Goal: Task Accomplishment & Management: Manage account settings

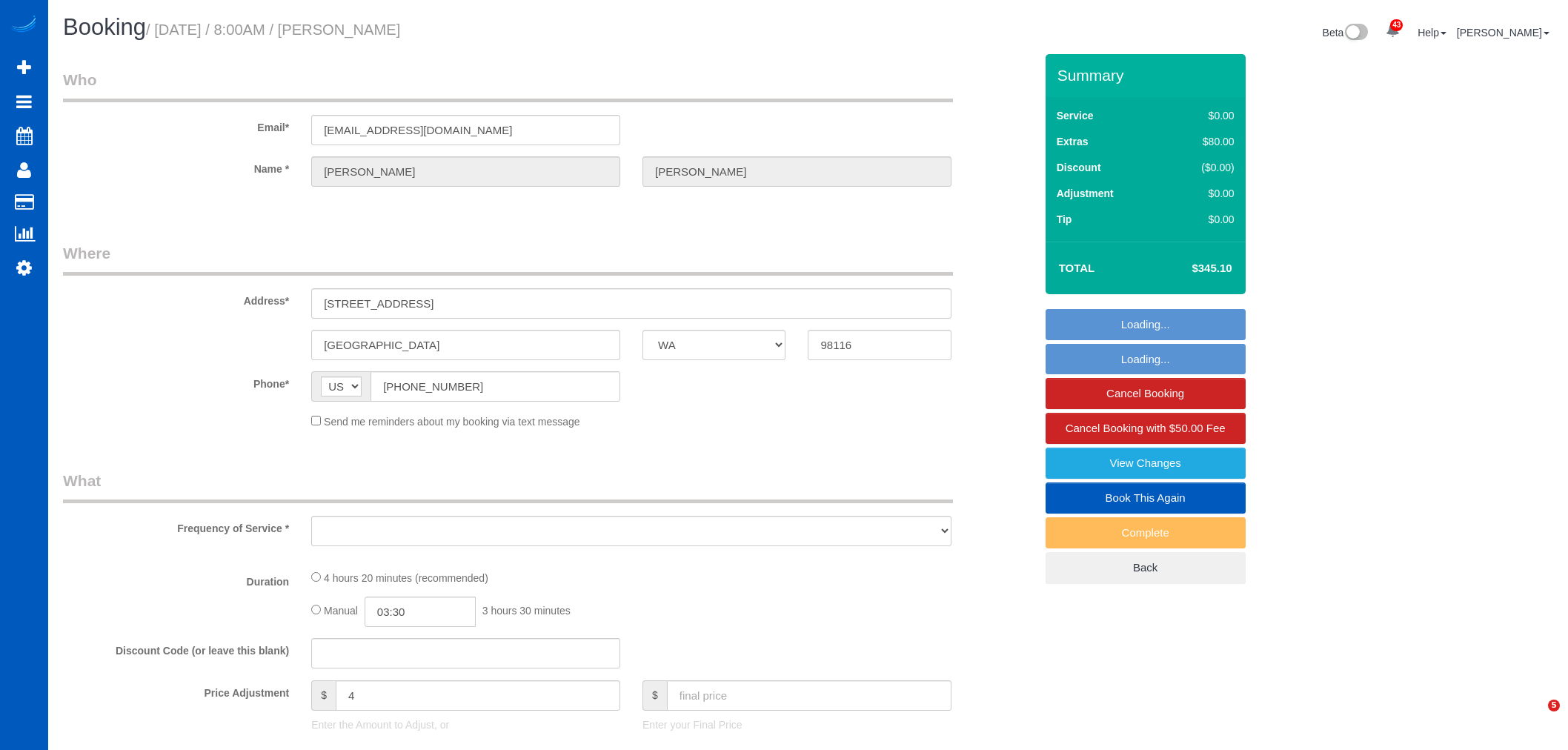
select select "WA"
select select "object:9096"
select select "number:8"
select select "string:fspay-41f6b7f4-8ba6-4447-961d-81f03ff7c62f"
select select "spot22"
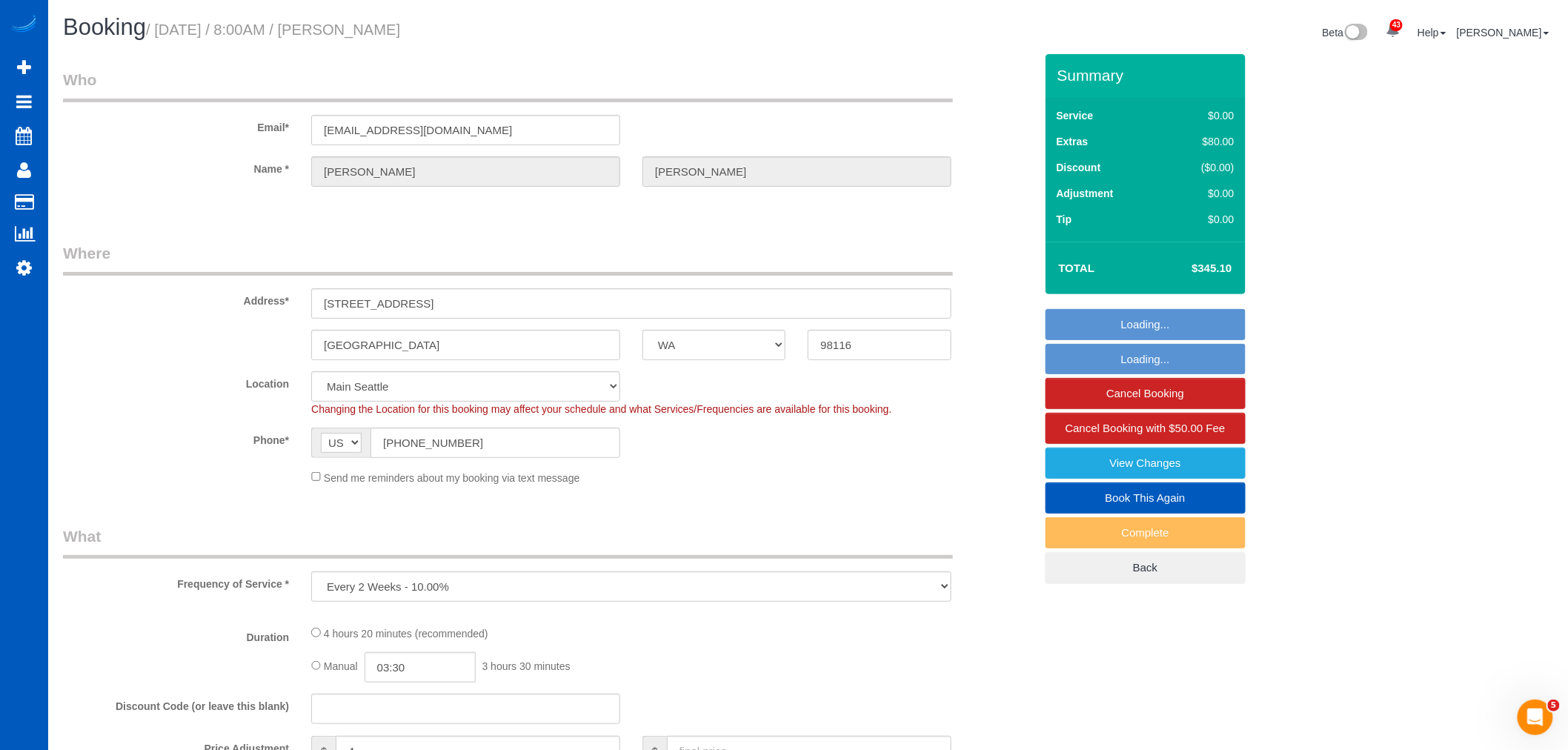
select select "object:9340"
select select "199"
select select "2501"
select select "4"
select select "3"
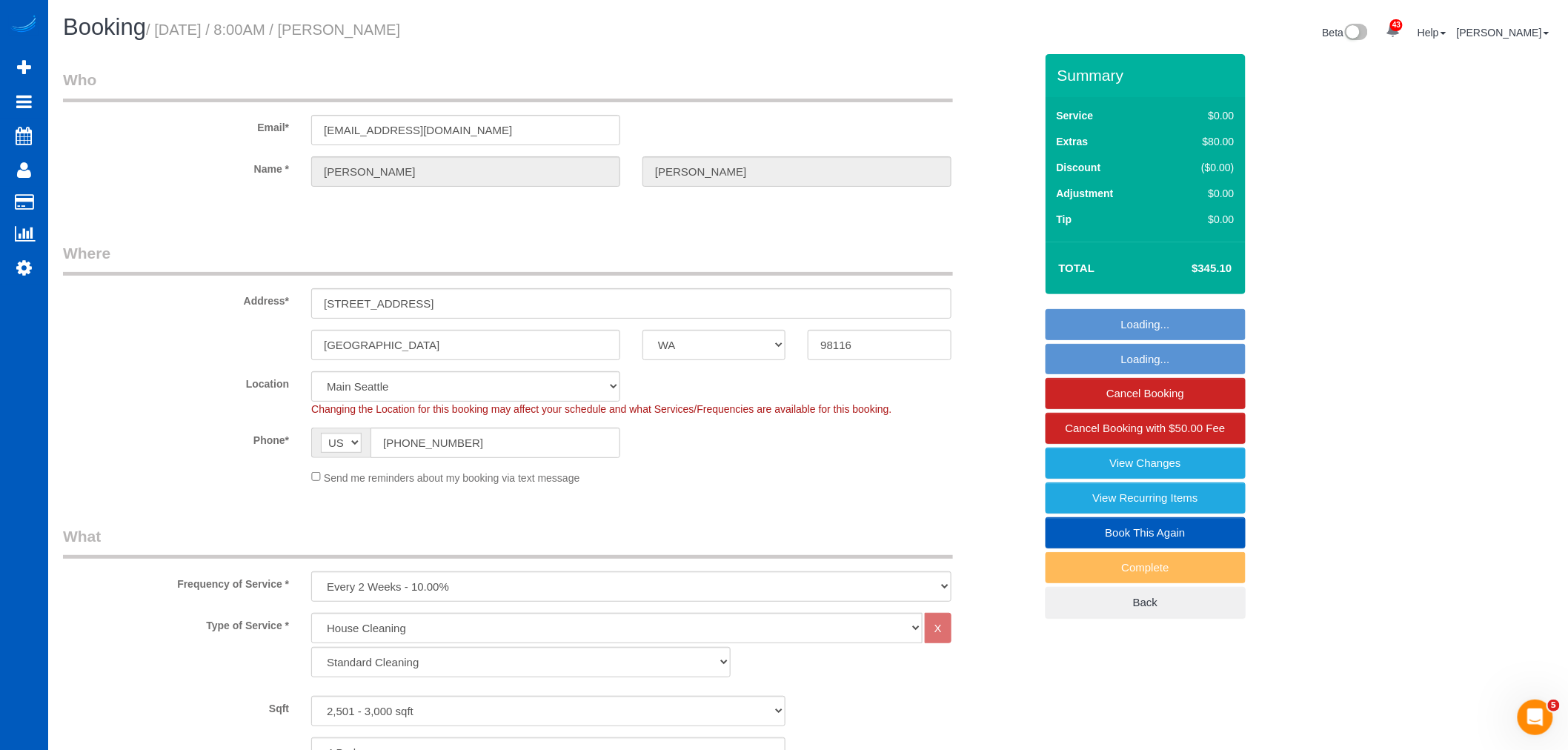
select select "2501"
select select "4"
select select "3"
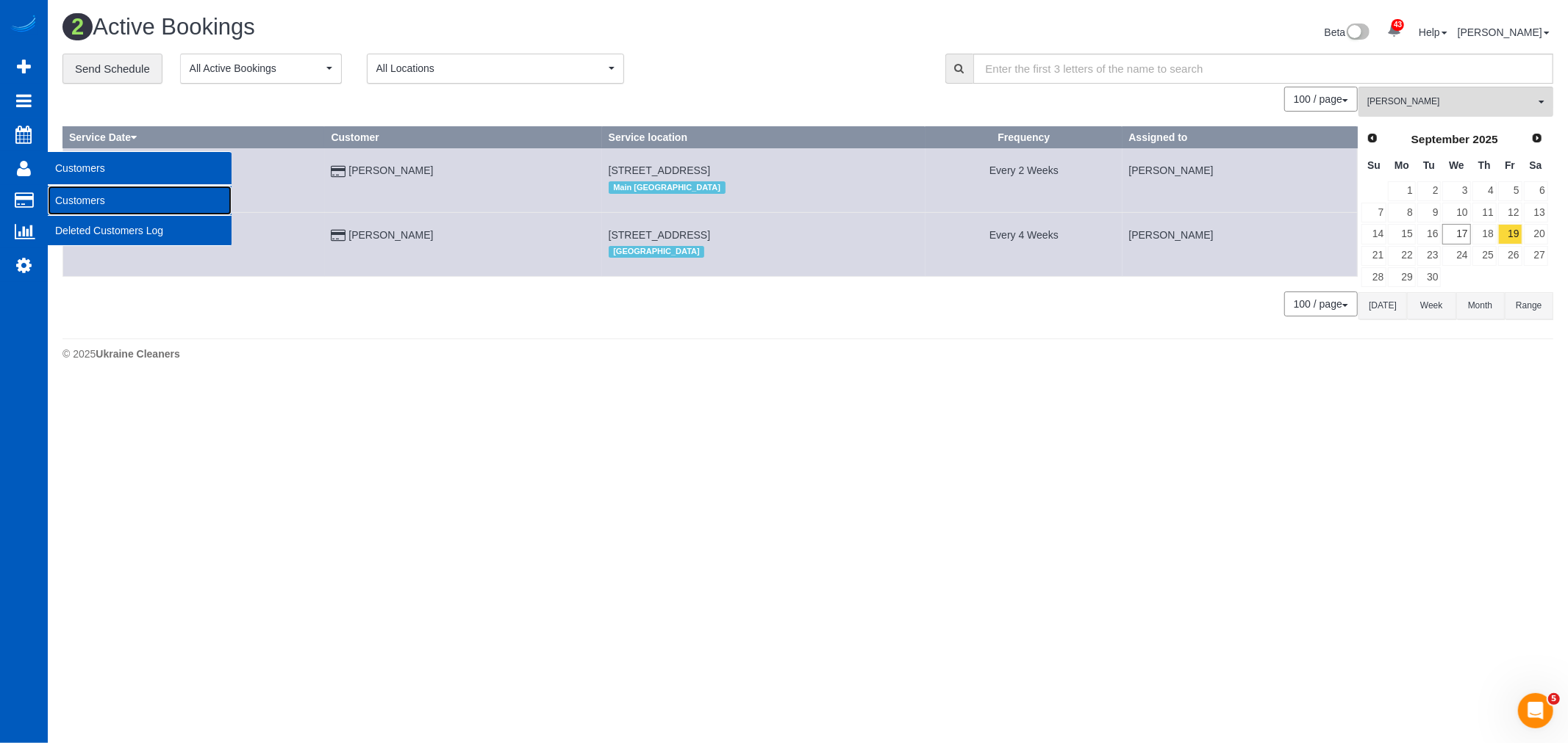
click at [145, 197] on link "Customers" at bounding box center [140, 201] width 184 height 30
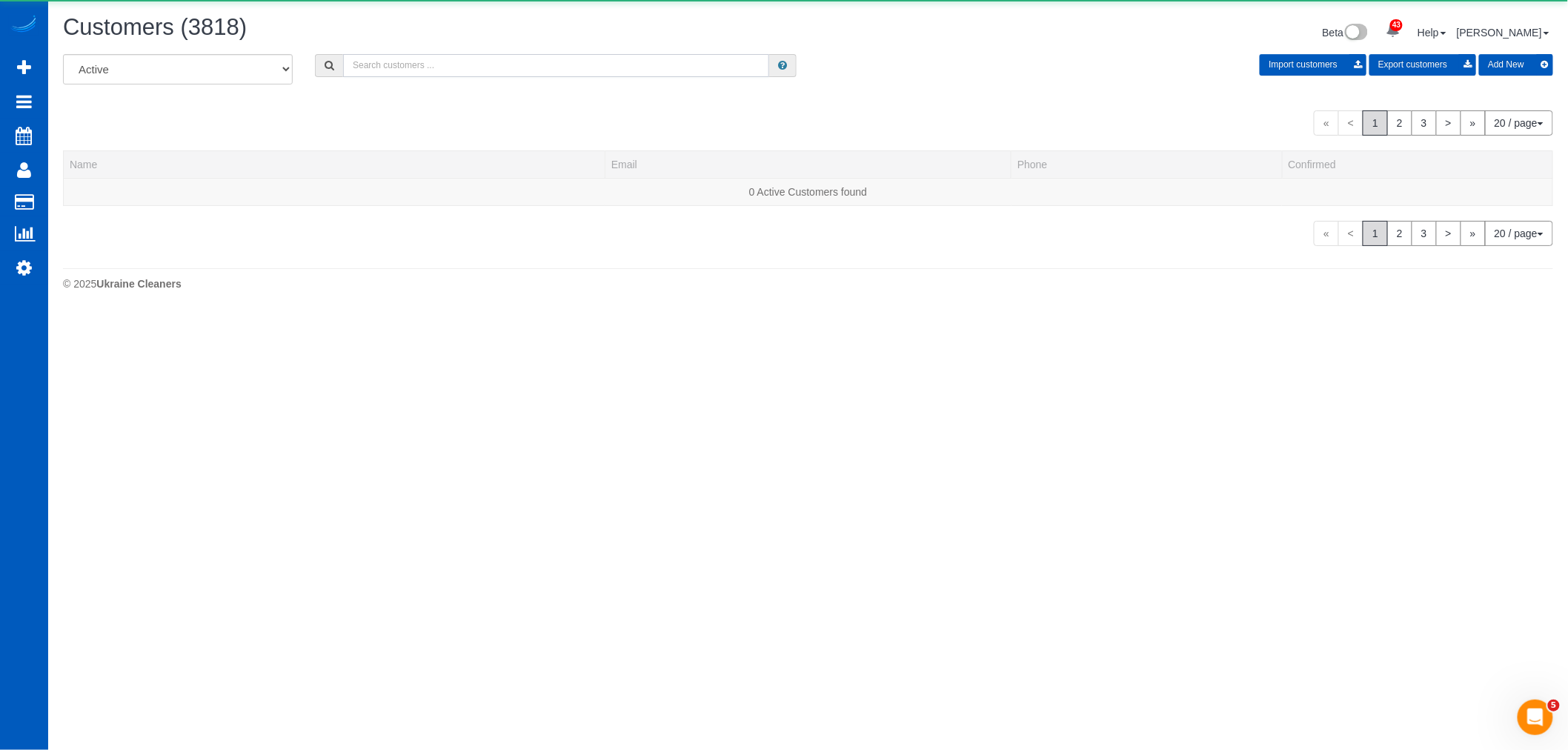
click at [411, 75] on input "text" at bounding box center [556, 66] width 426 height 23
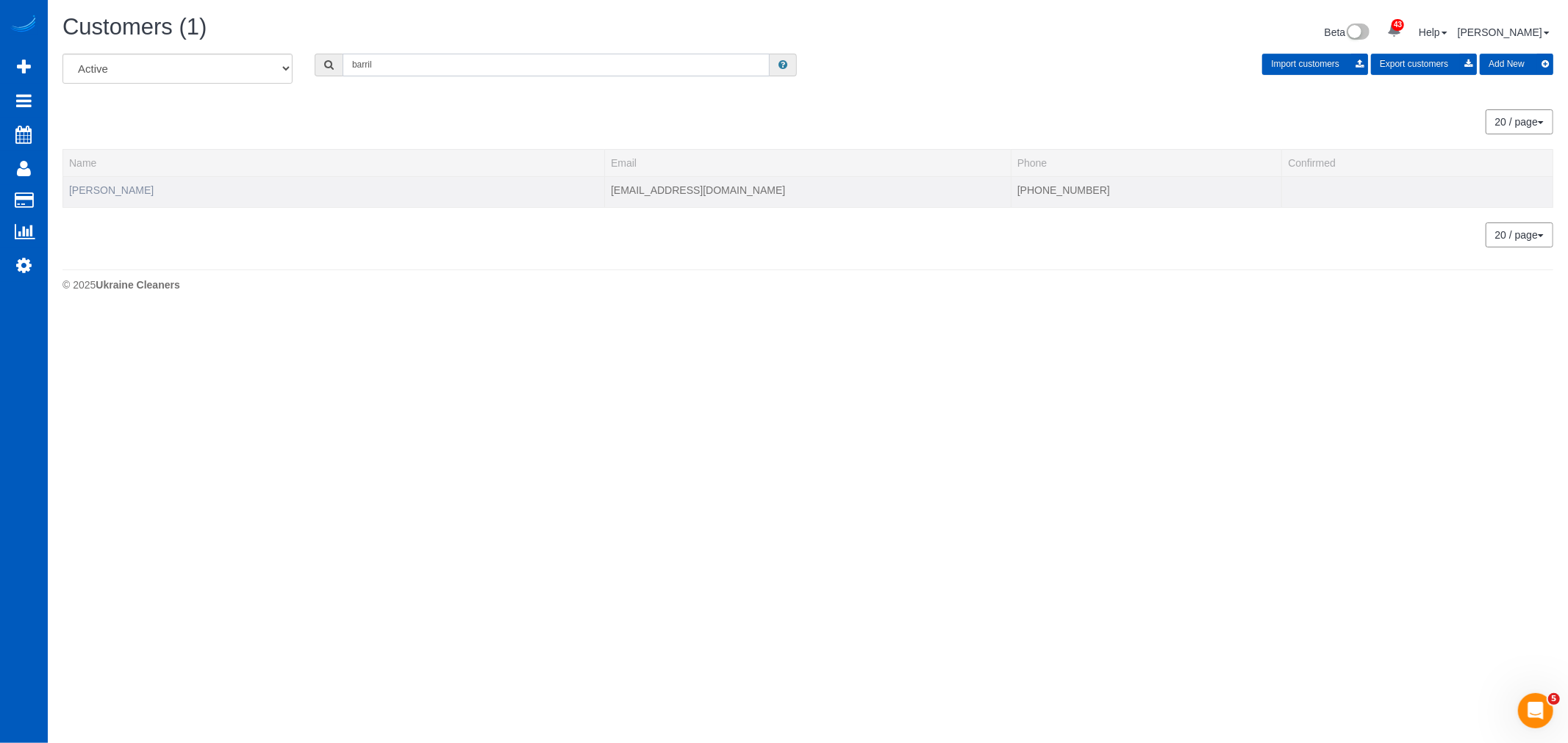
type input "barril"
click at [116, 192] on link "Ursula Barril" at bounding box center [111, 190] width 84 height 12
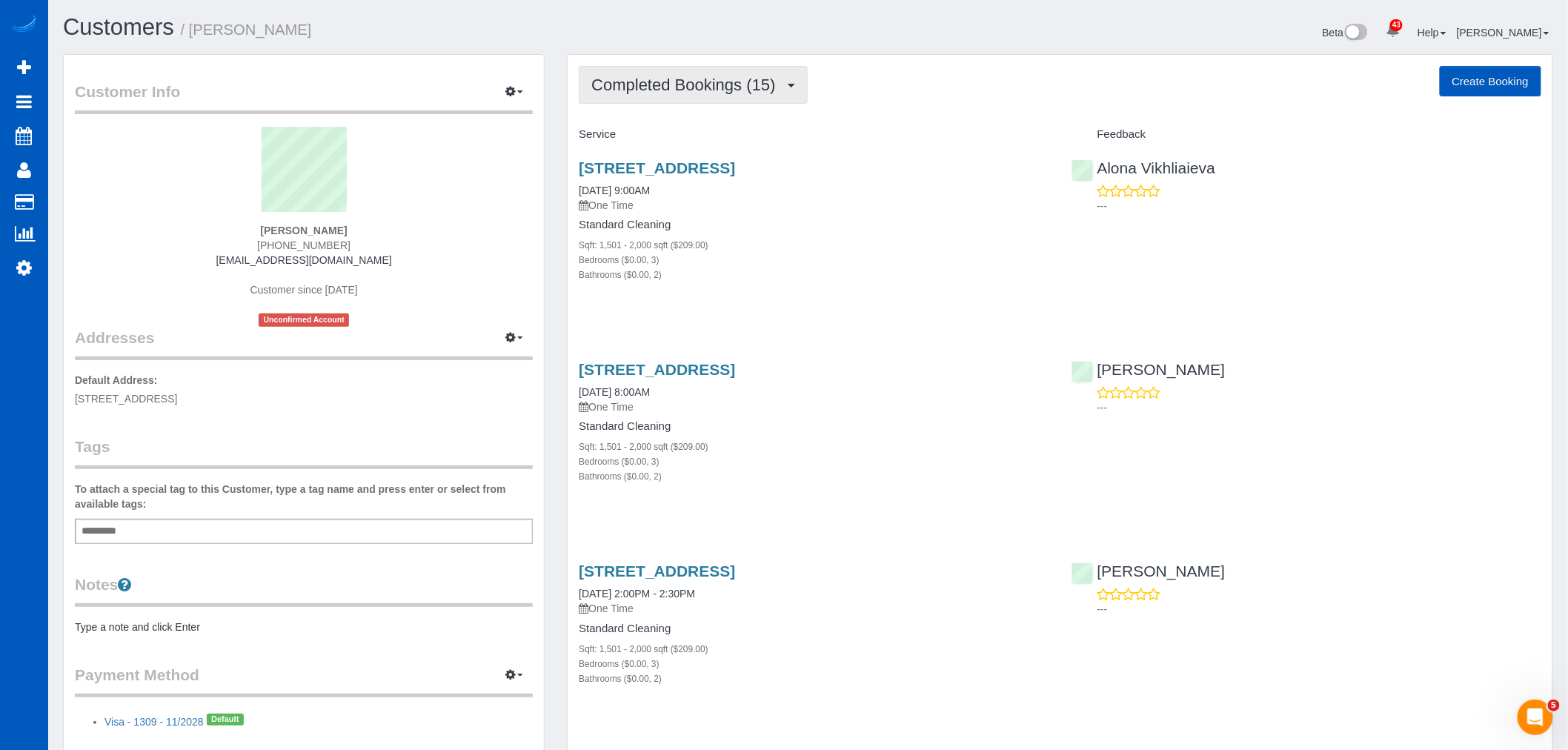
click at [690, 79] on span "Completed Bookings (15)" at bounding box center [687, 84] width 191 height 19
click at [635, 136] on link "Upcoming Bookings (0)" at bounding box center [660, 138] width 160 height 19
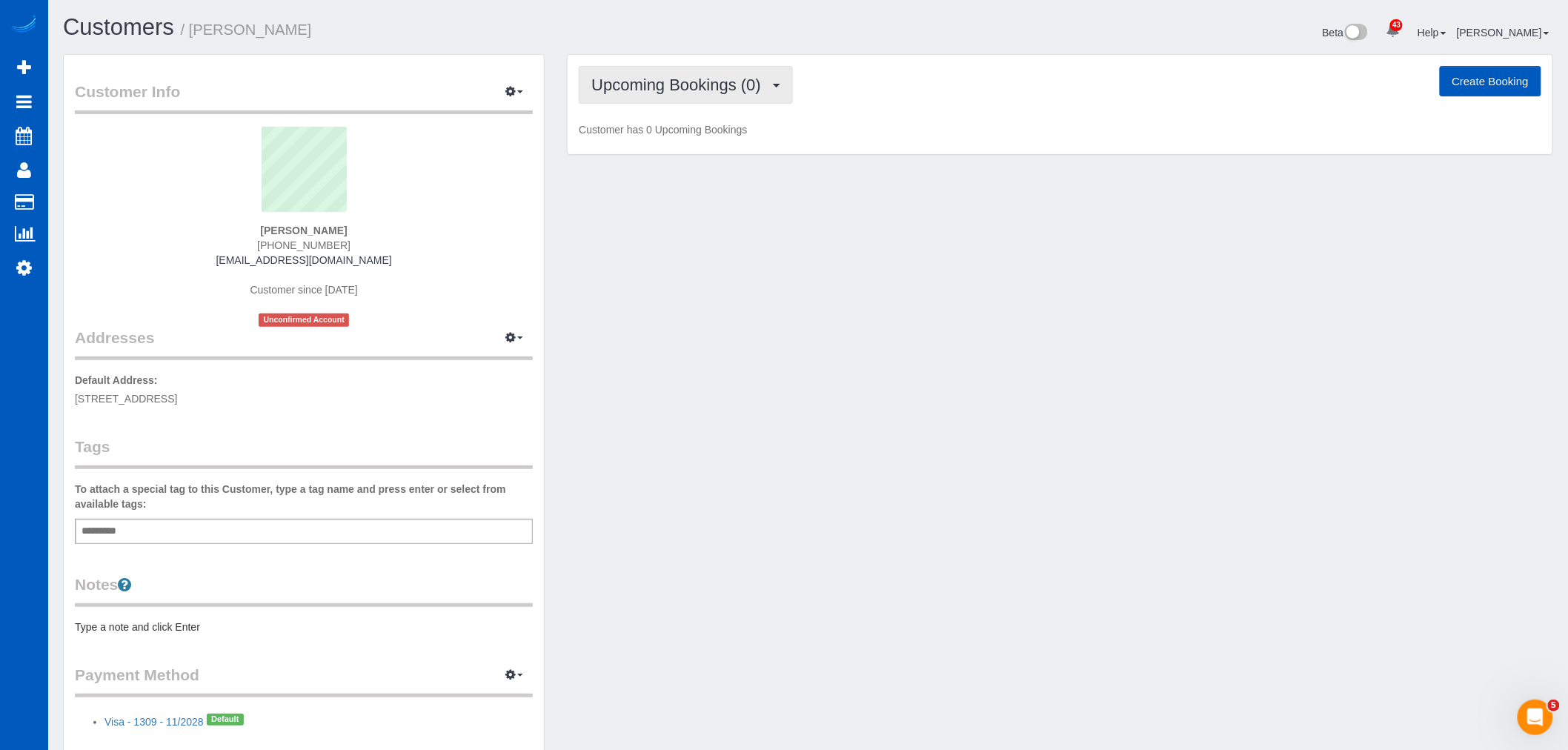
click at [639, 87] on span "Upcoming Bookings (0)" at bounding box center [680, 84] width 177 height 19
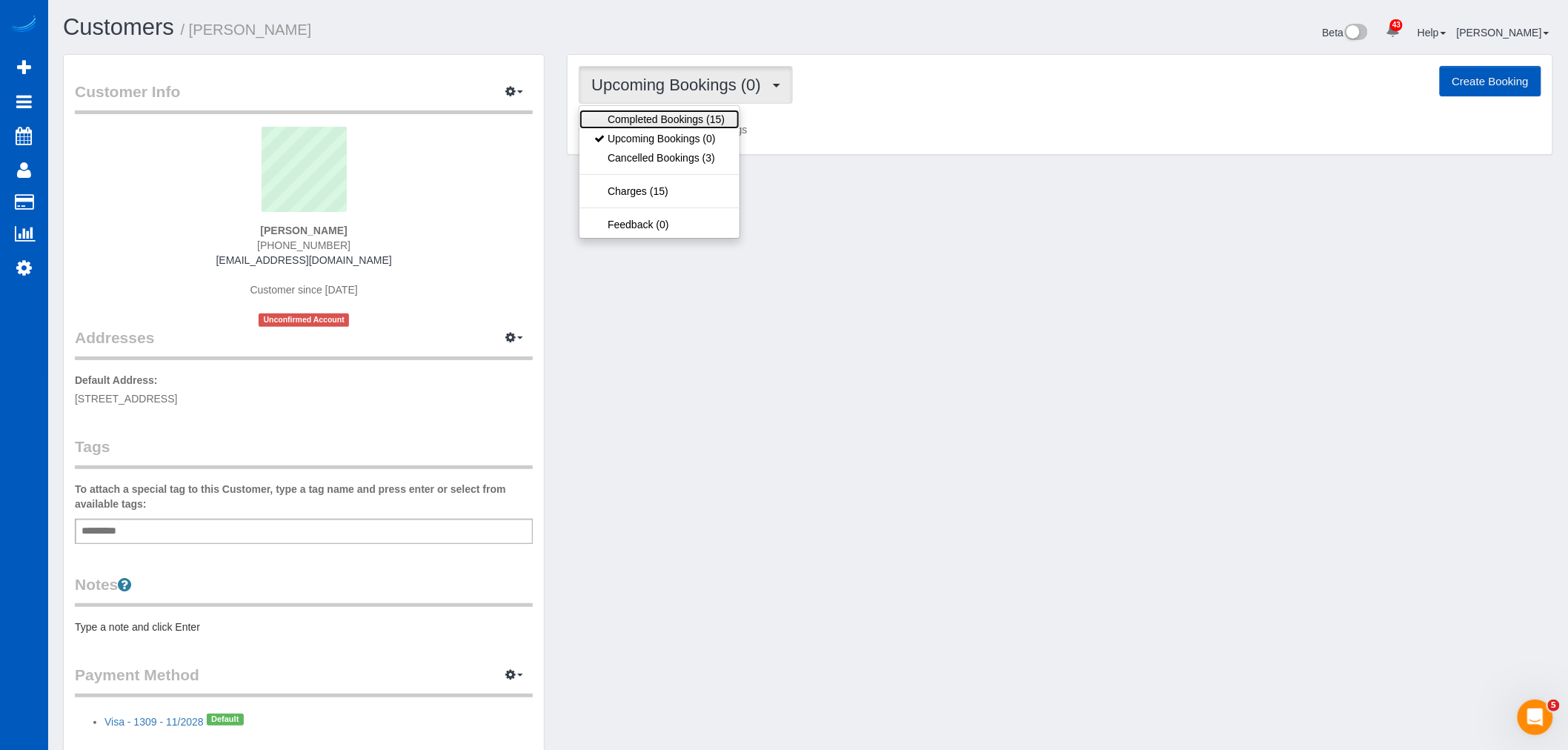
click at [648, 117] on link "Completed Bookings (15)" at bounding box center [660, 119] width 160 height 19
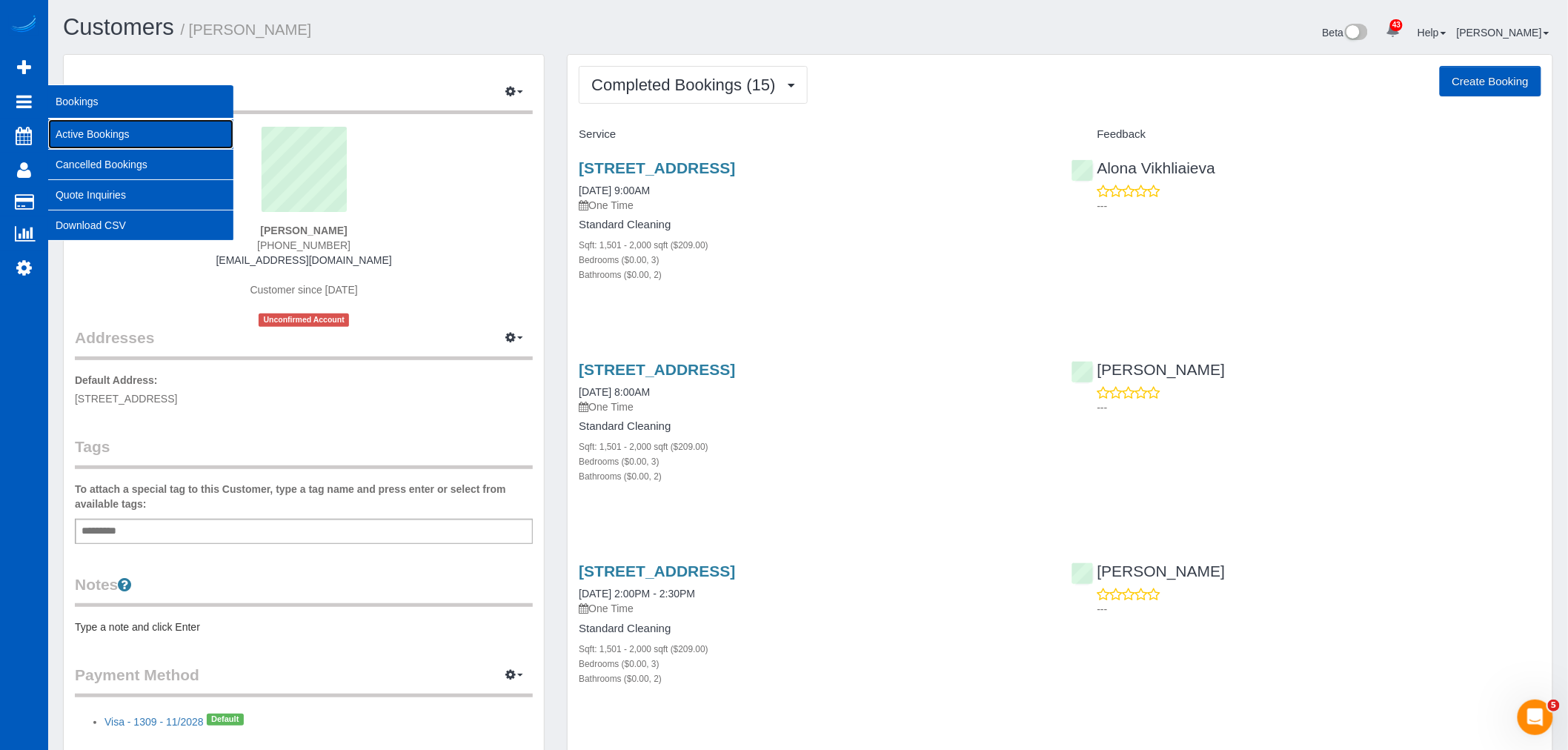
click at [93, 138] on link "Active Bookings" at bounding box center [141, 134] width 185 height 30
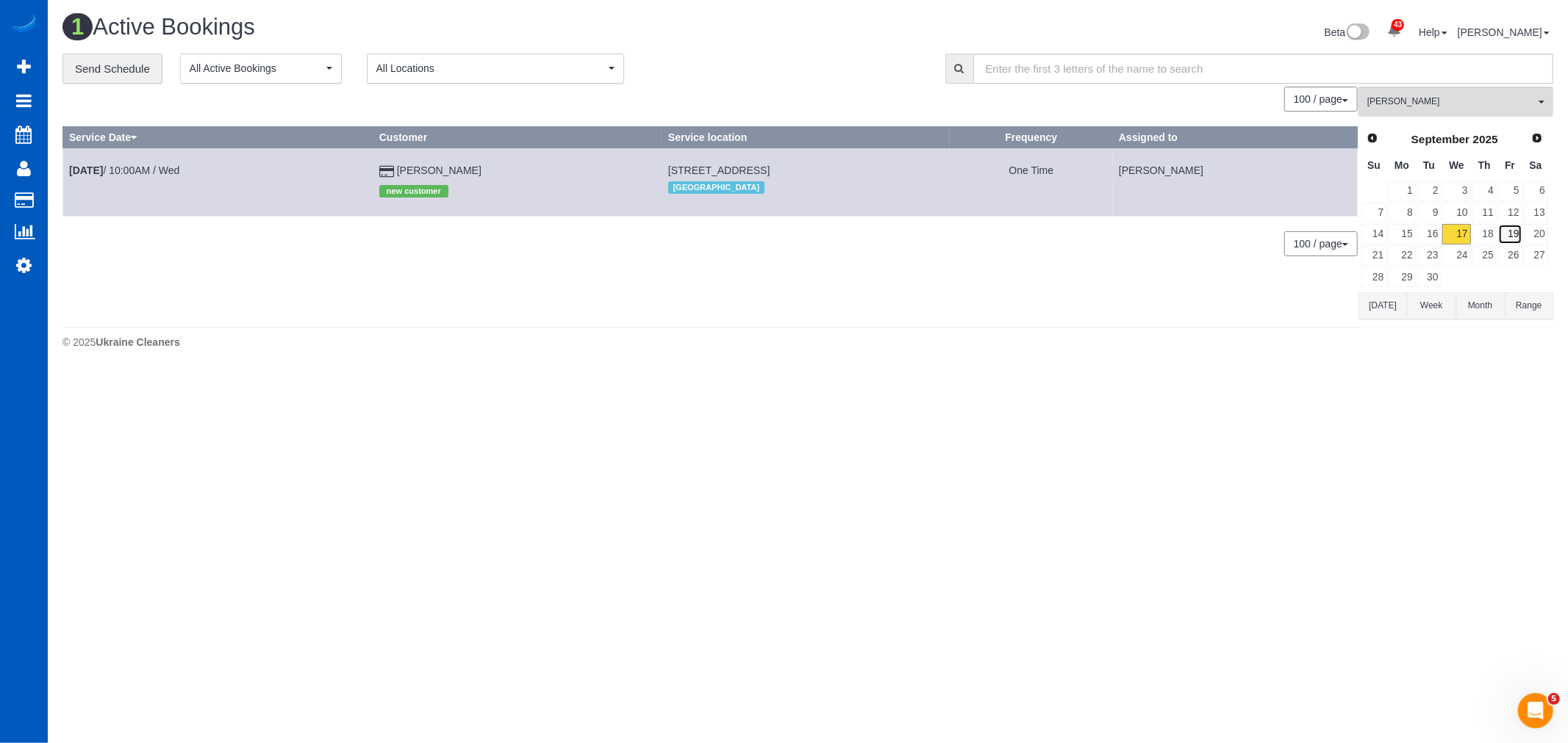
click at [1517, 237] on link "19" at bounding box center [1510, 233] width 24 height 20
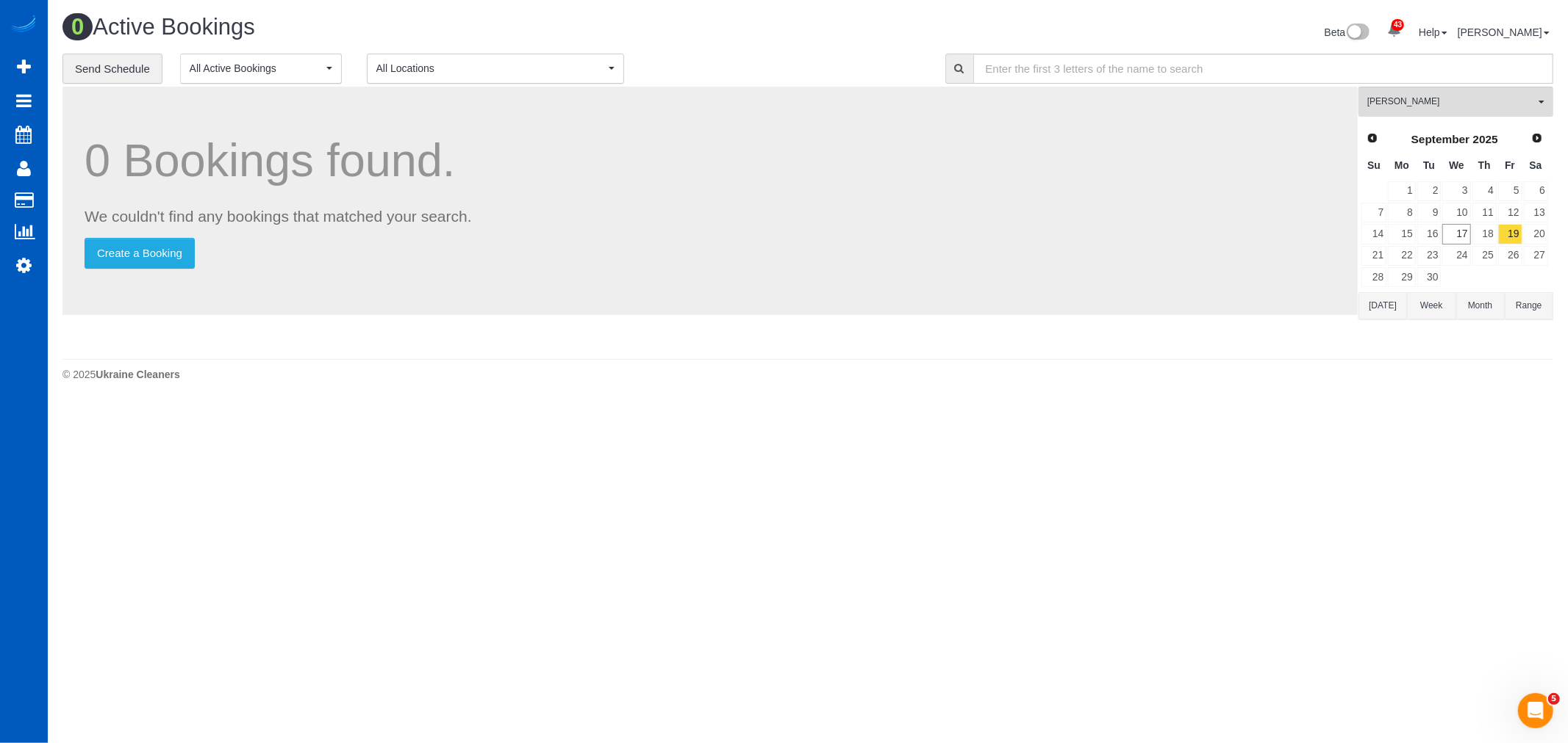
click at [1456, 119] on div "Ivanna Atamaniuk All Teams Remove Team Filters Alina Kruchok Alona Tarasiuk Alo…" at bounding box center [1456, 219] width 195 height 266
click at [1433, 104] on span "Ivanna Atamaniuk" at bounding box center [1451, 102] width 168 height 13
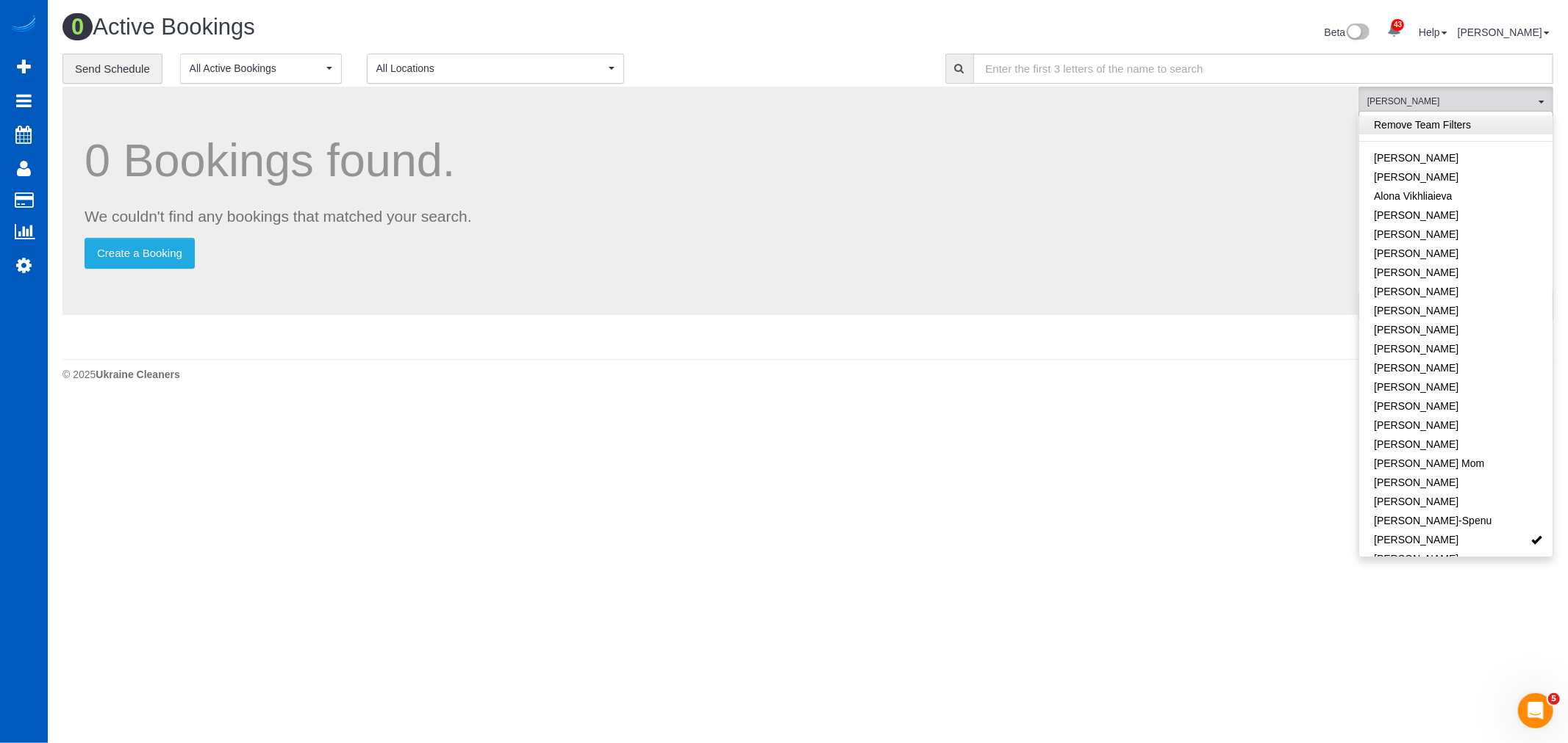
click at [1448, 124] on link "Remove Team Filters" at bounding box center [1456, 125] width 193 height 19
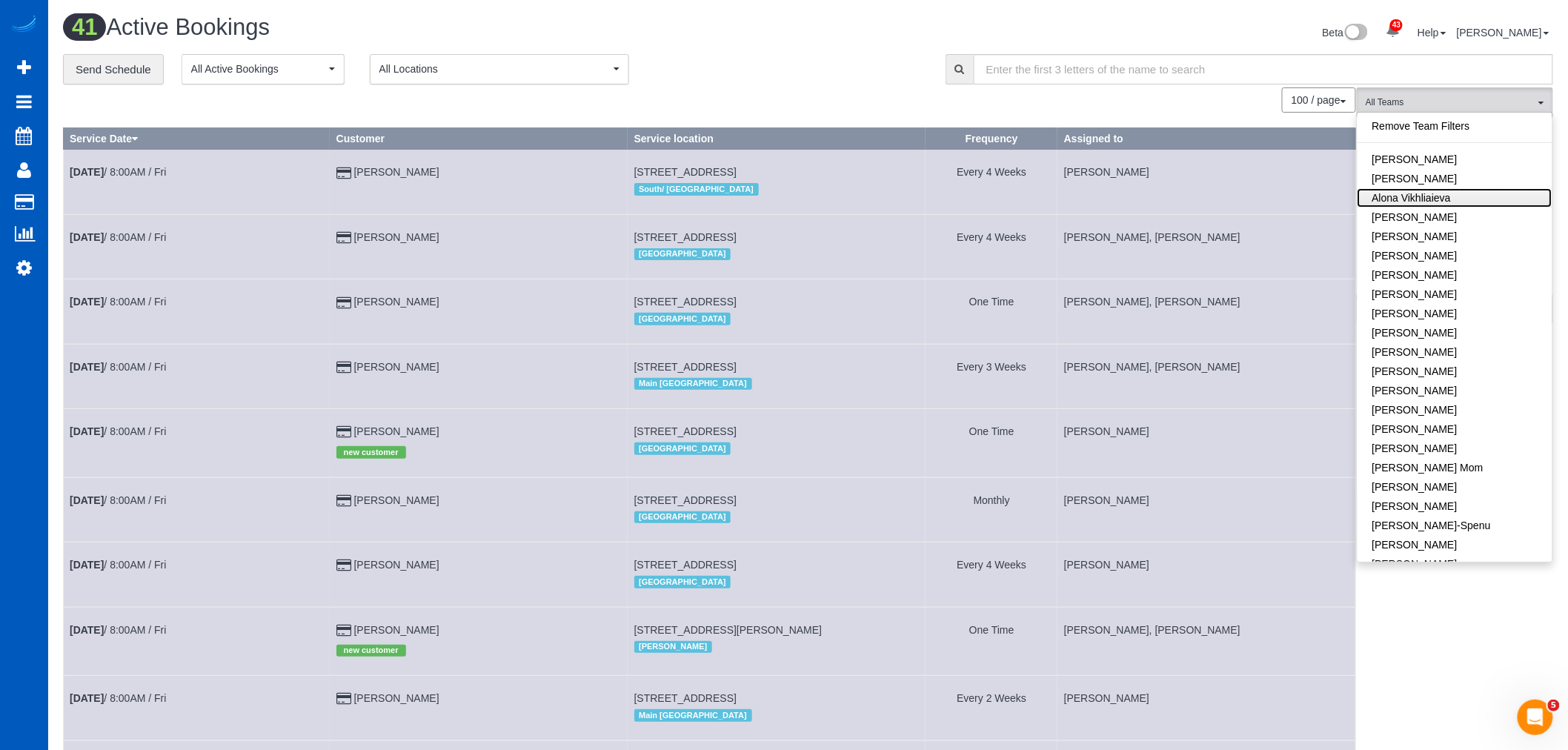
click at [1435, 202] on link "Alona Vikhliaieva" at bounding box center [1455, 198] width 195 height 19
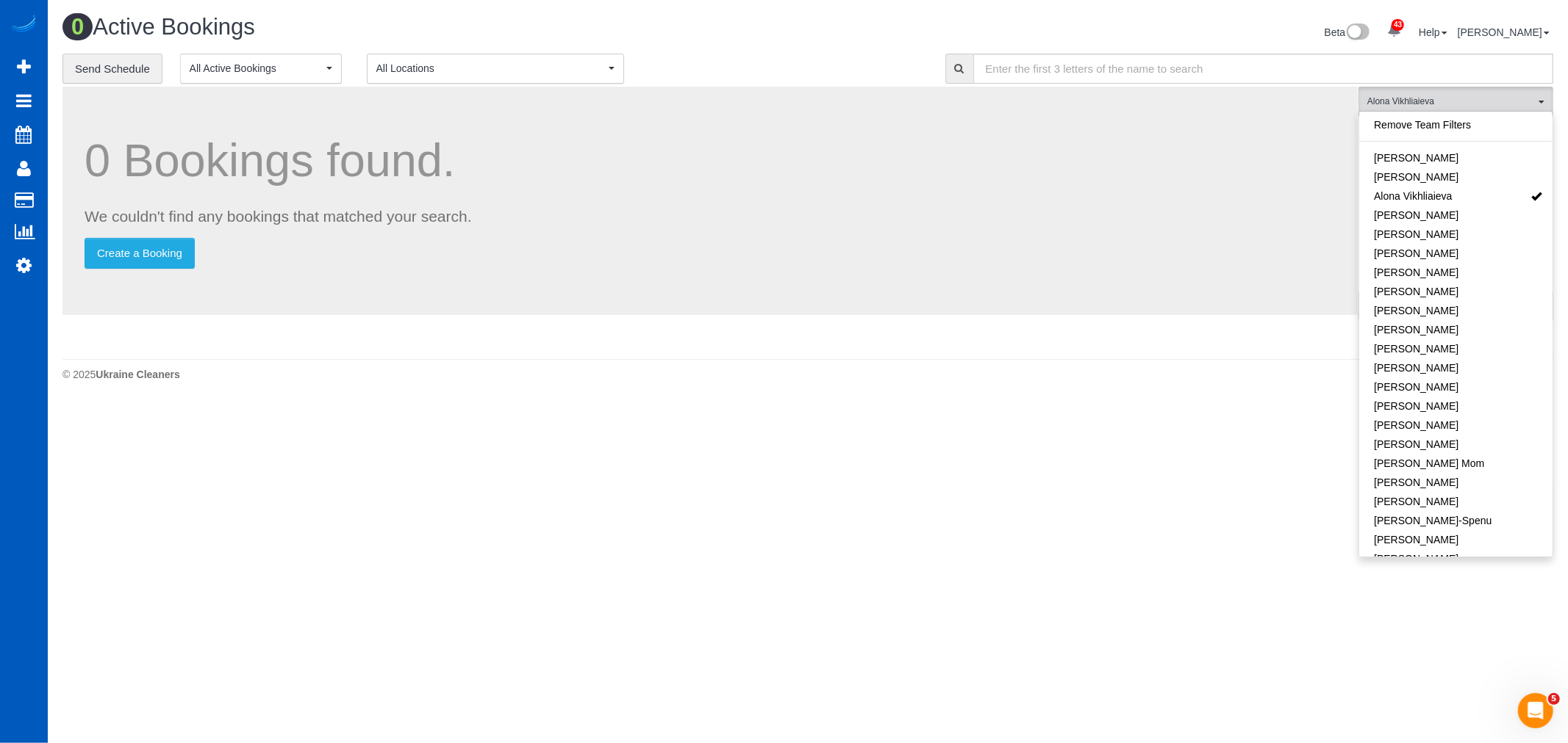
click at [1192, 404] on body "43 Beta Your Notifications You have 0 alerts × You have 1 to charge for 09/15/2…" at bounding box center [784, 372] width 1568 height 743
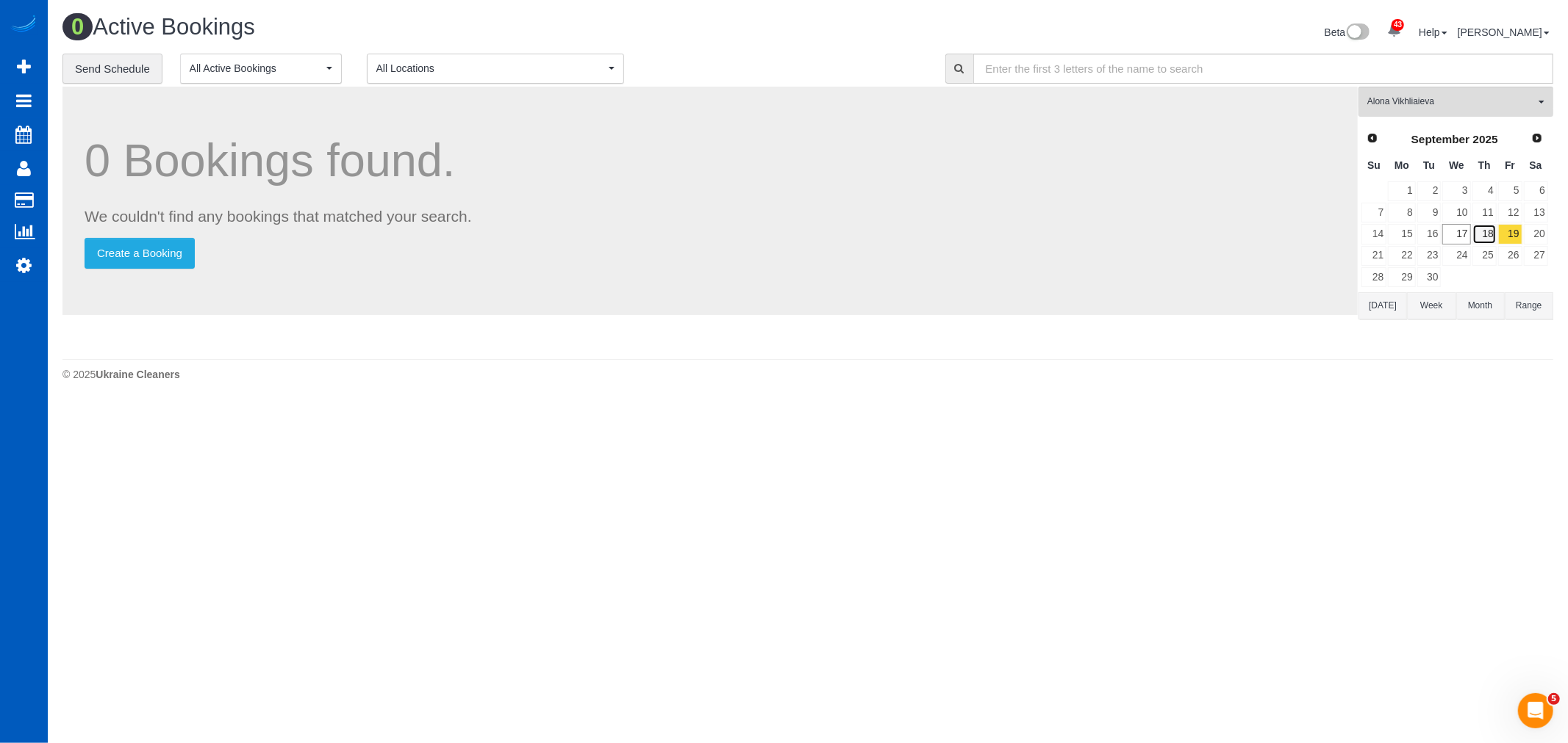
click at [1488, 229] on link "18" at bounding box center [1485, 233] width 24 height 20
click at [1518, 237] on link "19" at bounding box center [1510, 233] width 24 height 20
click at [1489, 229] on link "18" at bounding box center [1485, 233] width 24 height 20
click at [1503, 237] on link "19" at bounding box center [1510, 233] width 24 height 20
click at [1472, 236] on link "18" at bounding box center [1485, 233] width 24 height 20
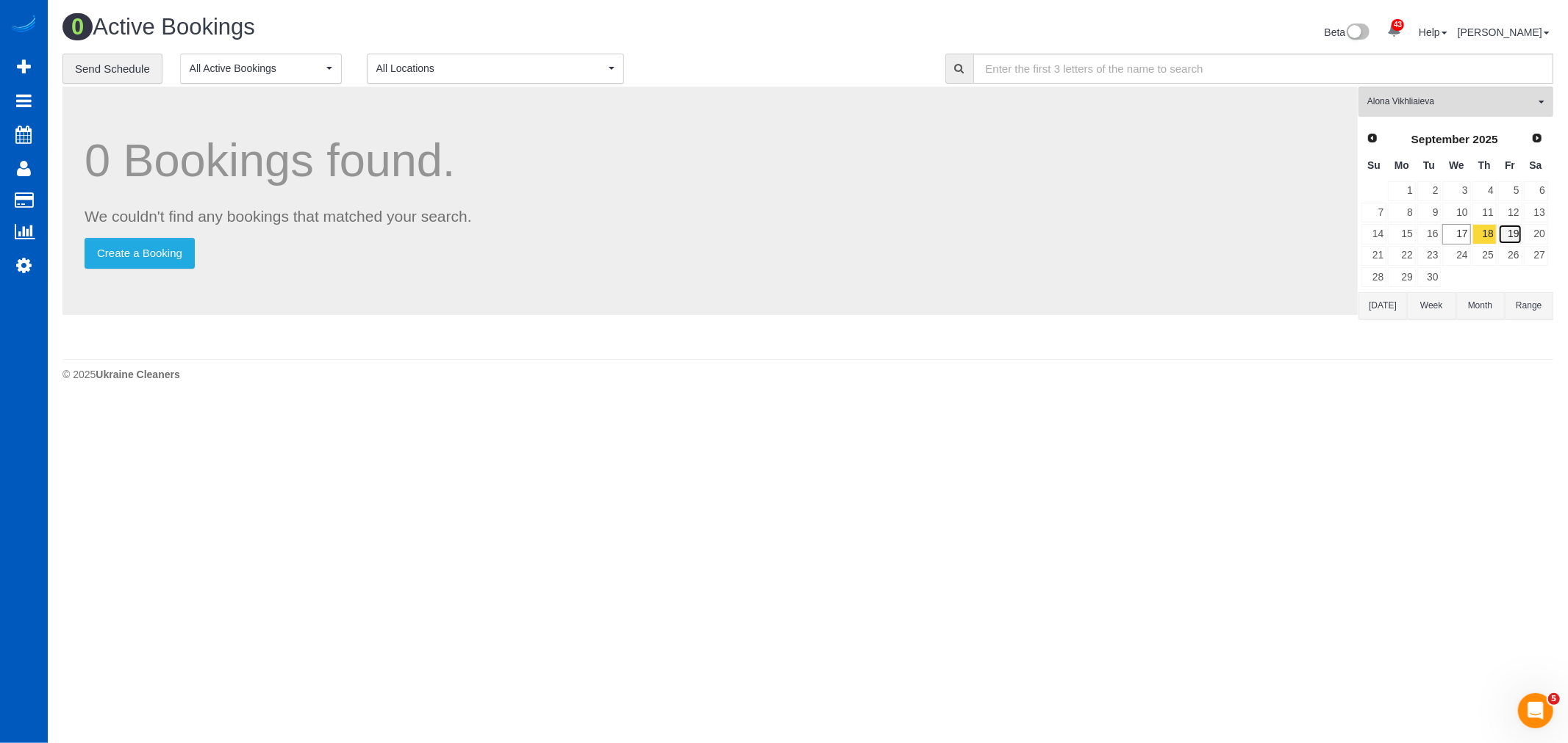
click at [1502, 233] on link "19" at bounding box center [1510, 233] width 24 height 20
click at [1439, 107] on span "Alona Vikhliaieva" at bounding box center [1451, 102] width 168 height 13
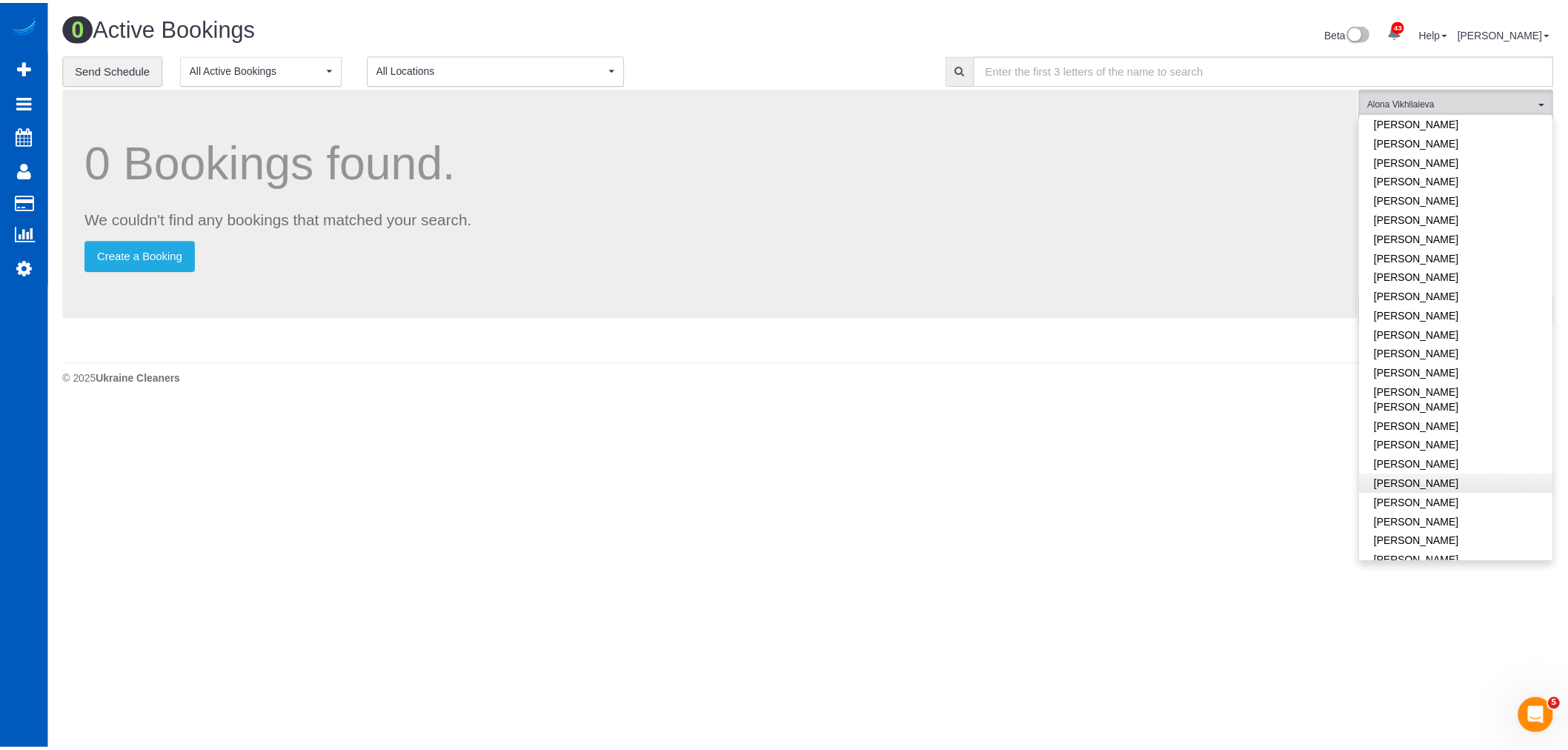
scroll to position [494, 0]
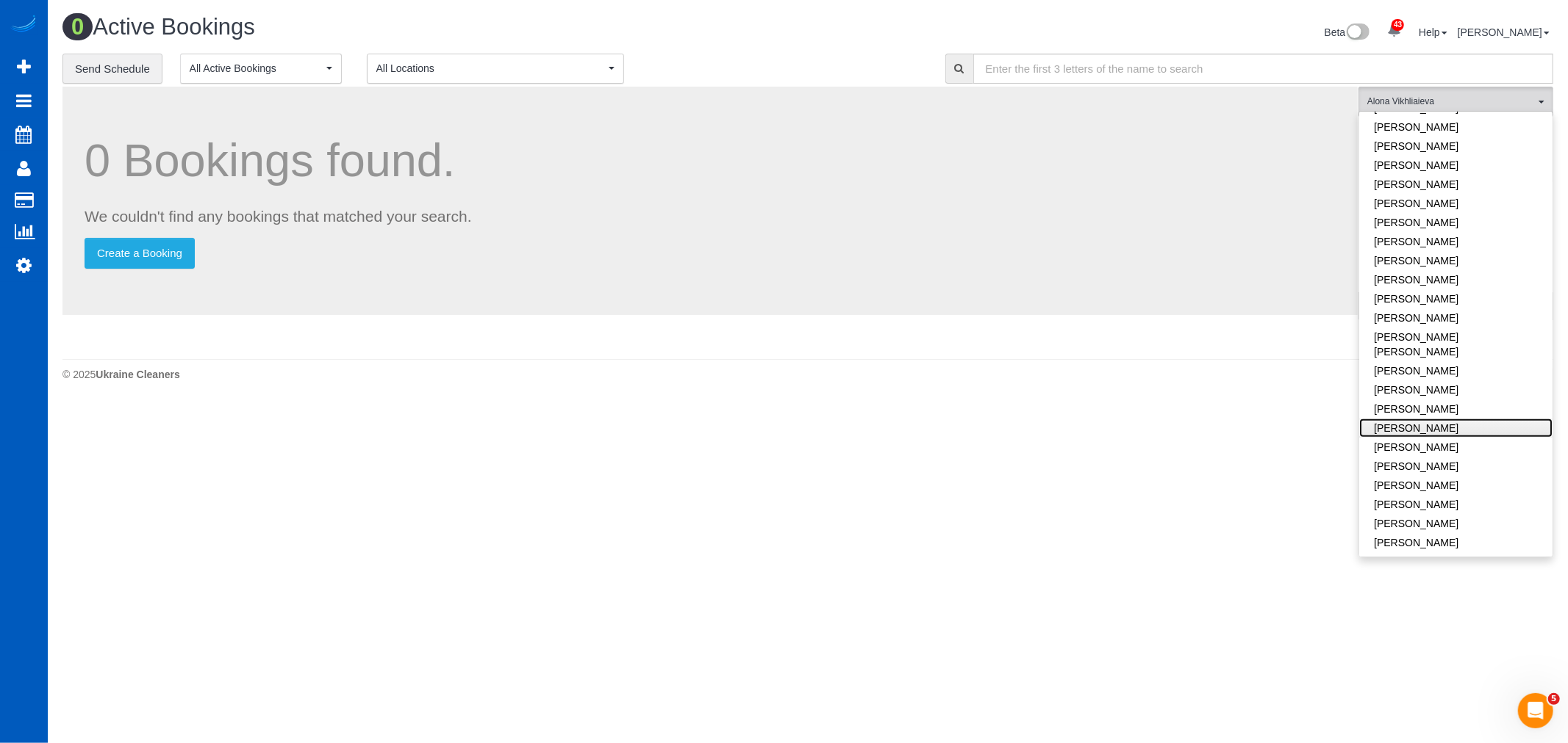
click at [1444, 419] on link "[PERSON_NAME]" at bounding box center [1456, 428] width 193 height 19
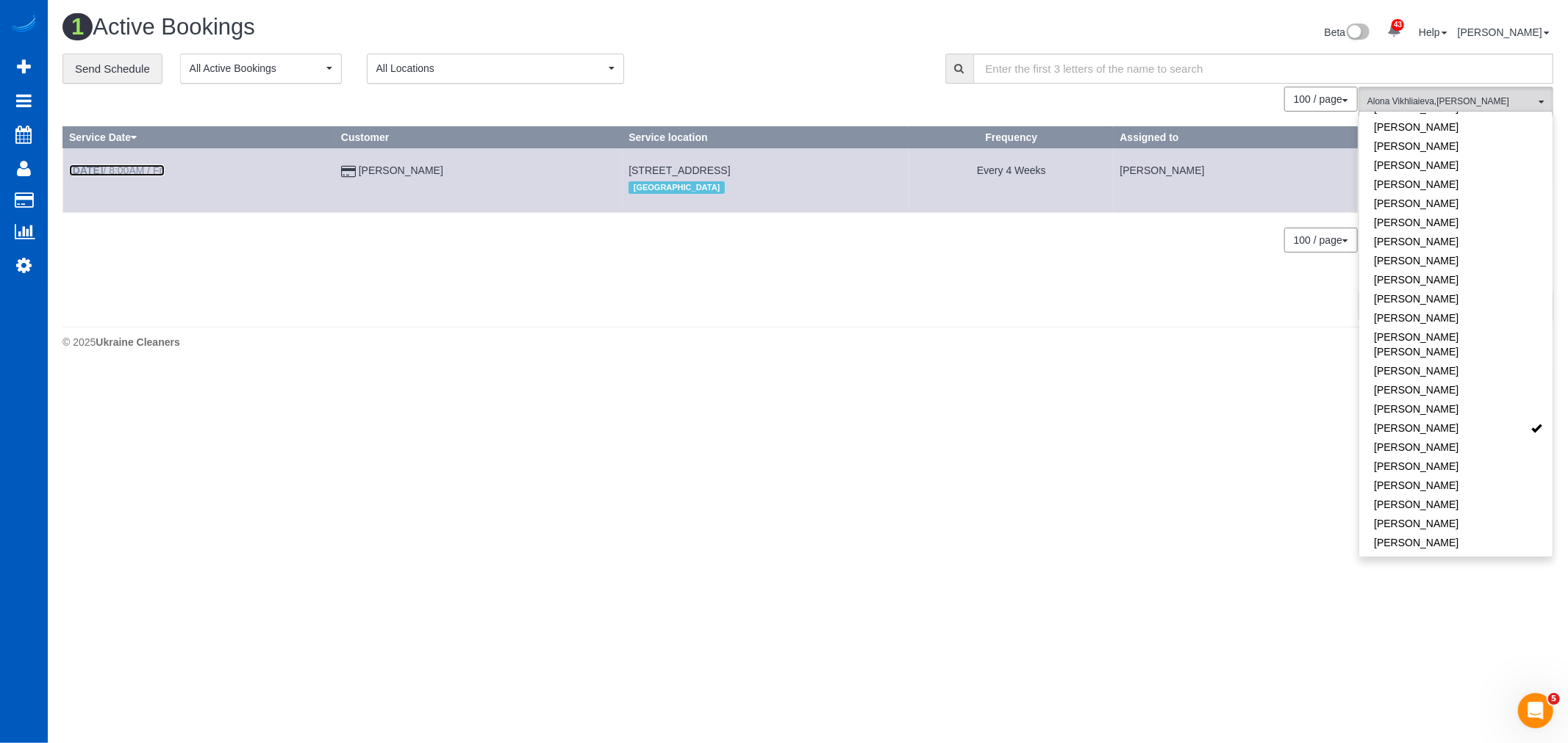
click at [116, 172] on link "Sep 19th / 8:00AM / Fri" at bounding box center [116, 170] width 96 height 12
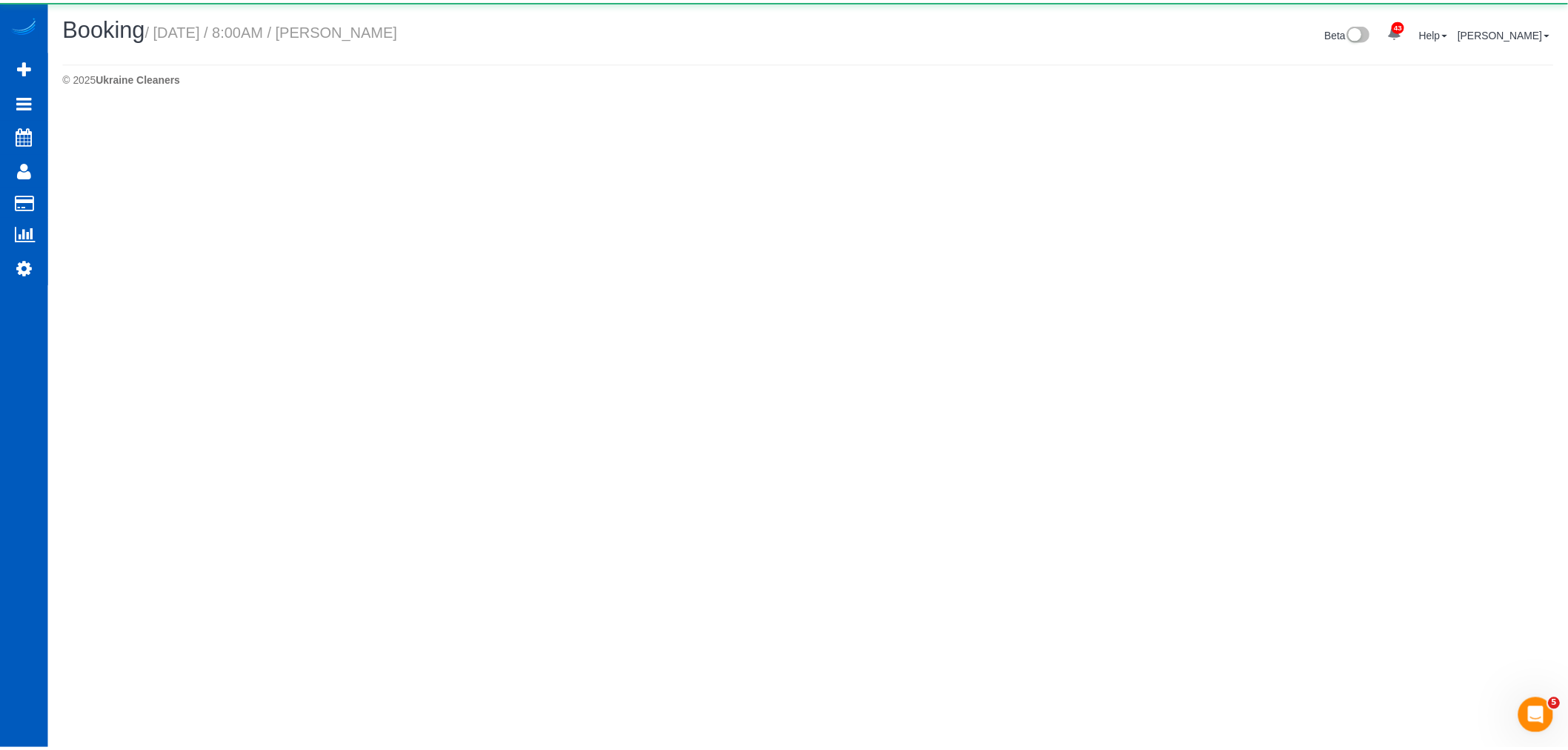
select select "WA"
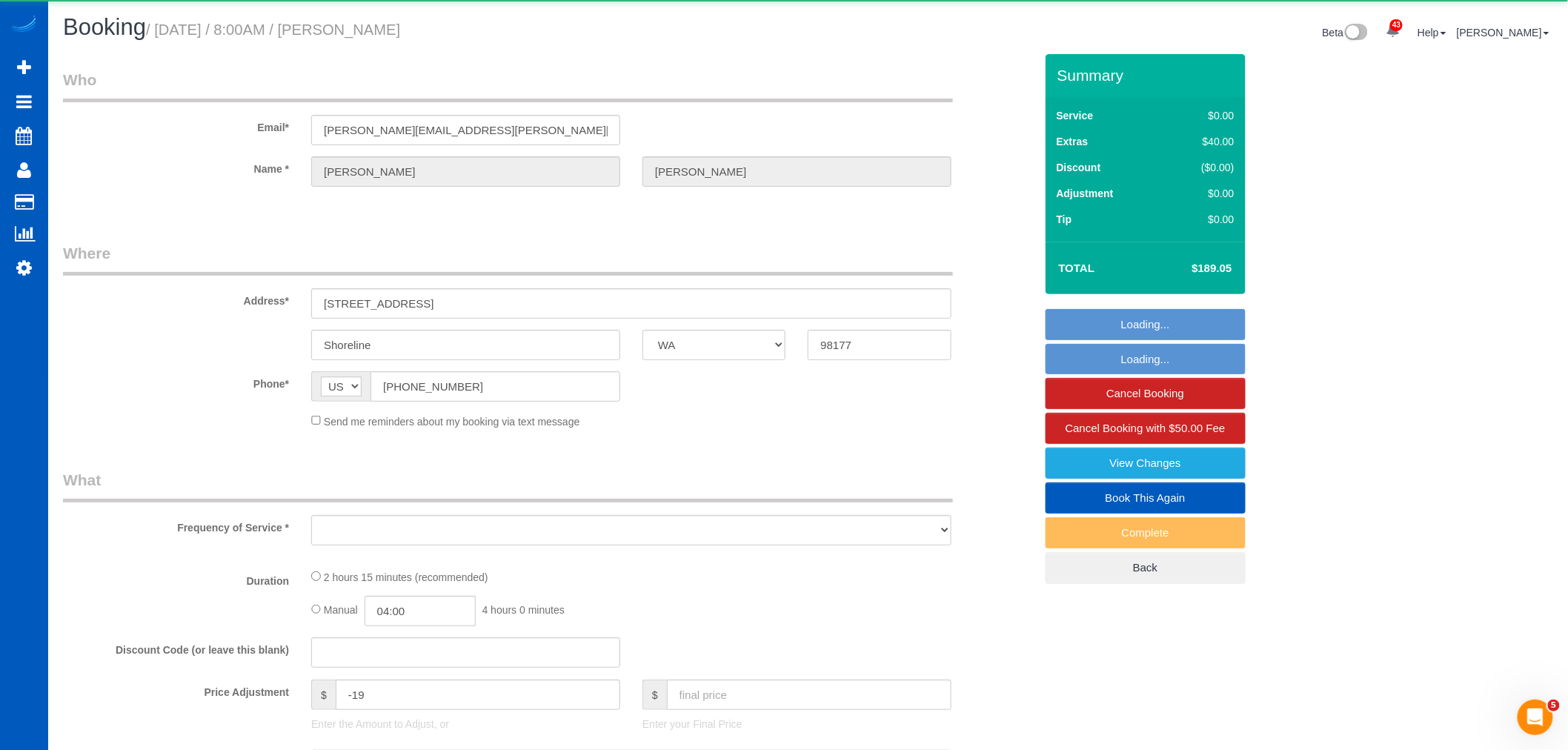
select select "object:13066"
select select "string:fspay-c0ed868c-7b92-4a6e-a998-604882bba4a9"
select select "199"
select select "1001"
select select "3"
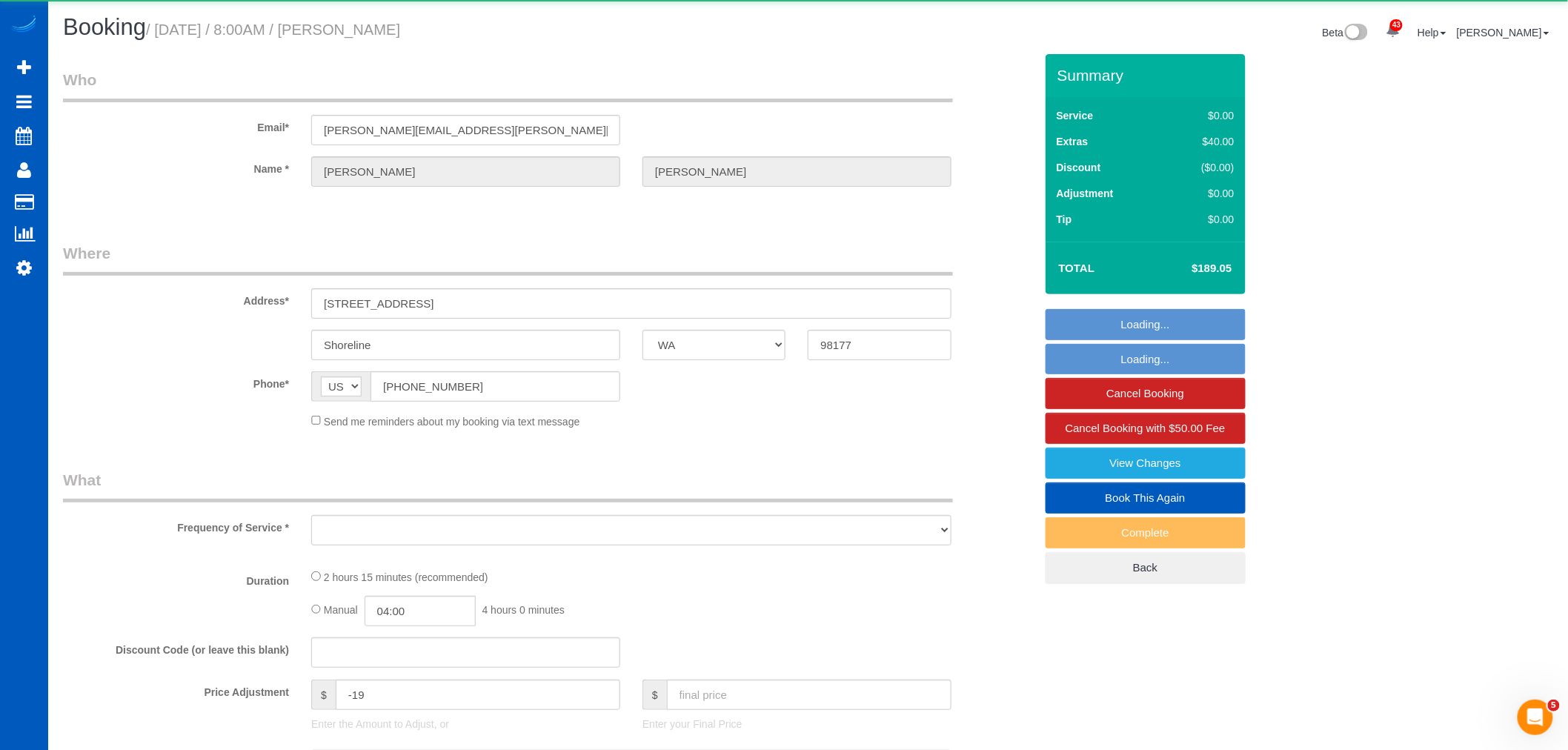
select select "2"
select select "spot39"
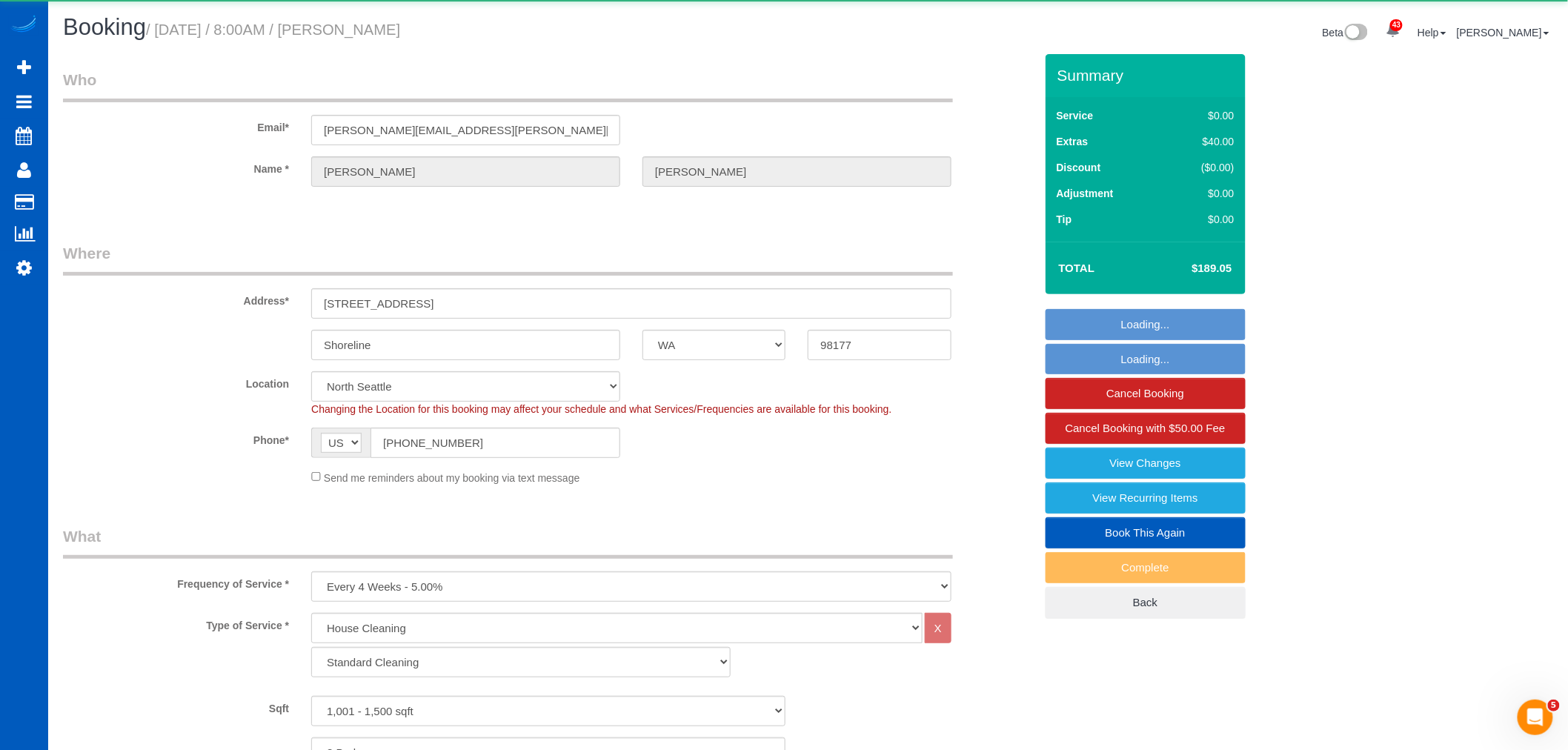
select select "1001"
select select "3"
select select "2"
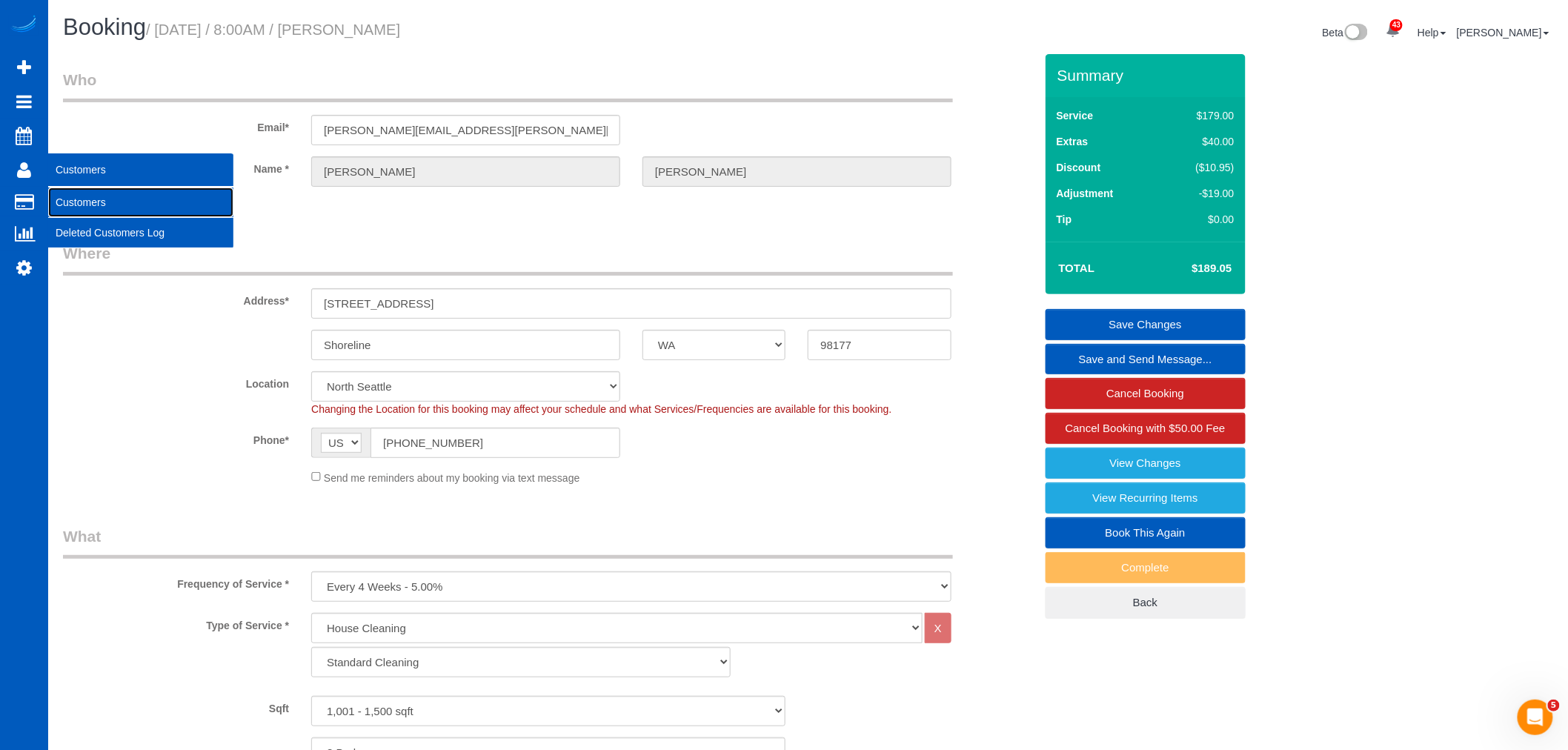
click at [120, 217] on link "Customers" at bounding box center [141, 202] width 185 height 30
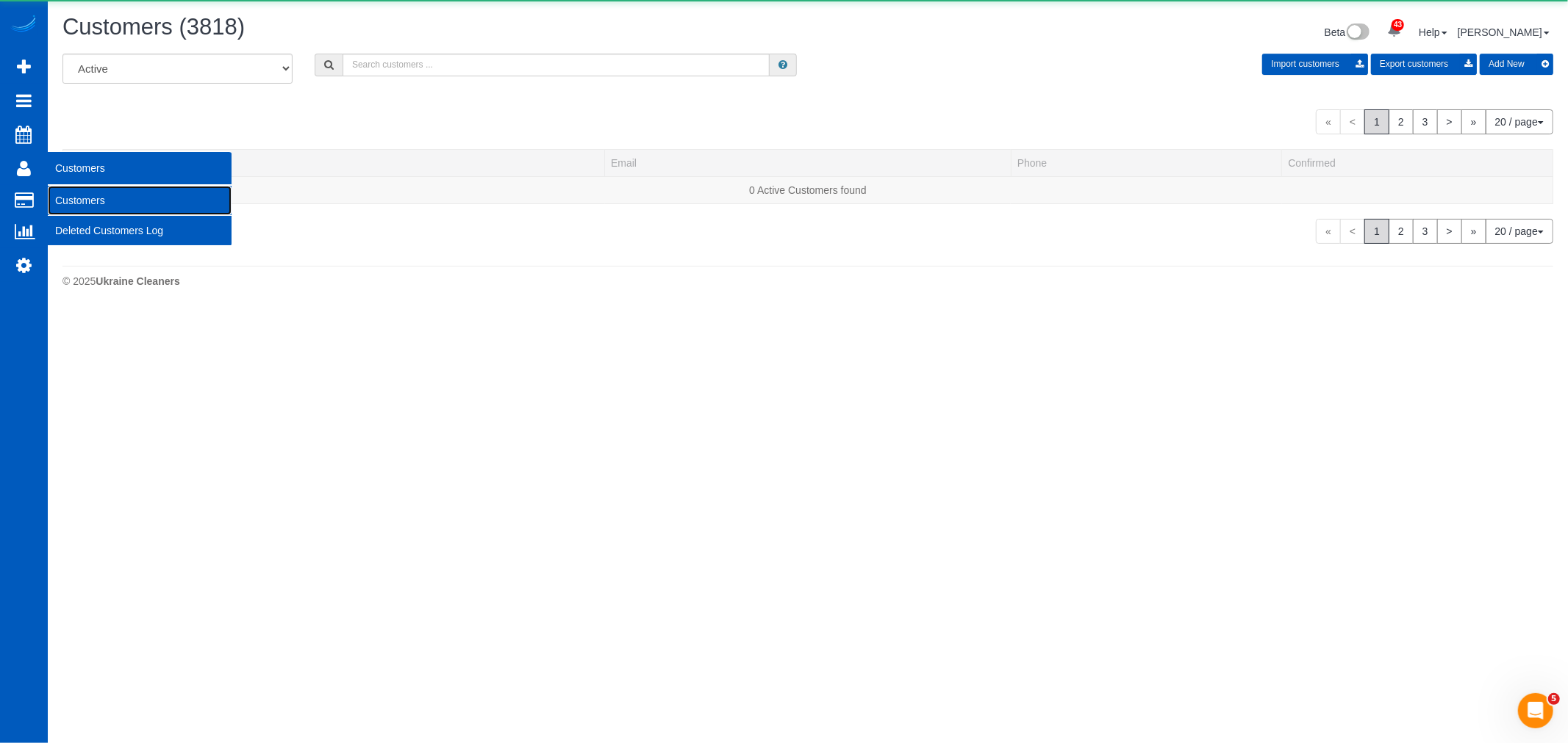
click at [71, 196] on link "Customers" at bounding box center [140, 201] width 184 height 30
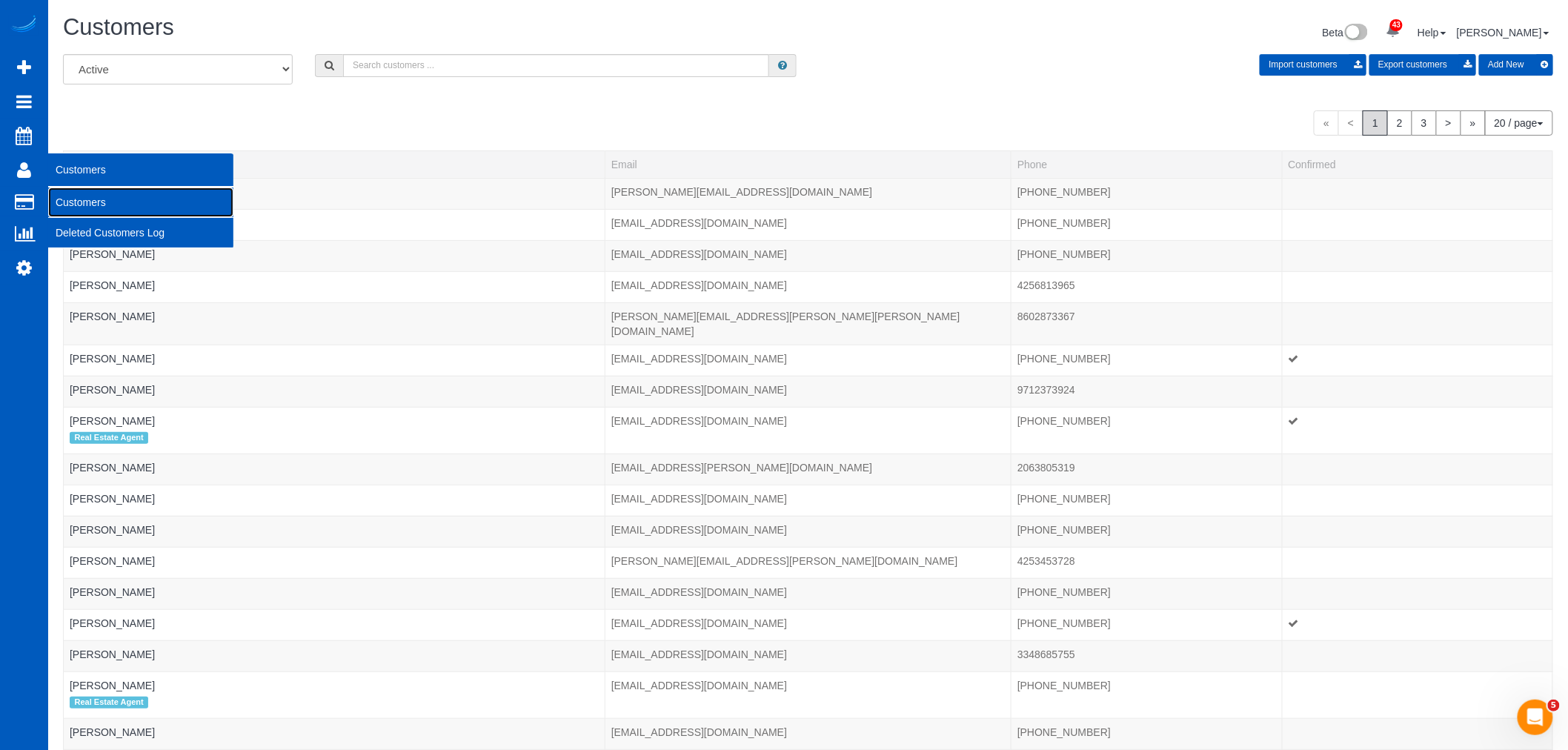
click at [126, 204] on link "Customers" at bounding box center [141, 202] width 185 height 30
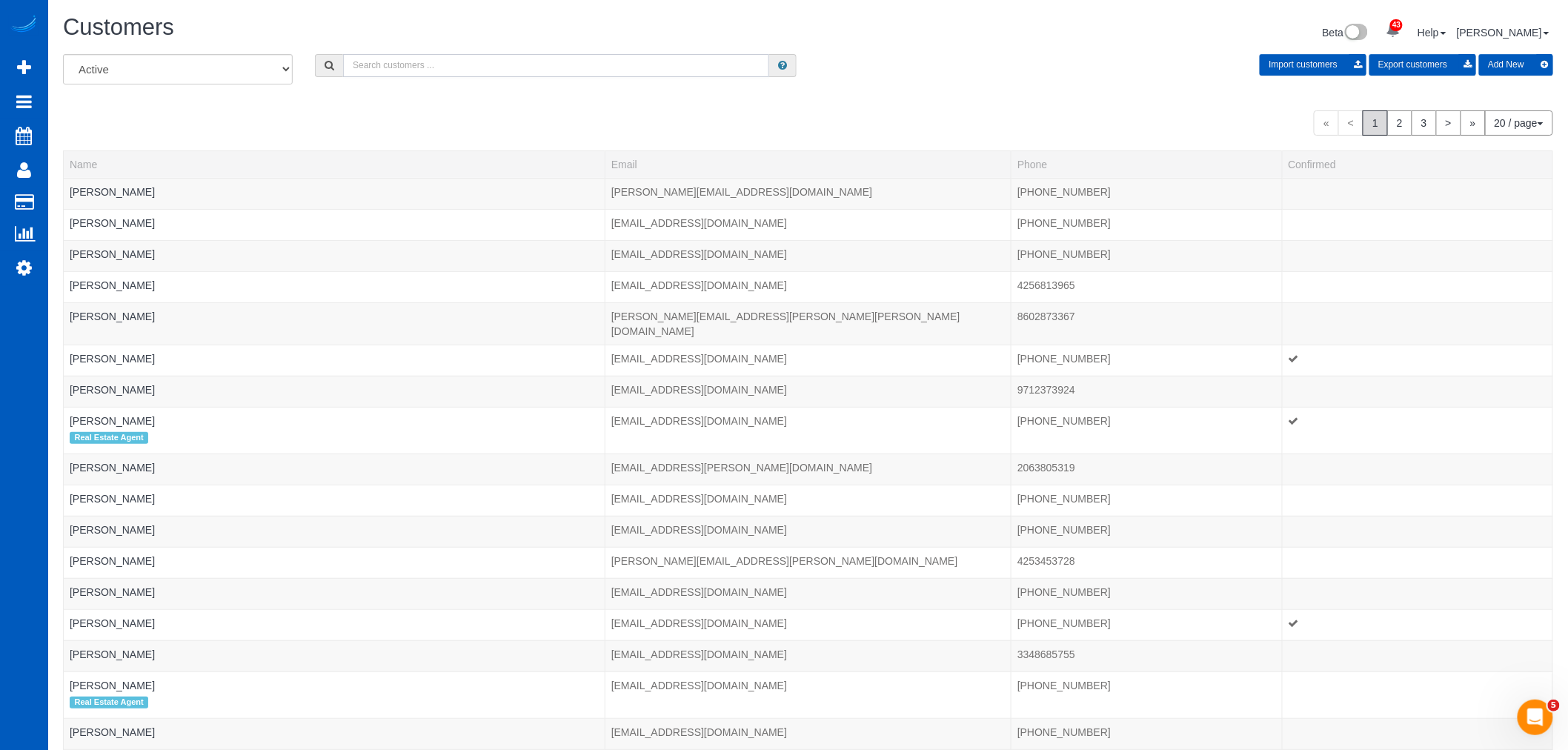
click at [420, 73] on input "text" at bounding box center [556, 66] width 426 height 23
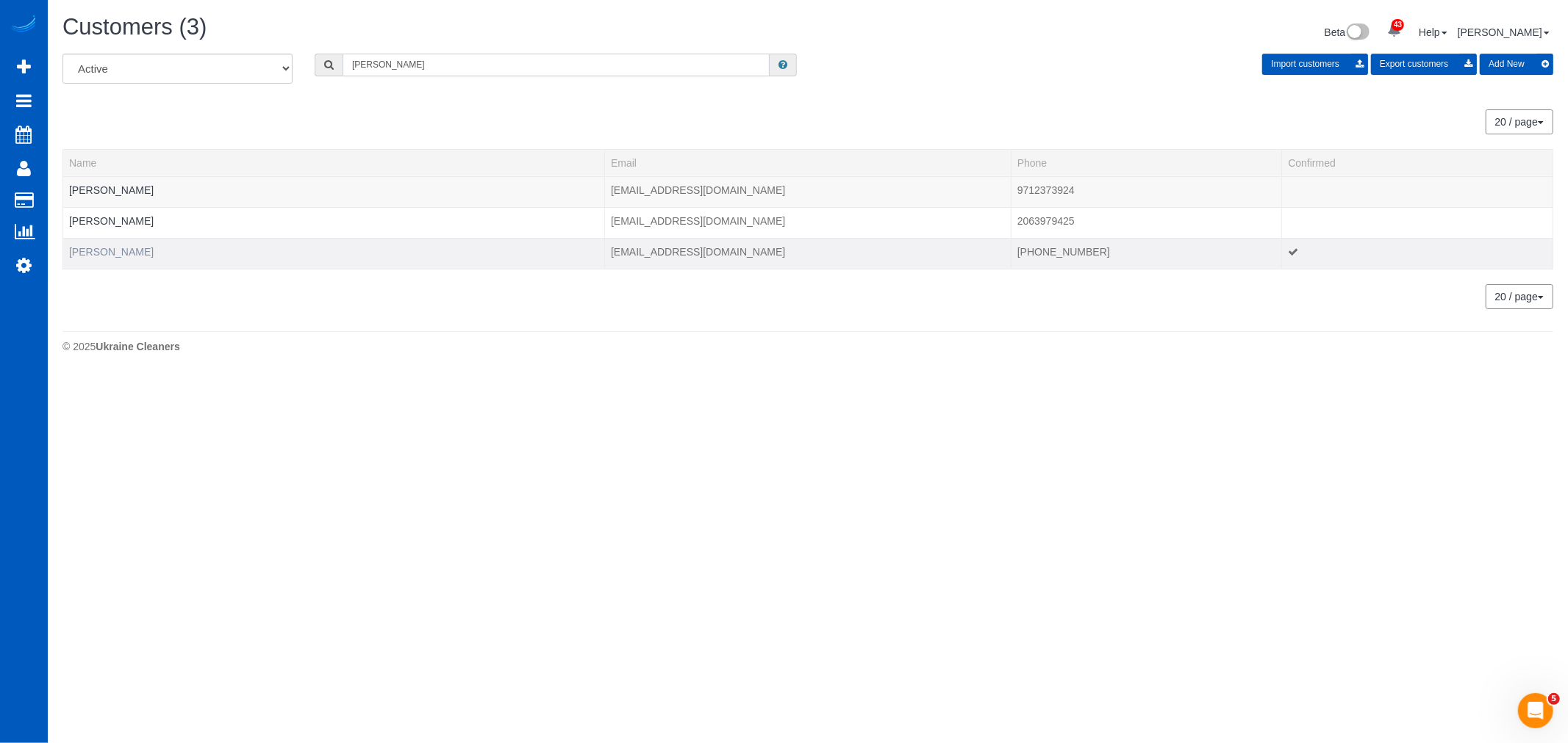
type input "irma"
click at [92, 248] on link "[PERSON_NAME]" at bounding box center [111, 252] width 84 height 12
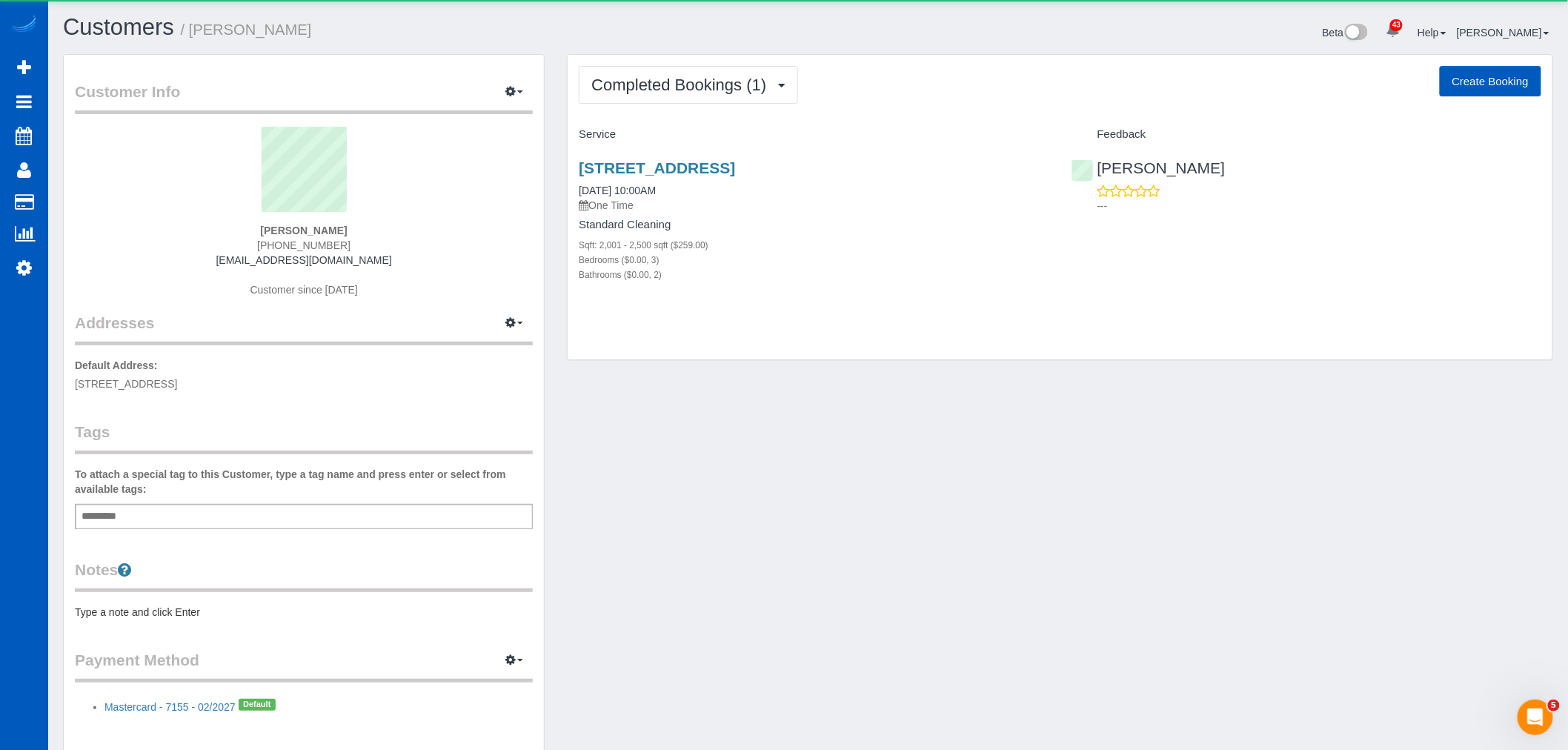
click at [651, 107] on div "Completed Bookings (1) Completed Bookings (1) Upcoming Bookings (12) Cancelled …" at bounding box center [1060, 207] width 985 height 305
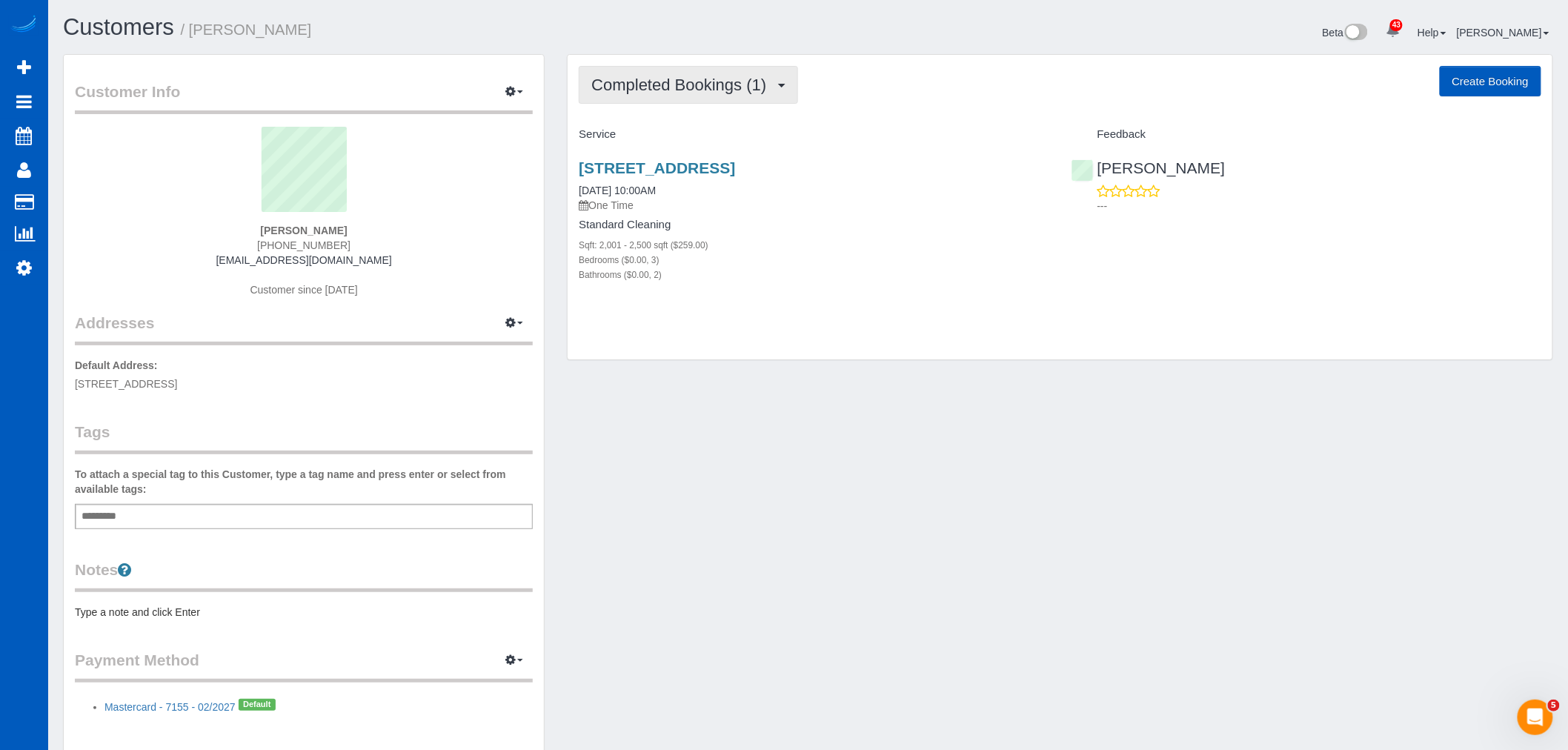
click at [673, 92] on span "Completed Bookings (1)" at bounding box center [682, 84] width 182 height 19
click at [656, 132] on link "Upcoming Bookings (12)" at bounding box center [657, 138] width 156 height 19
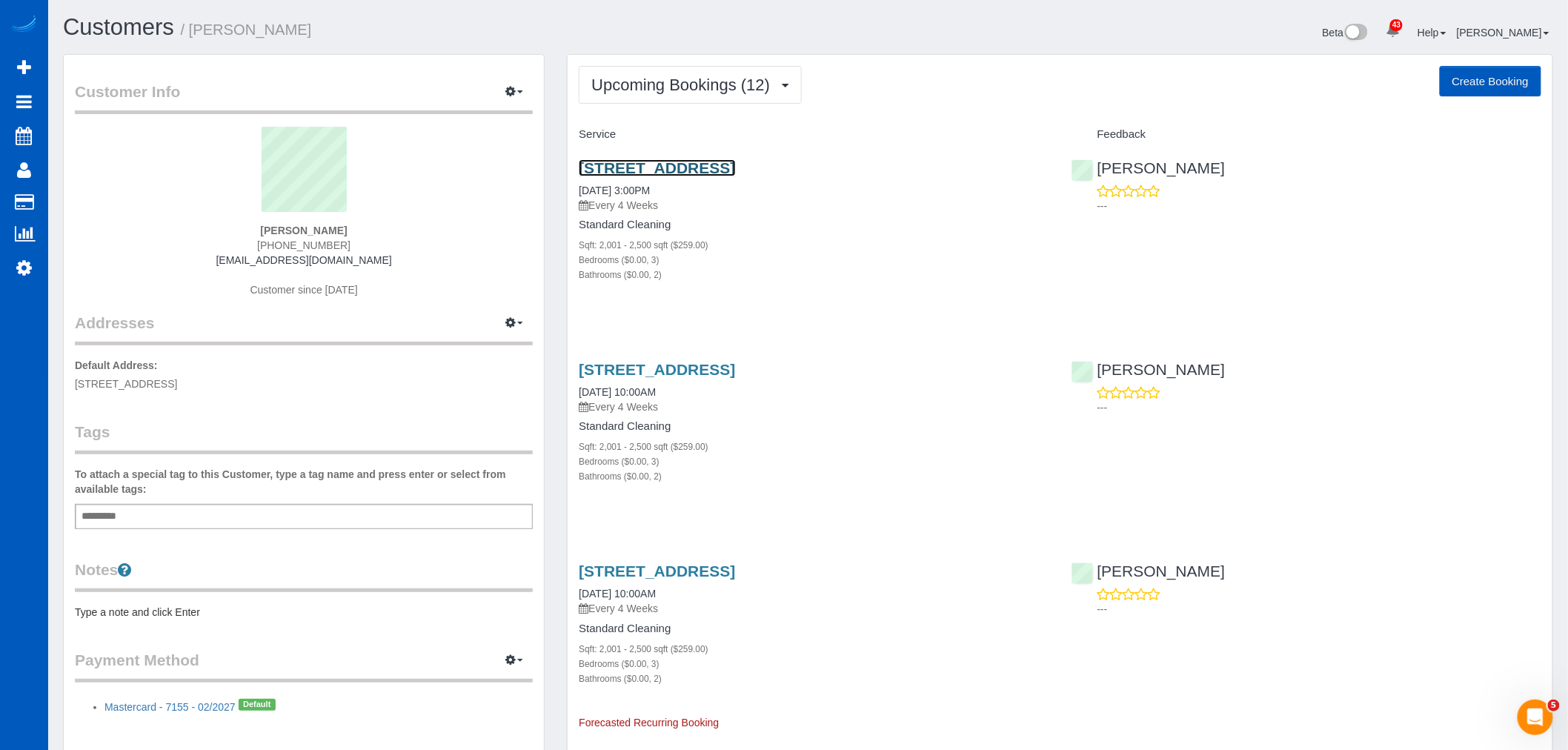
click at [639, 167] on link "[STREET_ADDRESS]" at bounding box center [657, 168] width 156 height 17
click at [667, 96] on button "Upcoming Bookings (12)" at bounding box center [691, 84] width 223 height 38
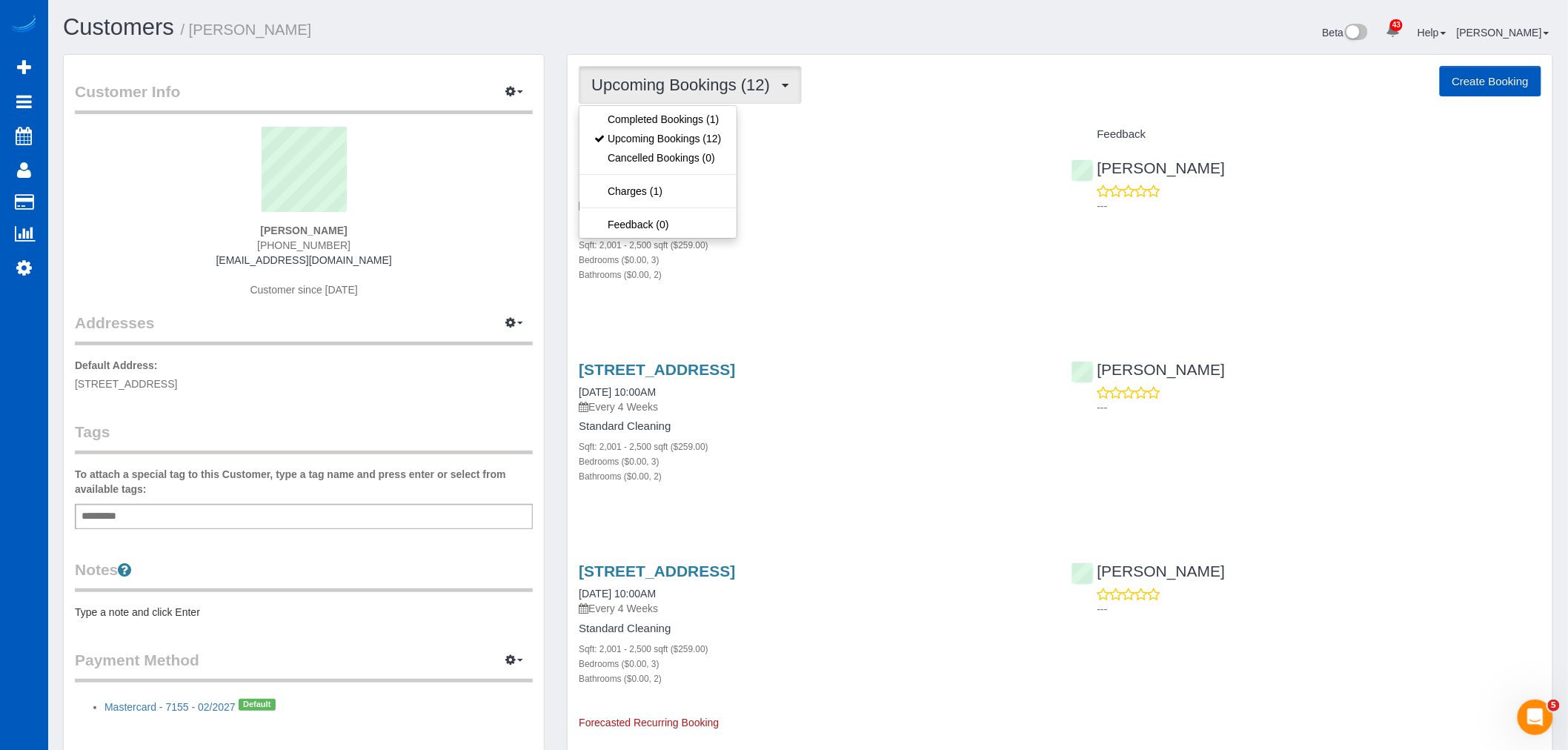
click at [958, 300] on div "2724 Poplar Dr, Flower Mound, TX 75028 09/18/2025 3:00PM Every 4 Weeks Standard…" at bounding box center [814, 228] width 492 height 164
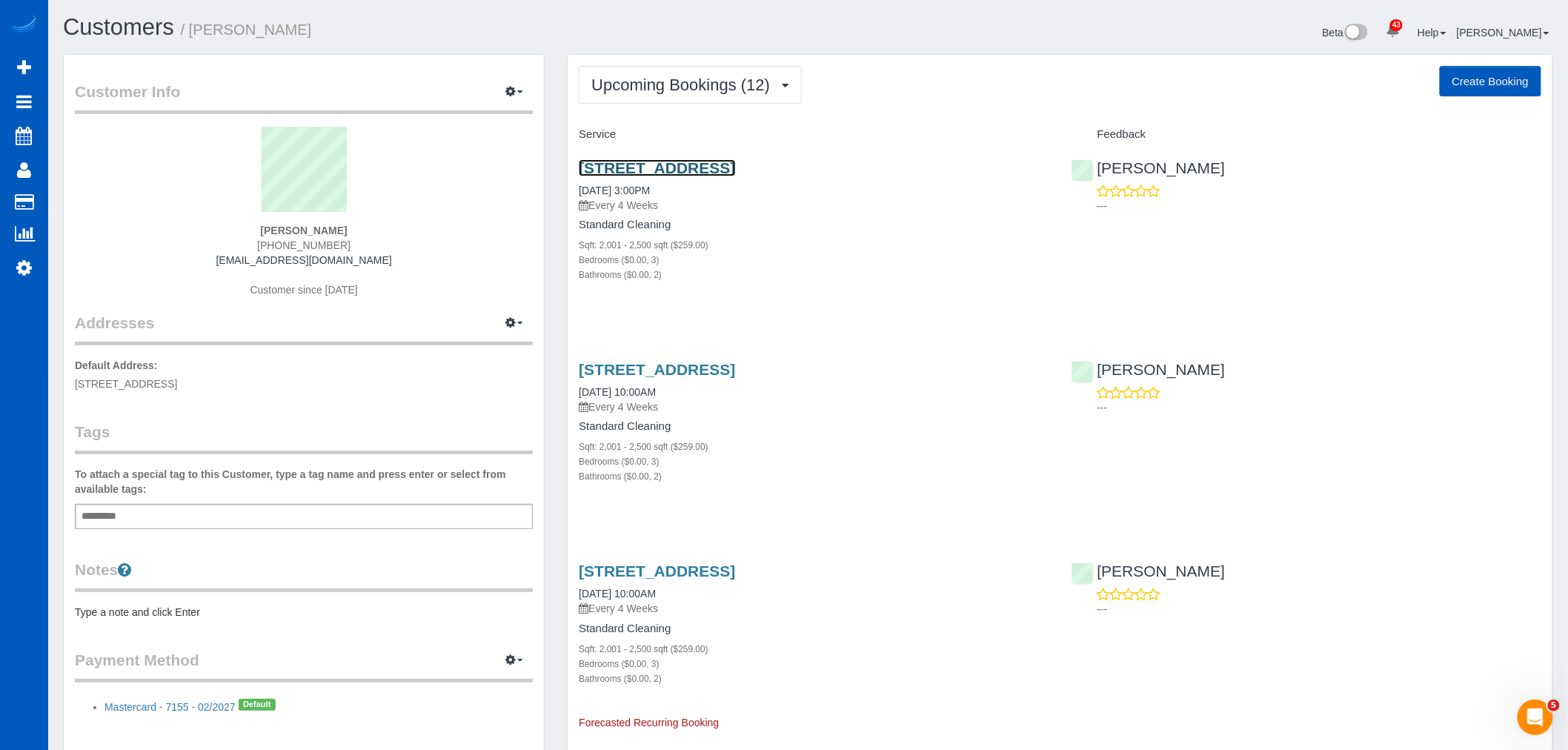
click at [697, 168] on link "[STREET_ADDRESS]" at bounding box center [657, 168] width 156 height 17
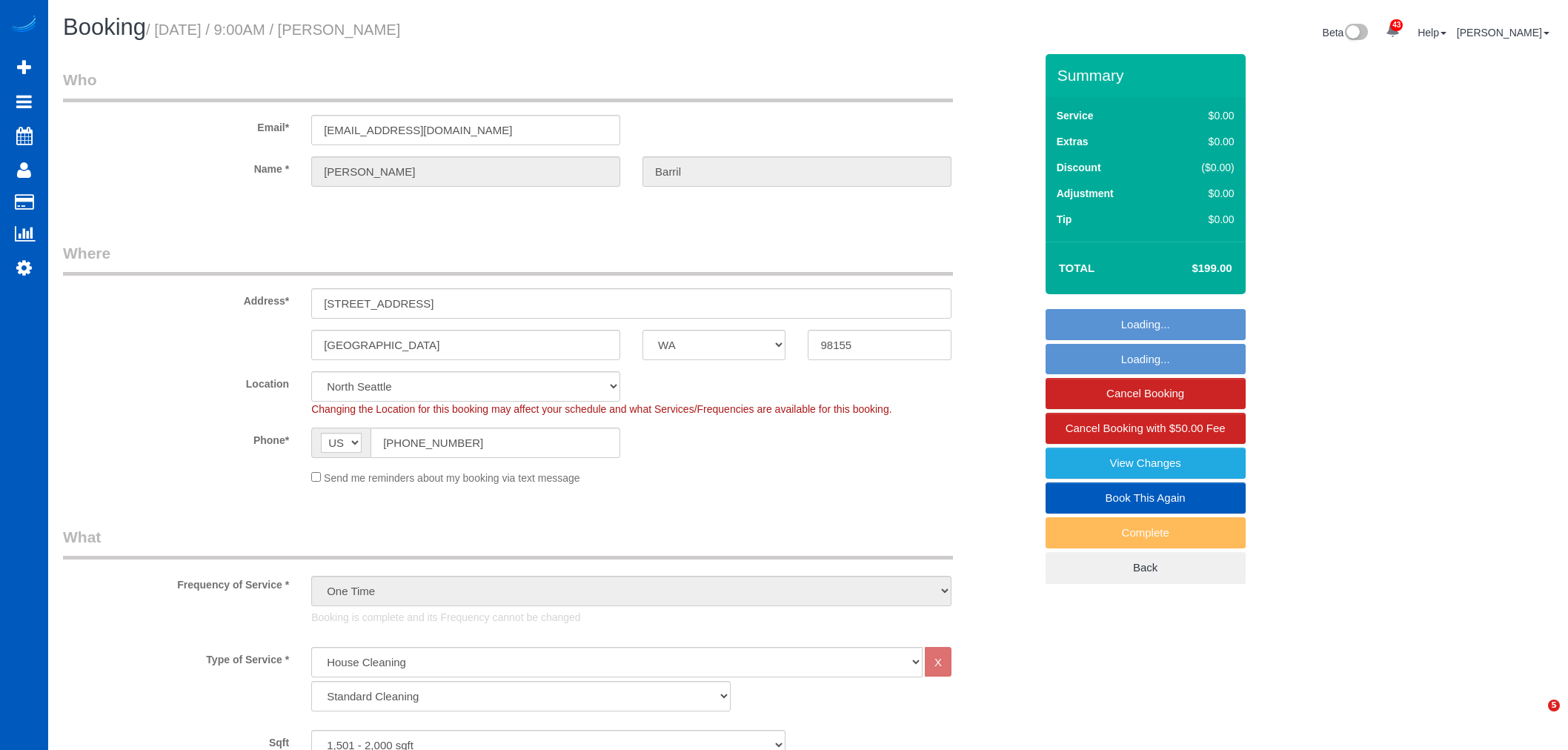
select select "WA"
select select "199"
select select "1501"
select select "3"
select select "2"
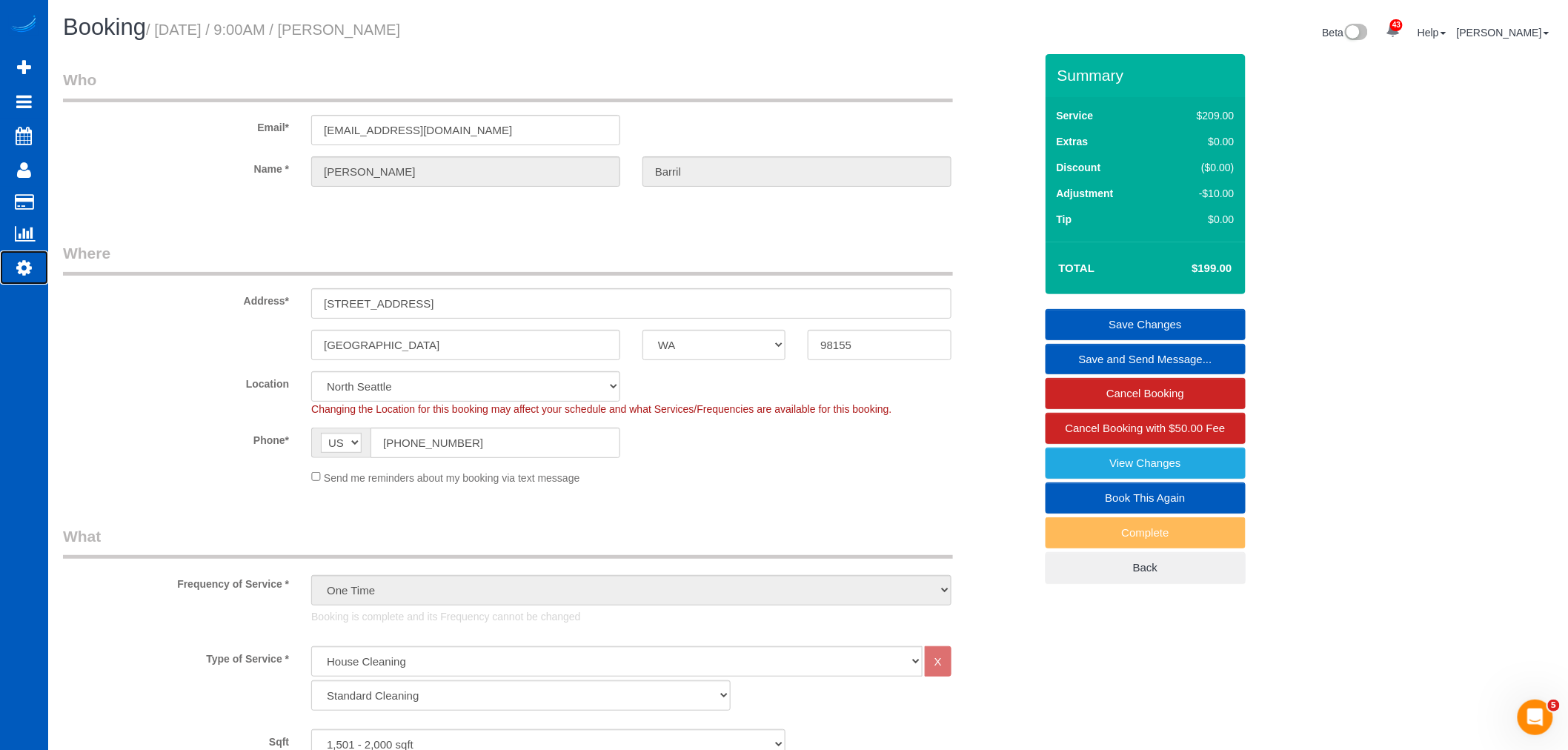
click at [8, 258] on link "Settings" at bounding box center [24, 267] width 49 height 34
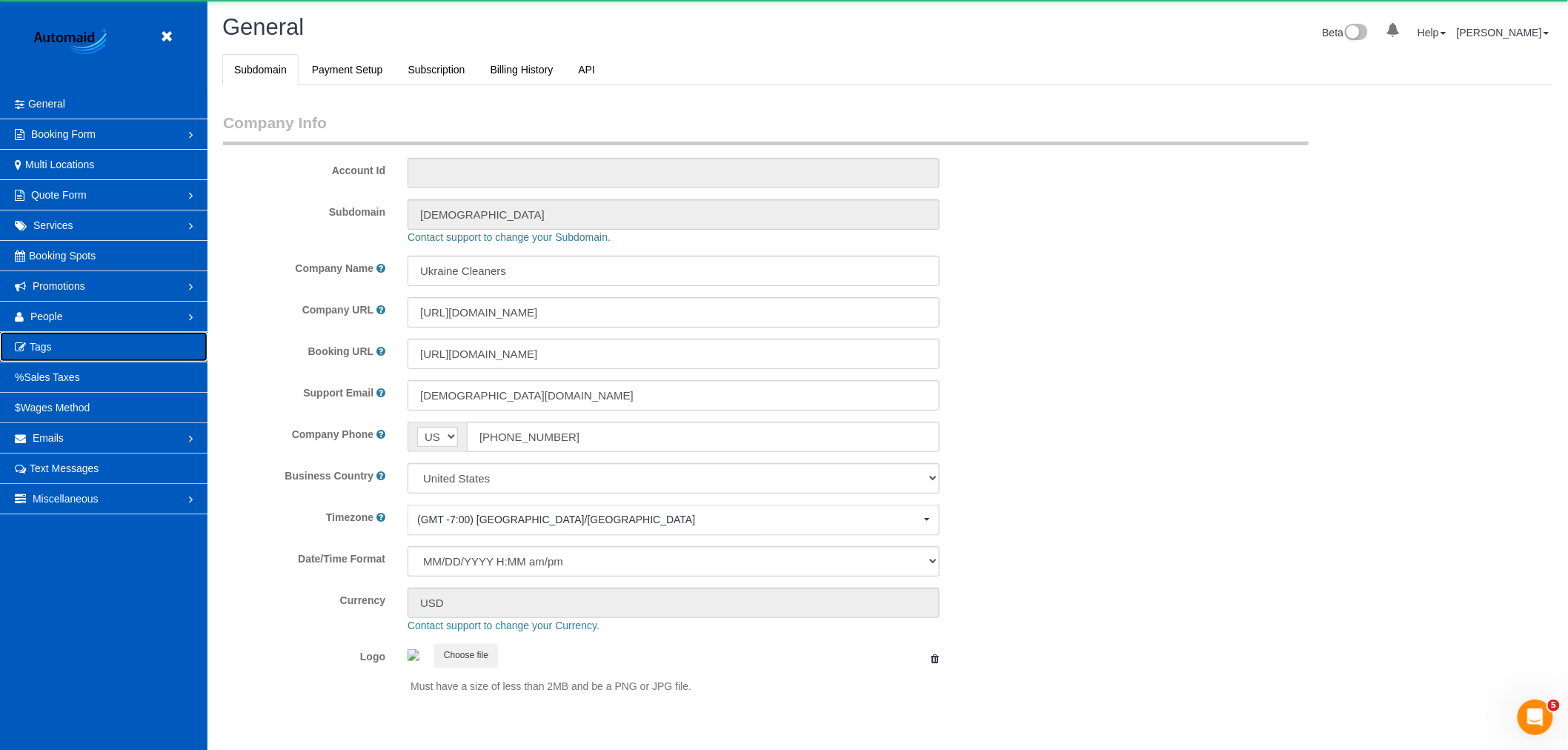
click at [73, 350] on link "Tags" at bounding box center [104, 347] width 207 height 30
select select "1"
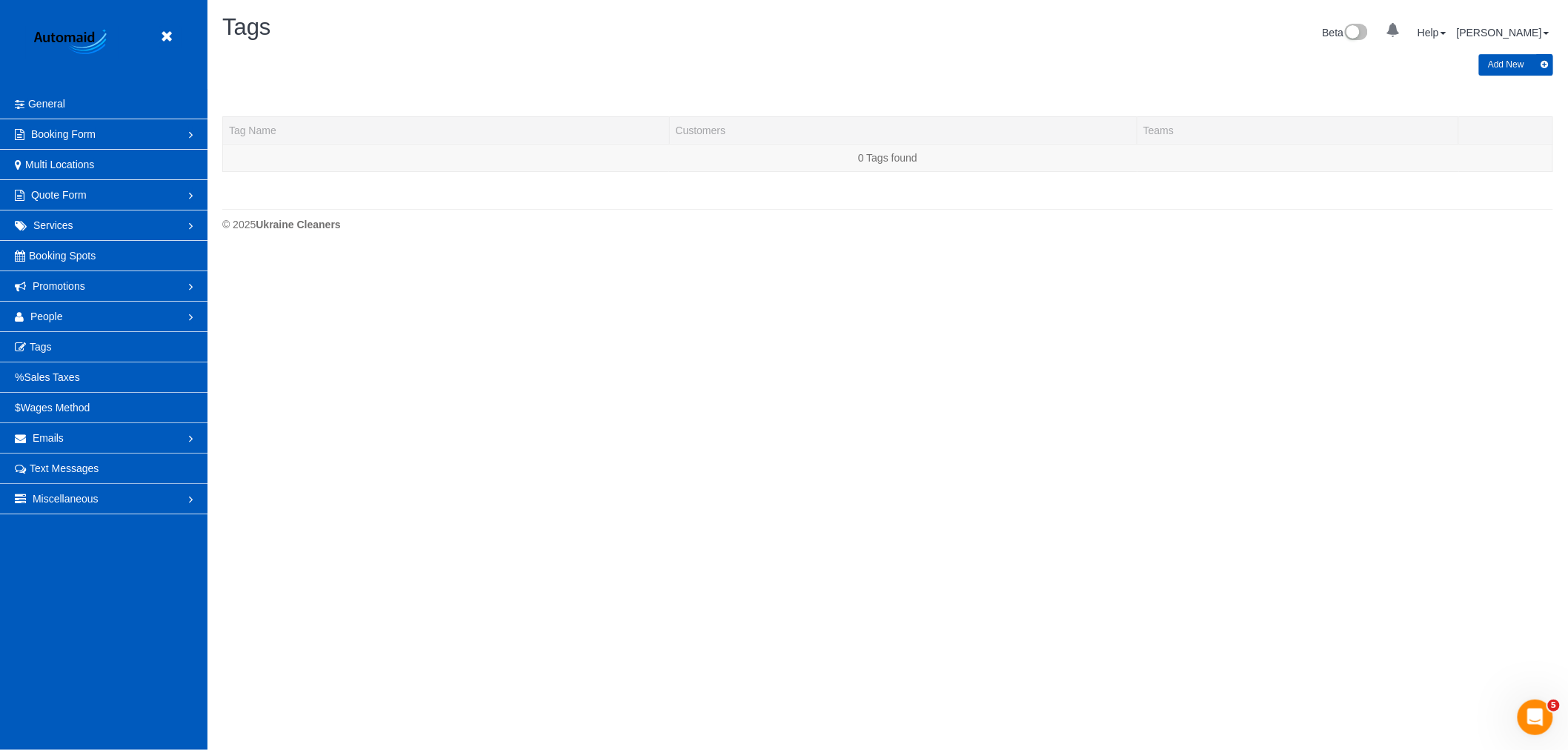
click at [73, 316] on link "People" at bounding box center [104, 317] width 207 height 30
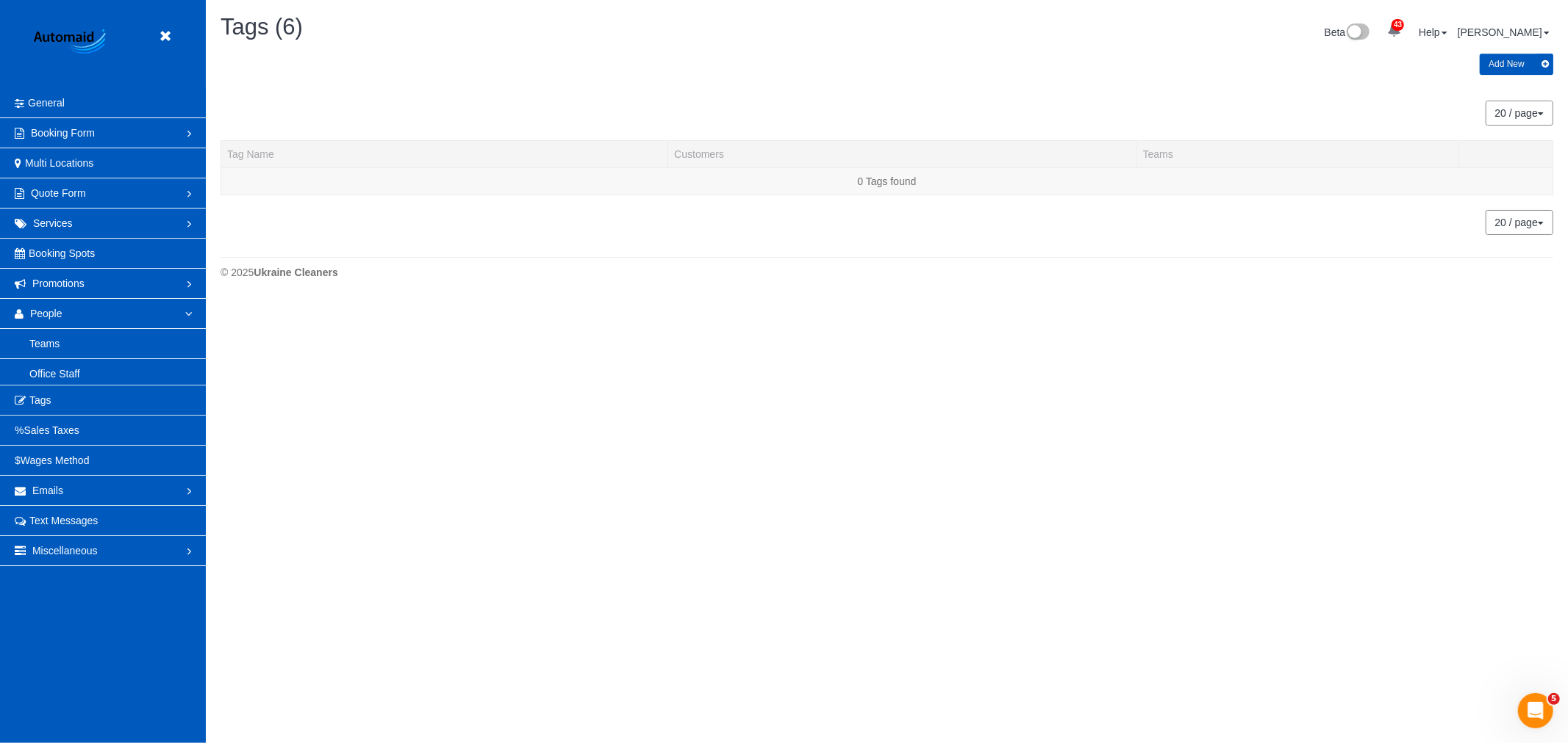
scroll to position [477, 1568]
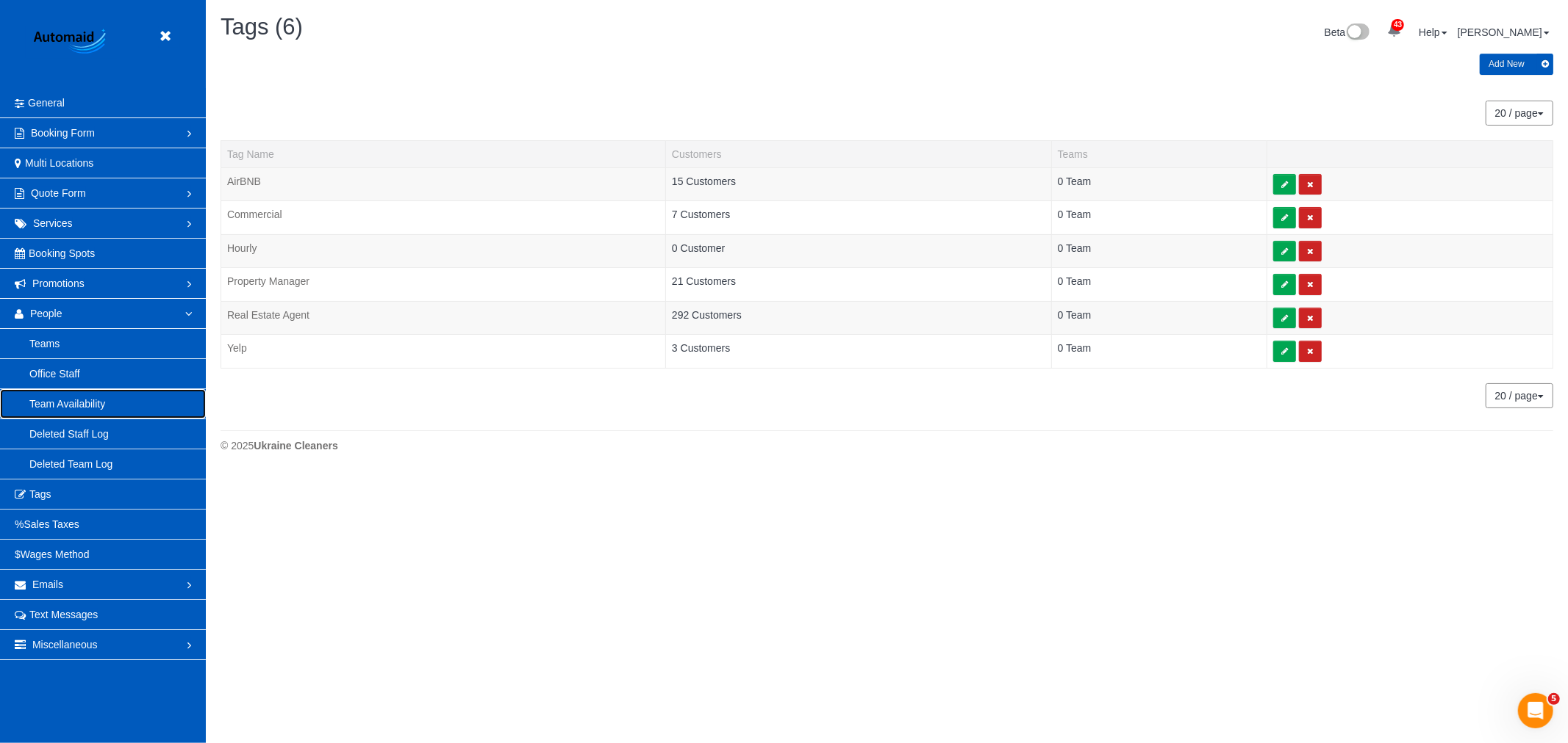
click at [77, 402] on link "Team Availability" at bounding box center [103, 404] width 206 height 30
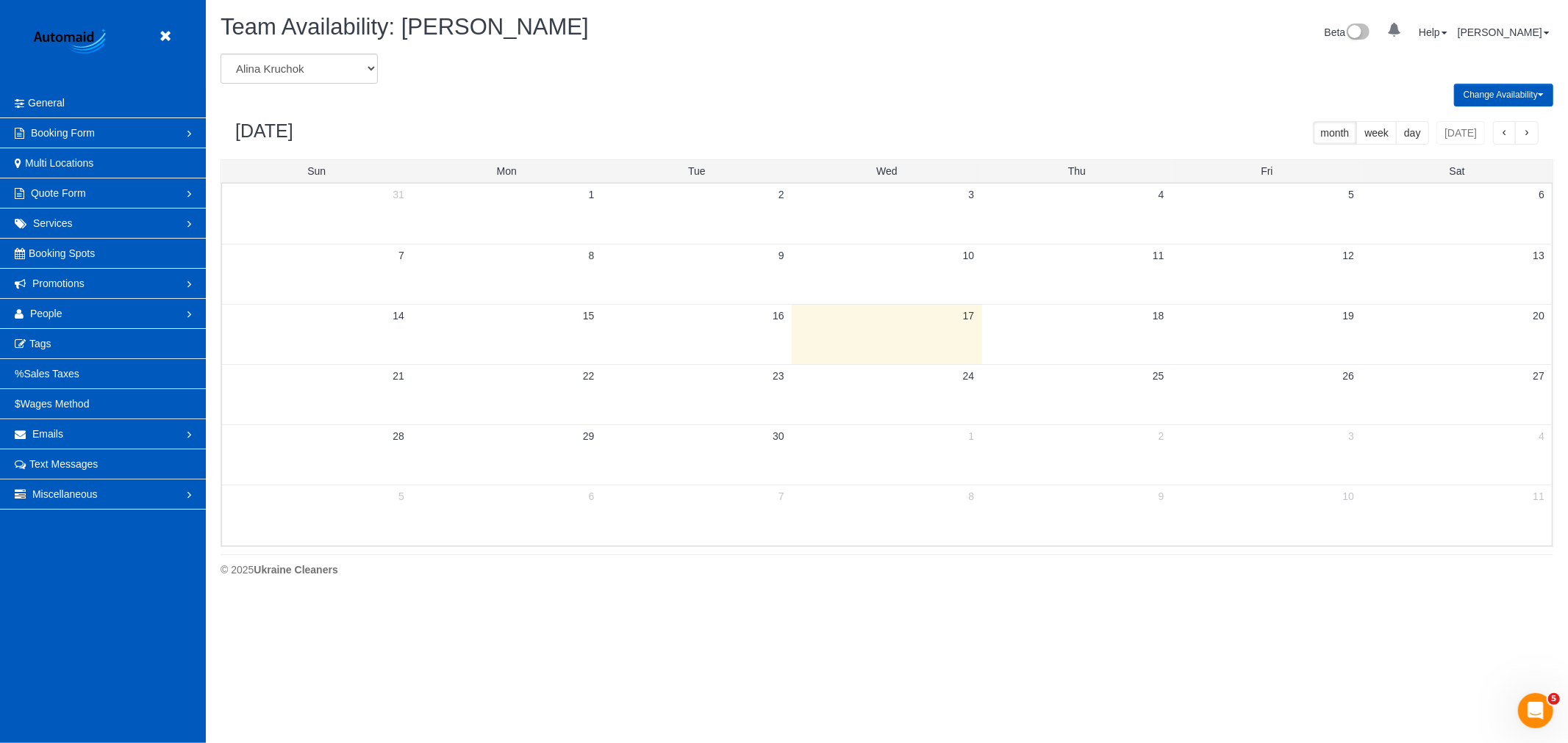
scroll to position [600, 1568]
click at [328, 64] on select "Alina Kruchok Alona Tarasiuk Alona Vikhliaieva Anastasiia Demchenko Anastasiia …" at bounding box center [299, 69] width 157 height 30
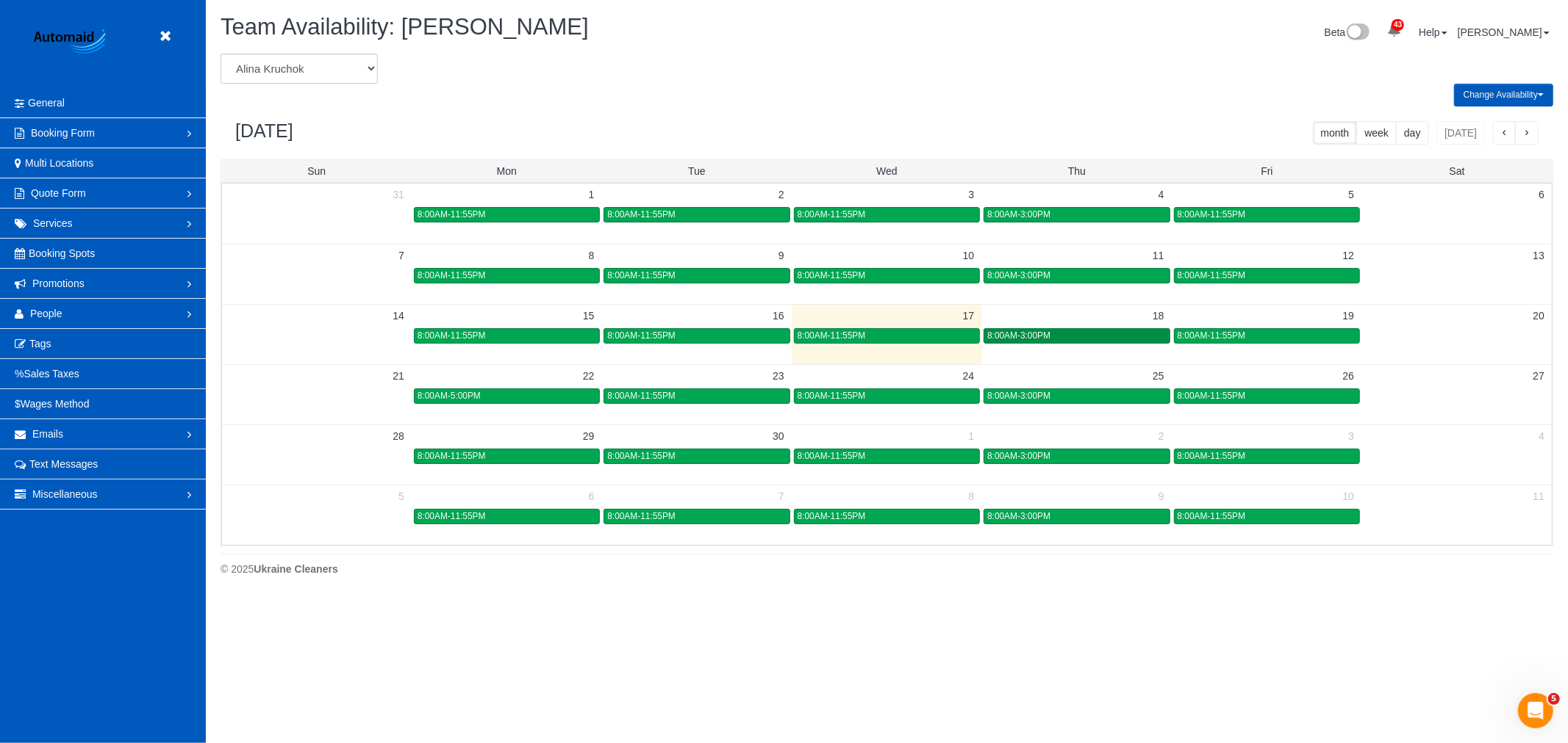
click at [1017, 335] on span "8:00AM-3:00PM" at bounding box center [1019, 335] width 63 height 10
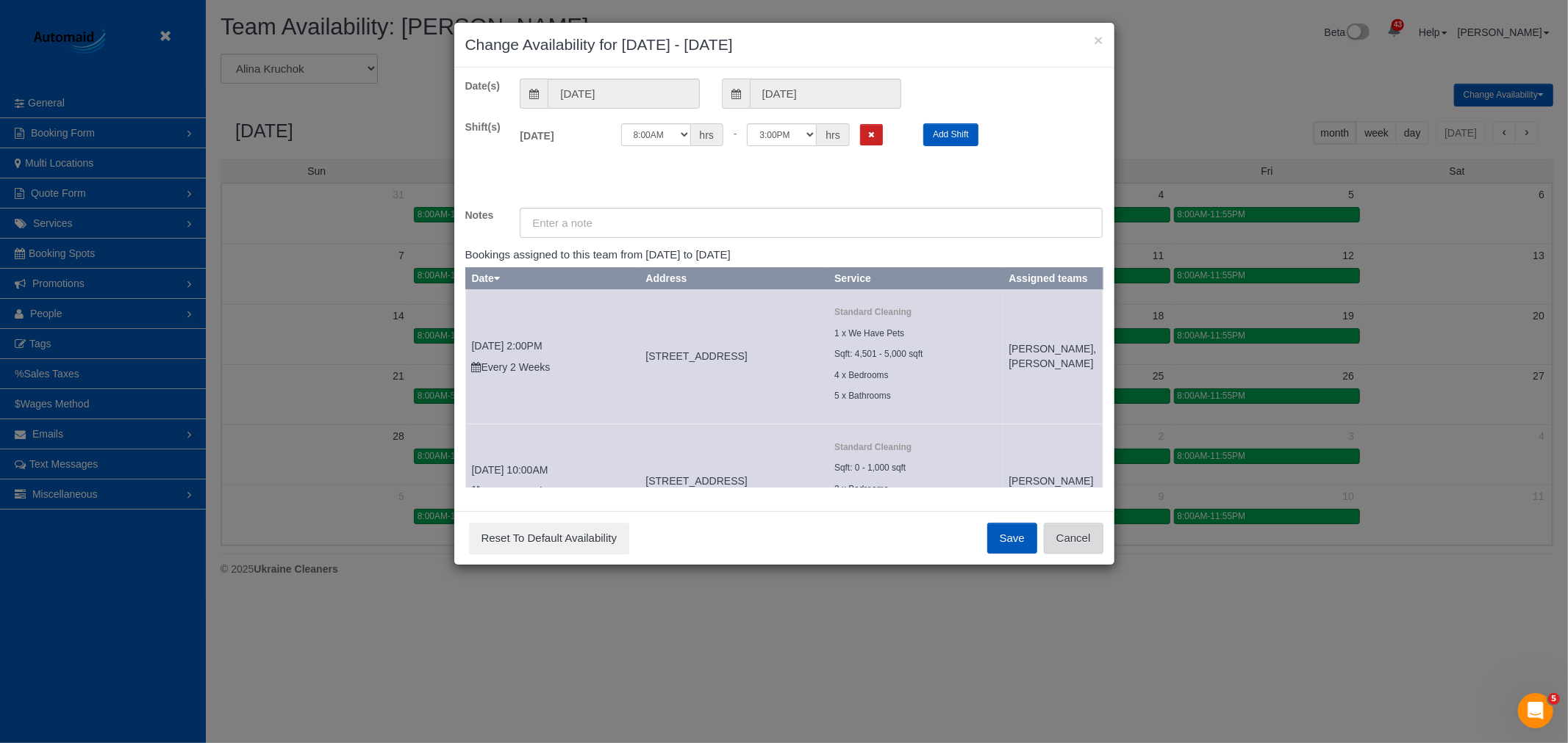
click at [1073, 539] on button "Cancel" at bounding box center [1073, 538] width 59 height 30
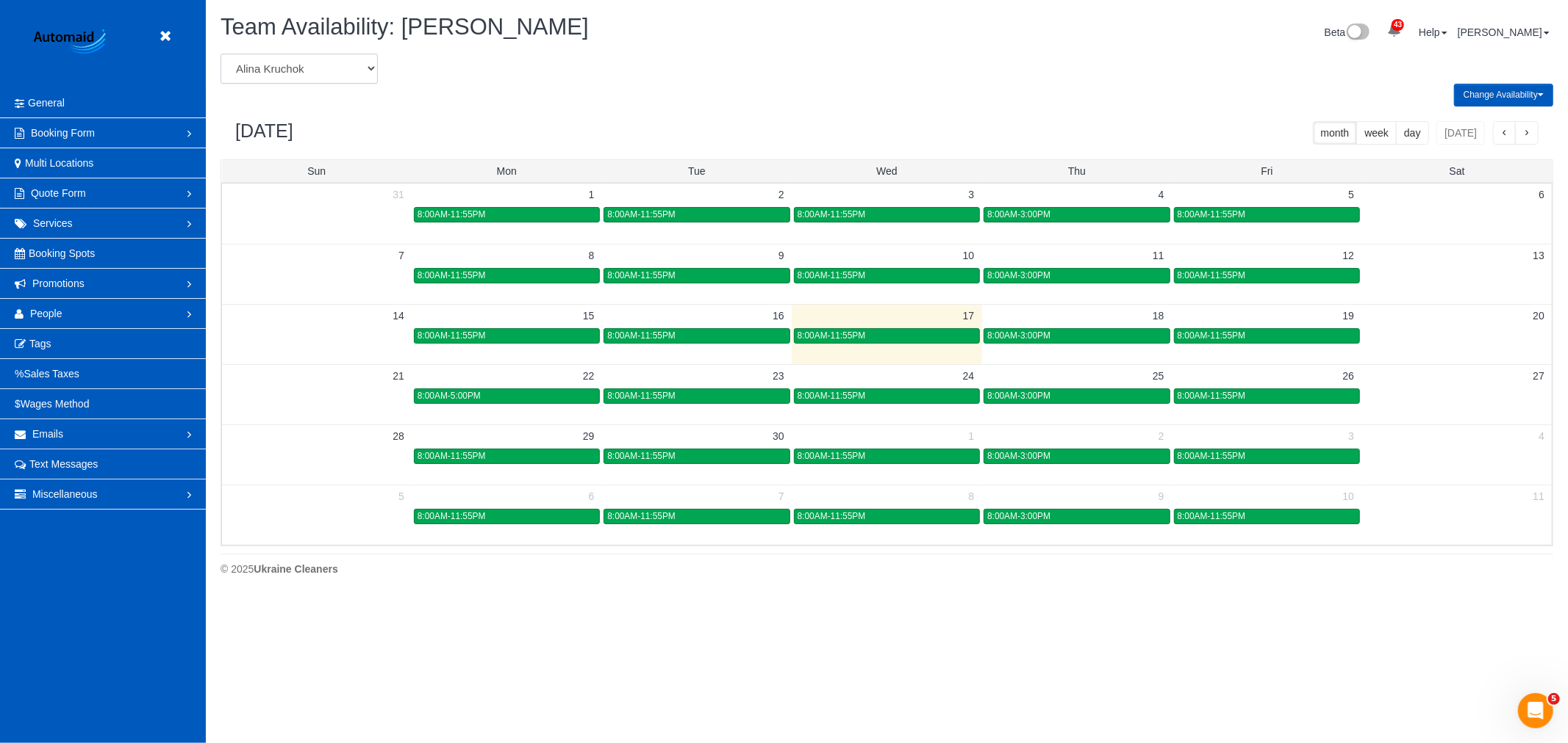
click at [315, 59] on select "Alina Kruchok Alona Tarasiuk Alona Vikhliaieva Anastasiia Demchenko Anastasiia …" at bounding box center [299, 69] width 157 height 30
select select "number:28843"
click at [221, 55] on select "Alina Kruchok Alona Tarasiuk Alona Vikhliaieva Anastasiia Demchenko Anastasiia …" at bounding box center [299, 69] width 157 height 30
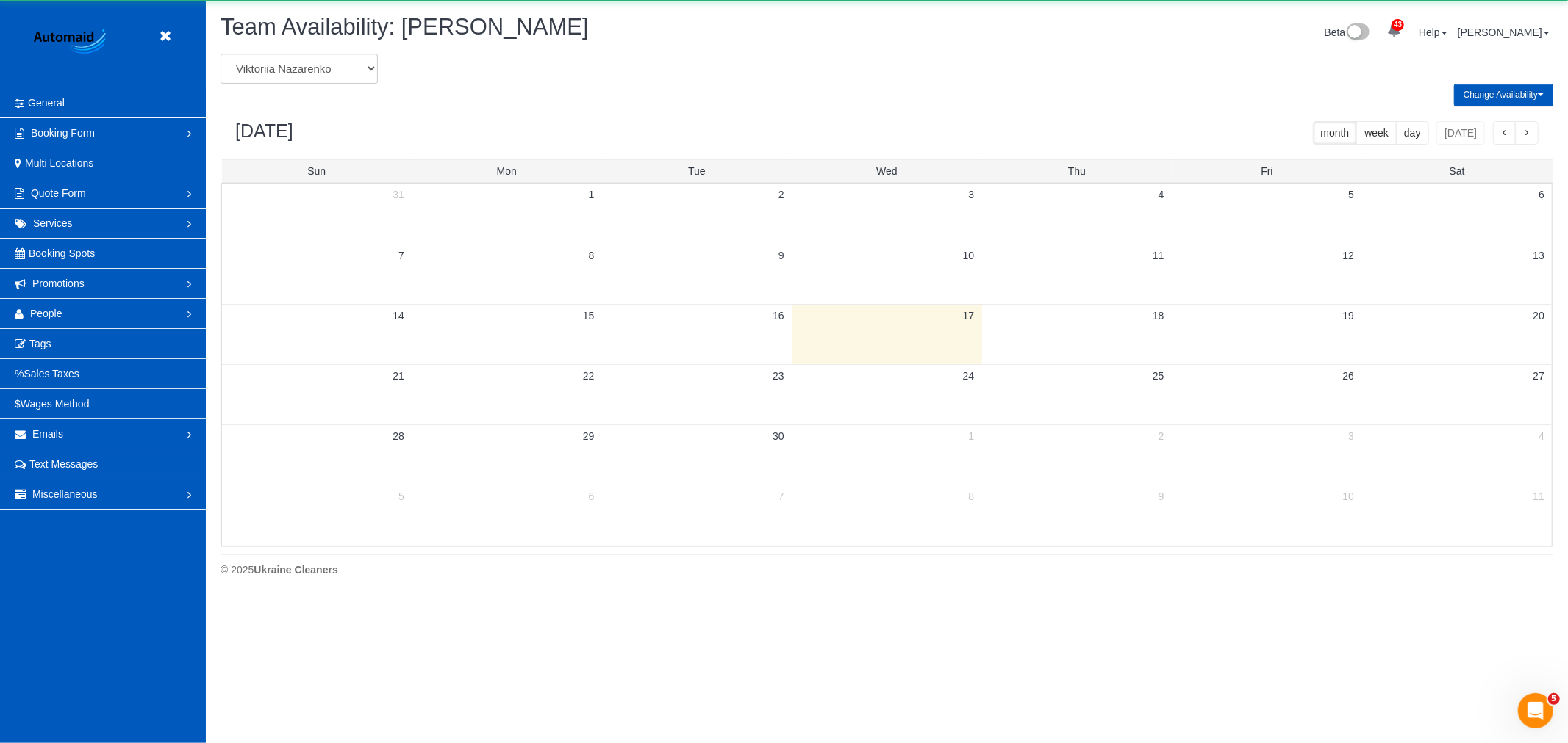
scroll to position [72859, 71935]
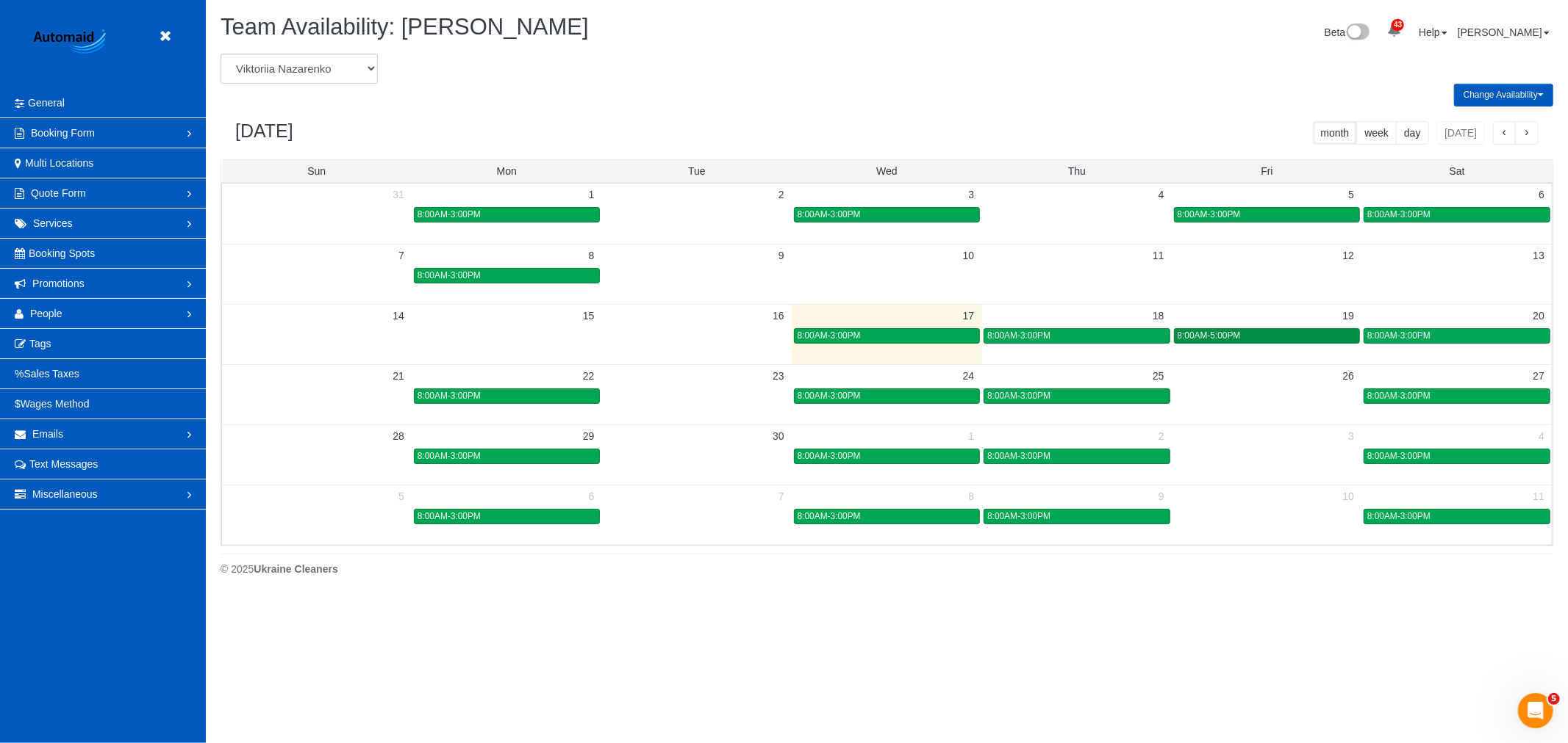
click at [1232, 339] on span "8:00AM-5:00PM" at bounding box center [1209, 335] width 63 height 10
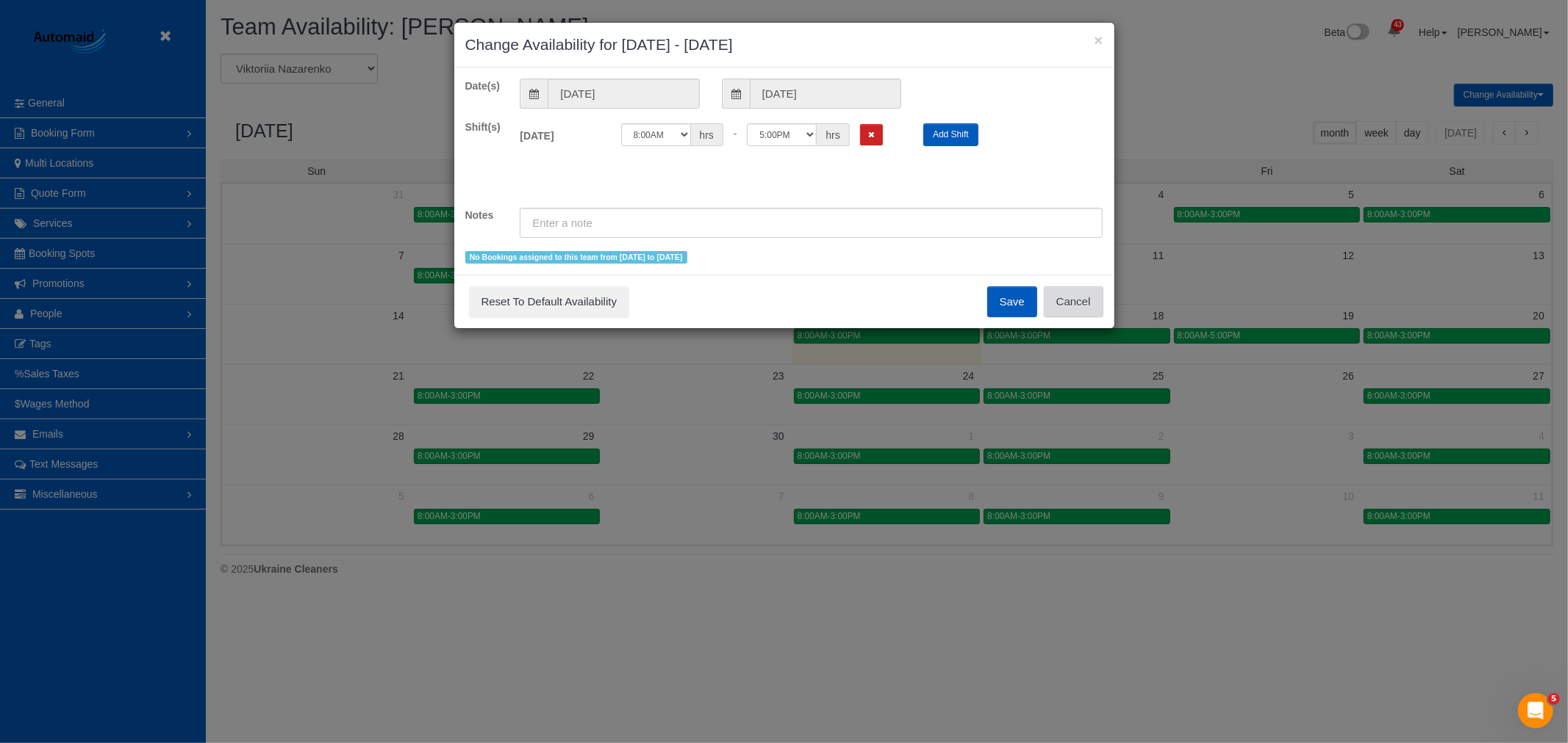
click at [1073, 314] on button "Cancel" at bounding box center [1073, 302] width 59 height 30
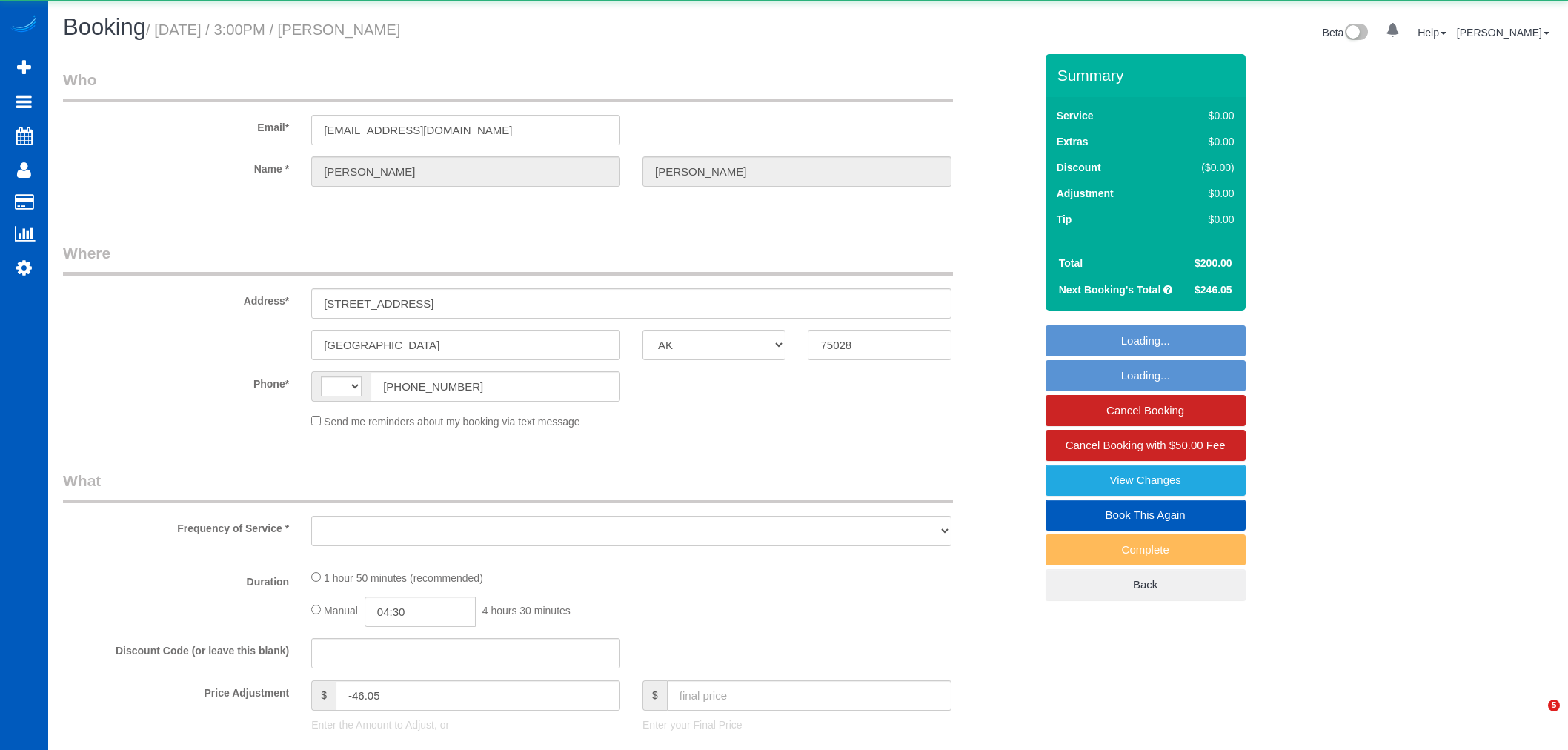
select select "[GEOGRAPHIC_DATA]"
select select "string:[GEOGRAPHIC_DATA]"
select select "object:931"
select select "199"
select select "2001"
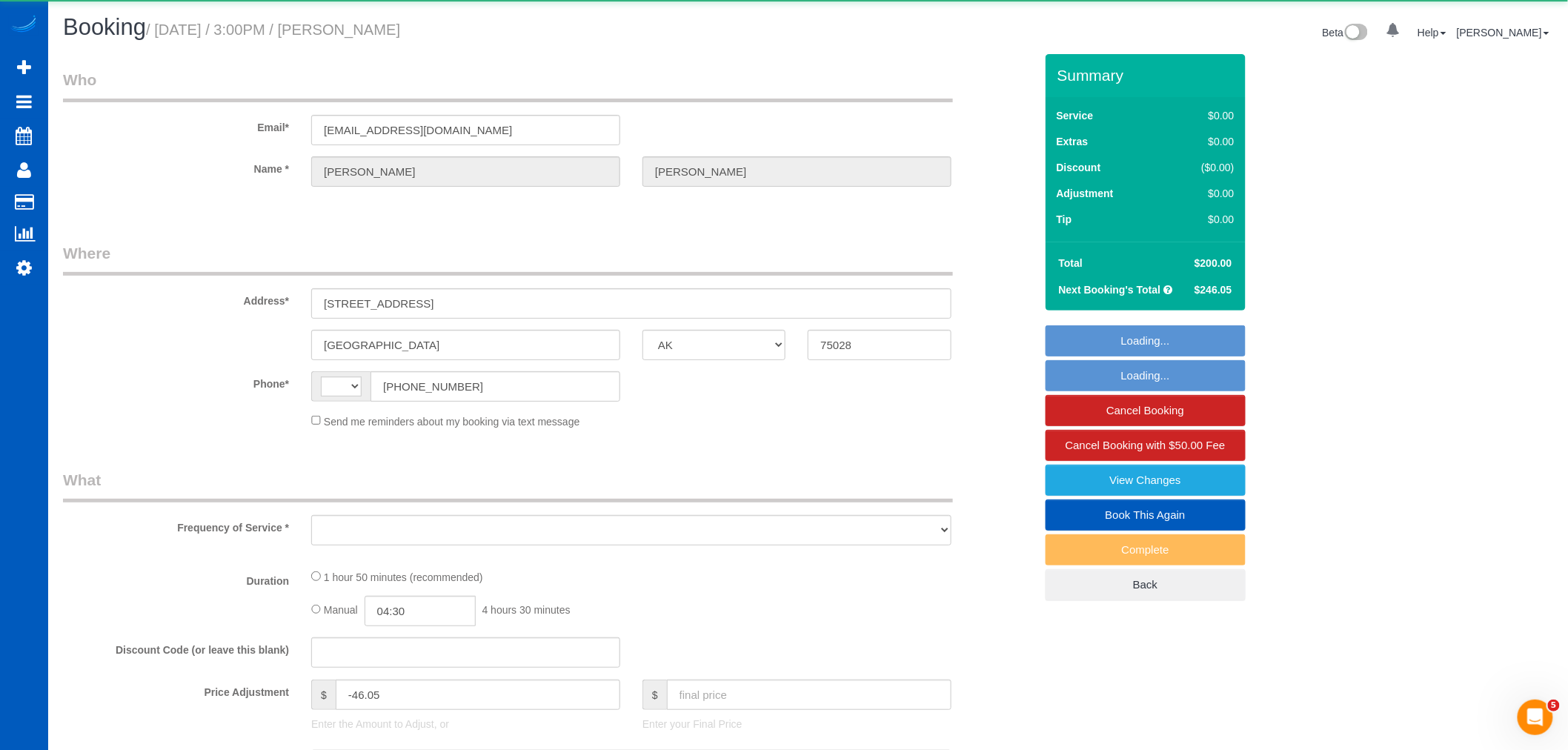
select select "3"
select select "2"
select select "spot1"
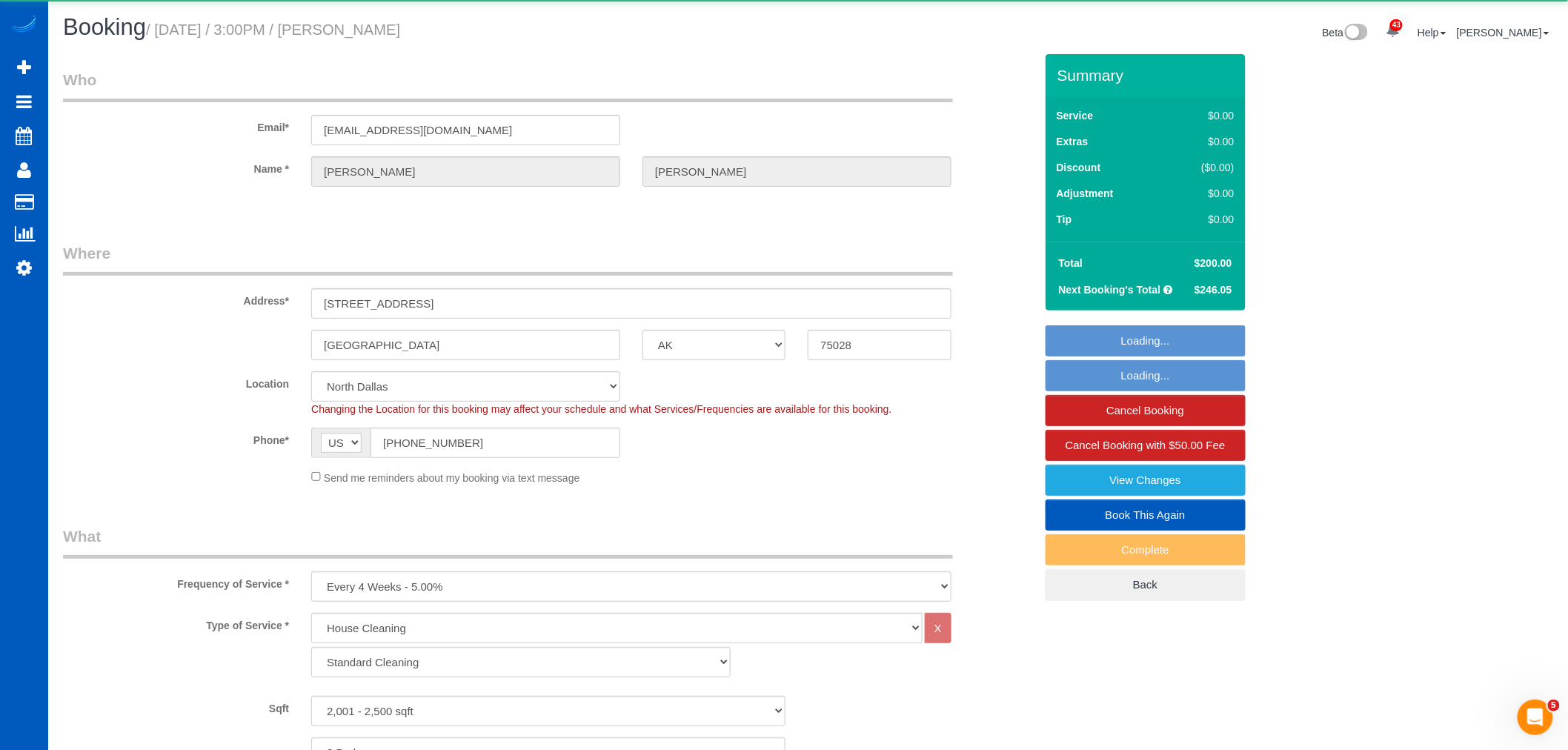
select select "2001"
select select "3"
select select "2"
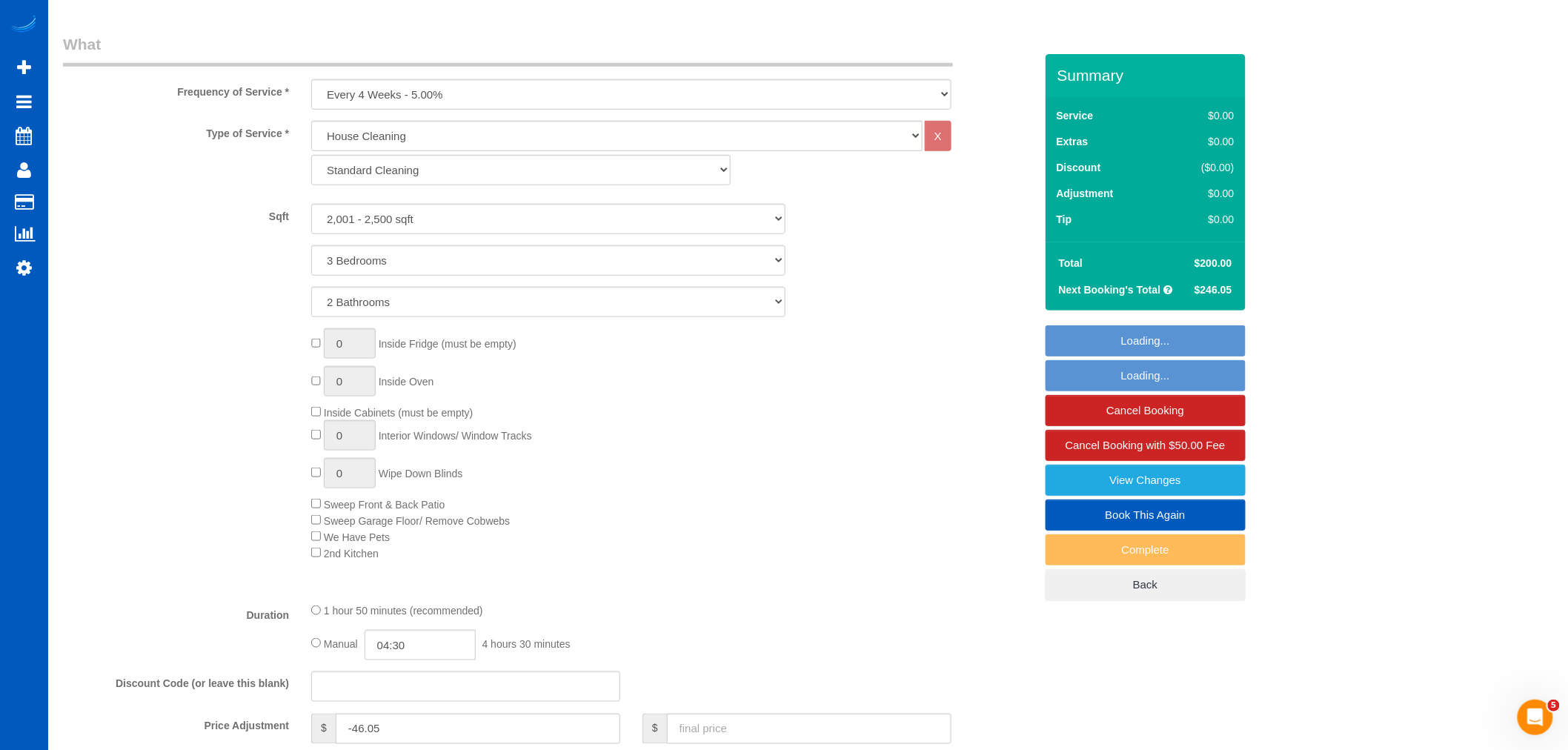
scroll to position [494, 0]
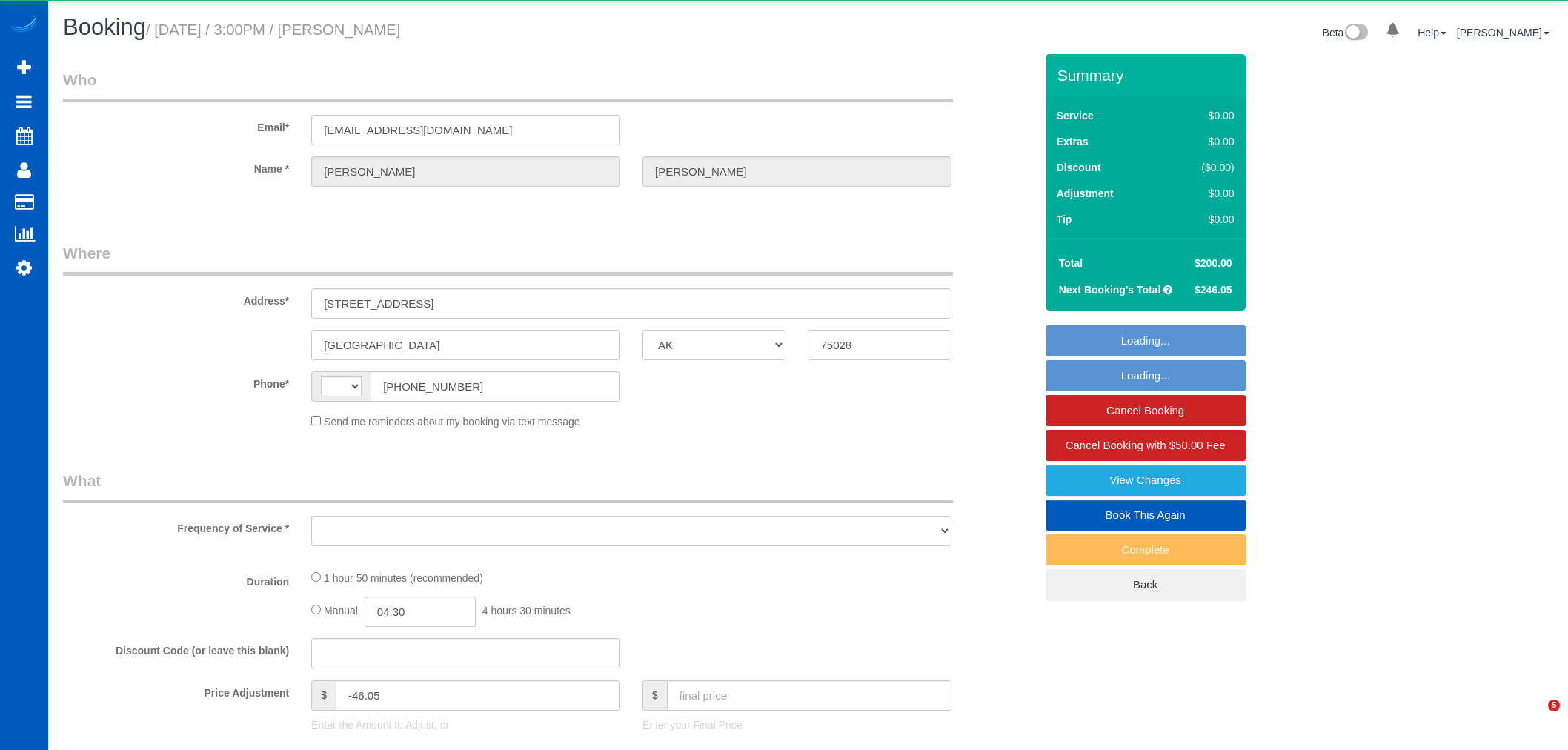
select select "[GEOGRAPHIC_DATA]"
select select "string:[GEOGRAPHIC_DATA]"
select select "object:918"
select select "199"
select select "2001"
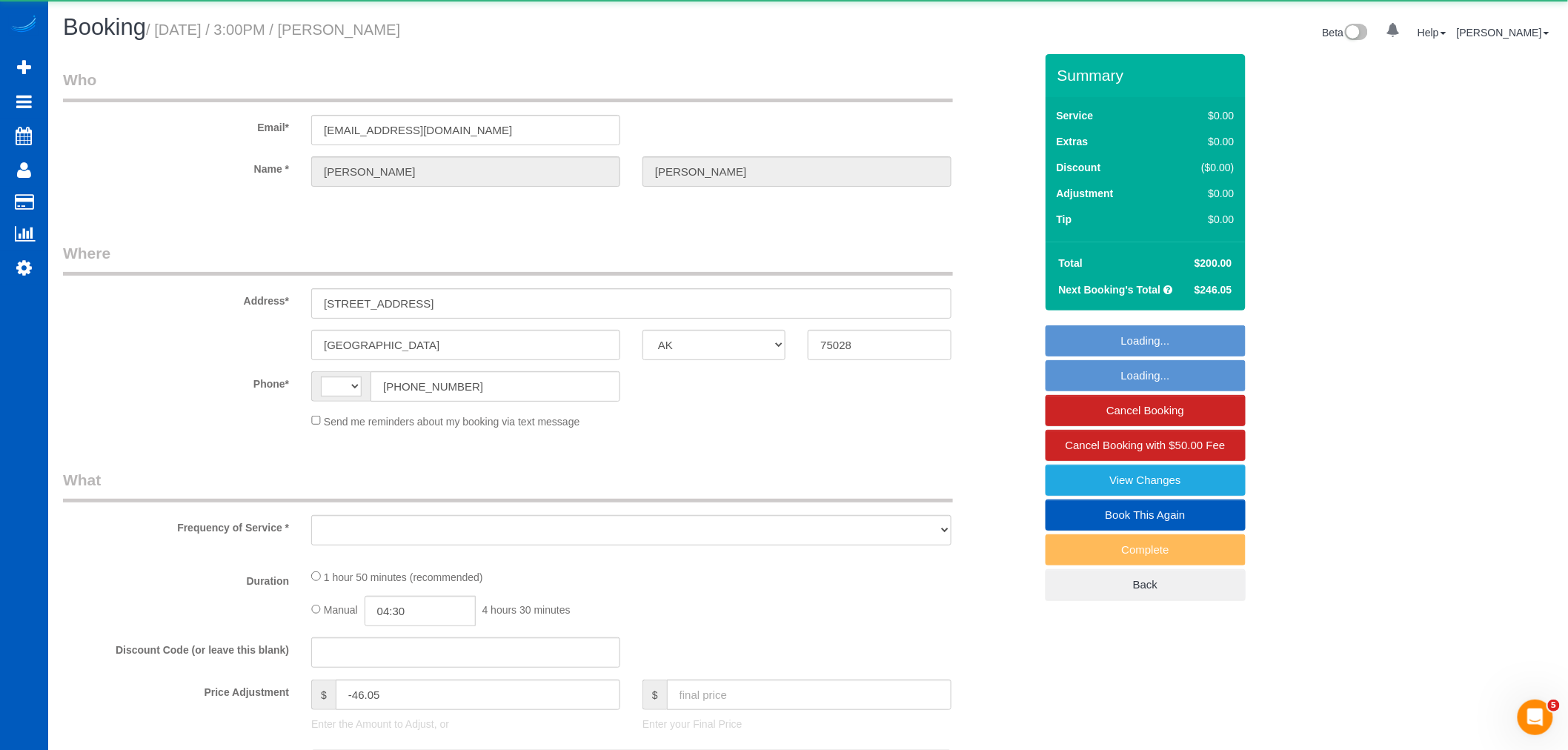
select select "3"
select select "2"
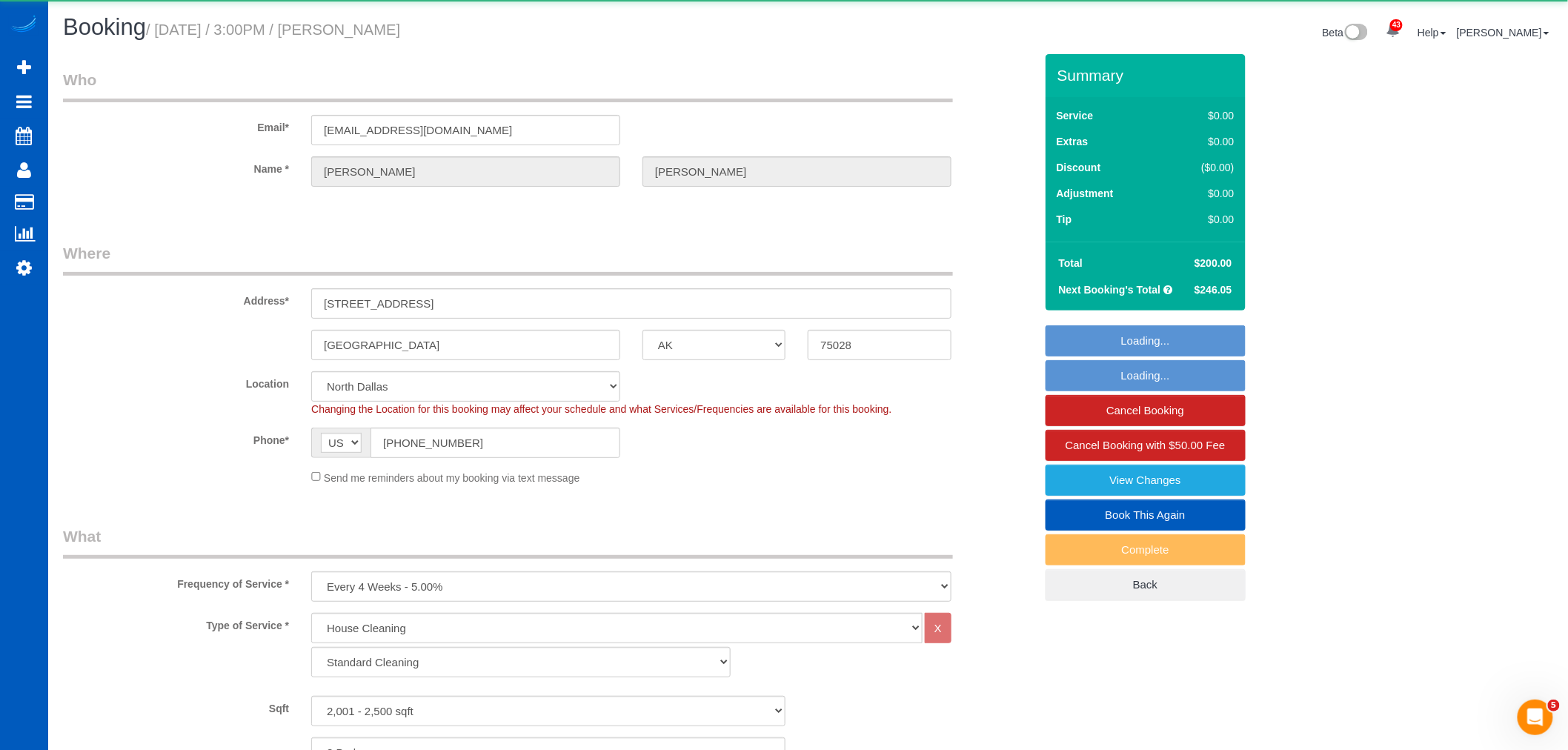
select select "object:1154"
select select "spot1"
select select "2001"
select select "3"
select select "2"
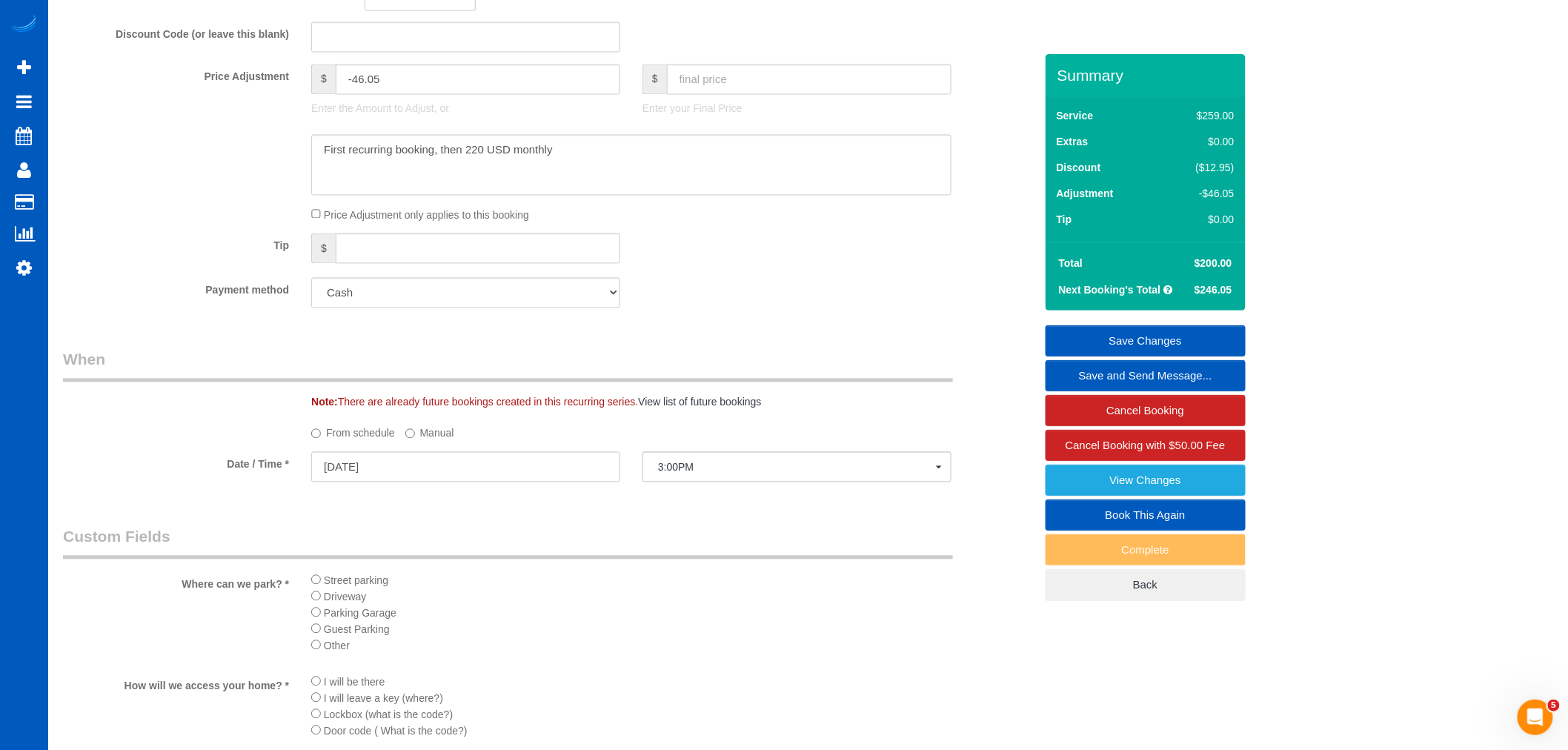
scroll to position [1153, 0]
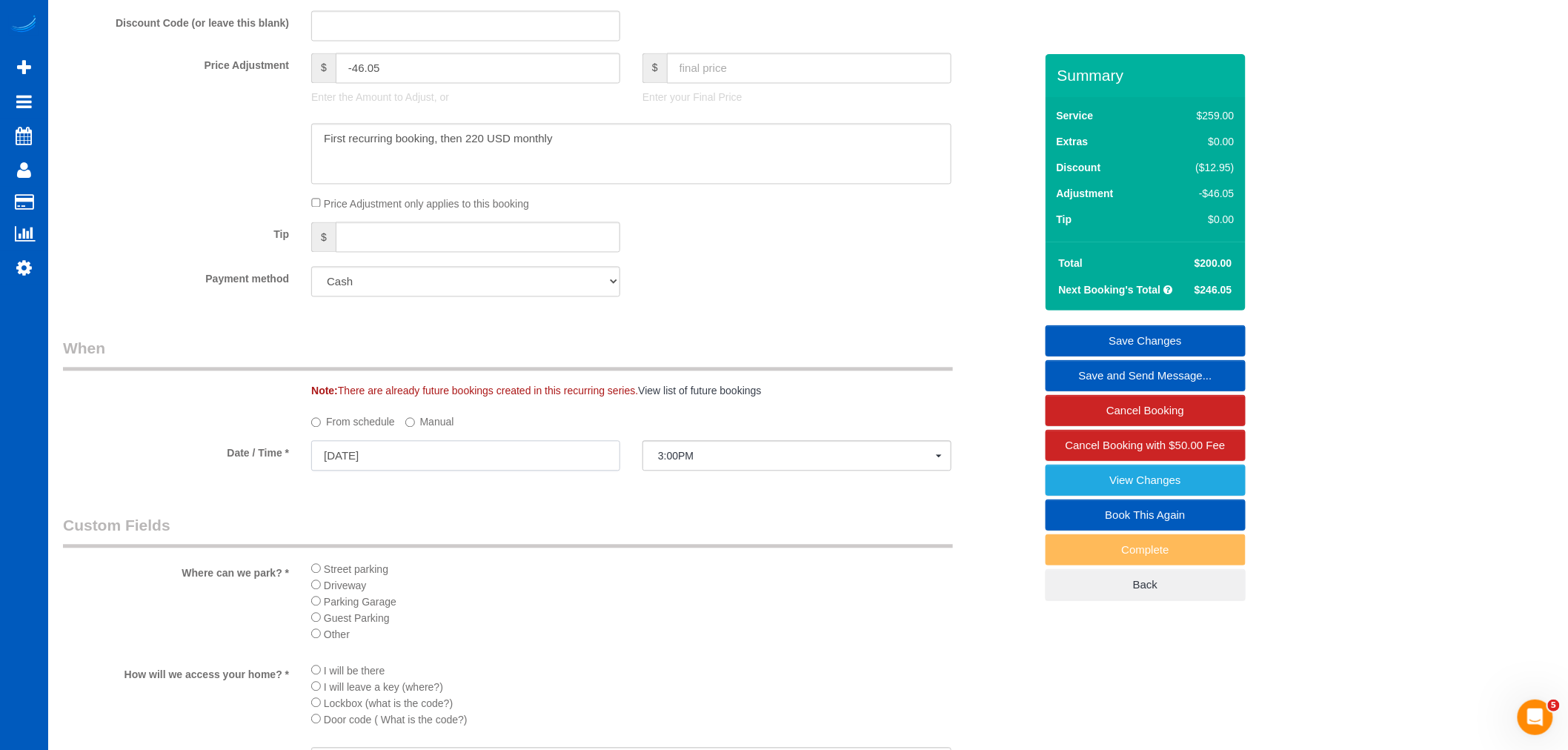
click at [419, 471] on input "[DATE]" at bounding box center [466, 457] width 309 height 31
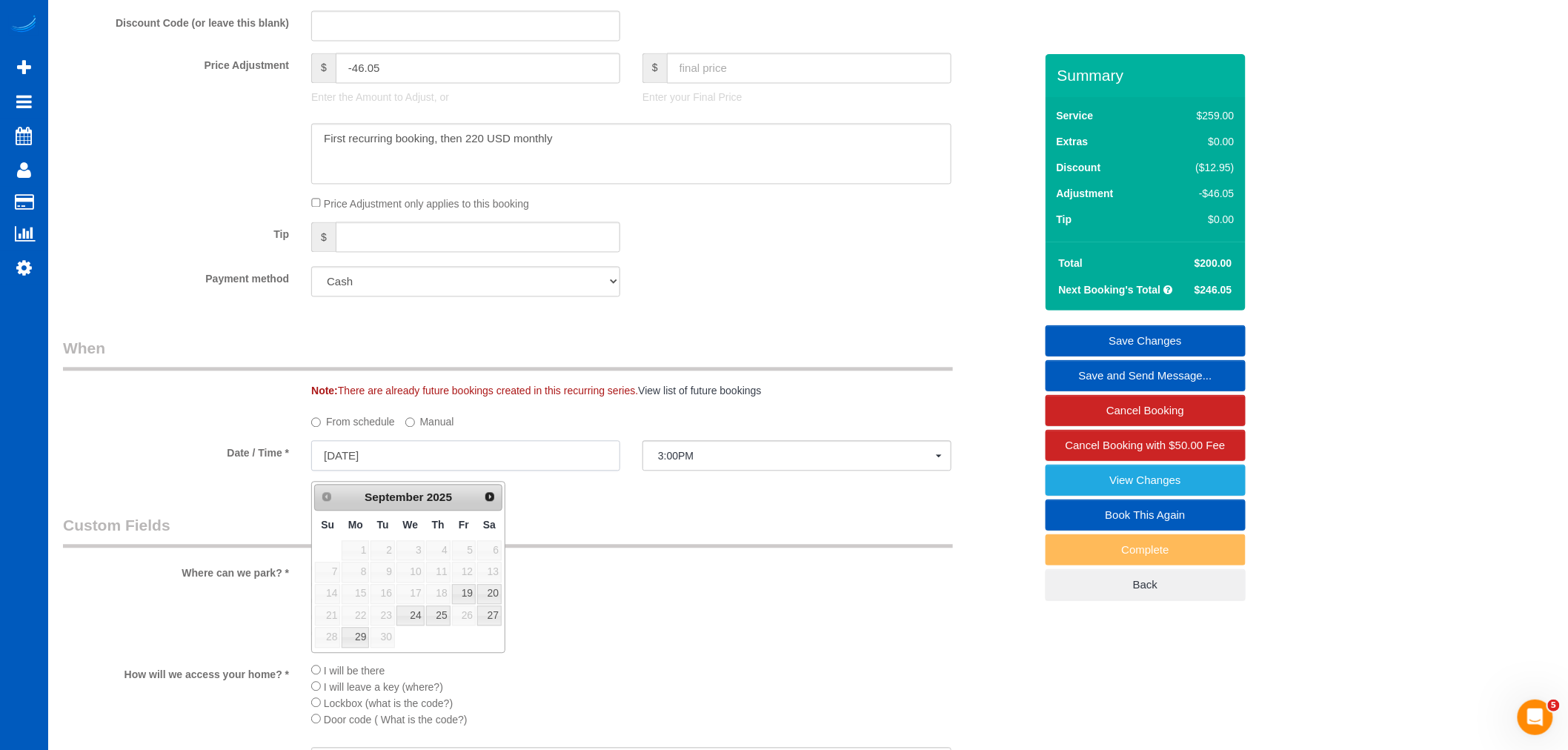
click at [387, 462] on input "[DATE]" at bounding box center [466, 457] width 309 height 31
click at [387, 470] on input "[DATE]" at bounding box center [466, 457] width 309 height 31
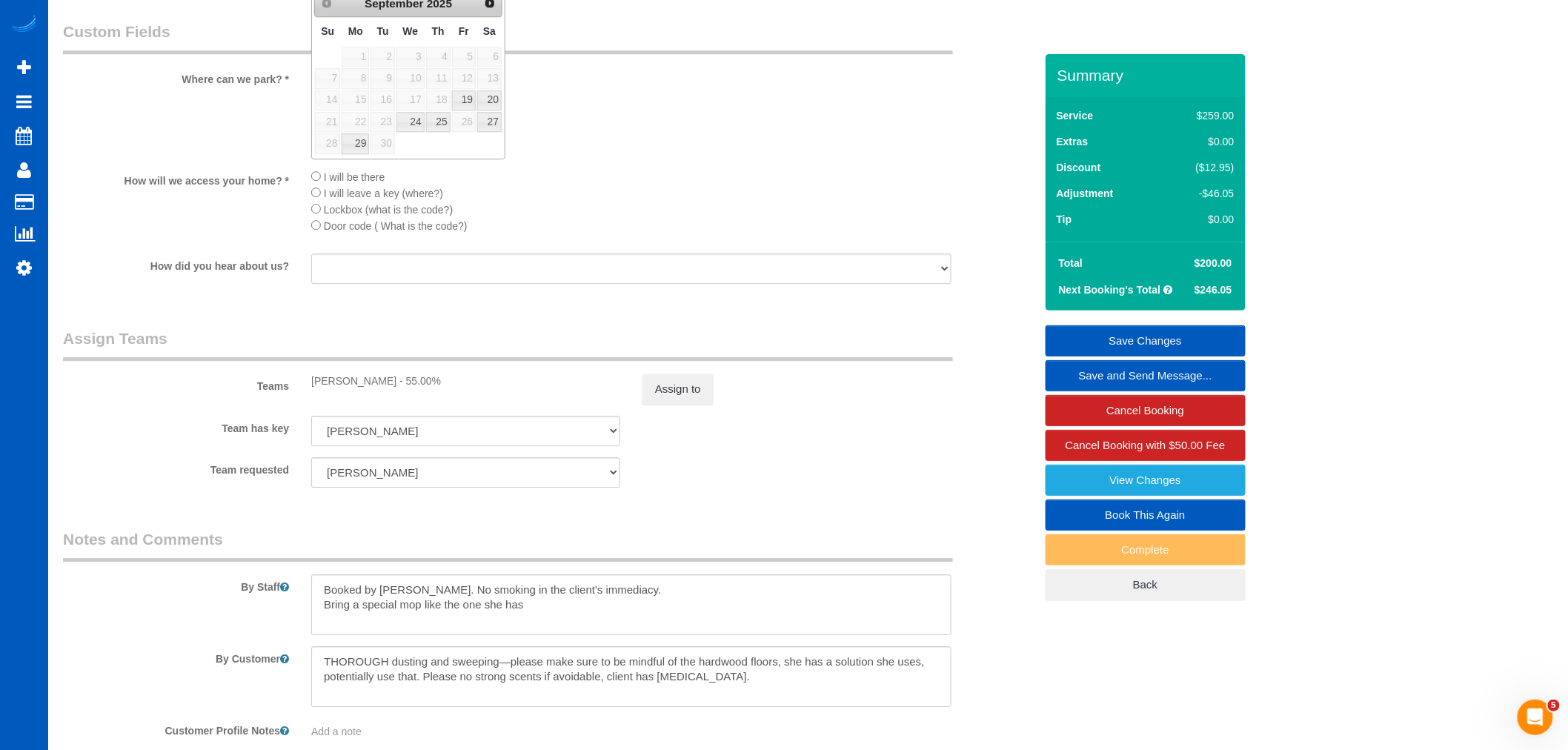
scroll to position [1730, 0]
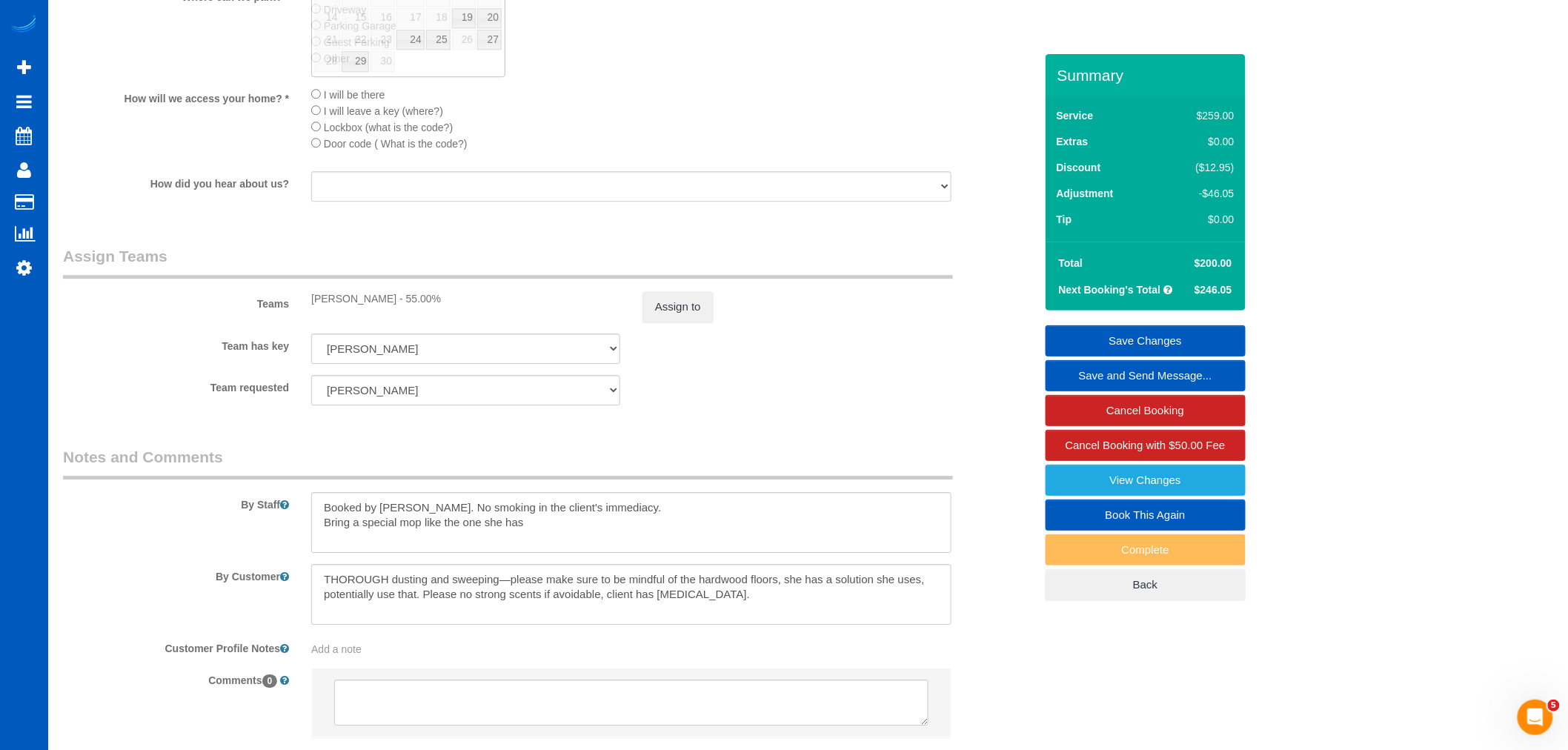
click at [576, 575] on sui-booking-comments "By Staff By Customer Customer Profile Notes Add a note Comments 0" at bounding box center [549, 599] width 971 height 306
click at [572, 550] on textarea at bounding box center [631, 522] width 640 height 61
click at [657, 322] on button "Assign to" at bounding box center [678, 307] width 71 height 31
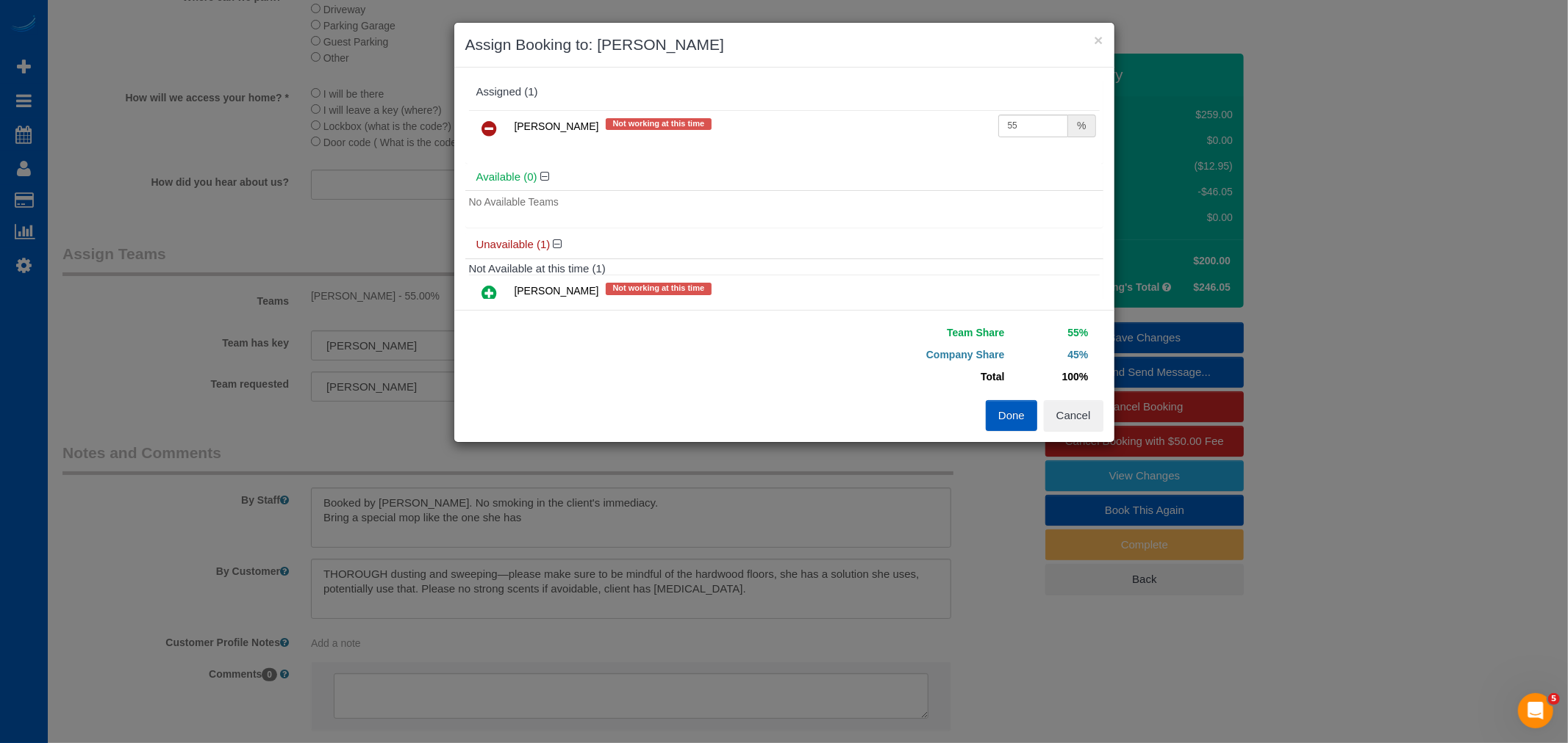
click at [1020, 416] on button "Done" at bounding box center [1012, 416] width 51 height 30
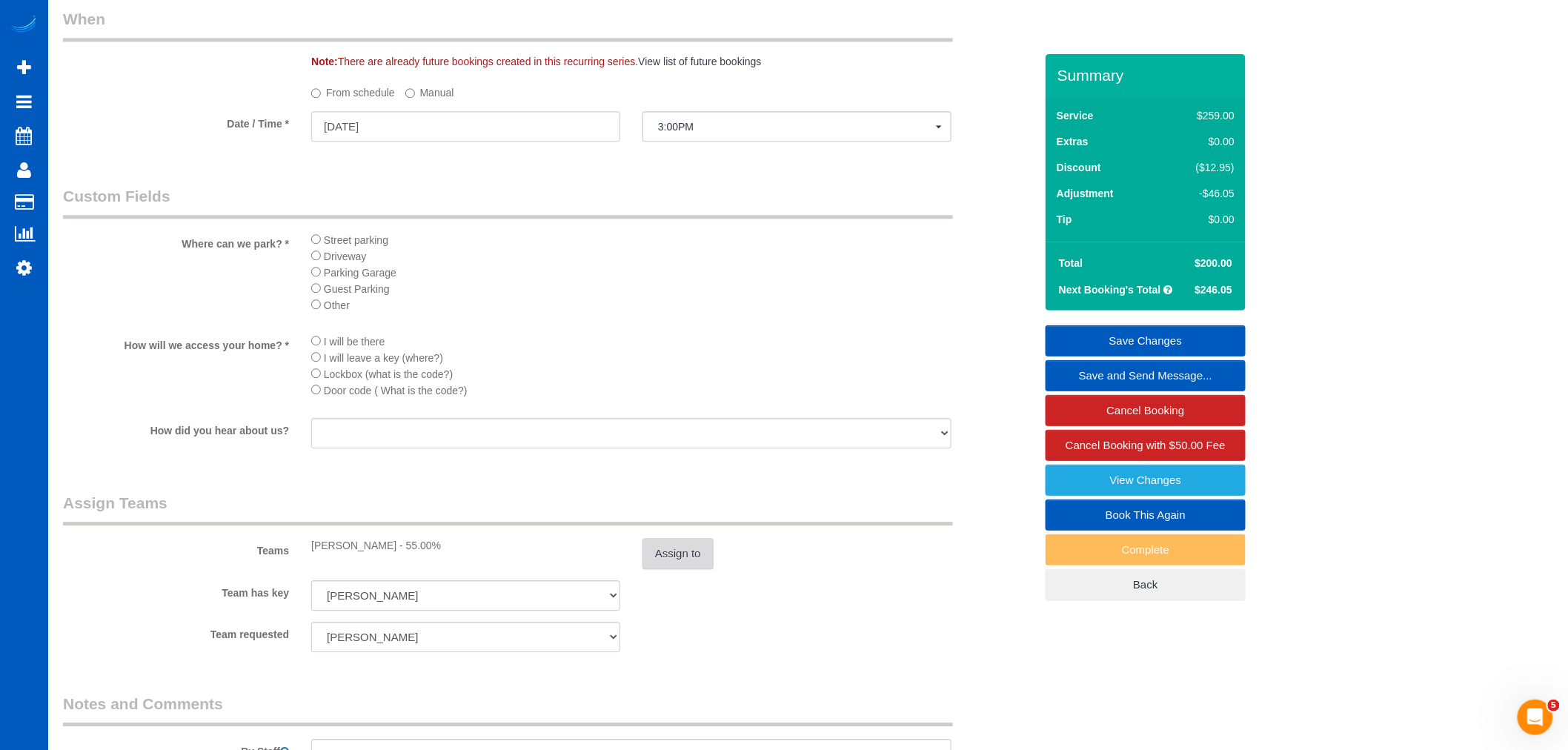
scroll to position [1318, 0]
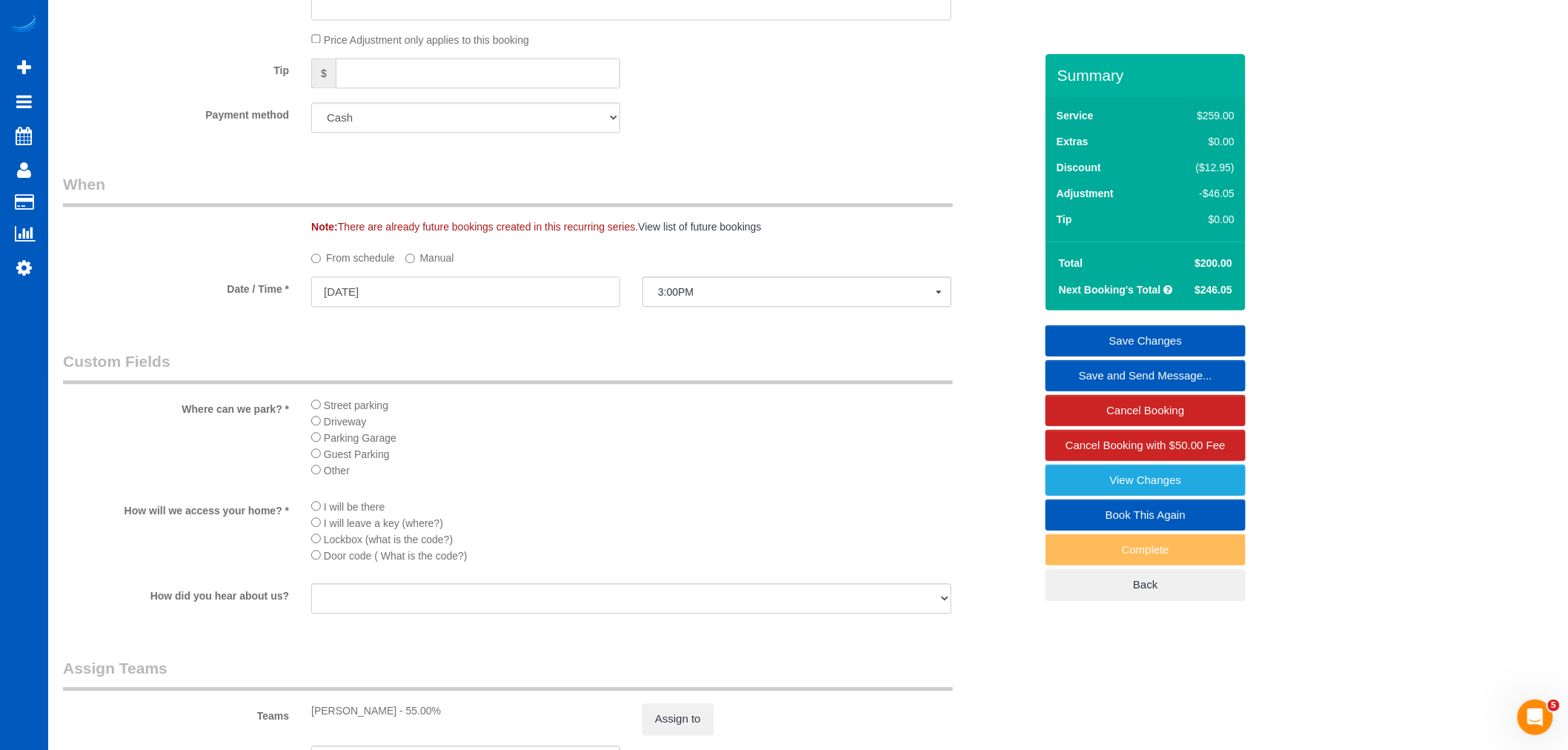
click at [381, 289] on input "[DATE]" at bounding box center [466, 292] width 309 height 31
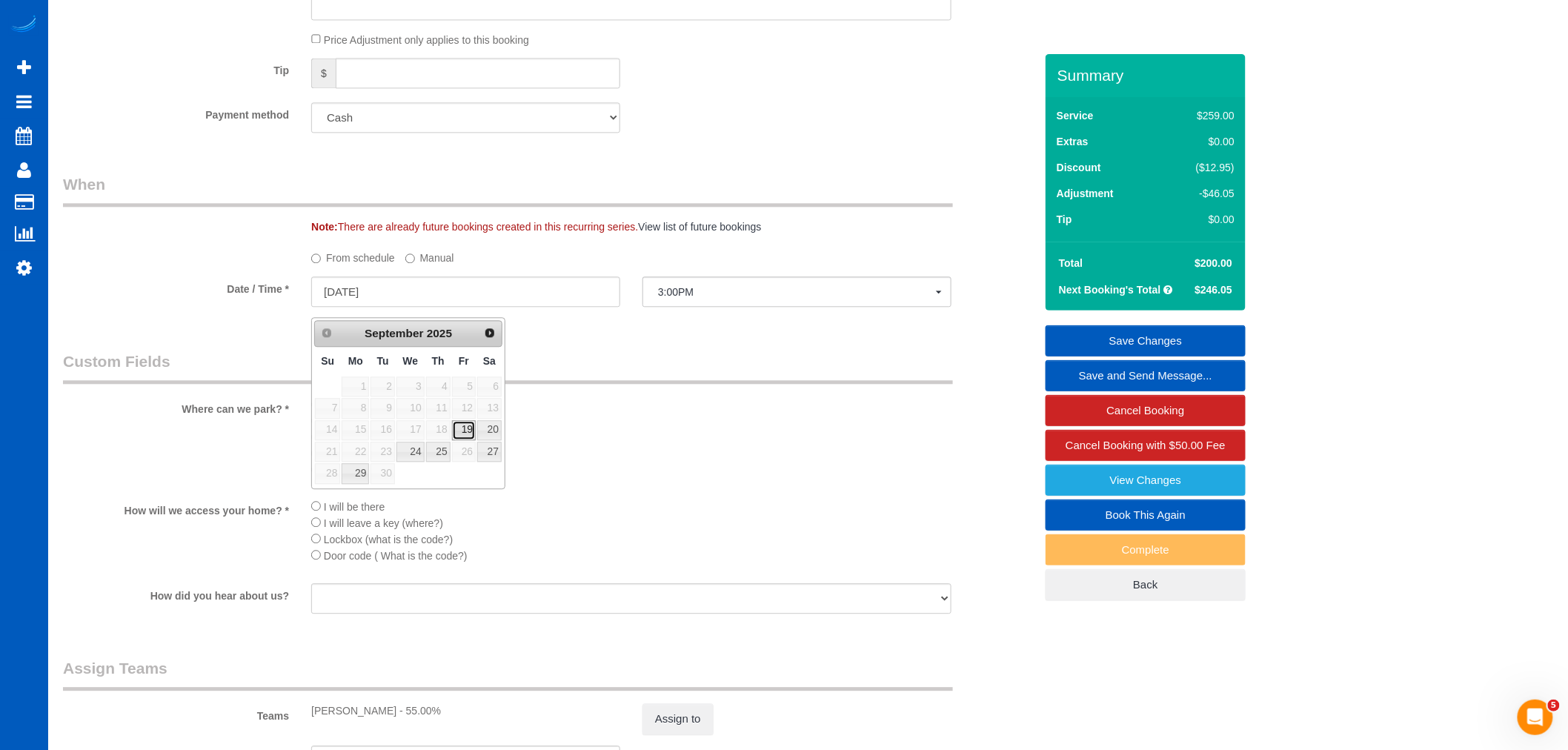
click at [461, 423] on link "19" at bounding box center [463, 430] width 23 height 20
type input "09/19/2025"
select select "spot2"
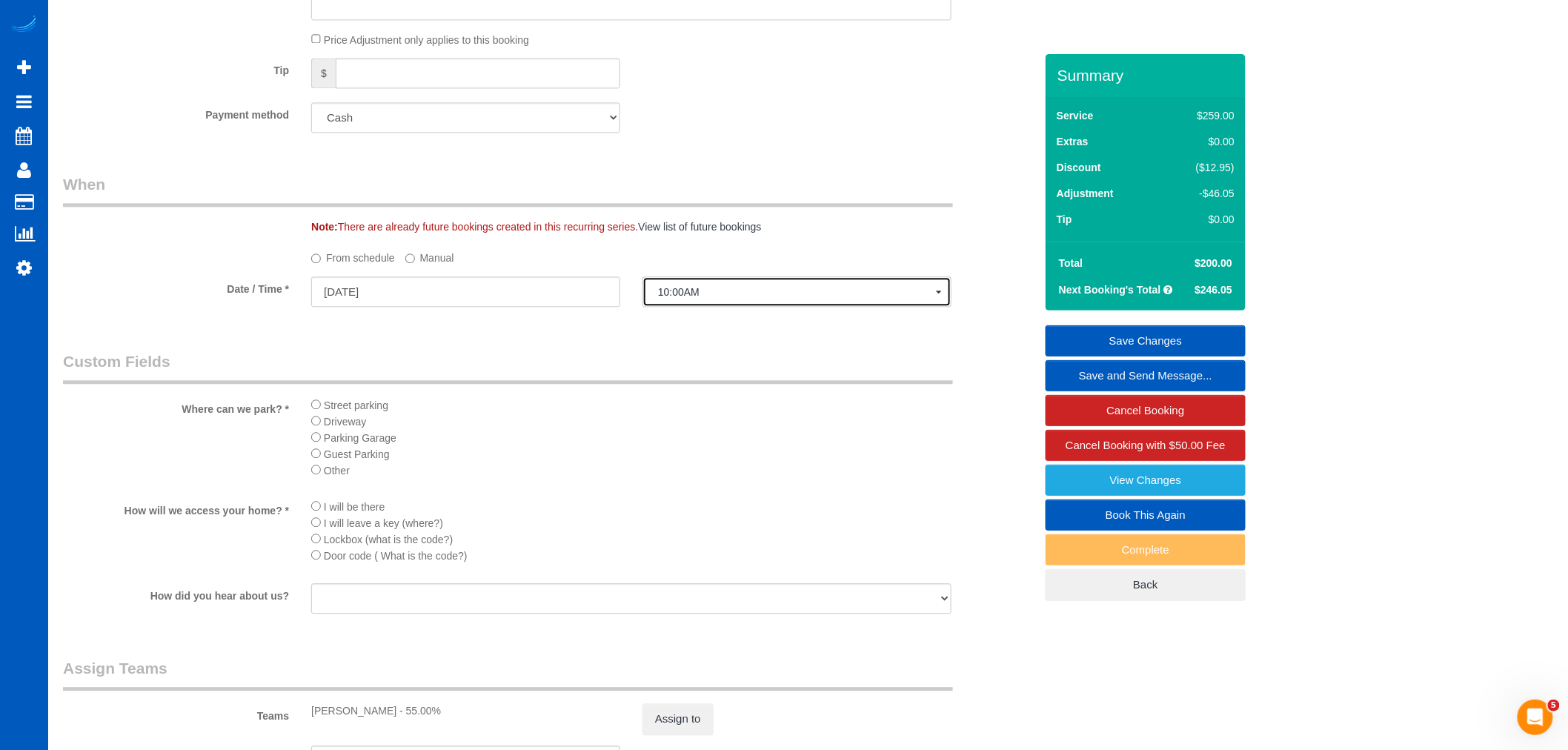
click at [701, 298] on span "10:00AM" at bounding box center [797, 292] width 278 height 12
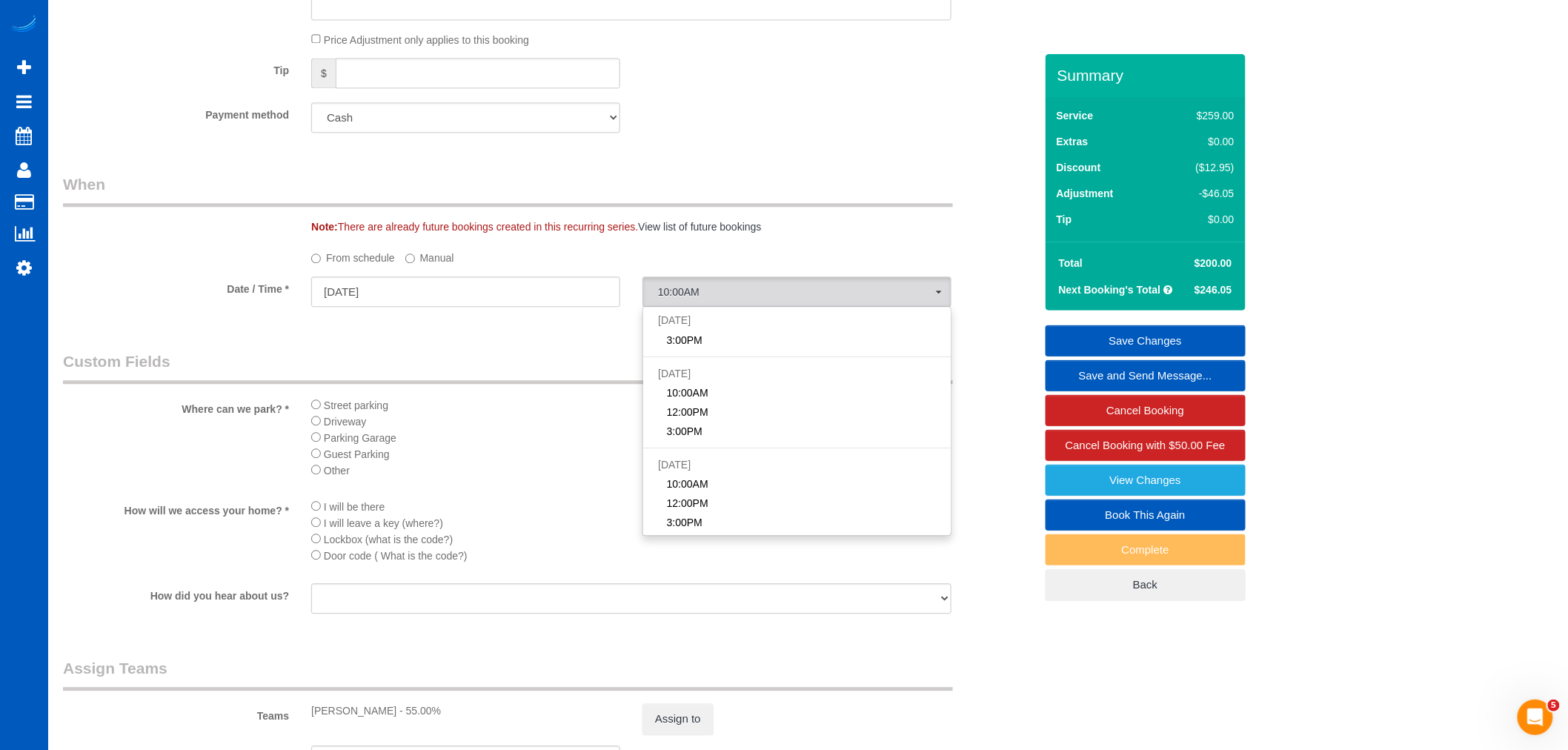
click at [423, 258] on label "Manual" at bounding box center [430, 255] width 49 height 20
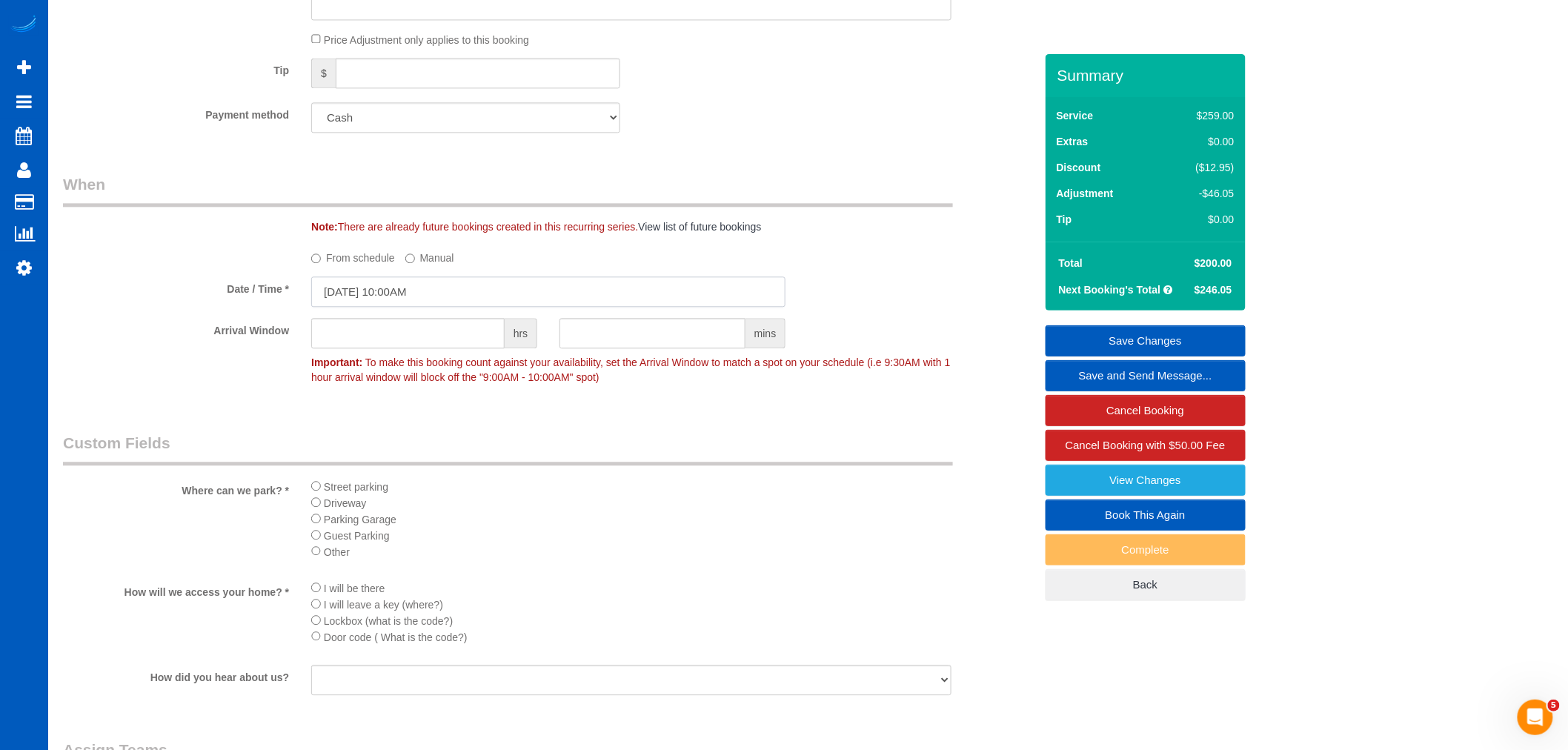
click at [391, 300] on input "09/19/2025 10:00AM" at bounding box center [549, 292] width 474 height 31
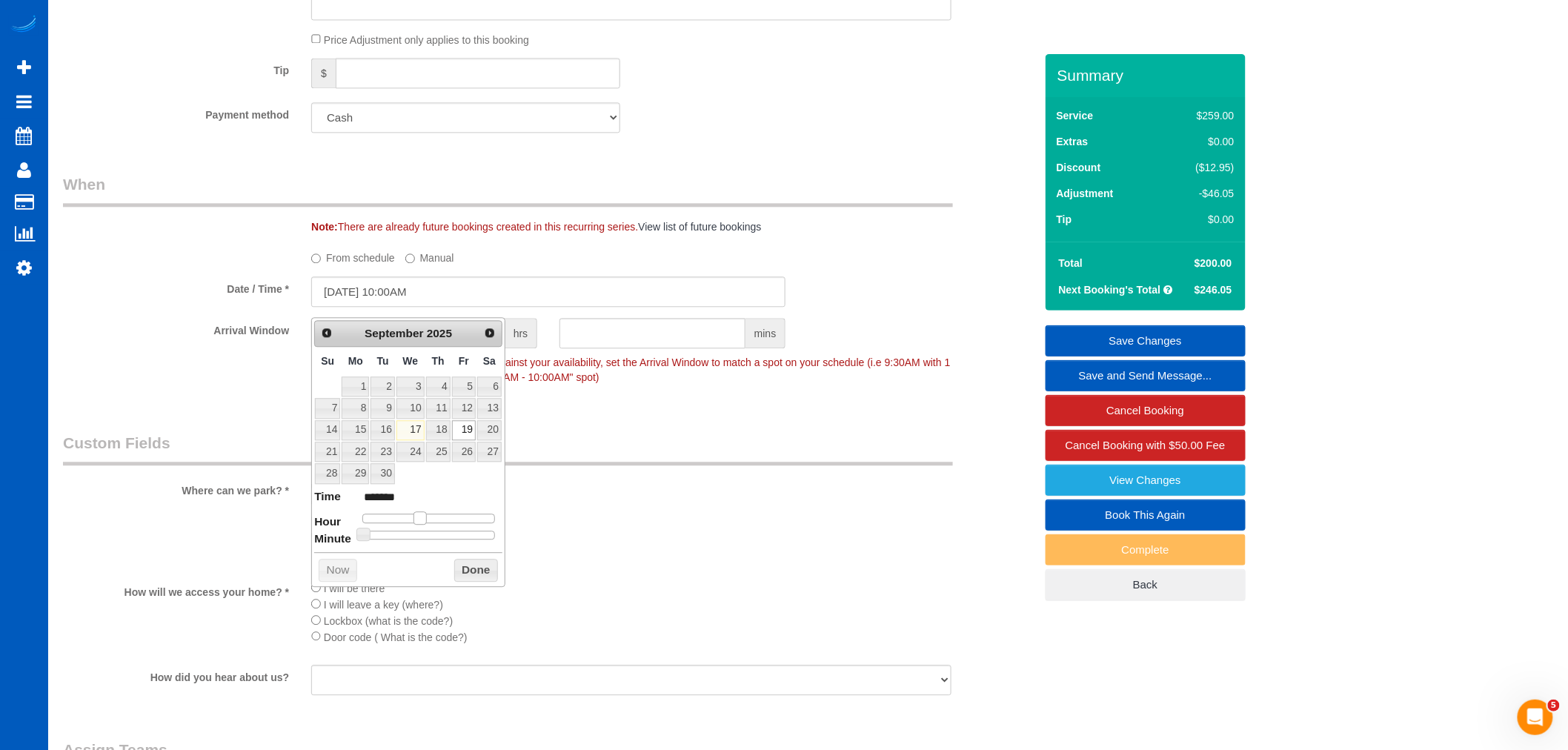
type input "09/19/2025 9:00AM"
type input "******"
click at [415, 522] on span at bounding box center [414, 518] width 13 height 13
click at [464, 571] on button "Done" at bounding box center [476, 570] width 44 height 23
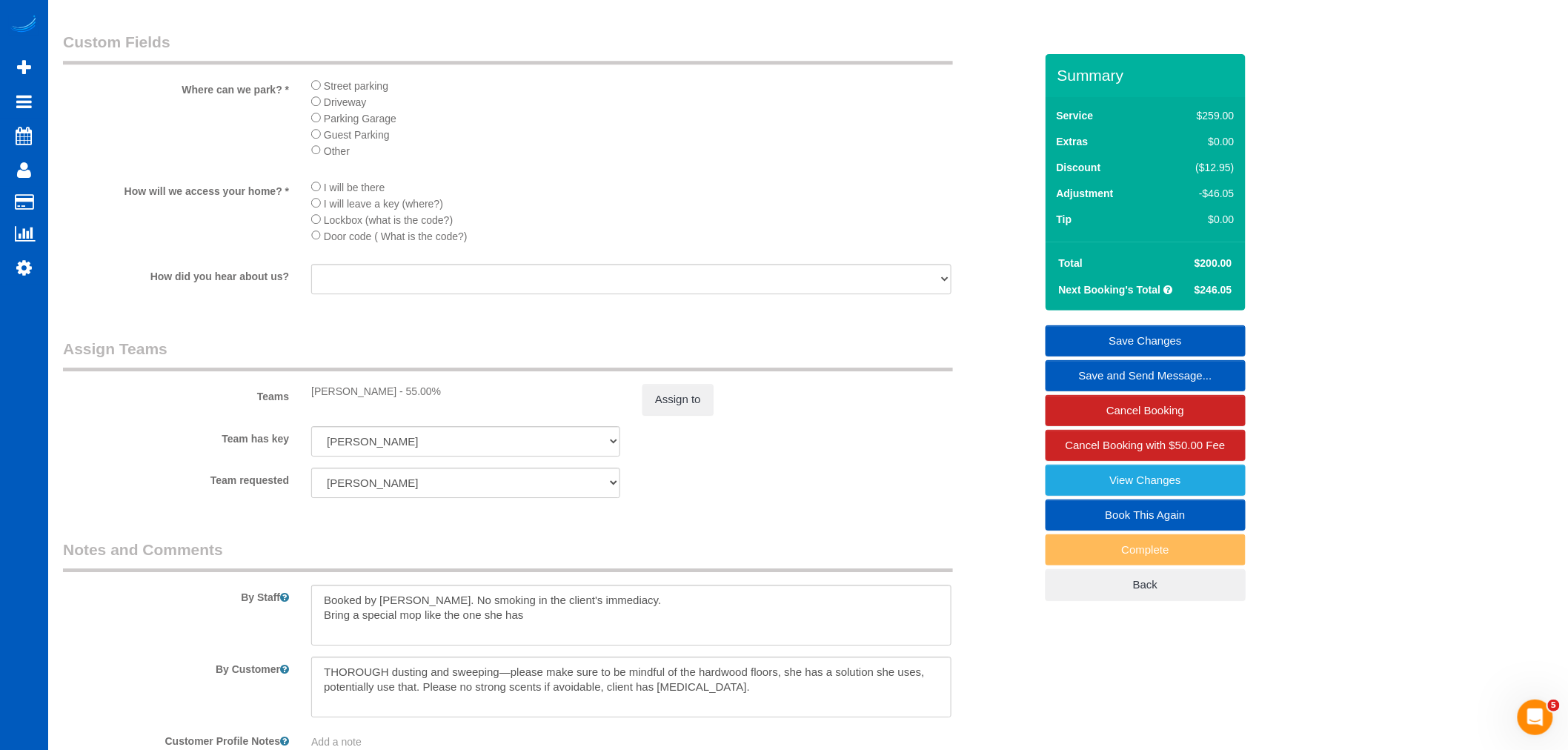
scroll to position [1813, 0]
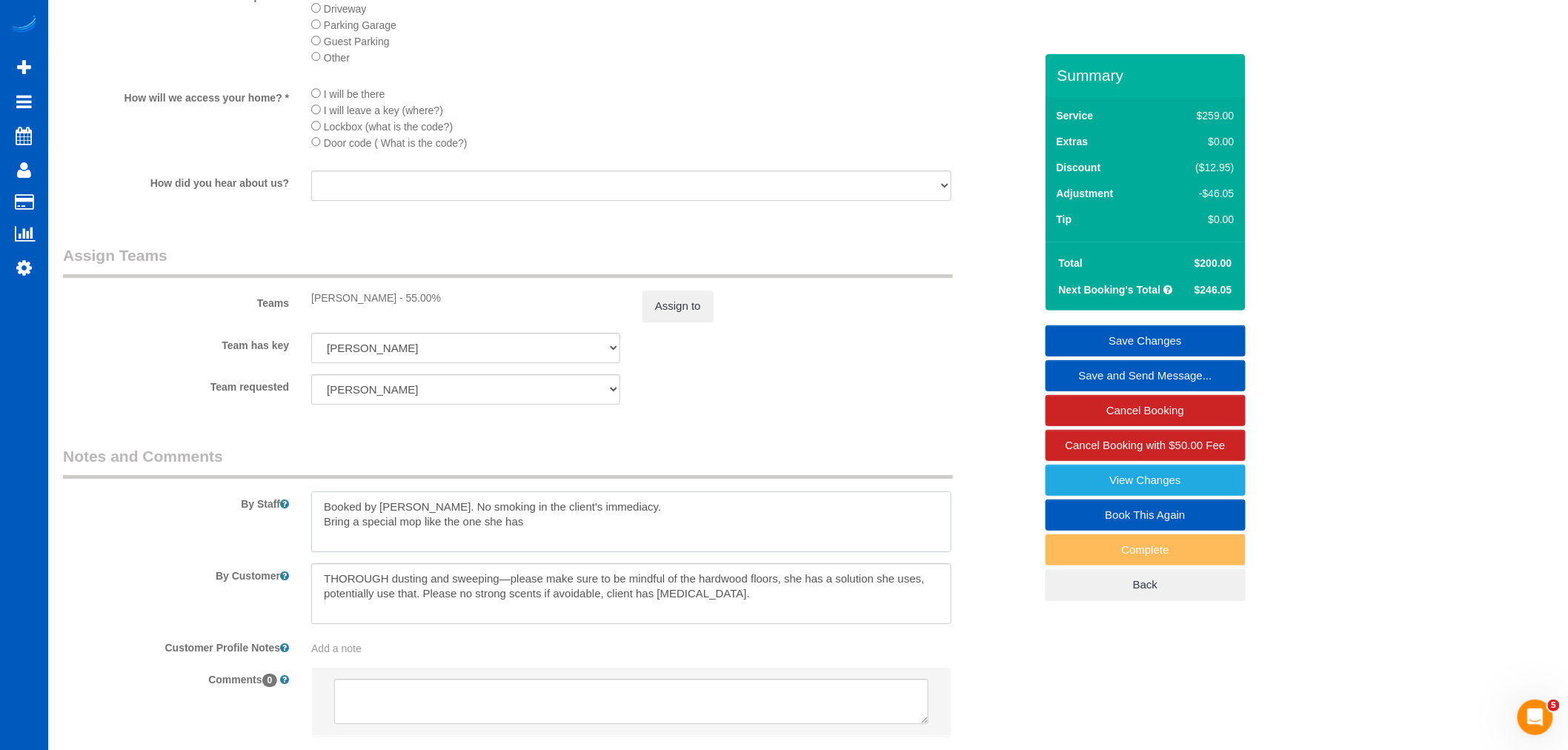
click at [359, 545] on textarea at bounding box center [631, 522] width 640 height 61
drag, startPoint x: 395, startPoint y: 543, endPoint x: 322, endPoint y: 549, distance: 73.2
click at [322, 549] on textarea at bounding box center [631, 522] width 640 height 61
click at [431, 548] on textarea at bounding box center [631, 522] width 640 height 61
drag, startPoint x: 398, startPoint y: 547, endPoint x: 316, endPoint y: 560, distance: 83.0
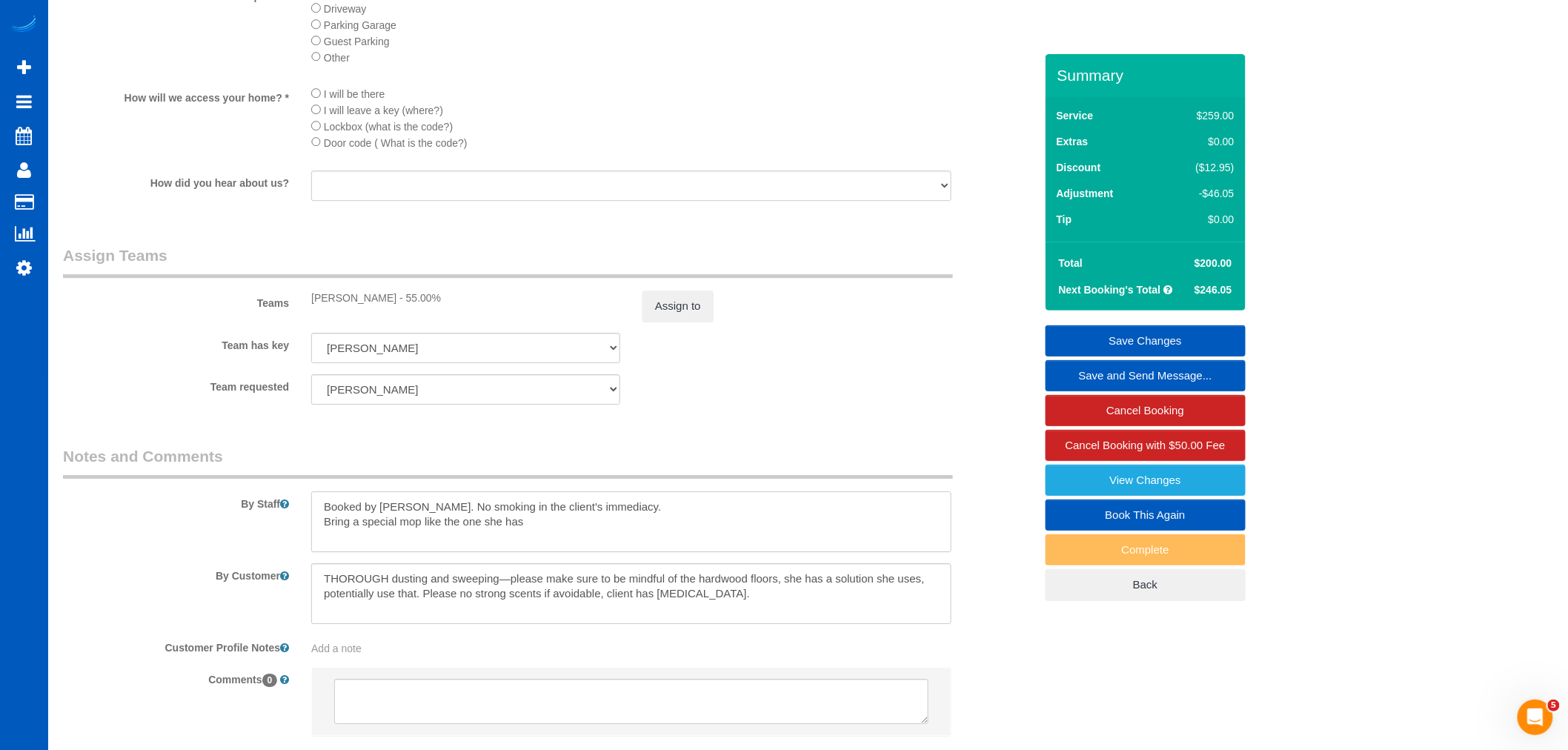
click at [302, 552] on div at bounding box center [631, 522] width 662 height 61
drag, startPoint x: 560, startPoint y: 552, endPoint x: 260, endPoint y: 565, distance: 300.3
click at [260, 552] on div "By Staff" at bounding box center [549, 499] width 994 height 107
click at [623, 552] on textarea at bounding box center [631, 522] width 640 height 61
click at [646, 543] on textarea at bounding box center [631, 522] width 640 height 61
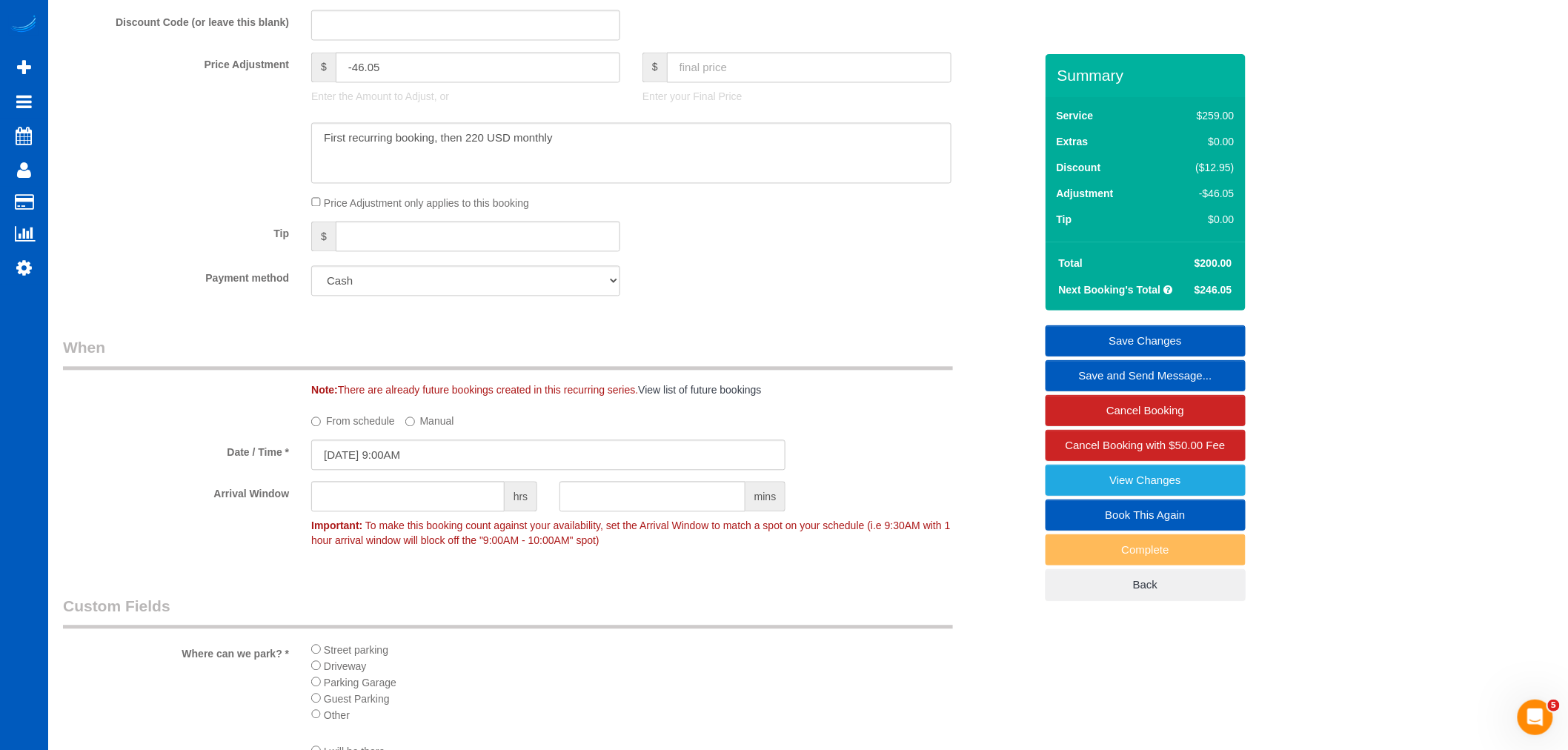
scroll to position [1153, 0]
type textarea "Booked by Florencia. No smoking in the client's immediacy. Use her mop"
click at [351, 297] on select "Mastercard - 7155 - 02/2027 (Default) Add Credit Card ─────────────── Cash Chec…" at bounding box center [466, 283] width 309 height 31
select select "string:fspay-1faa636a-fe38-4361-9890-441a425f7e12"
click at [312, 276] on select "Mastercard - 7155 - 02/2027 (Default) Add Credit Card ─────────────── Cash Chec…" at bounding box center [466, 283] width 309 height 31
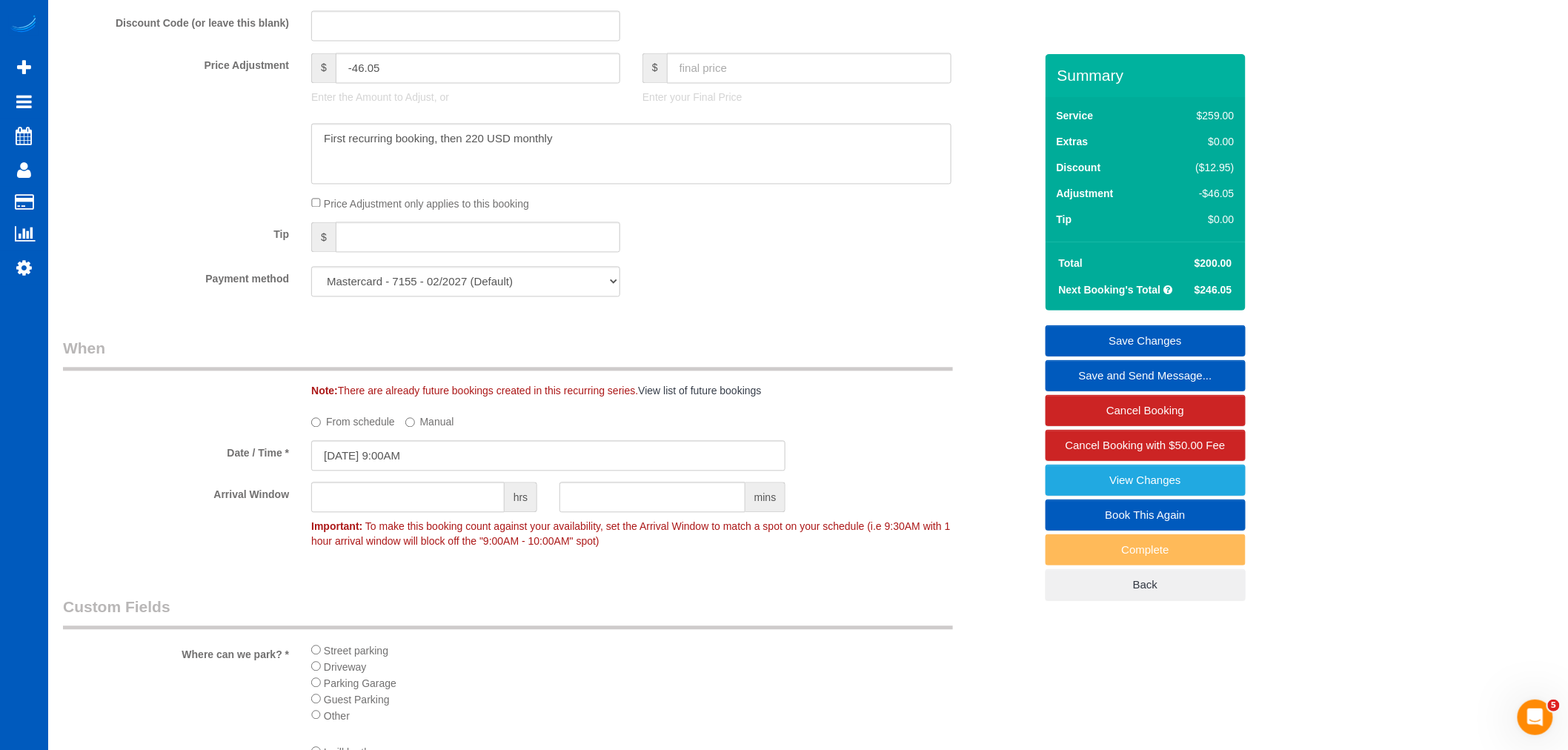
click at [713, 297] on div "Payment method Mastercard - 7155 - 02/2027 (Default) Add Credit Card ──────────…" at bounding box center [549, 283] width 994 height 31
click at [1111, 346] on link "Save Changes" at bounding box center [1145, 341] width 200 height 31
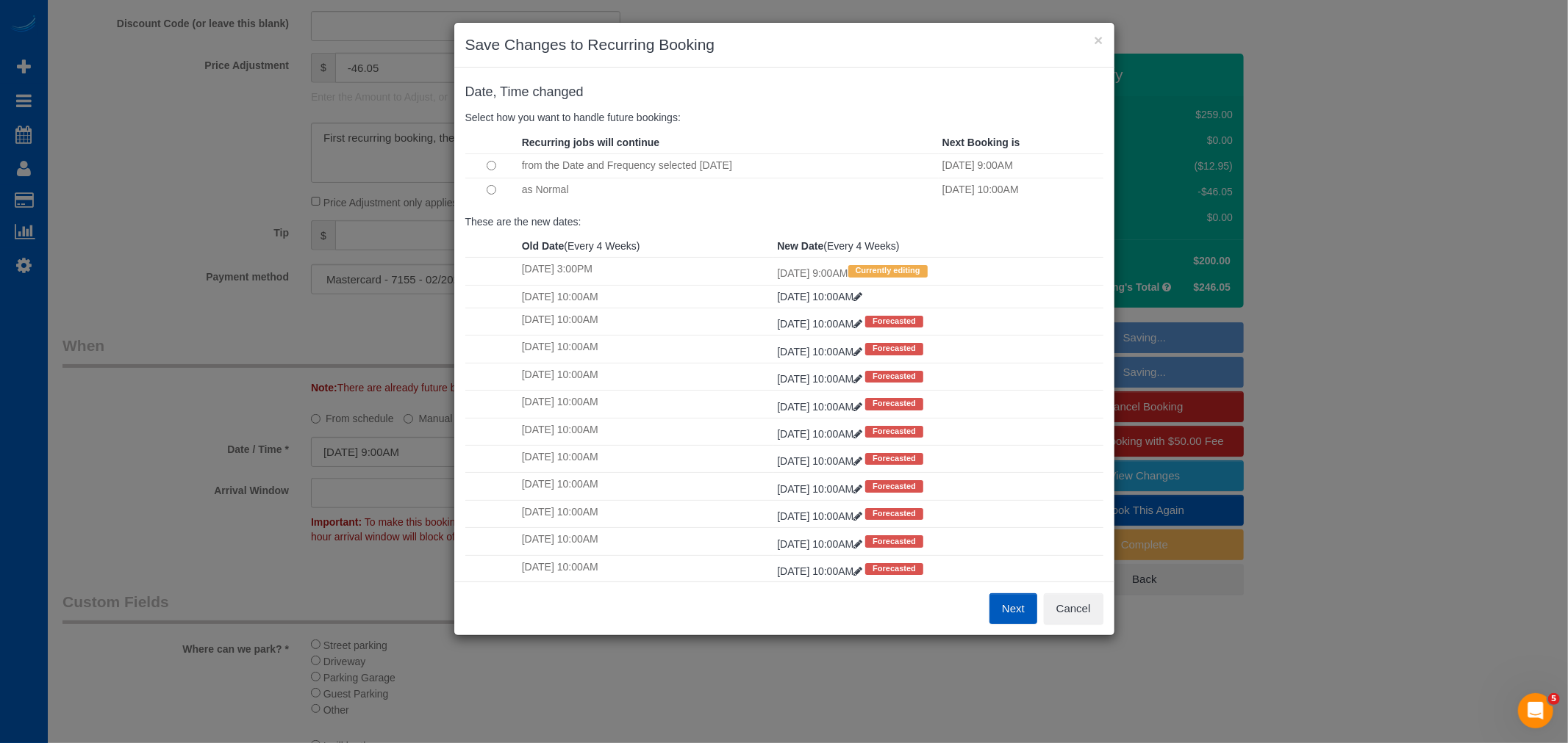
click at [1015, 611] on button "Next" at bounding box center [1013, 609] width 48 height 30
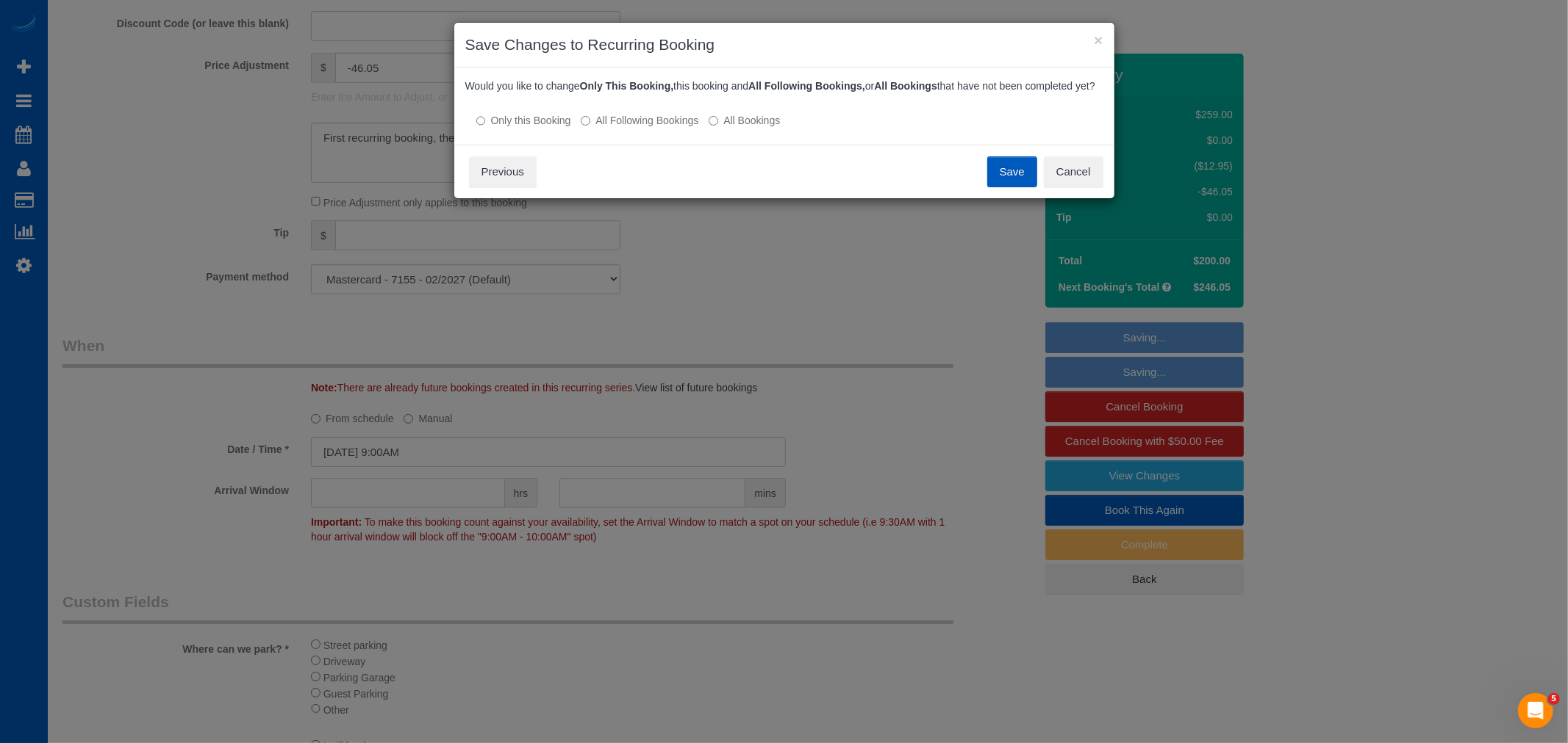
click at [599, 128] on label "All Following Bookings" at bounding box center [639, 120] width 117 height 14
click at [1000, 187] on button "Save" at bounding box center [1012, 172] width 50 height 30
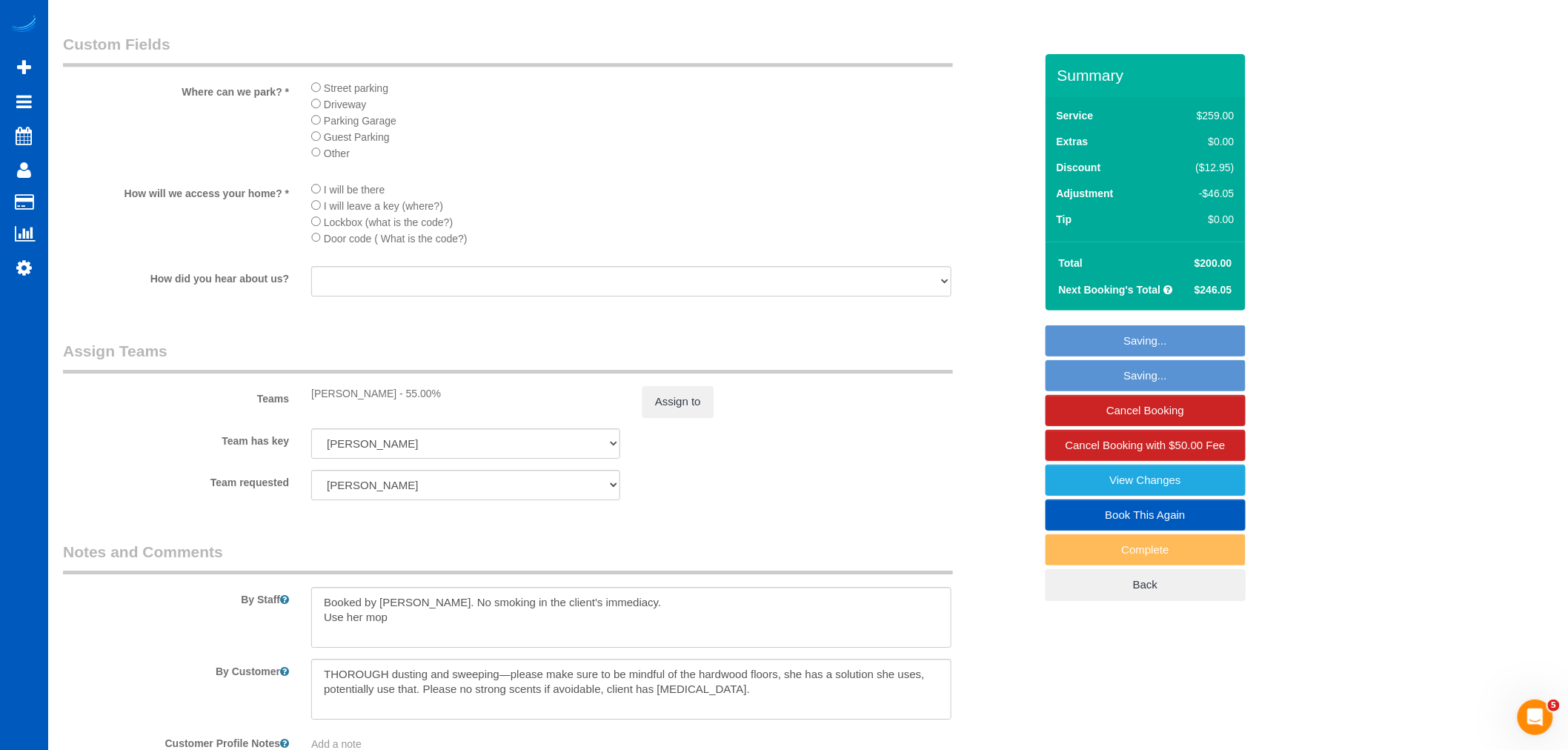
scroll to position [1813, 0]
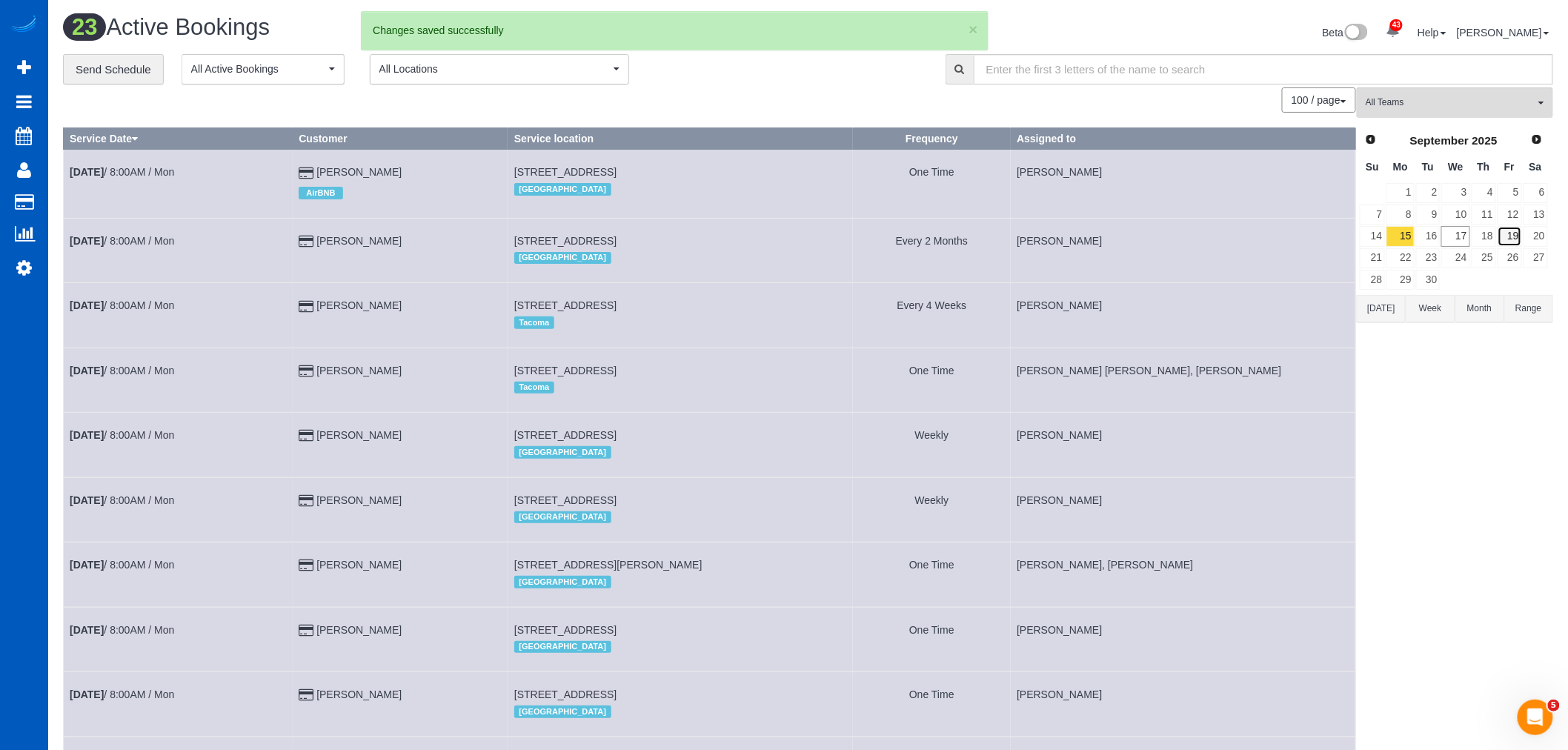
click at [1505, 234] on link "19" at bounding box center [1510, 236] width 24 height 20
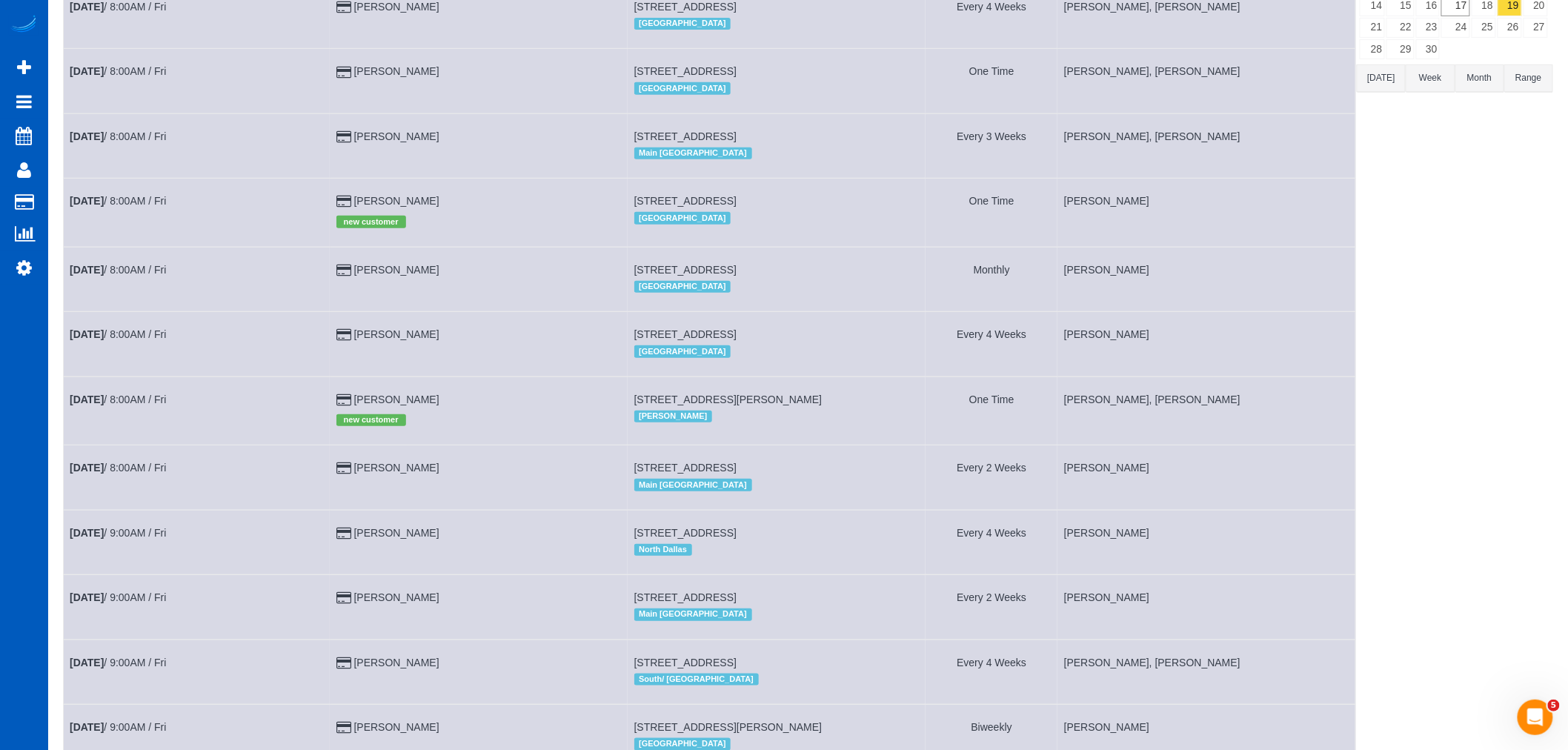
scroll to position [411, 0]
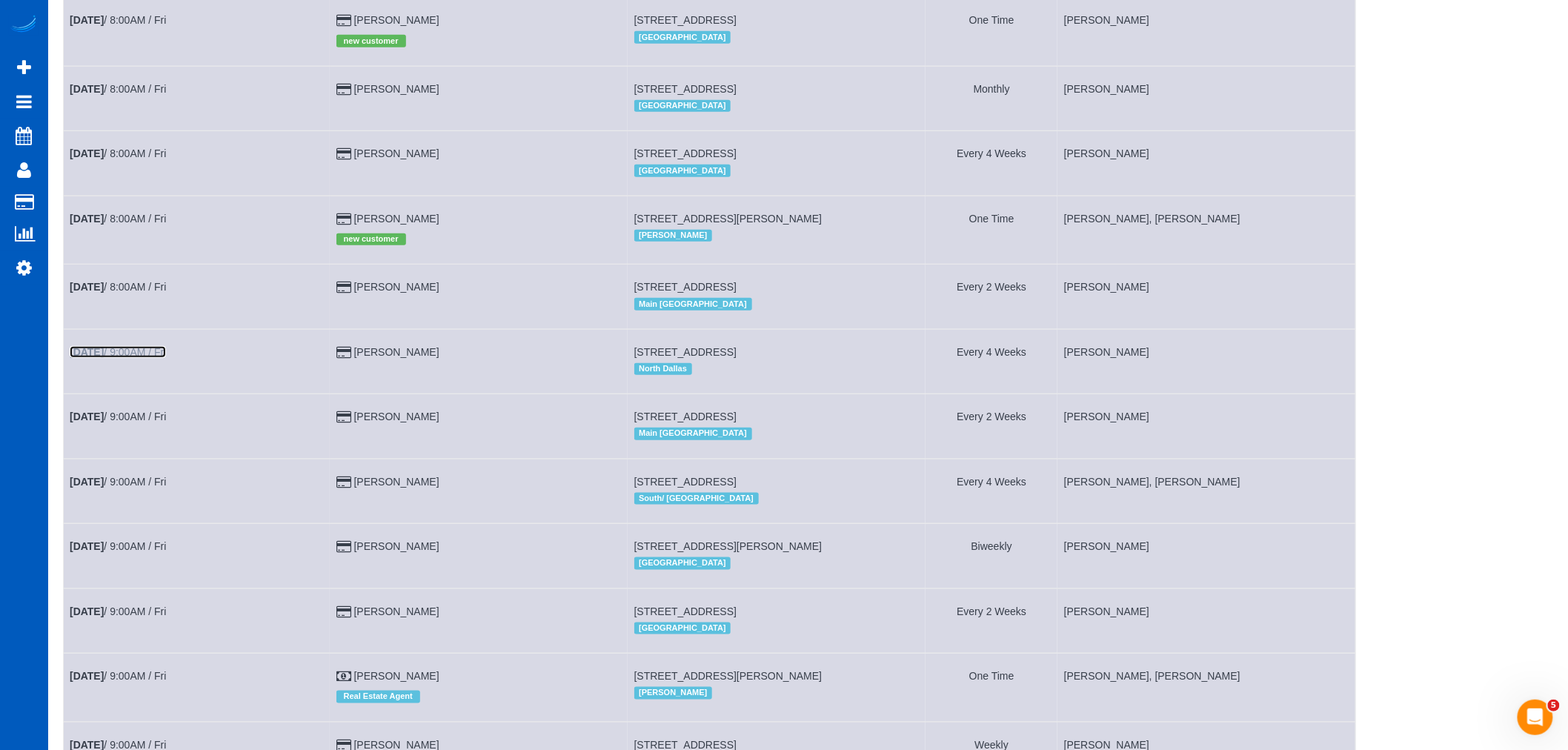
click at [100, 358] on b "[DATE]" at bounding box center [87, 352] width 34 height 12
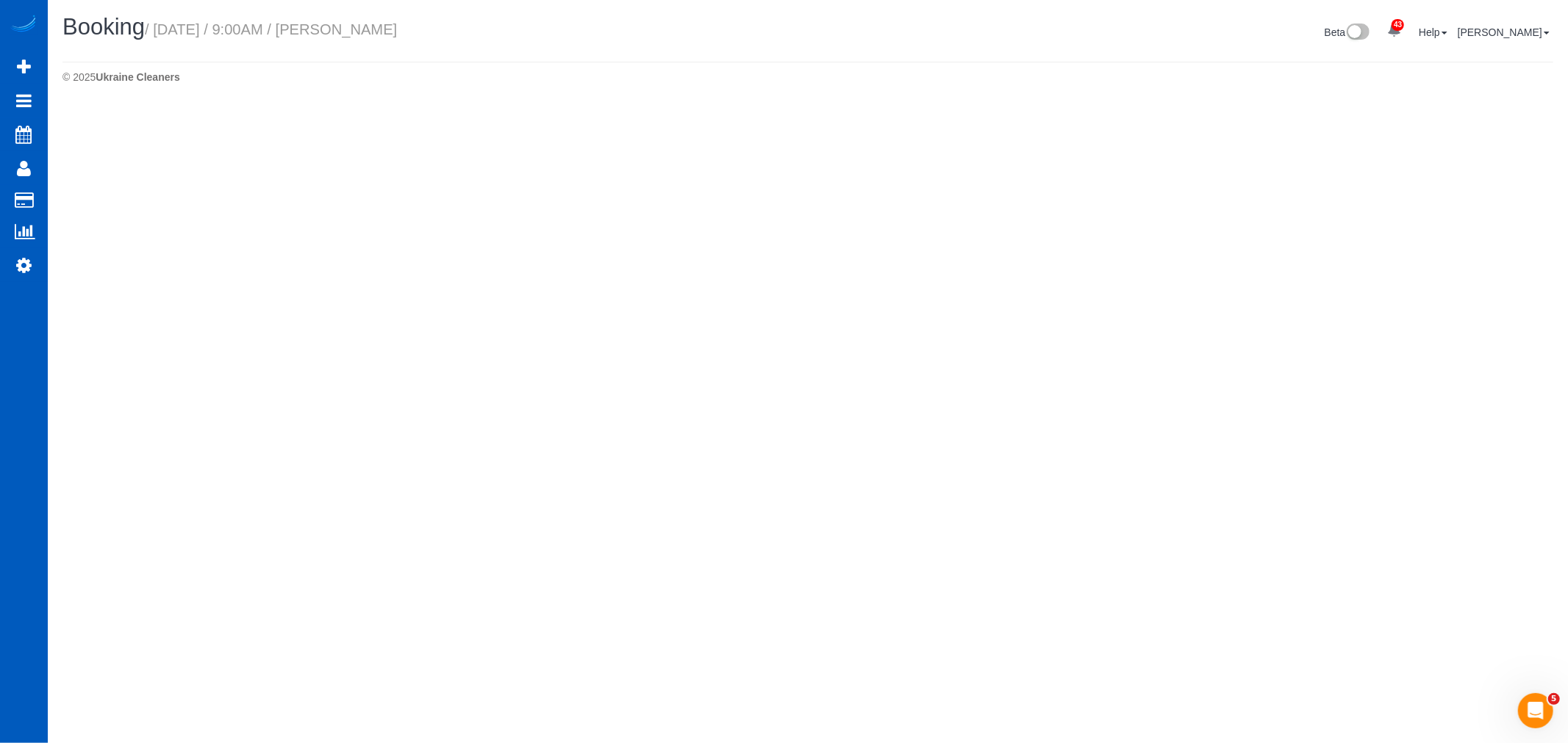
select select "[GEOGRAPHIC_DATA]"
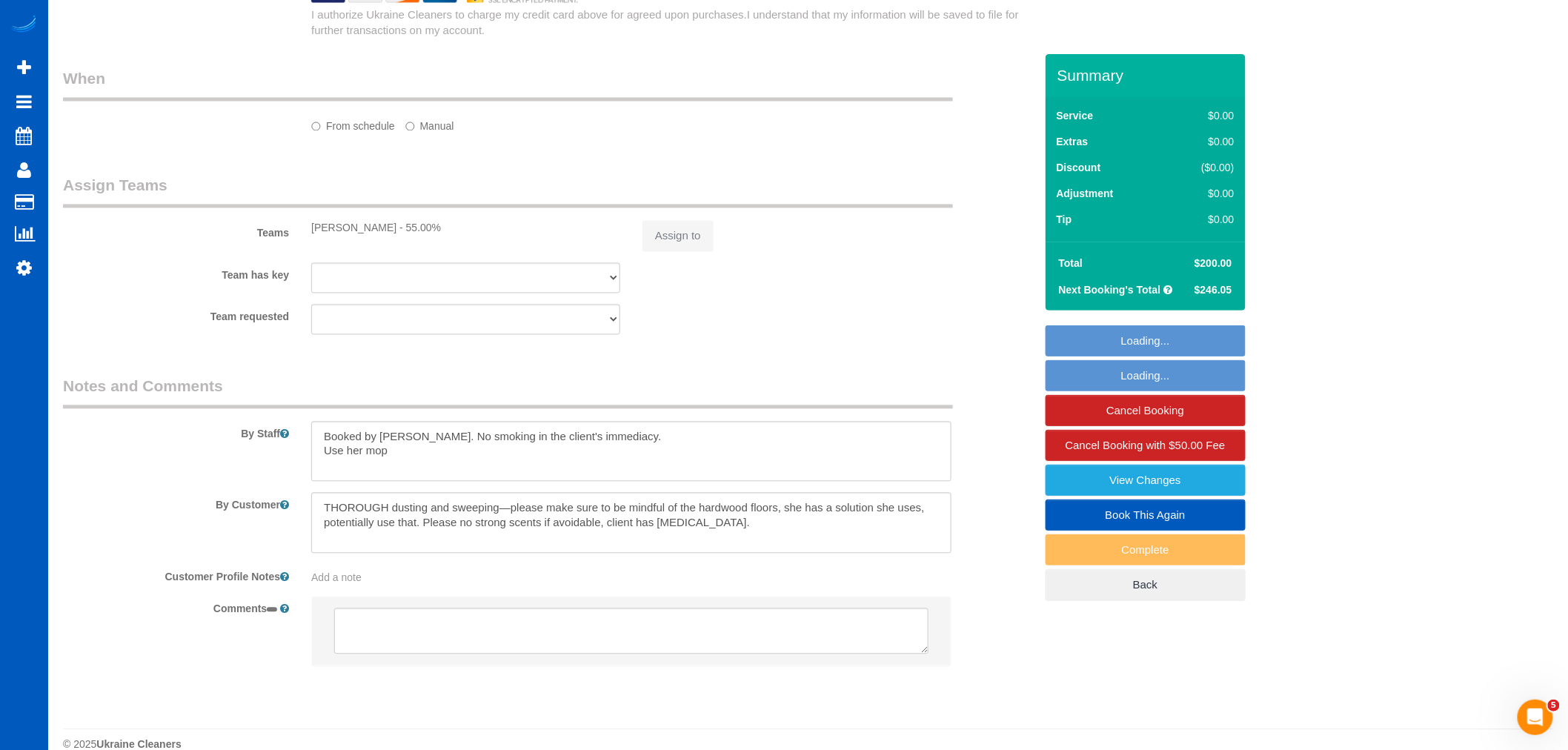
select select "object:2797"
select select "string:fspay-1faa636a-fe38-4361-9890-441a425f7e12"
select select "199"
select select "2001"
select select "3"
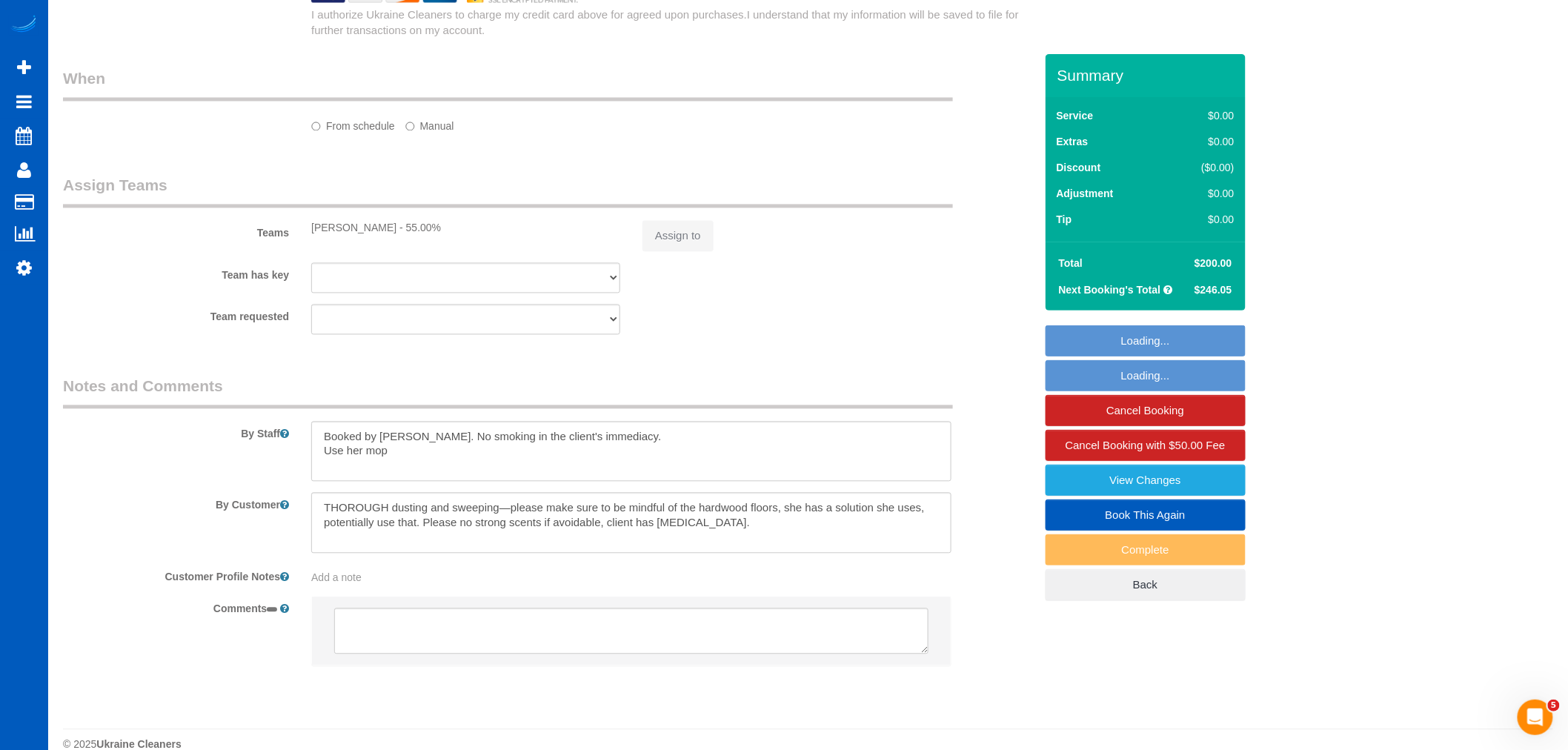
select select "2"
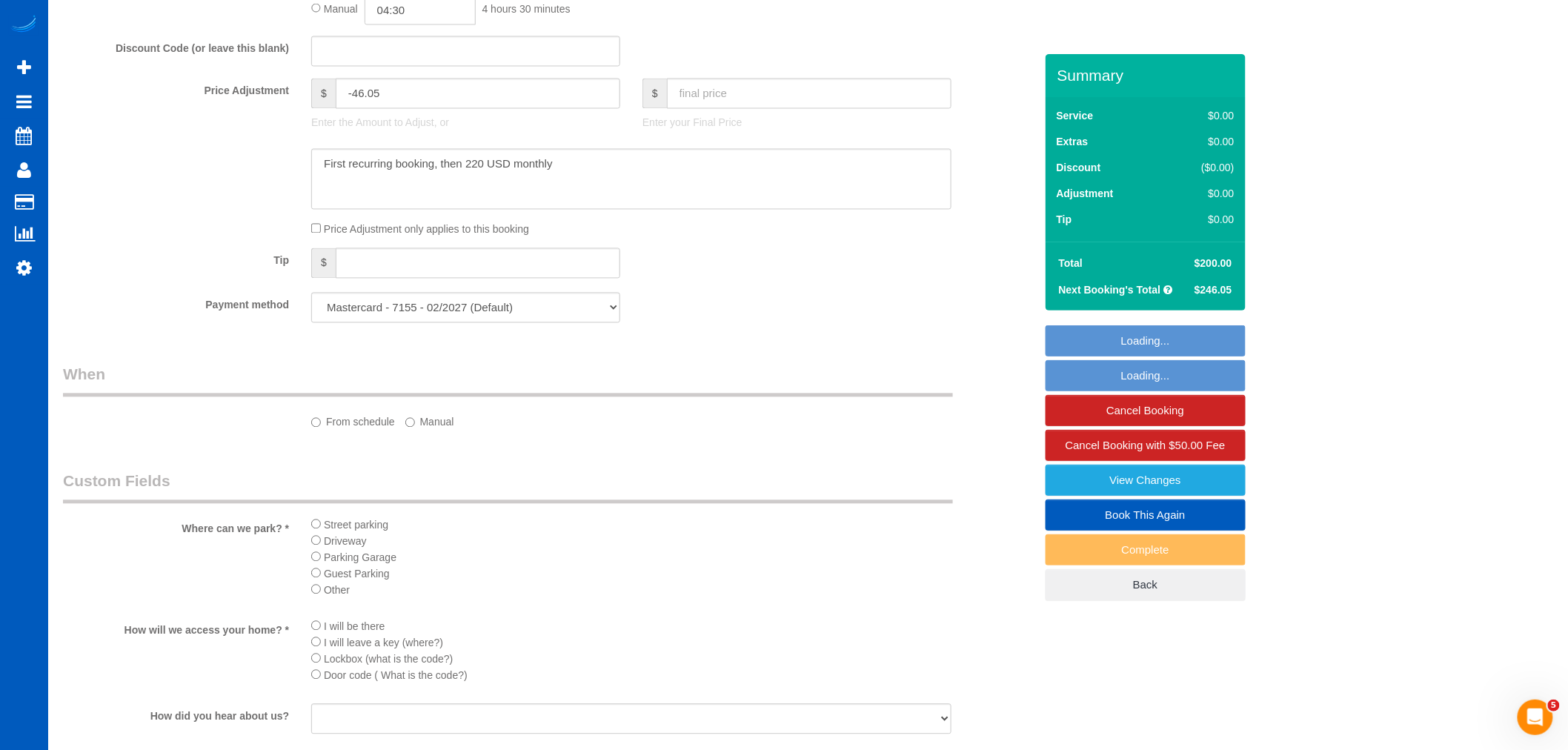
select select "object:3059"
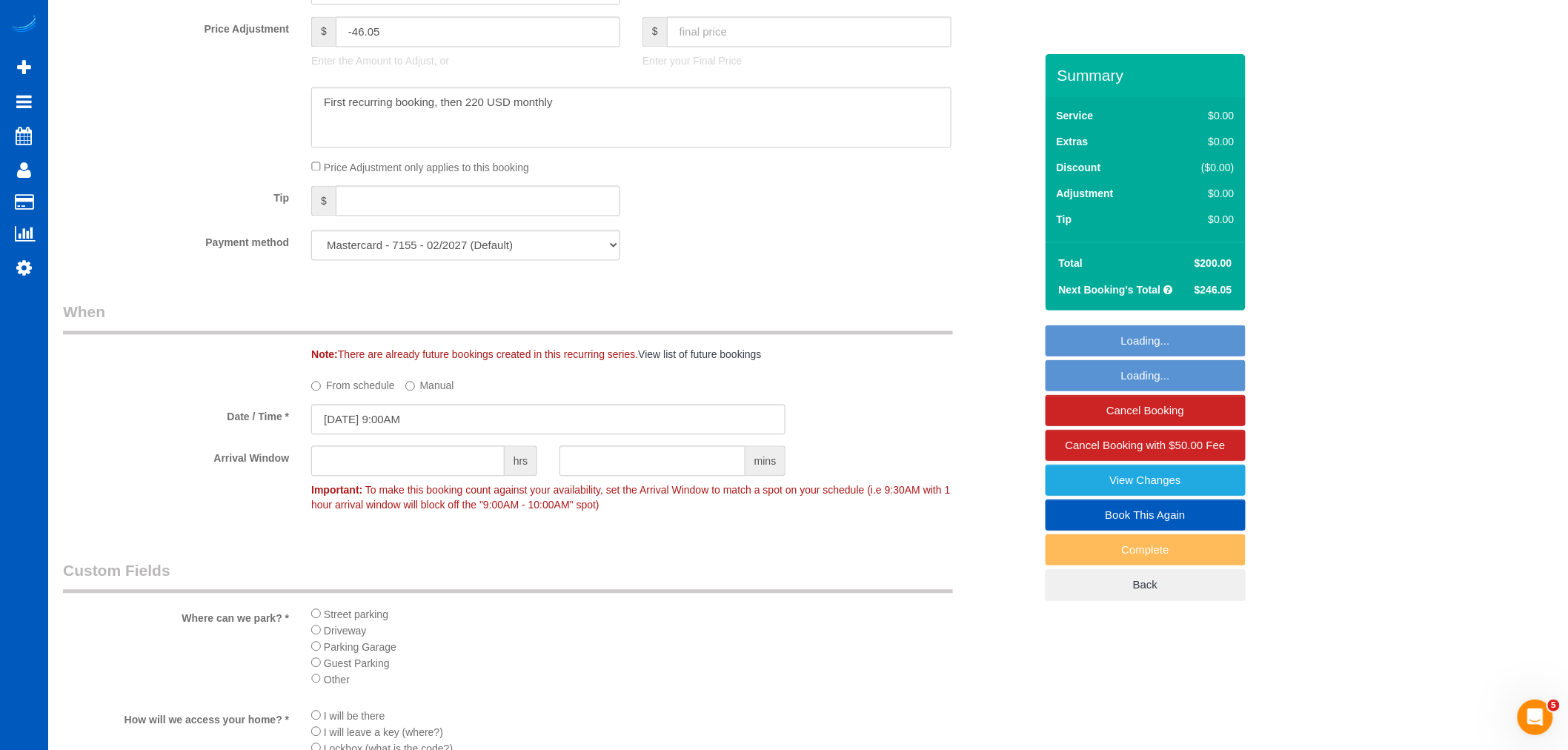
select select "2001"
select select "3"
select select "2"
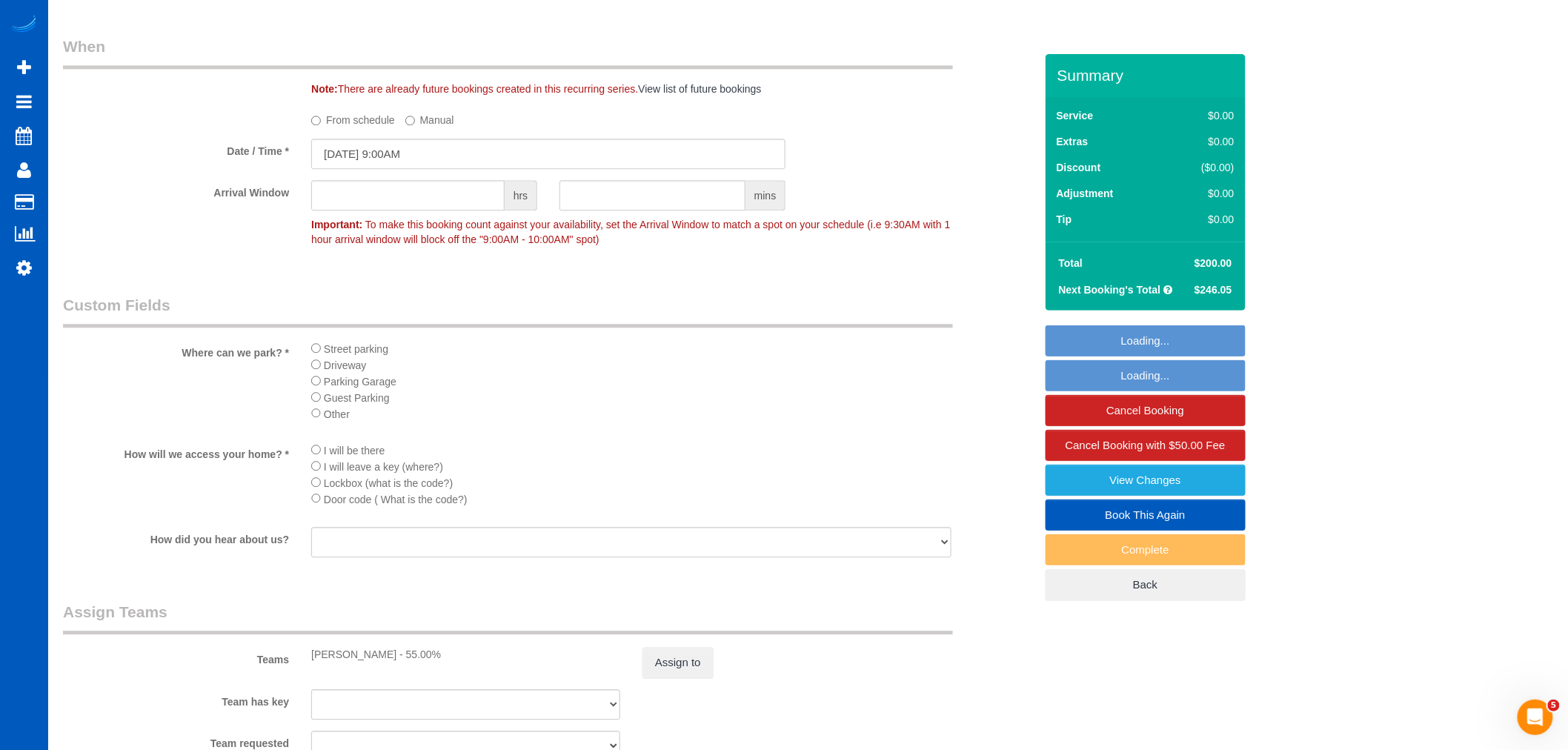
scroll to position [1457, 0]
click at [375, 157] on input "09/19/2025 9:00AM" at bounding box center [549, 152] width 474 height 31
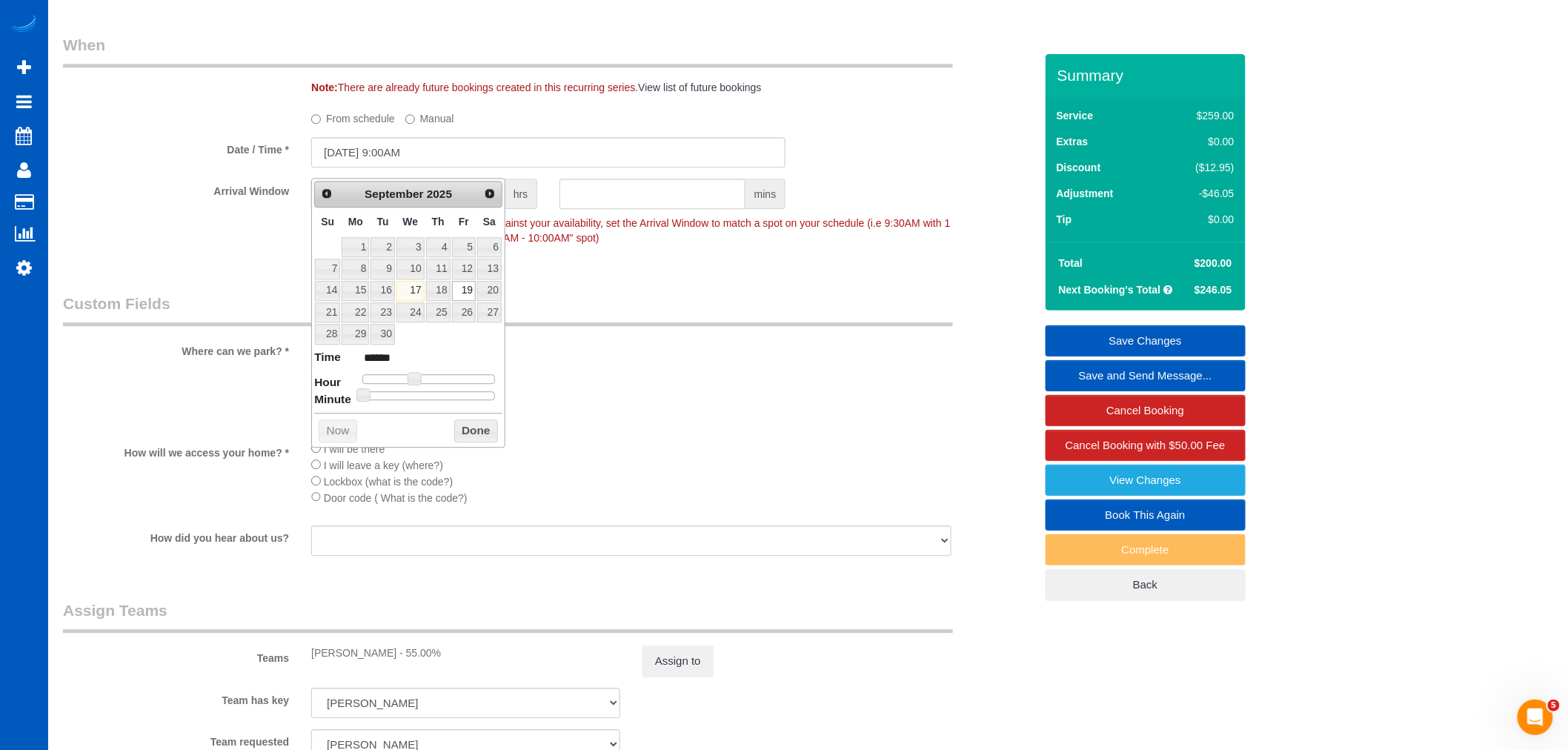
click at [761, 403] on li "Guest Parking" at bounding box center [631, 396] width 640 height 16
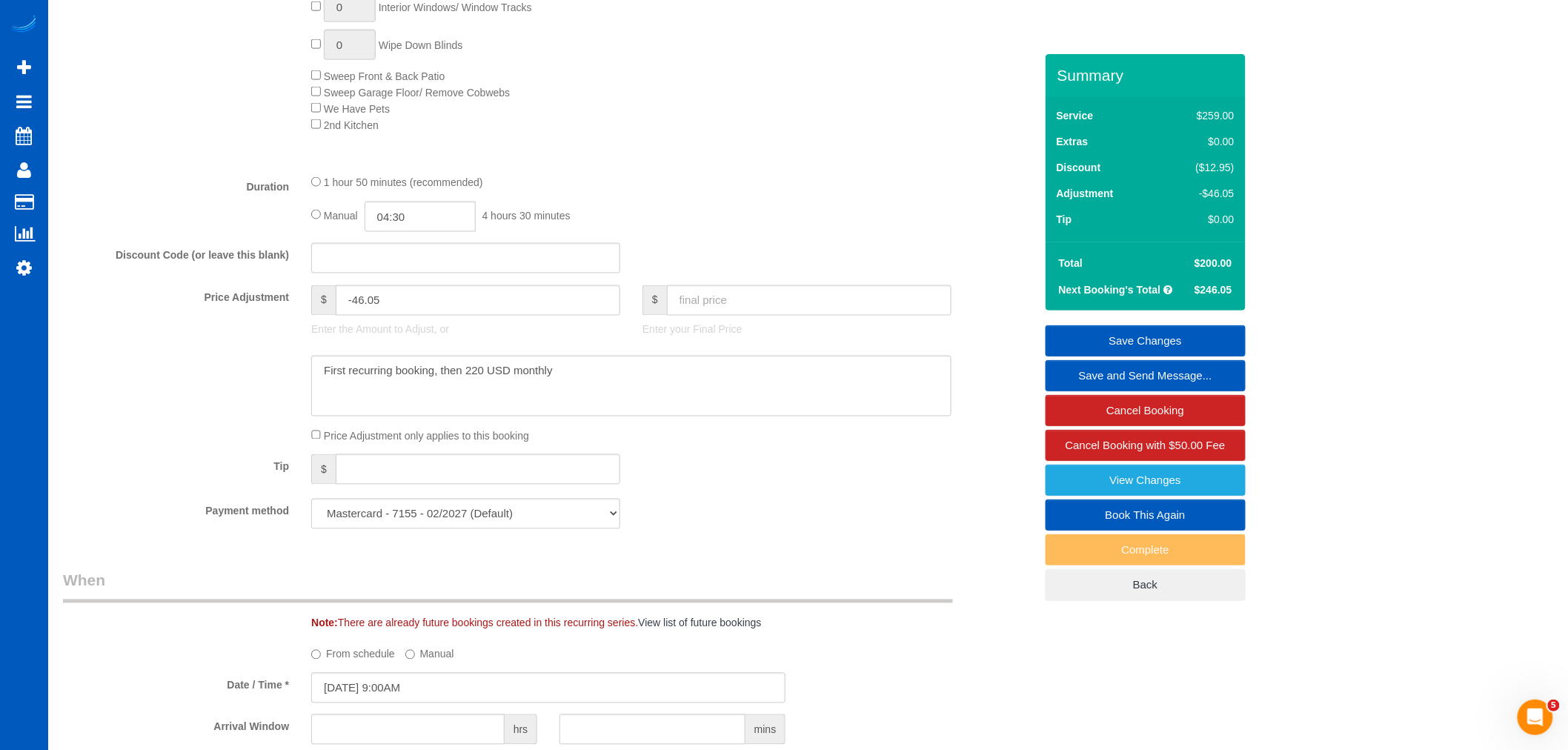
scroll to position [633, 0]
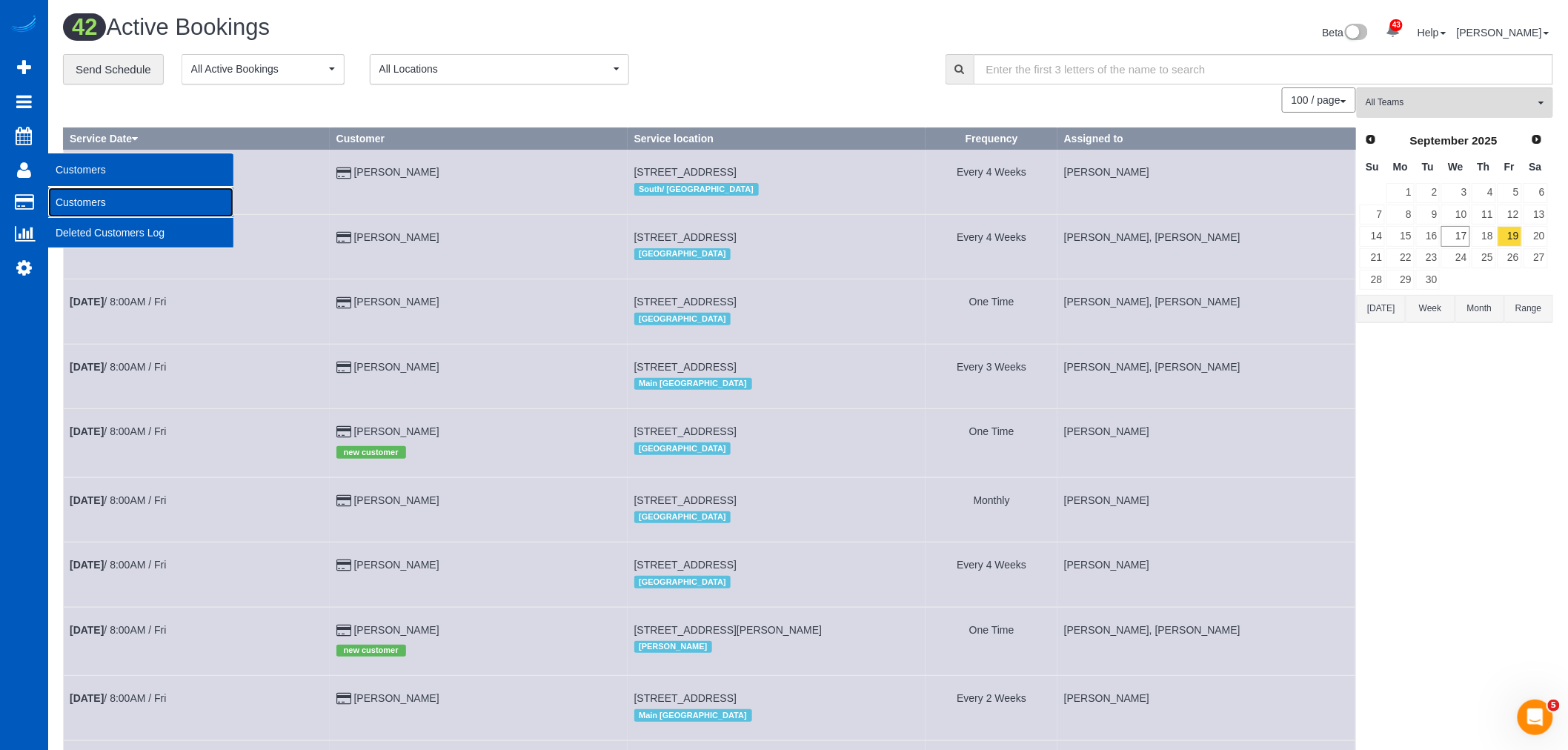
click at [127, 210] on link "Customers" at bounding box center [141, 202] width 185 height 30
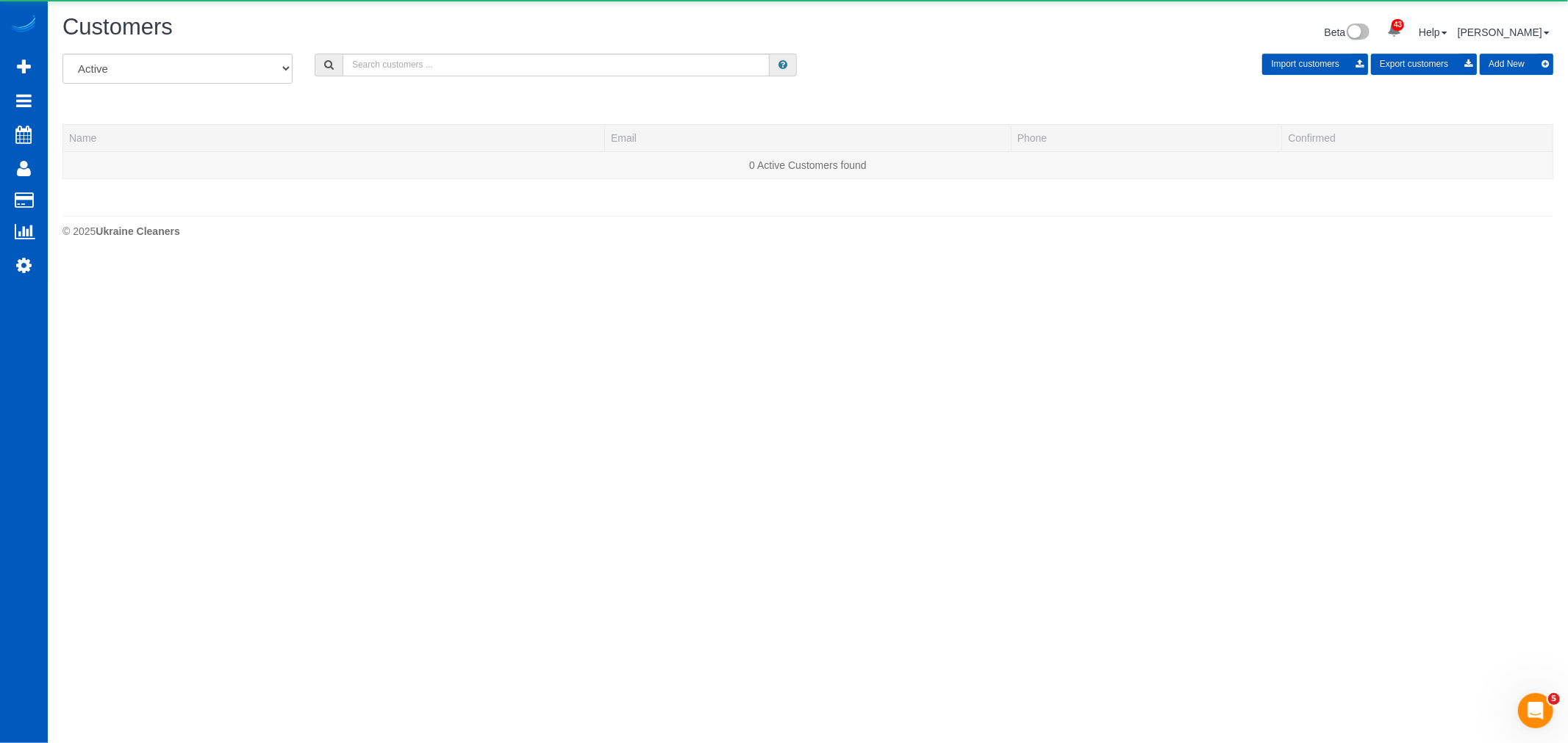
drag, startPoint x: 441, startPoint y: 87, endPoint x: 446, endPoint y: 77, distance: 11.2
click at [445, 83] on div "All Active Archived Import customers Export customers Add New" at bounding box center [808, 74] width 1513 height 41
click at [447, 72] on input "text" at bounding box center [556, 65] width 427 height 22
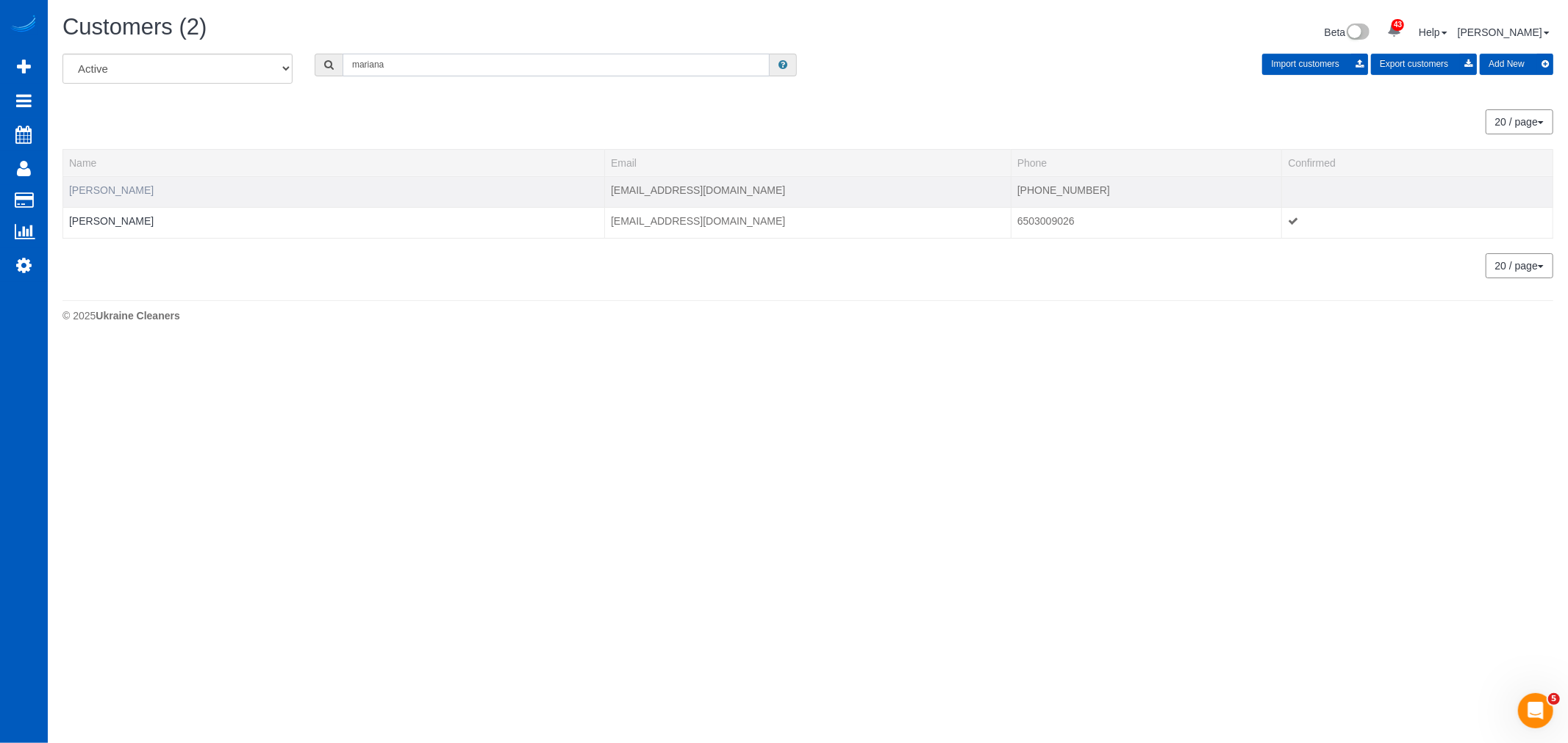
type input "mariana"
click at [74, 191] on link "Mariana Grigor" at bounding box center [111, 190] width 84 height 12
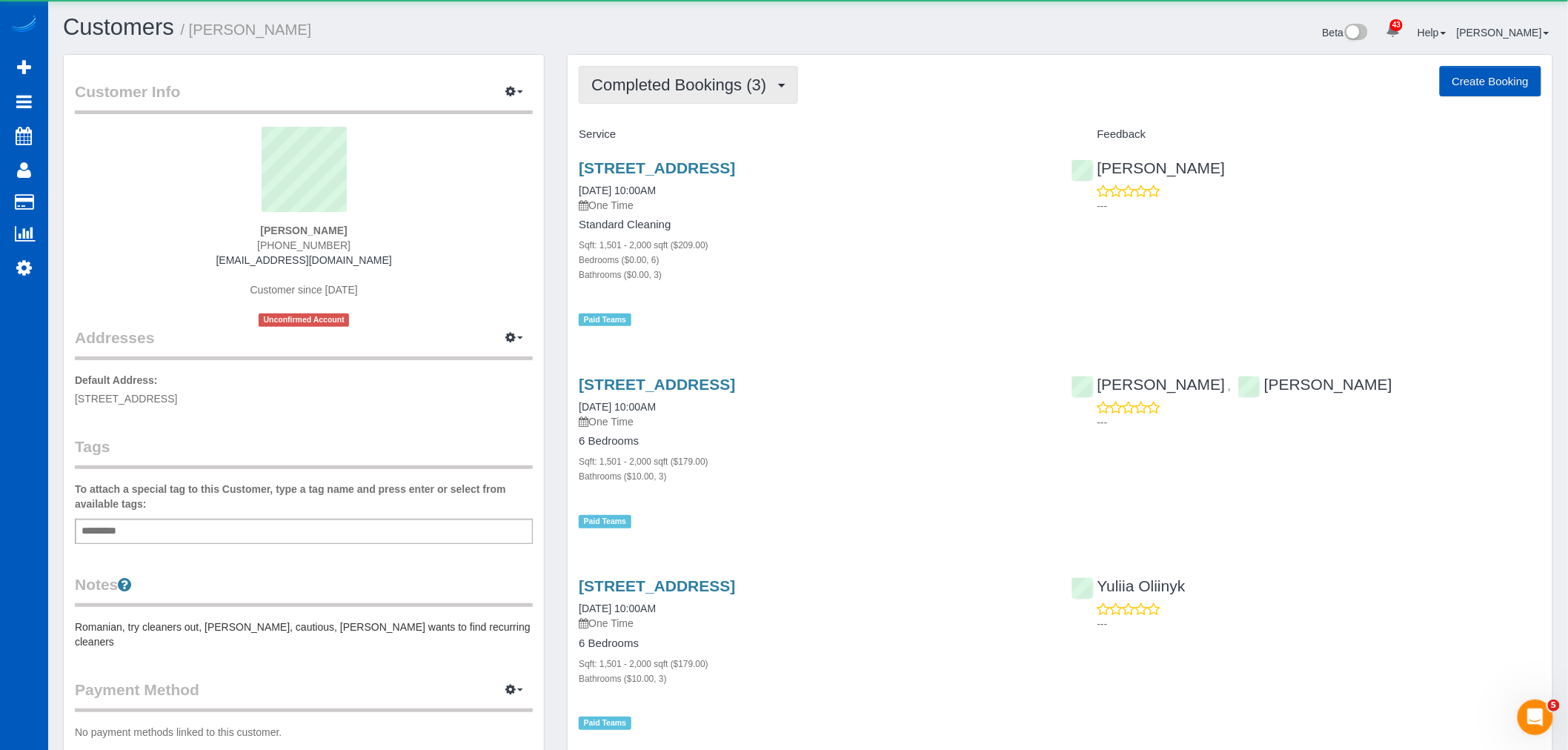
click at [653, 80] on span "Completed Bookings (3)" at bounding box center [682, 84] width 182 height 19
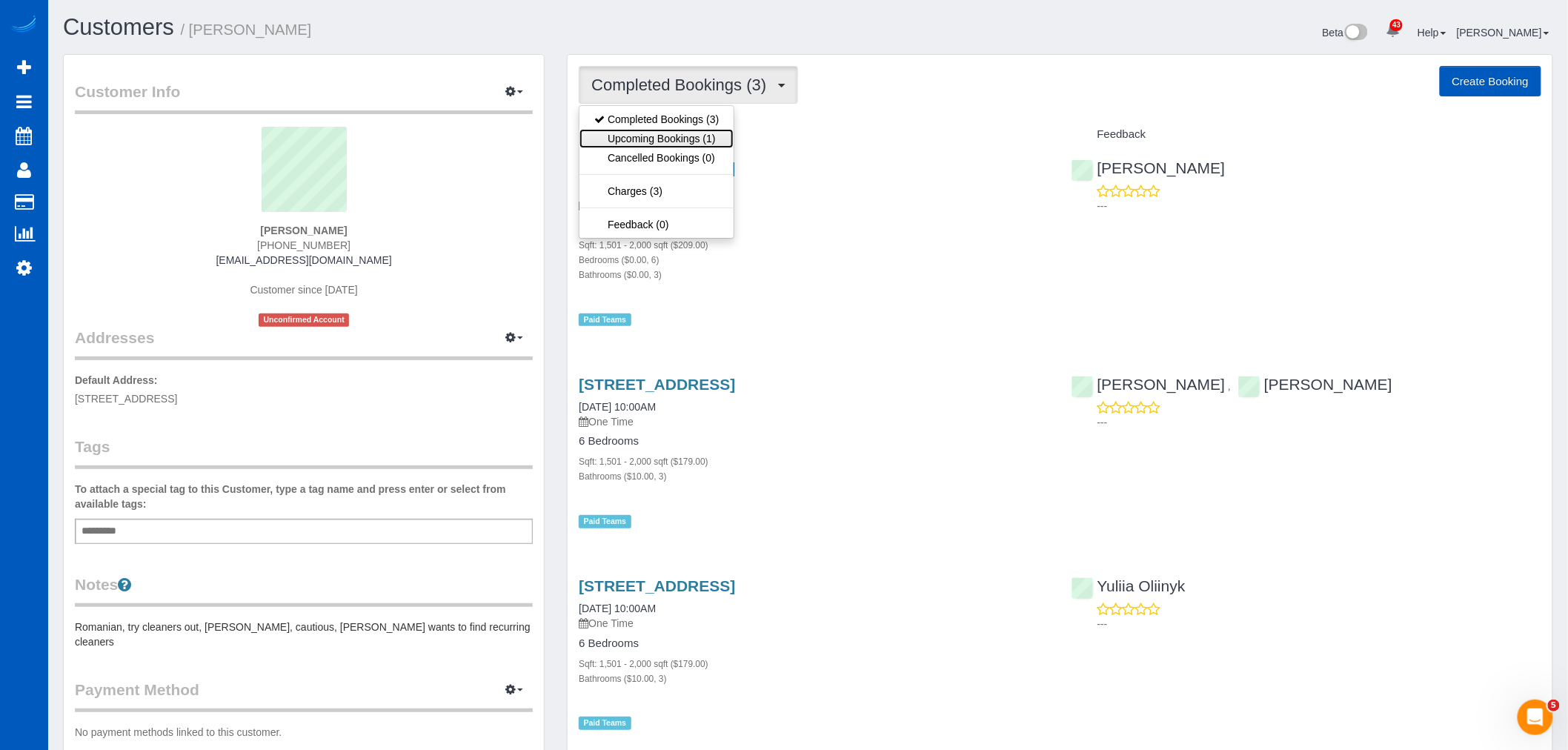
click at [651, 132] on link "Upcoming Bookings (1)" at bounding box center [657, 138] width 154 height 19
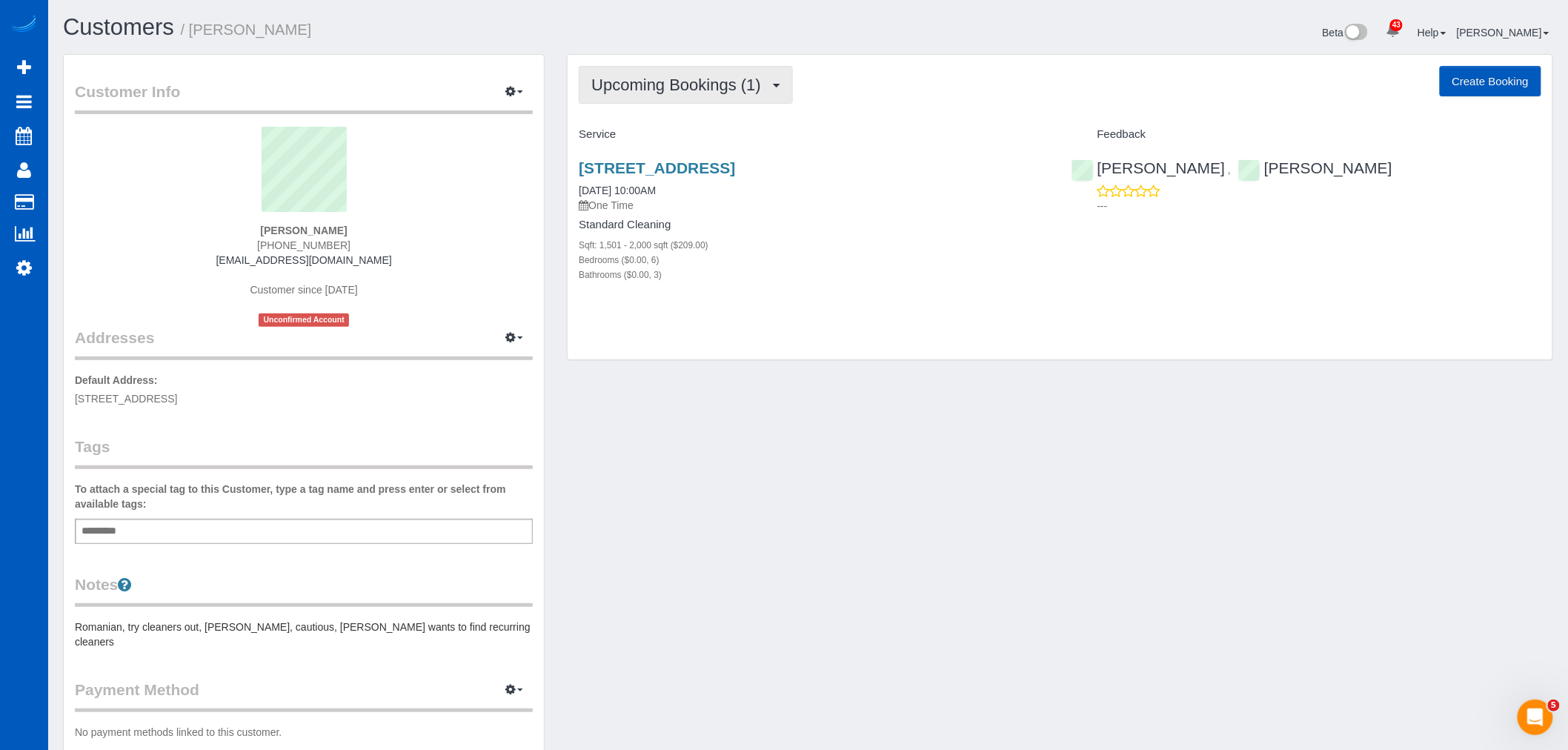
click at [692, 83] on span "Upcoming Bookings (1)" at bounding box center [680, 84] width 177 height 19
click at [843, 258] on div "Bedrooms ($0.00, 6)" at bounding box center [814, 259] width 470 height 15
click at [692, 176] on link "13810 119th Ave Ne, Kirkland, WA 98034" at bounding box center [657, 168] width 156 height 17
drag, startPoint x: 265, startPoint y: 225, endPoint x: 346, endPoint y: 228, distance: 81.1
click at [346, 228] on div "Mariana Grigor (206) 778-5557 marianegligor@yahoo.com Customer since 2024 Uncon…" at bounding box center [304, 227] width 458 height 200
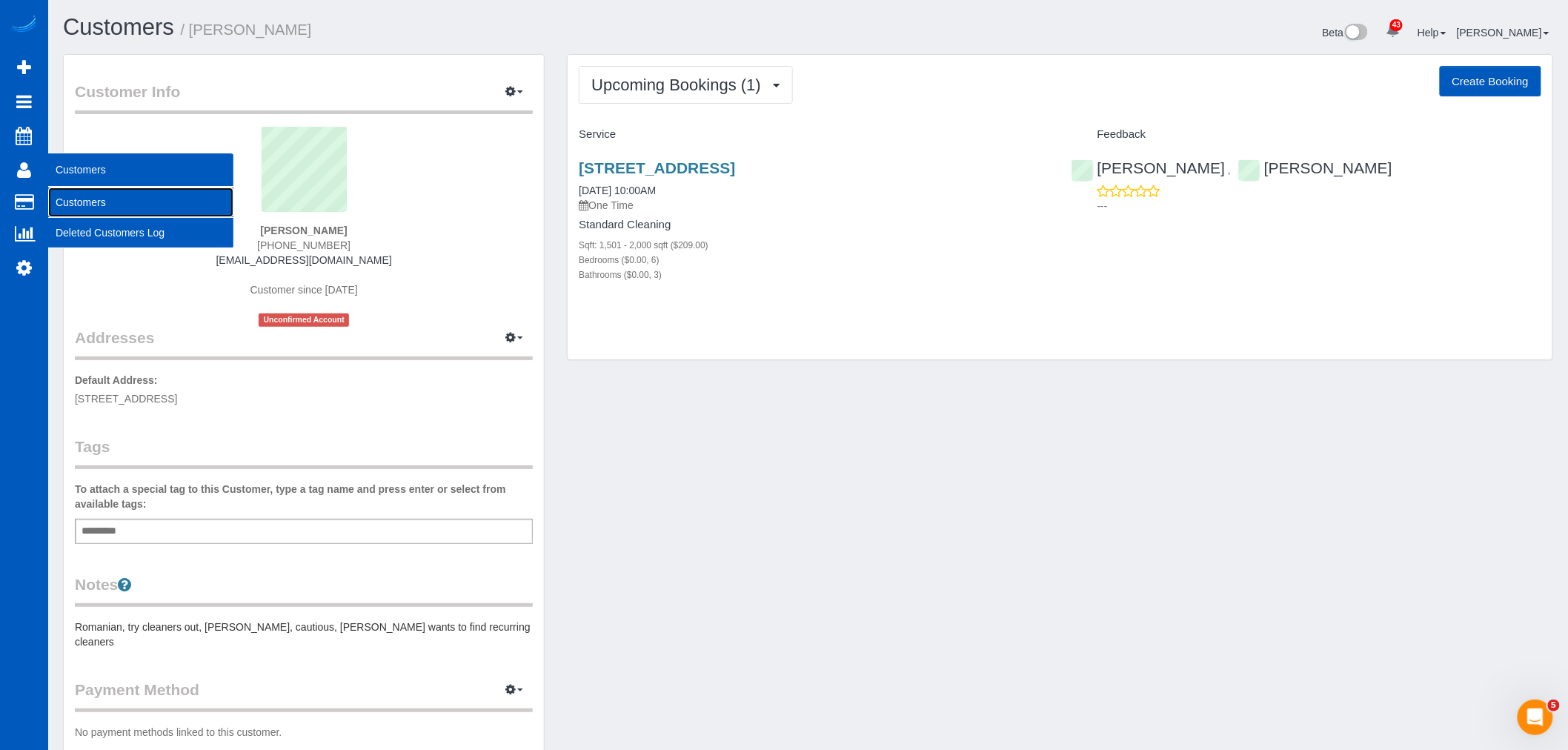
click at [82, 197] on link "Customers" at bounding box center [141, 202] width 185 height 30
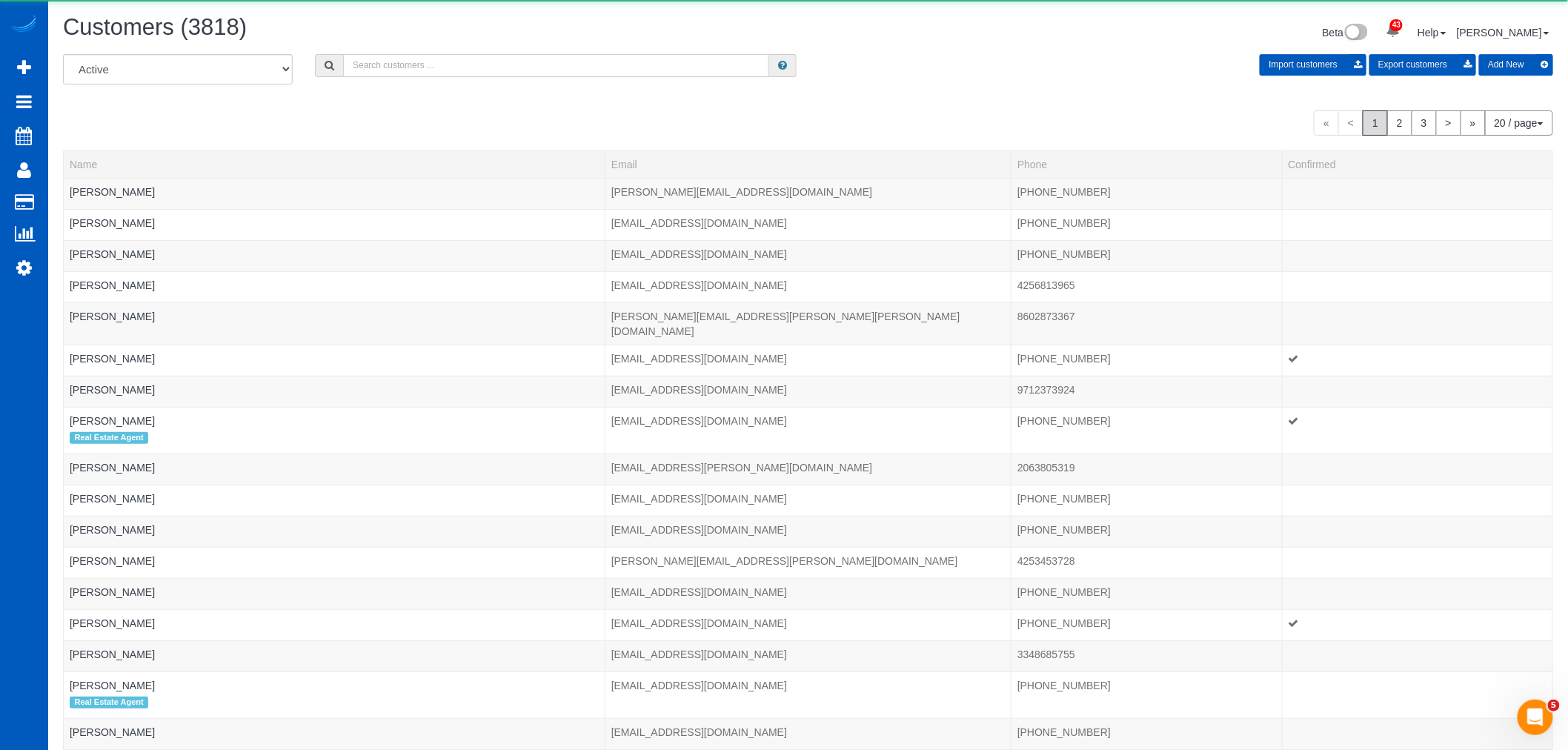
click at [451, 56] on input "text" at bounding box center [556, 66] width 426 height 23
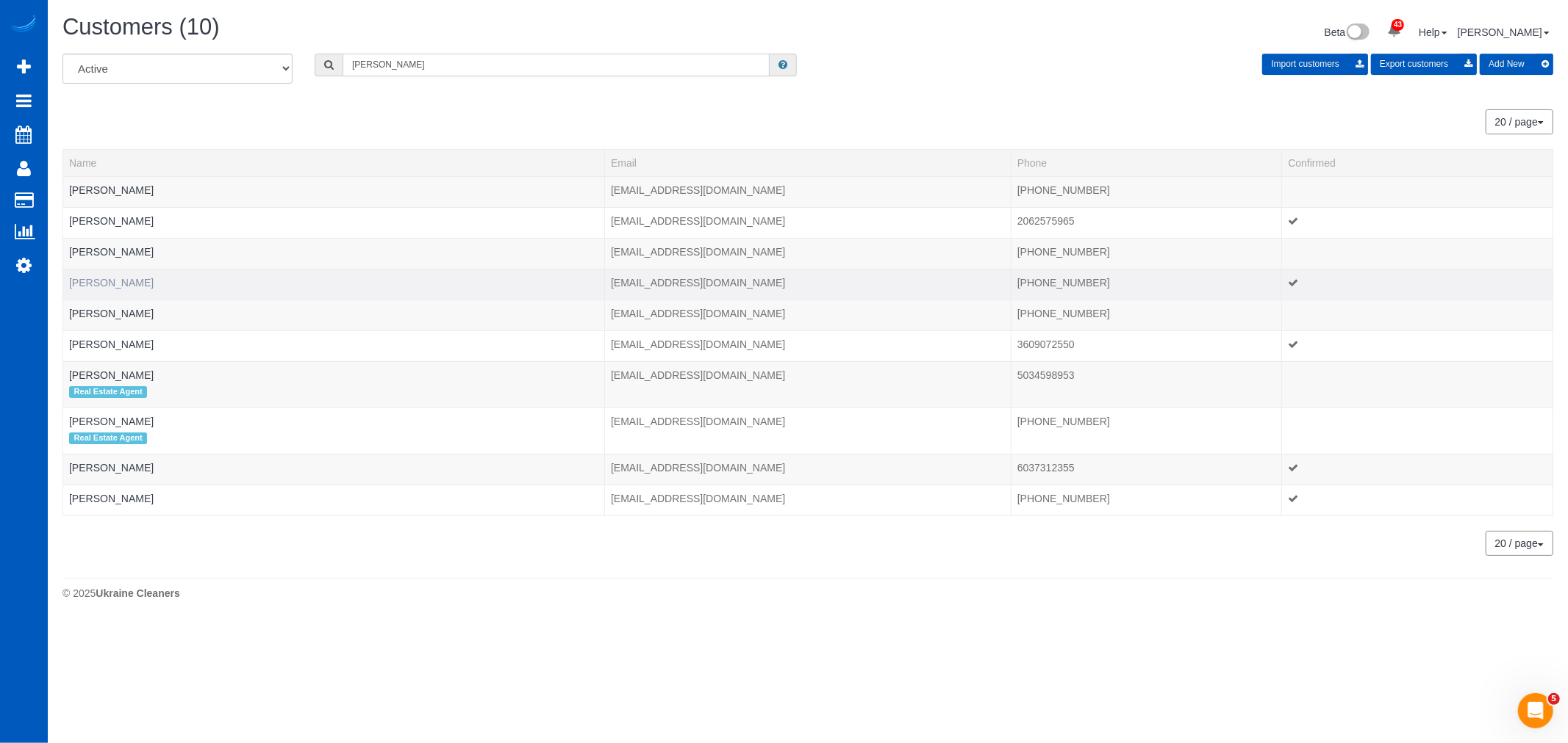
type input "caroline"
click at [117, 285] on link "Caroline Hendrix" at bounding box center [111, 282] width 84 height 12
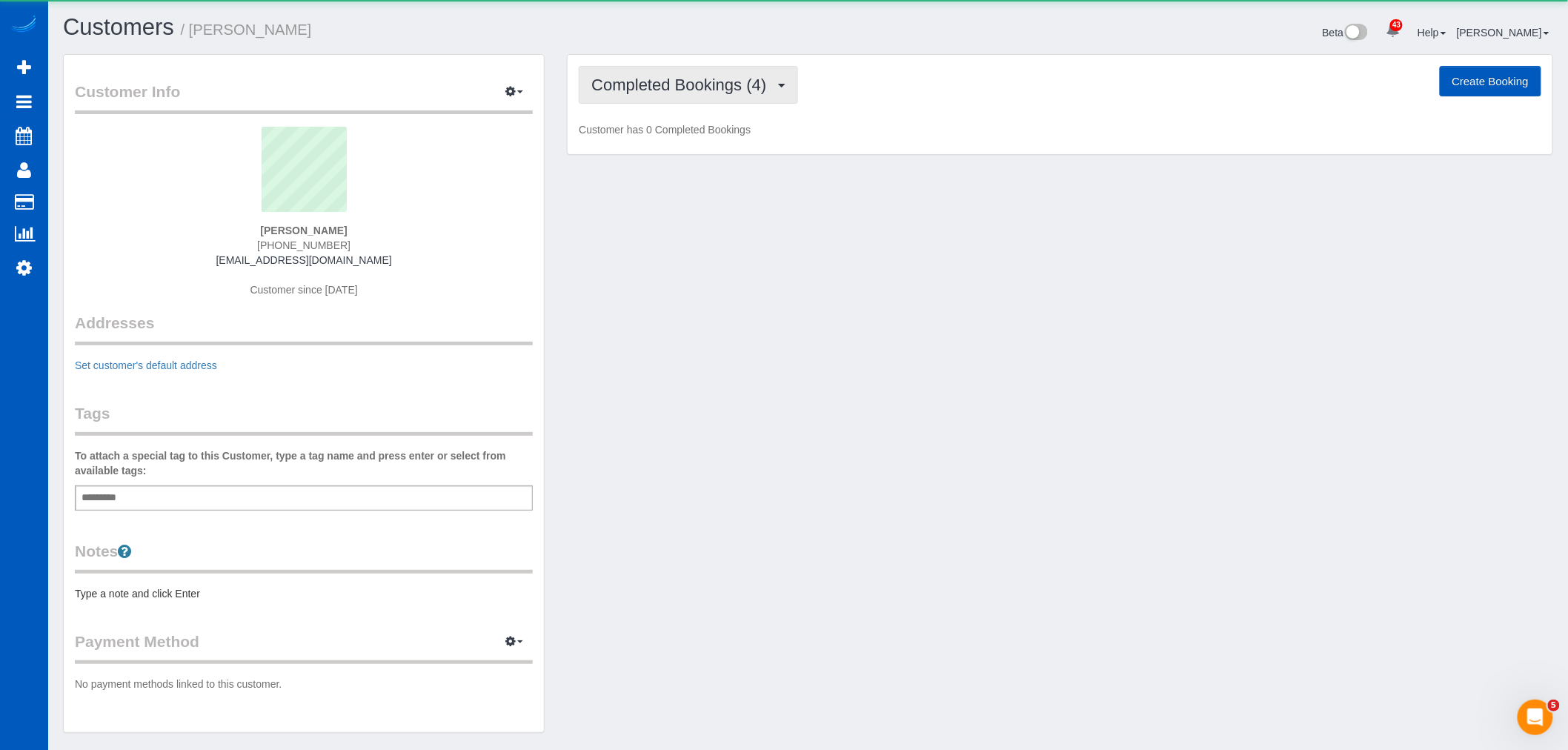
click at [631, 99] on button "Completed Bookings (4)" at bounding box center [688, 84] width 219 height 38
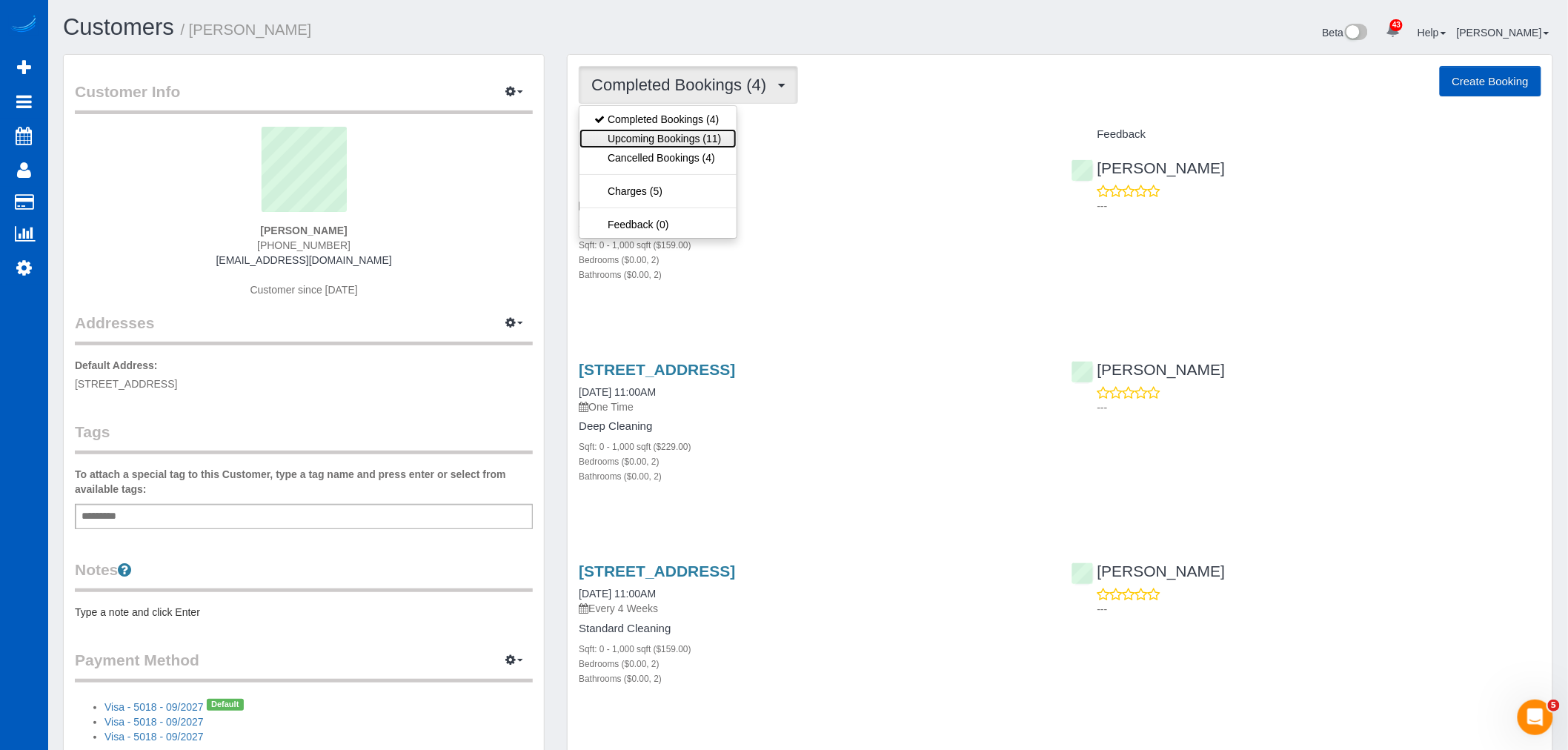
click at [662, 138] on link "Upcoming Bookings (11)" at bounding box center [657, 138] width 156 height 19
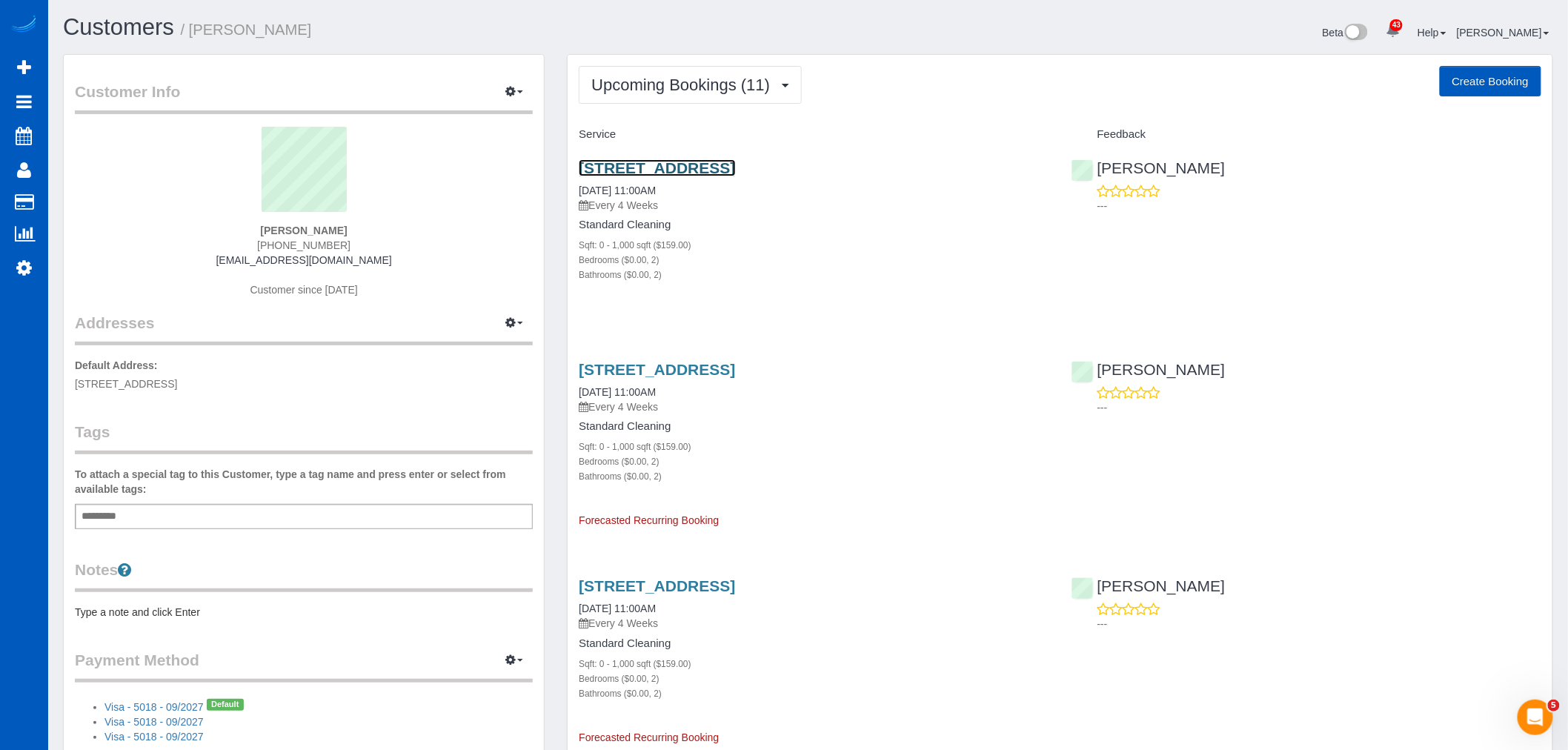
click at [709, 167] on link "2805 Ne 125th Street, 305, Seattle, WA 98125" at bounding box center [657, 168] width 156 height 17
click at [682, 83] on span "Upcoming Bookings (11)" at bounding box center [685, 84] width 186 height 19
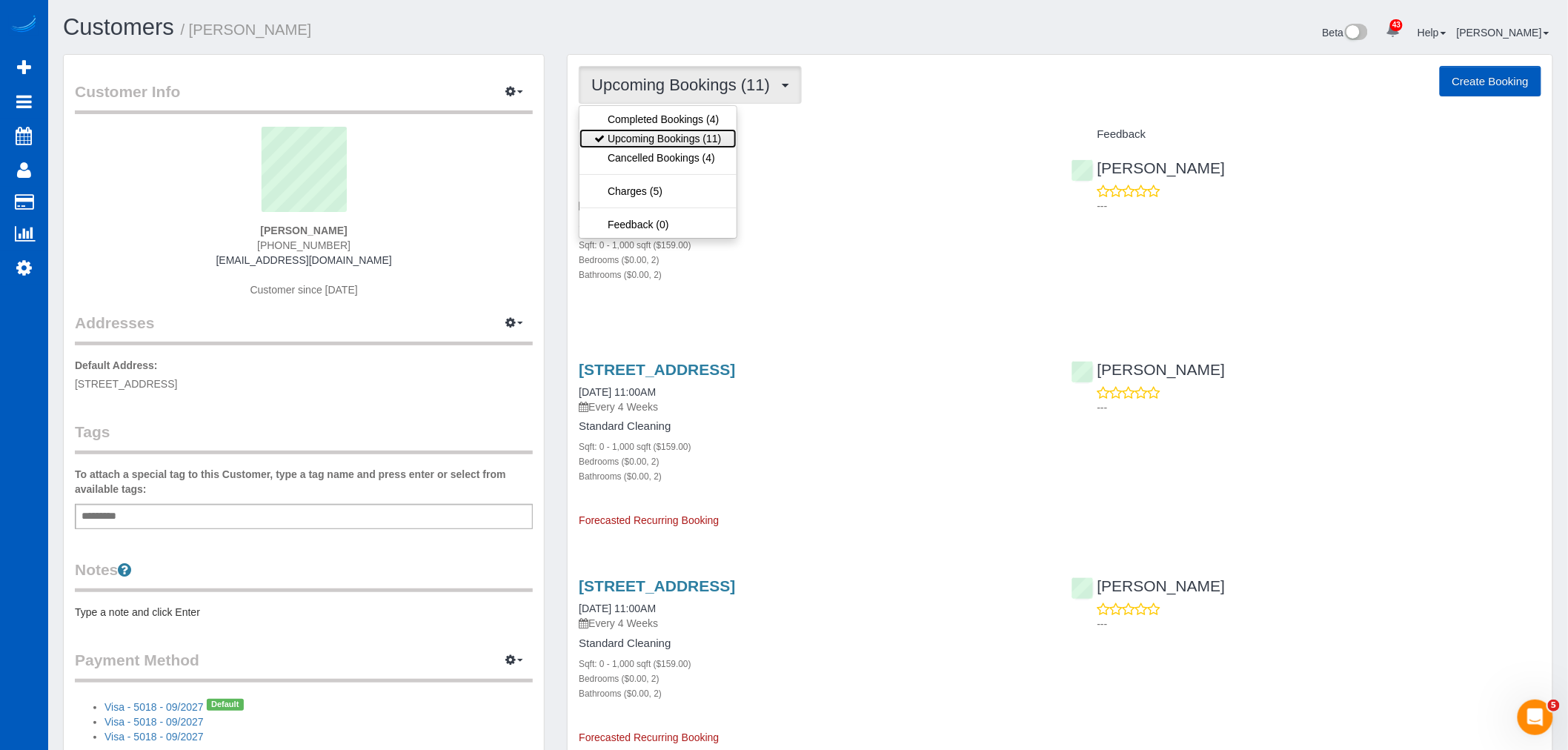
click at [667, 136] on link "Upcoming Bookings (11)" at bounding box center [657, 138] width 156 height 19
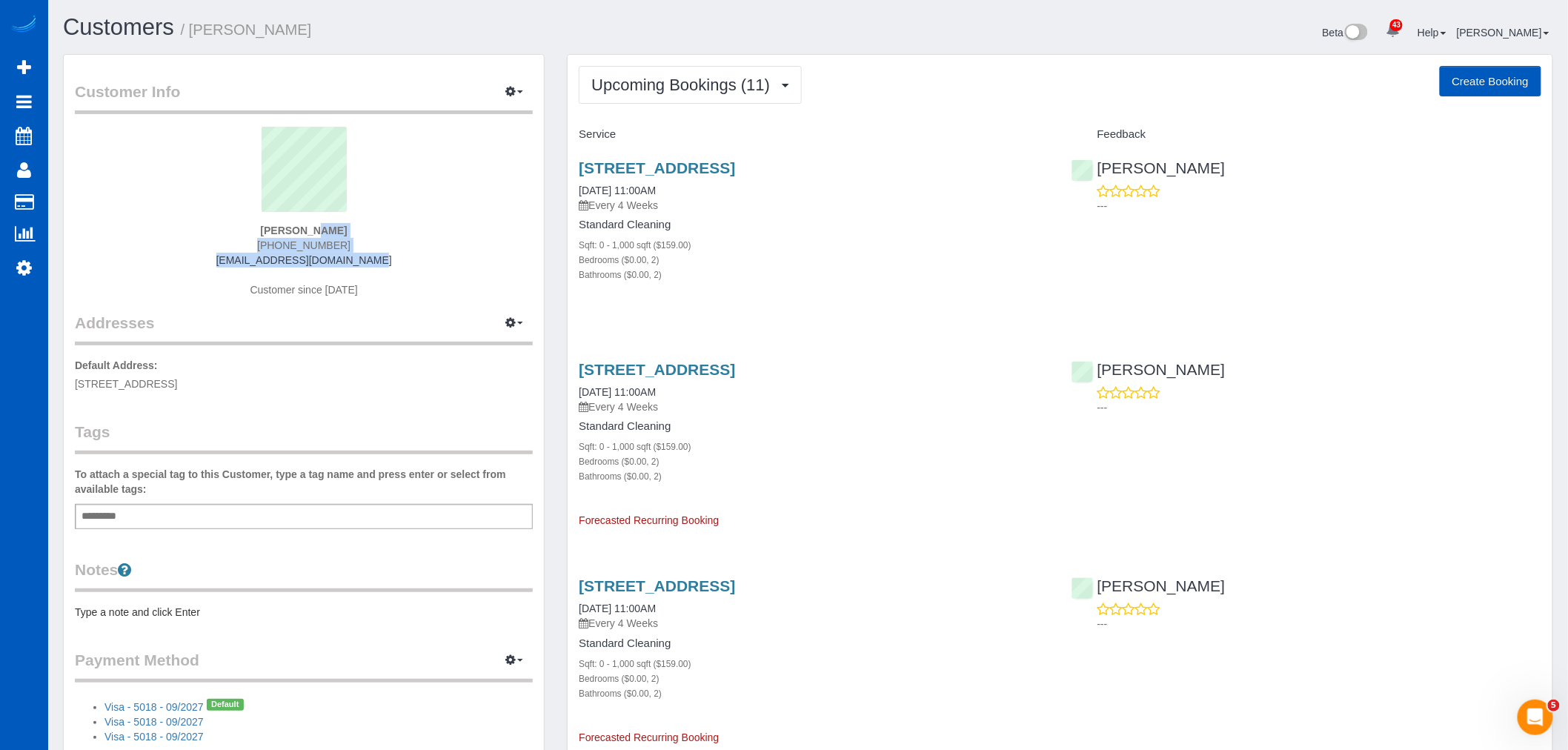
drag, startPoint x: 265, startPoint y: 236, endPoint x: 362, endPoint y: 256, distance: 99.0
click at [362, 256] on div "Caroline Hendrix (206) 438-9638 caircair@yahoo.com Customer since 2025" at bounding box center [304, 219] width 458 height 185
click at [346, 250] on div "Caroline Hendrix (206) 438-9638 caircair@yahoo.com Customer since 2025" at bounding box center [304, 219] width 458 height 185
drag, startPoint x: 343, startPoint y: 248, endPoint x: 263, endPoint y: 249, distance: 80.0
click at [263, 249] on div "Caroline Hendrix (206) 438-9638 caircair@yahoo.com Customer since 2025" at bounding box center [304, 219] width 458 height 185
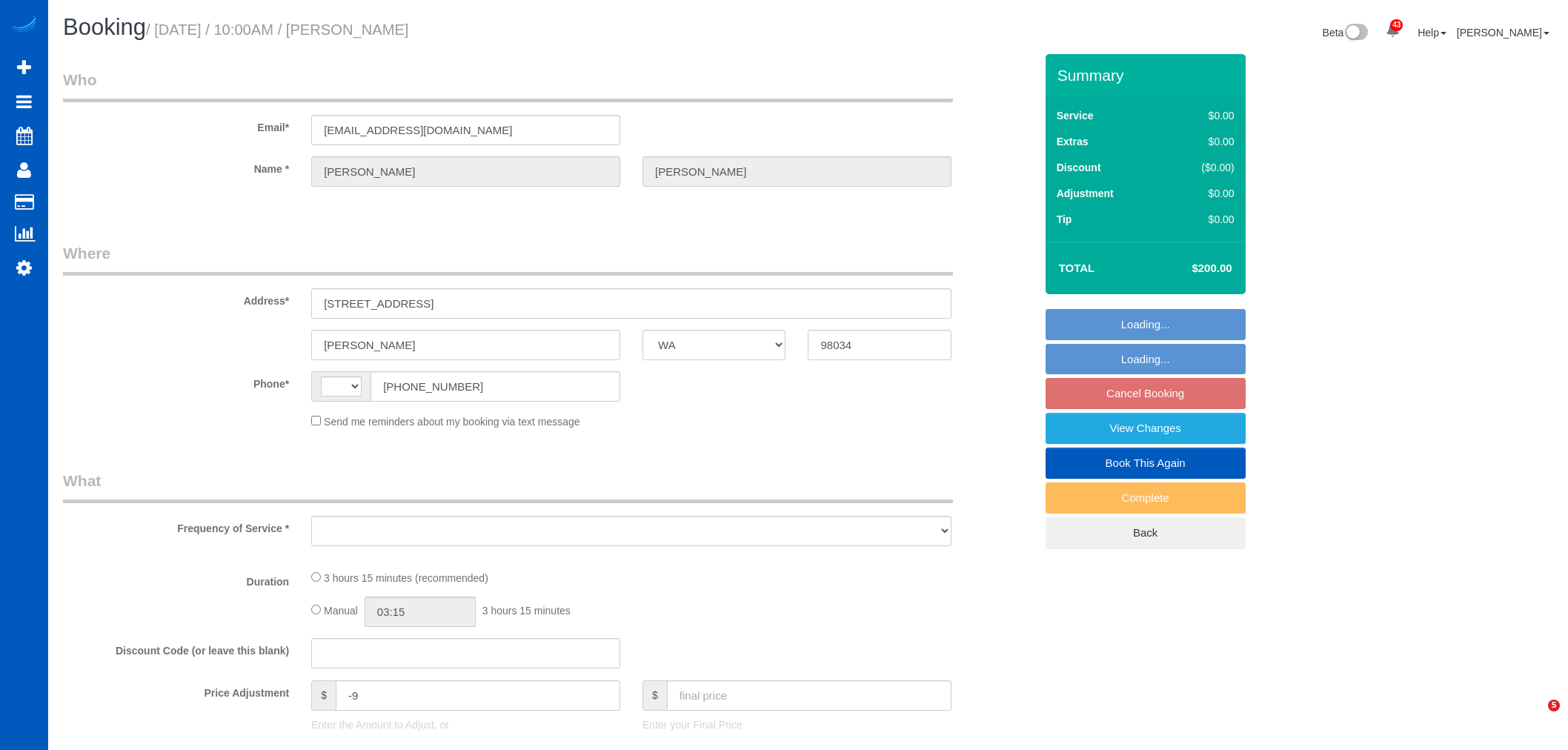
select select "WA"
select select "string:[GEOGRAPHIC_DATA]"
select select "199"
select select "1501"
select select "6"
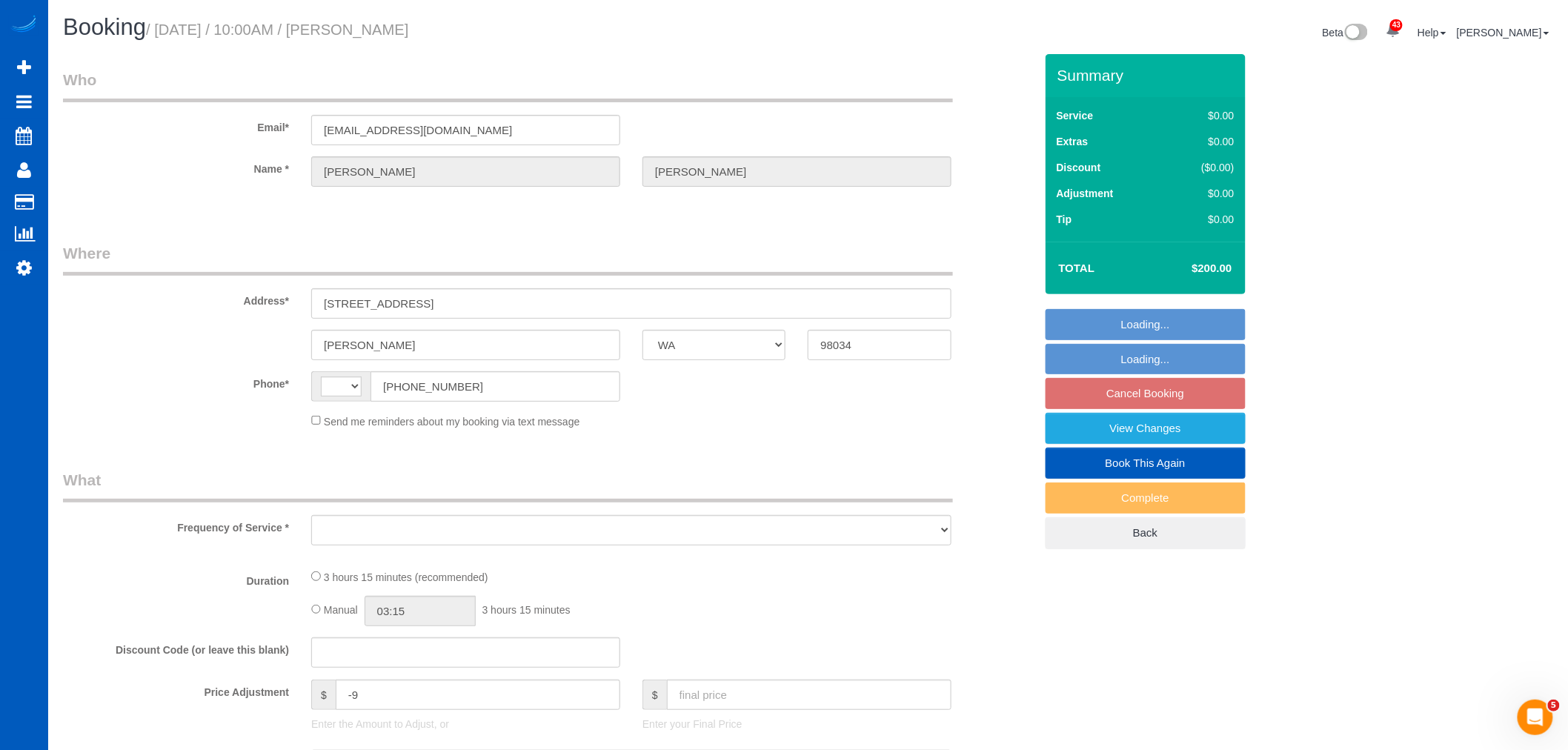
select select "3"
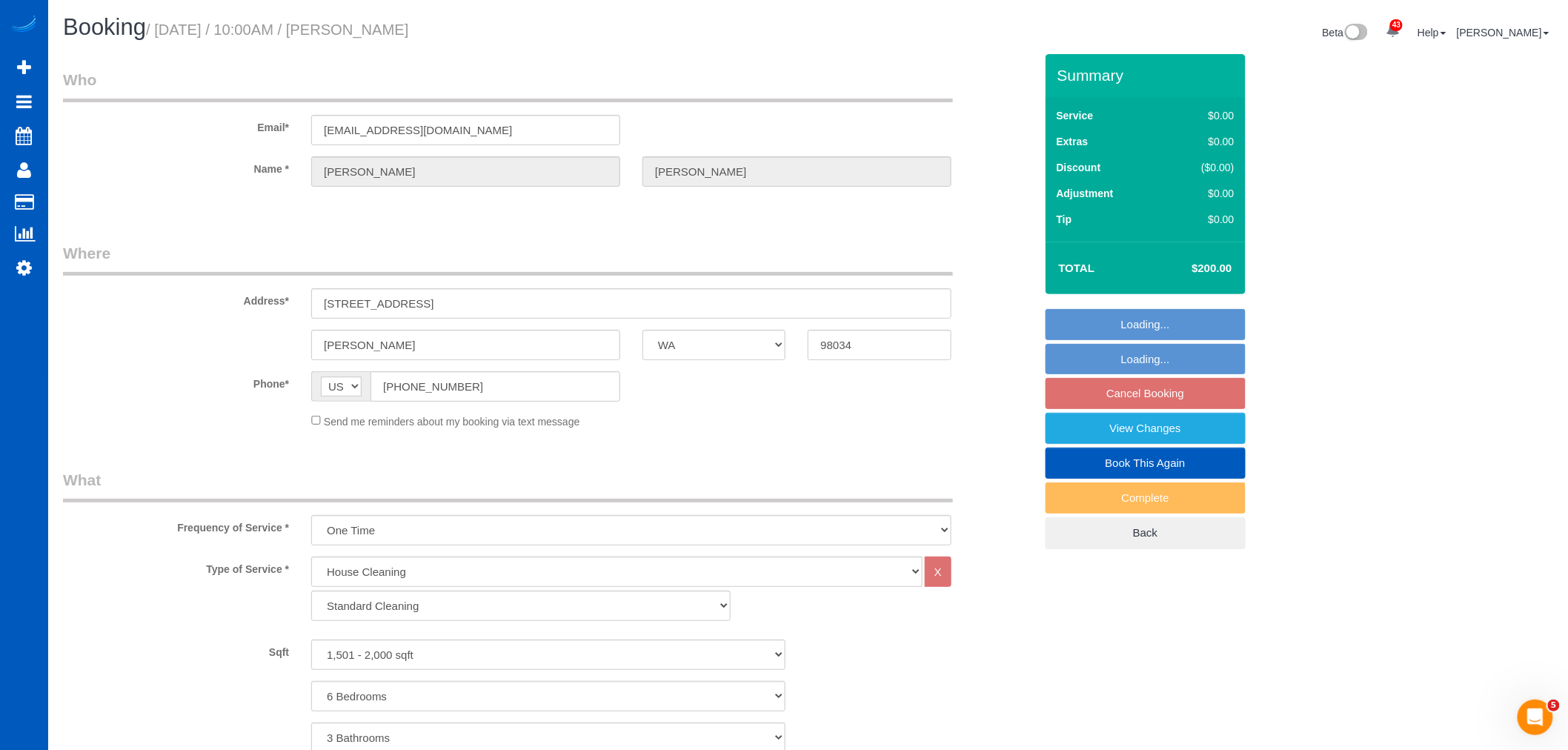
select select "object:1154"
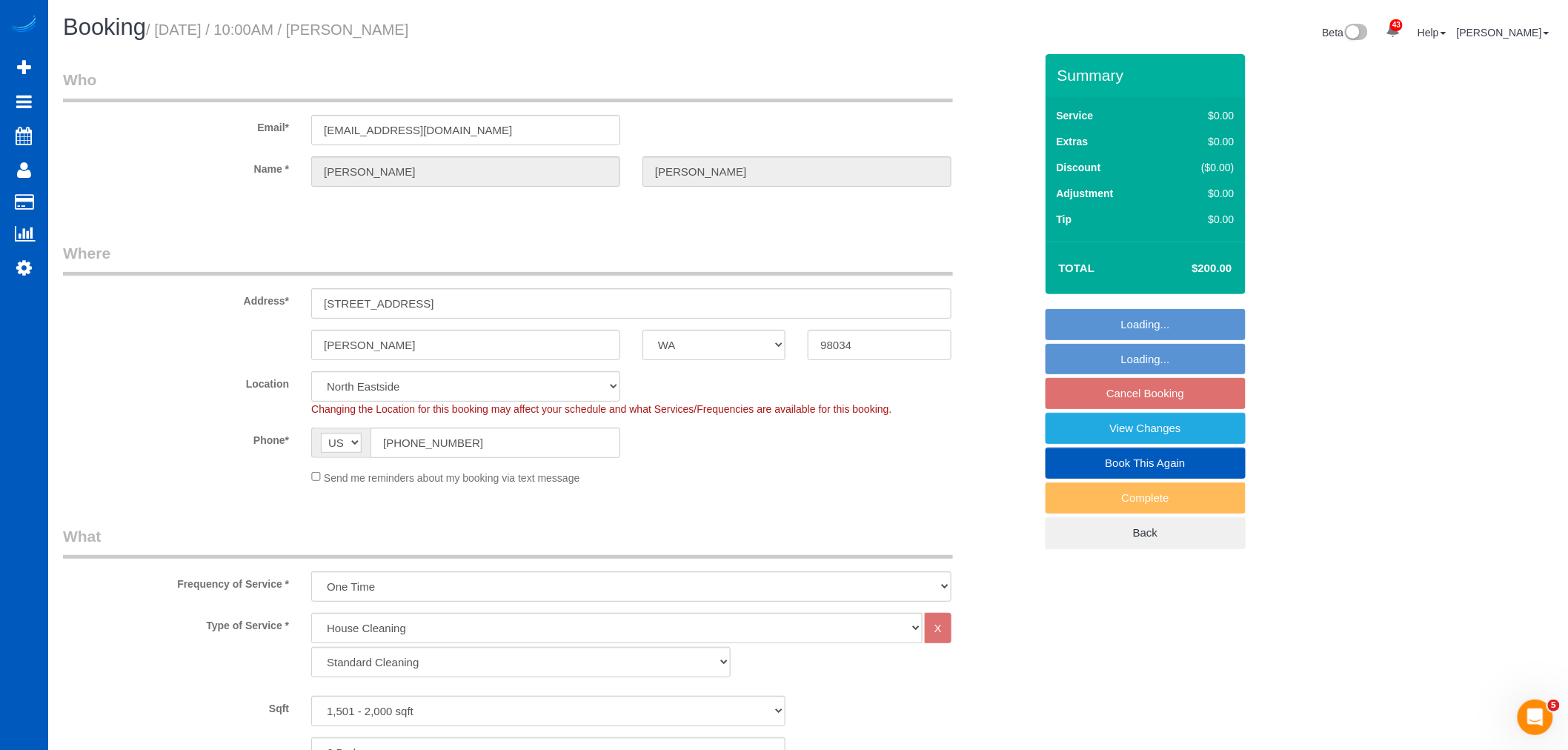
select select "1501"
select select "6"
select select "3"
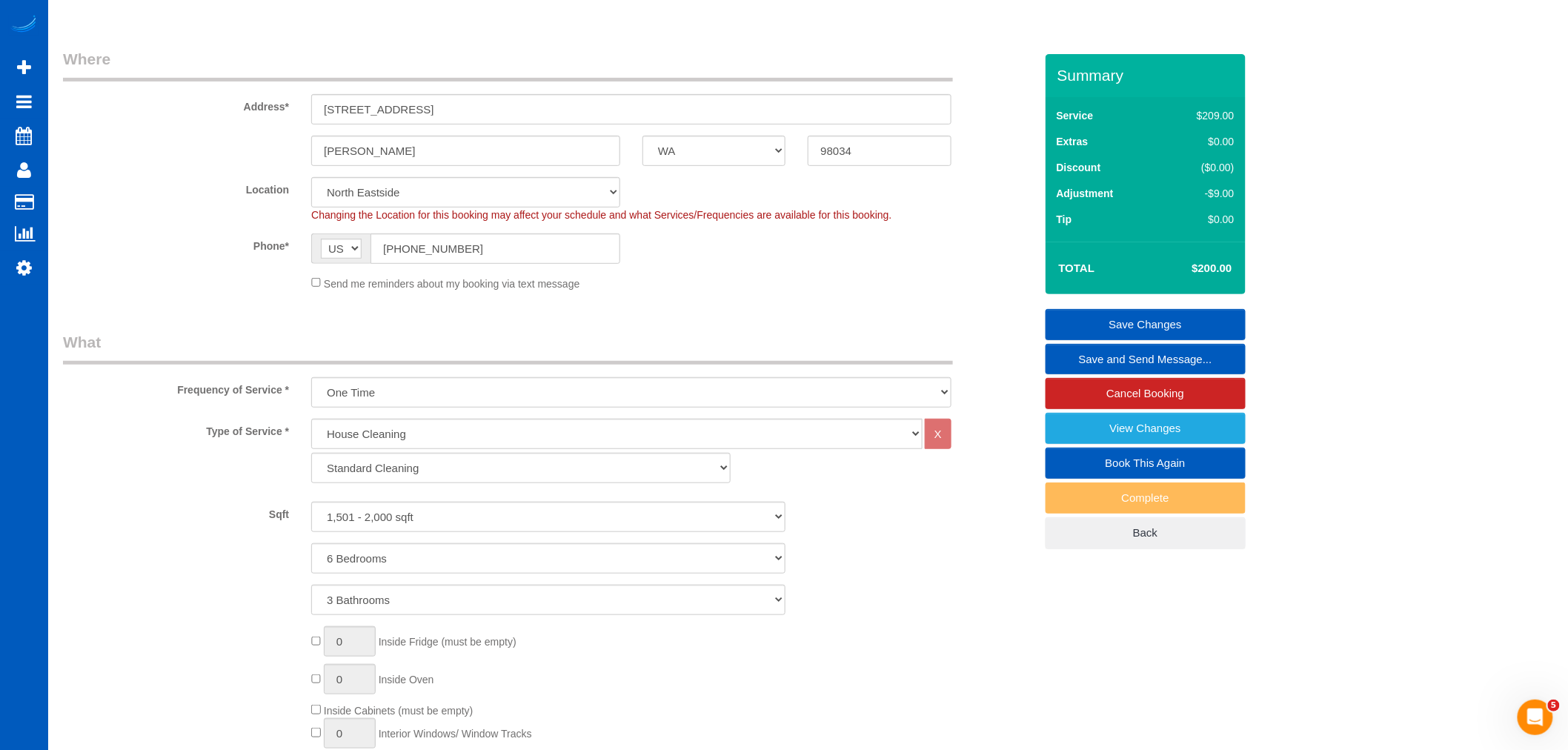
scroll to position [164, 0]
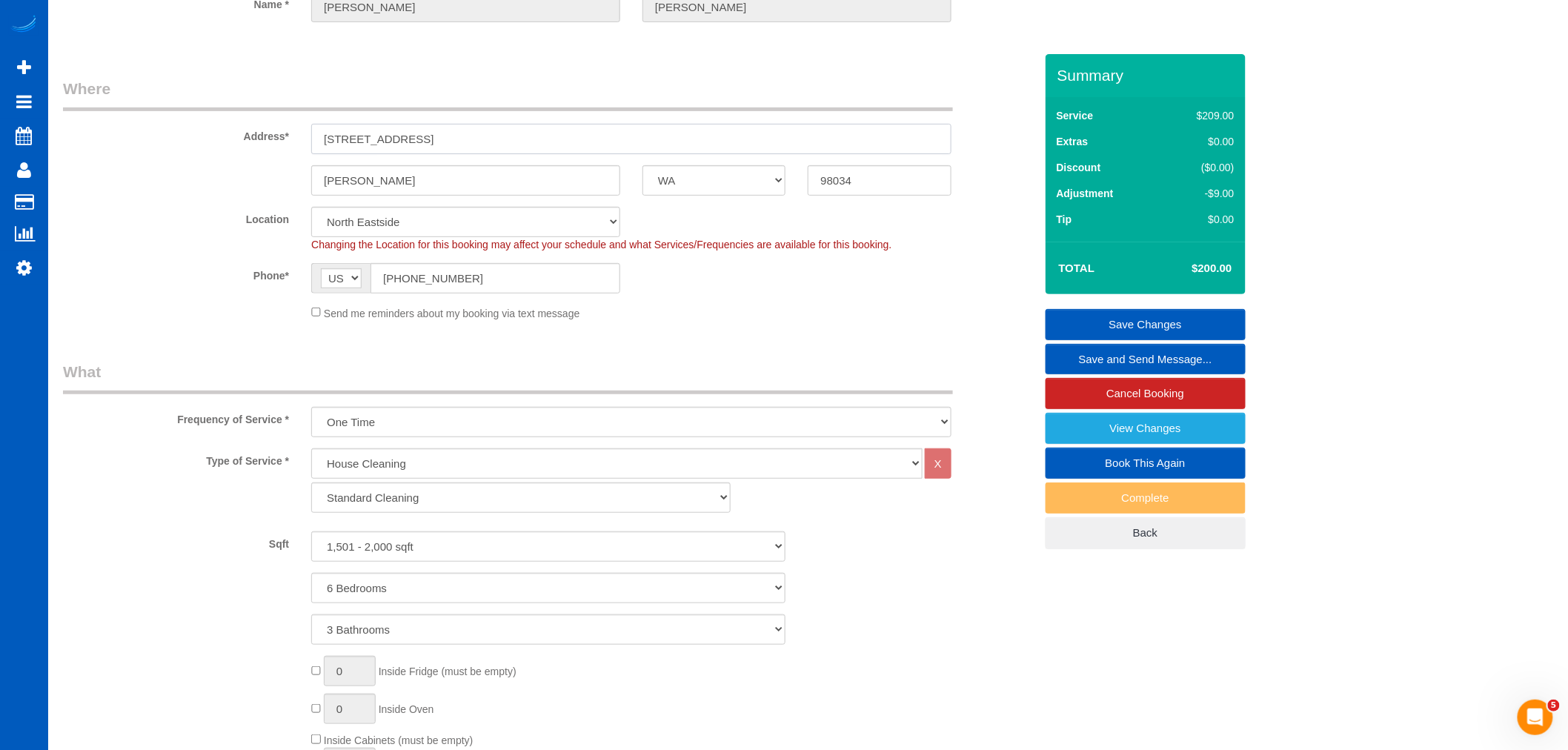
drag, startPoint x: 440, startPoint y: 130, endPoint x: 330, endPoint y: 130, distance: 110.0
click at [330, 130] on input "[STREET_ADDRESS]" at bounding box center [631, 139] width 640 height 31
click at [455, 145] on input "[STREET_ADDRESS]" at bounding box center [631, 139] width 640 height 31
drag, startPoint x: 465, startPoint y: 144, endPoint x: 313, endPoint y: 145, distance: 152.0
click at [313, 145] on input "[STREET_ADDRESS]" at bounding box center [631, 139] width 640 height 31
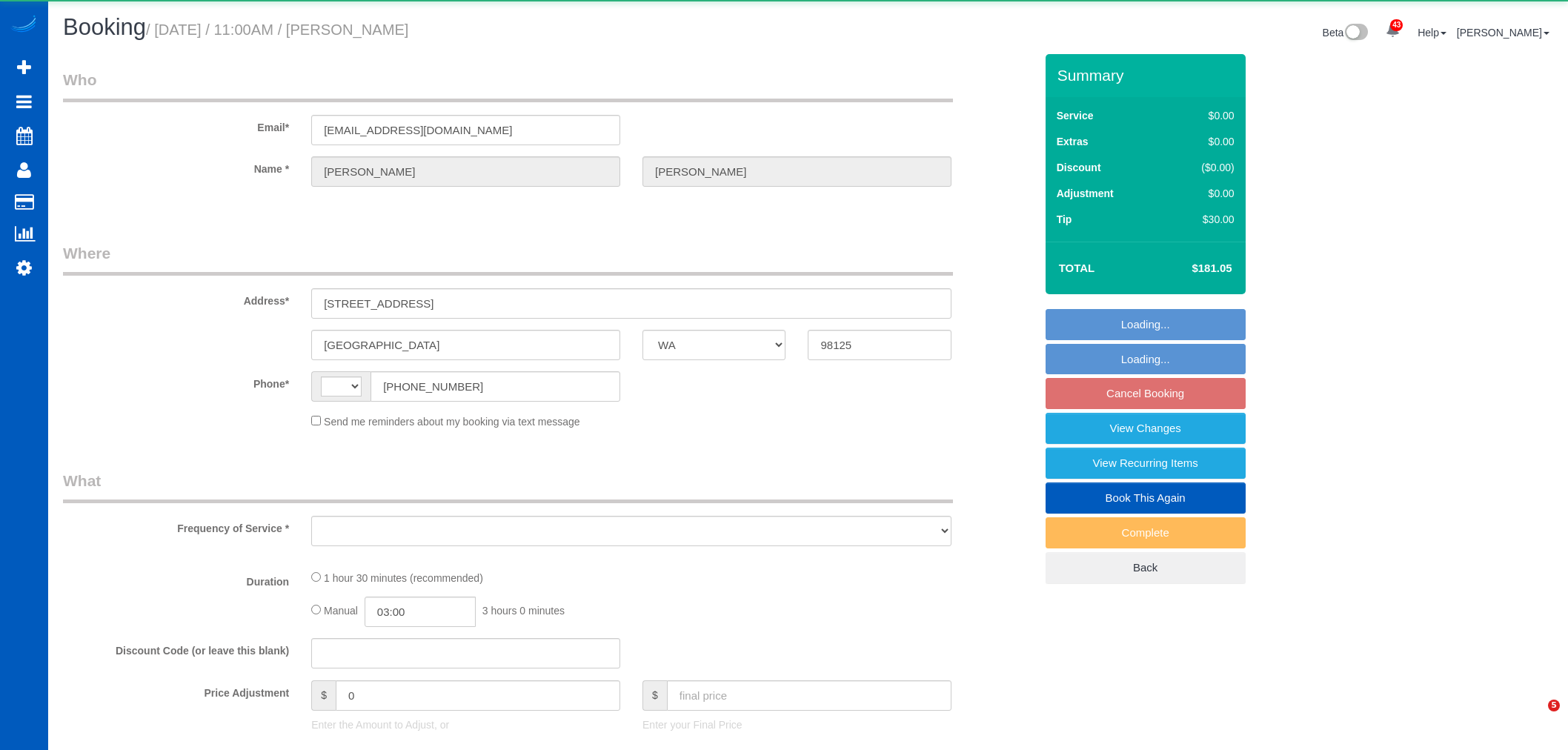
select select "WA"
select select "string:[GEOGRAPHIC_DATA]"
select select "object:909"
select select "string:fspay-aa38296c-4ac1-4f14-9f03-1d2a3081b7f5"
select select "199"
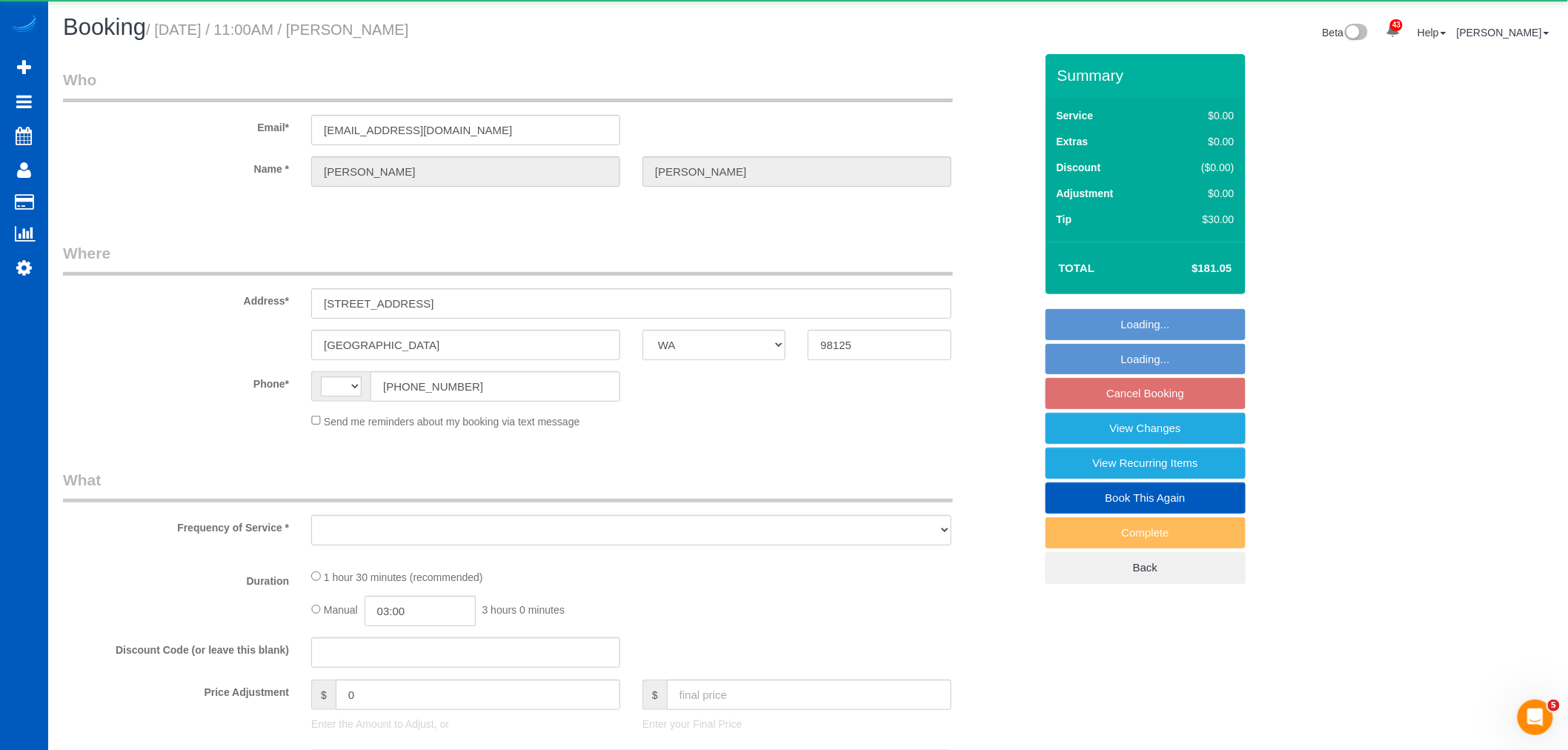
select select "2"
select select "number:67"
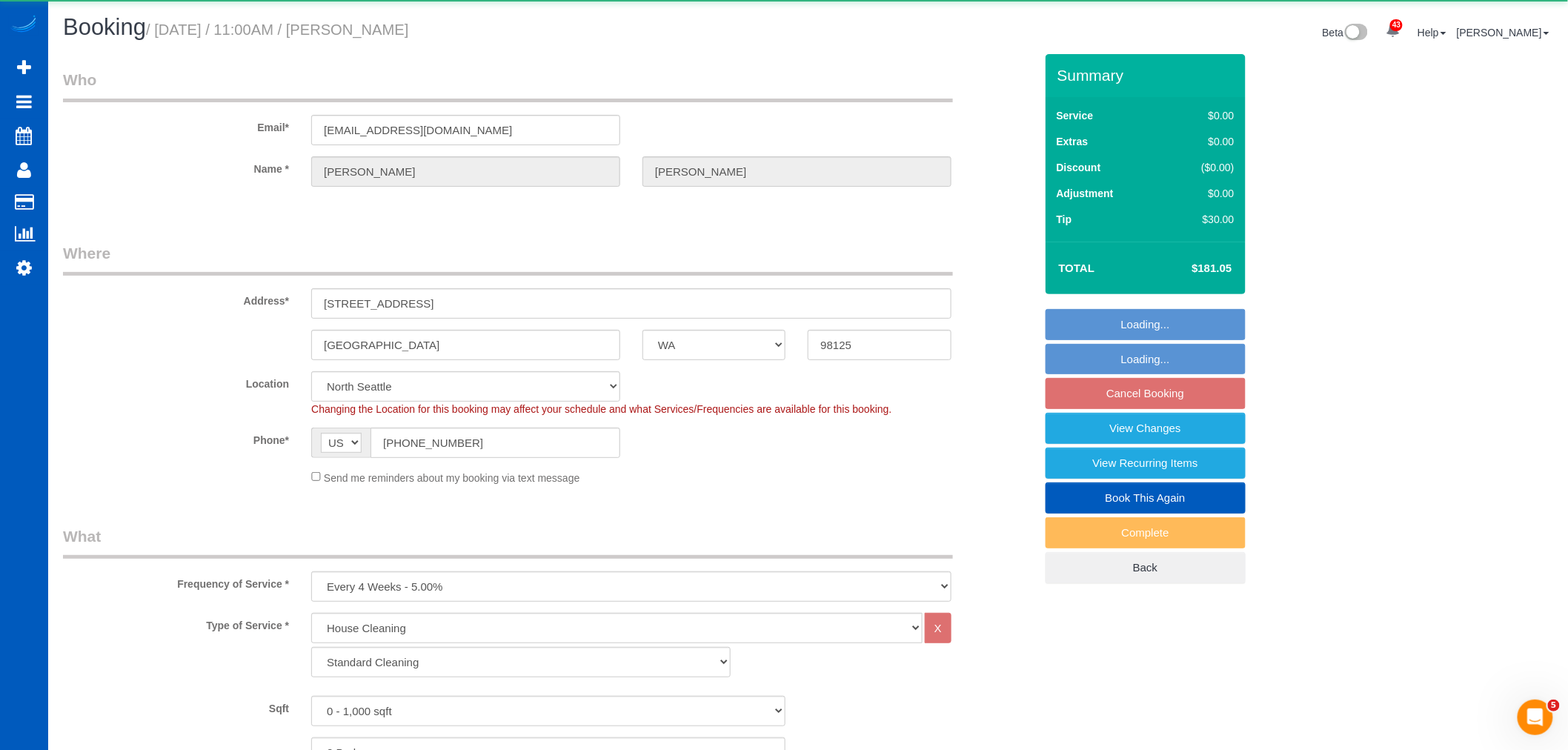
select select "object:1269"
select select "2"
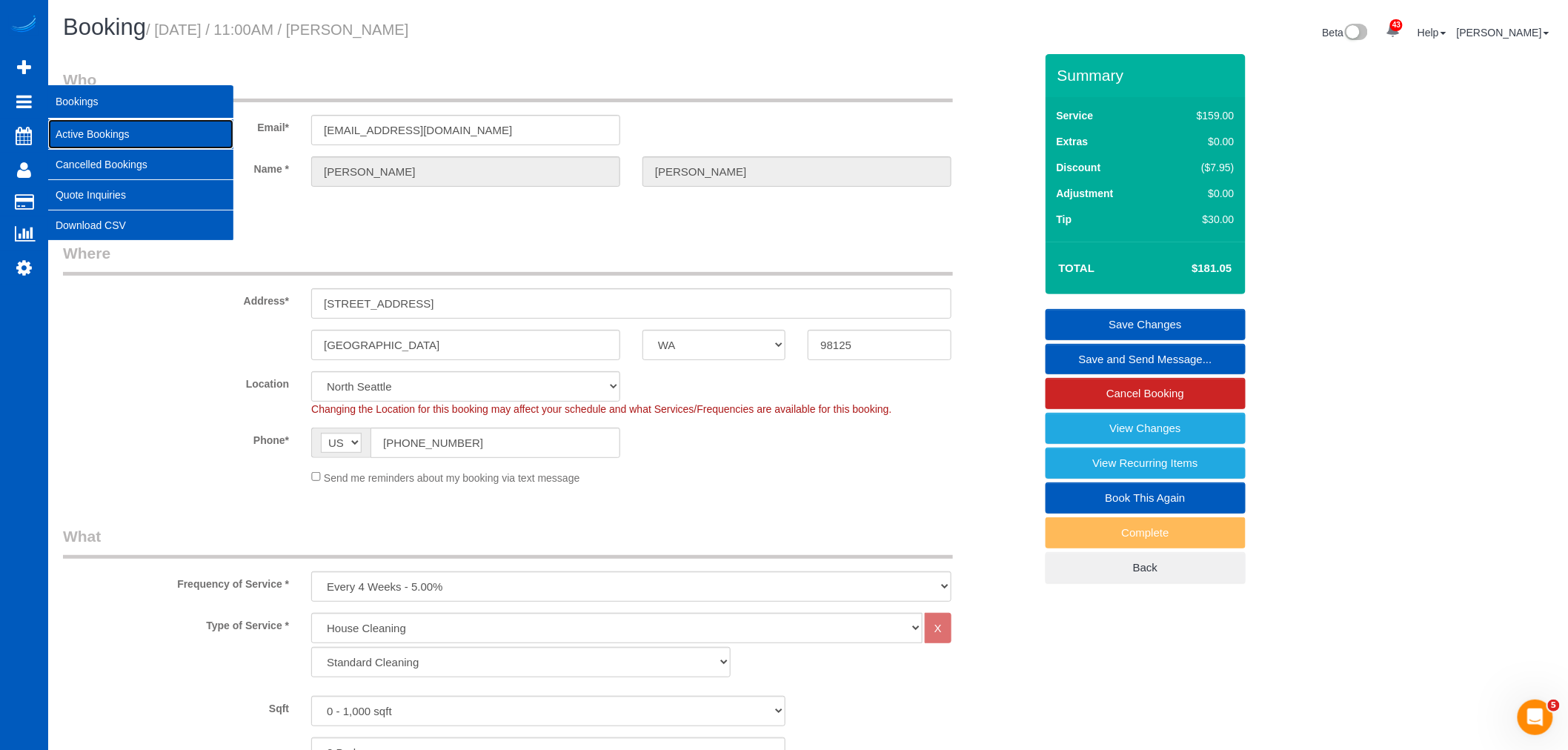
click at [114, 127] on link "Active Bookings" at bounding box center [141, 134] width 185 height 30
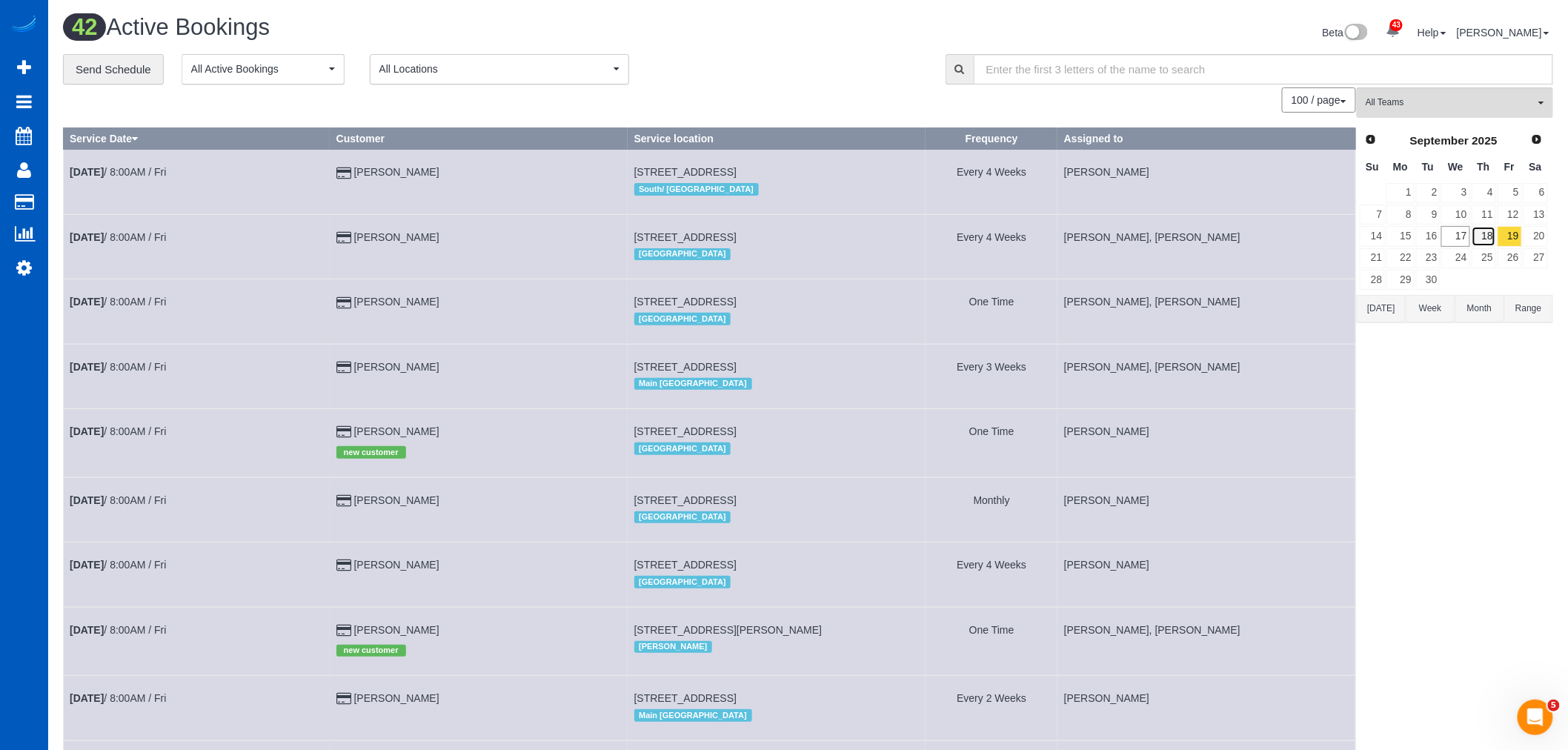
click at [1472, 234] on link "18" at bounding box center [1484, 236] width 24 height 20
click at [1434, 89] on button "All Teams" at bounding box center [1455, 103] width 197 height 31
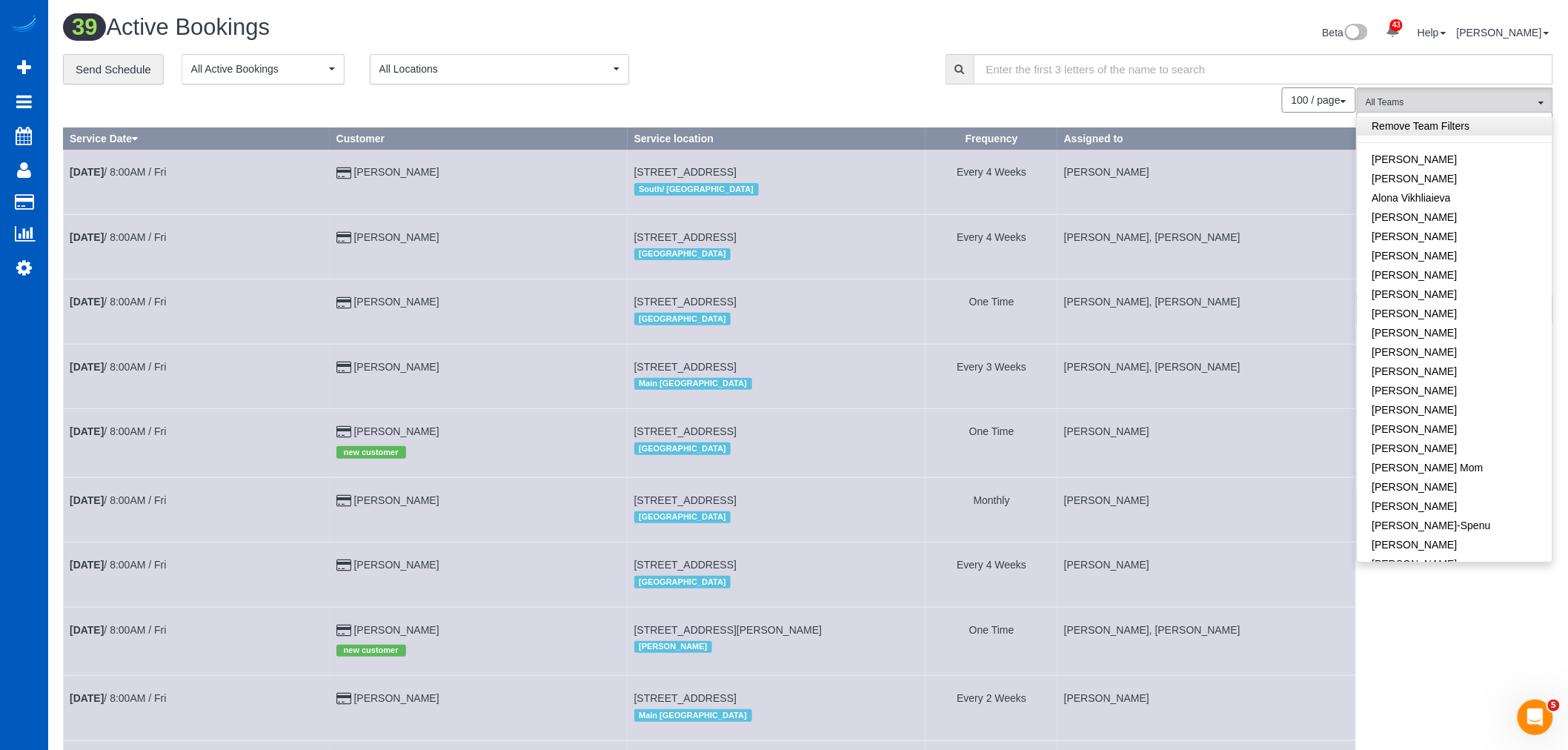
click at [1431, 125] on link "Remove Team Filters" at bounding box center [1455, 126] width 195 height 19
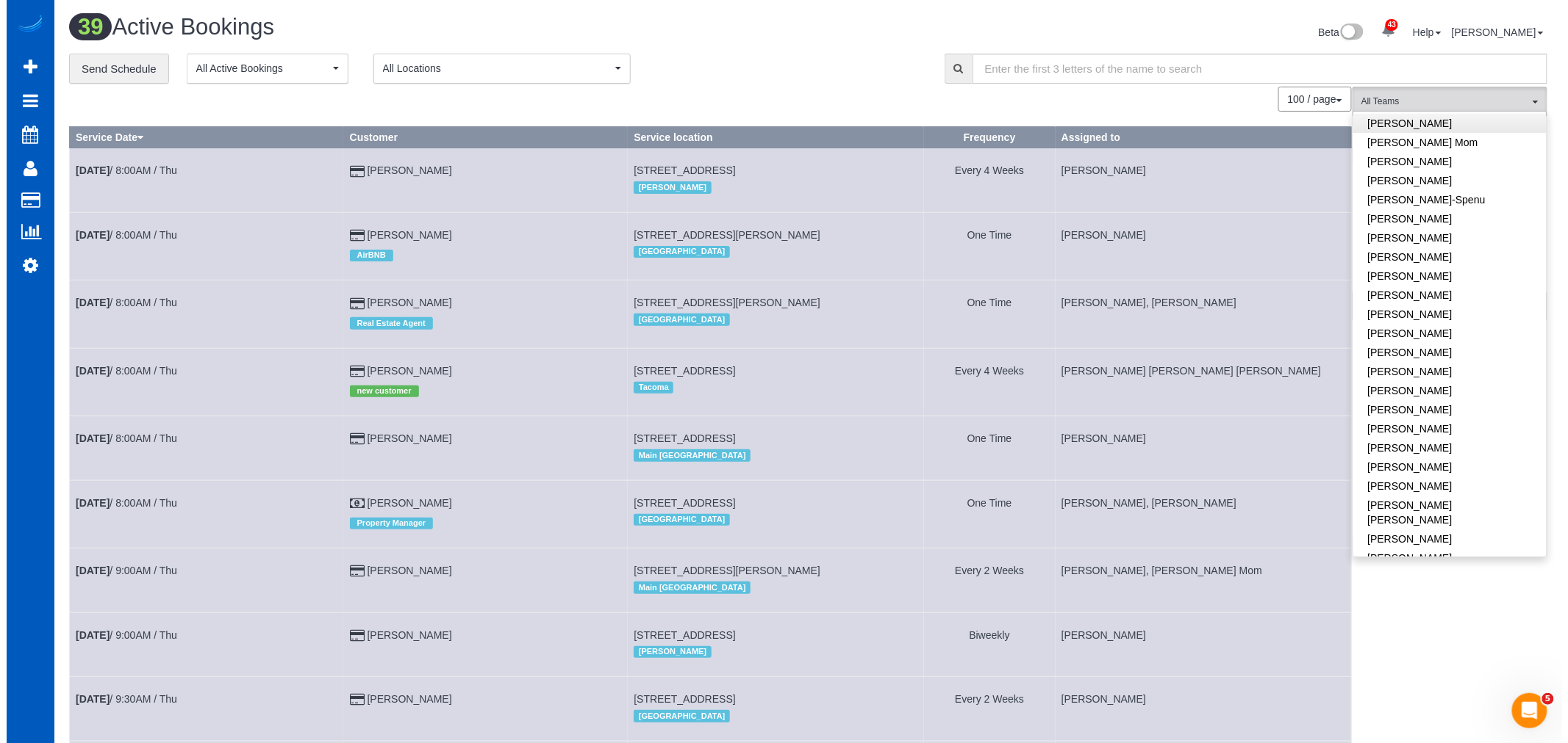
scroll to position [326, 0]
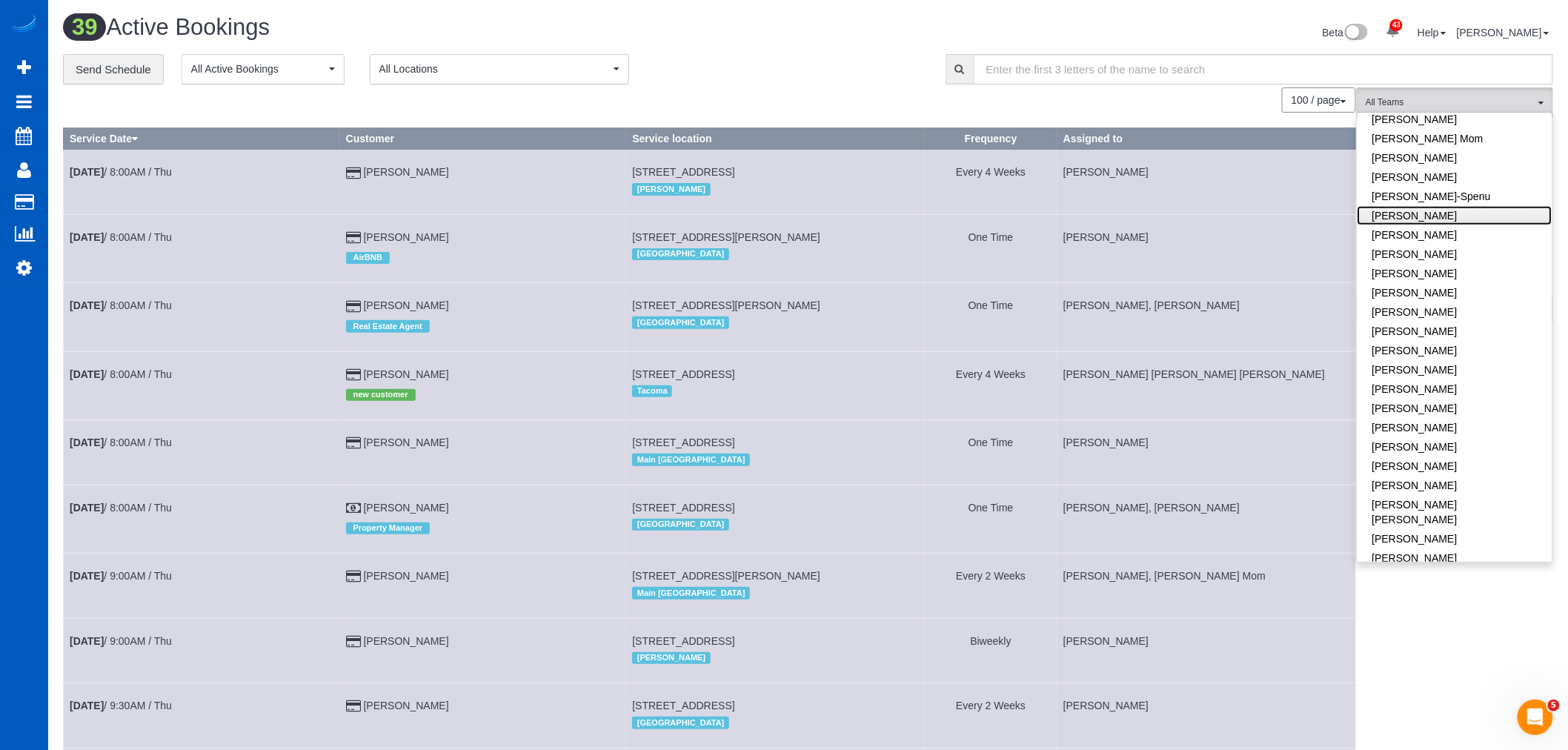
click at [1404, 219] on link "[PERSON_NAME]" at bounding box center [1455, 216] width 195 height 19
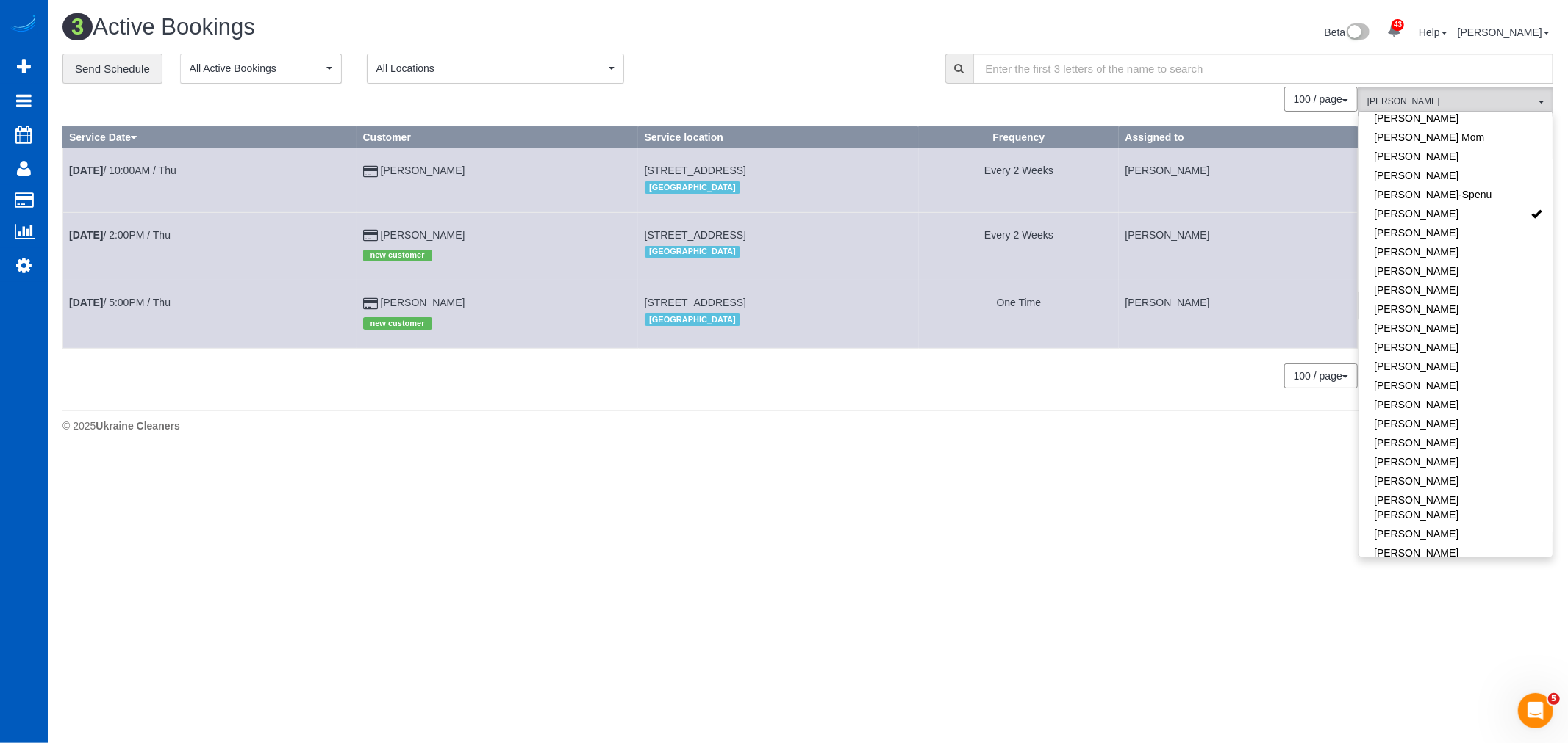
click at [811, 542] on body "43 Beta Your Notifications You have 0 alerts × You have 1 to charge for [DATE] …" at bounding box center [784, 372] width 1568 height 743
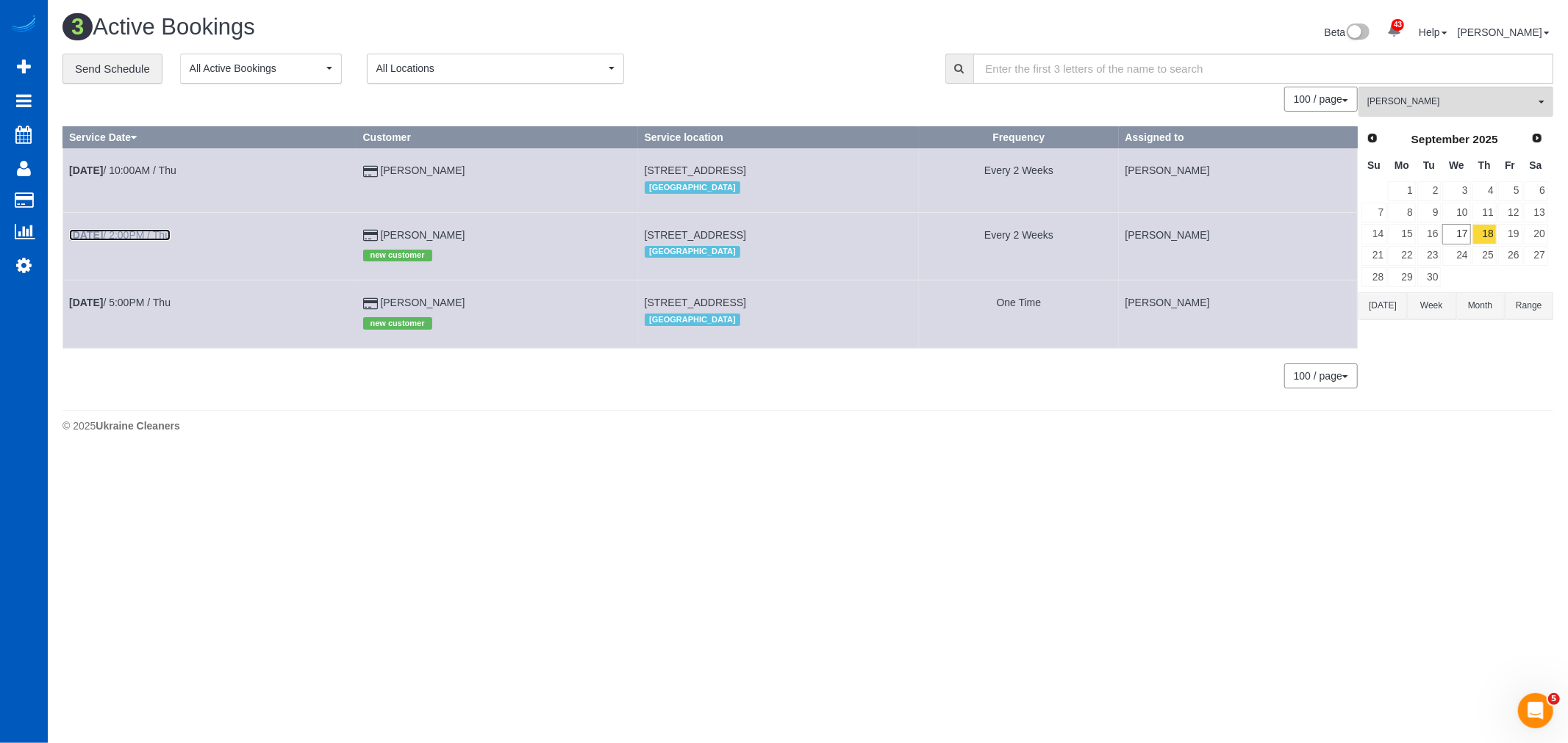
click at [135, 233] on link "[DATE] 2:00PM / Thu" at bounding box center [120, 235] width 101 height 12
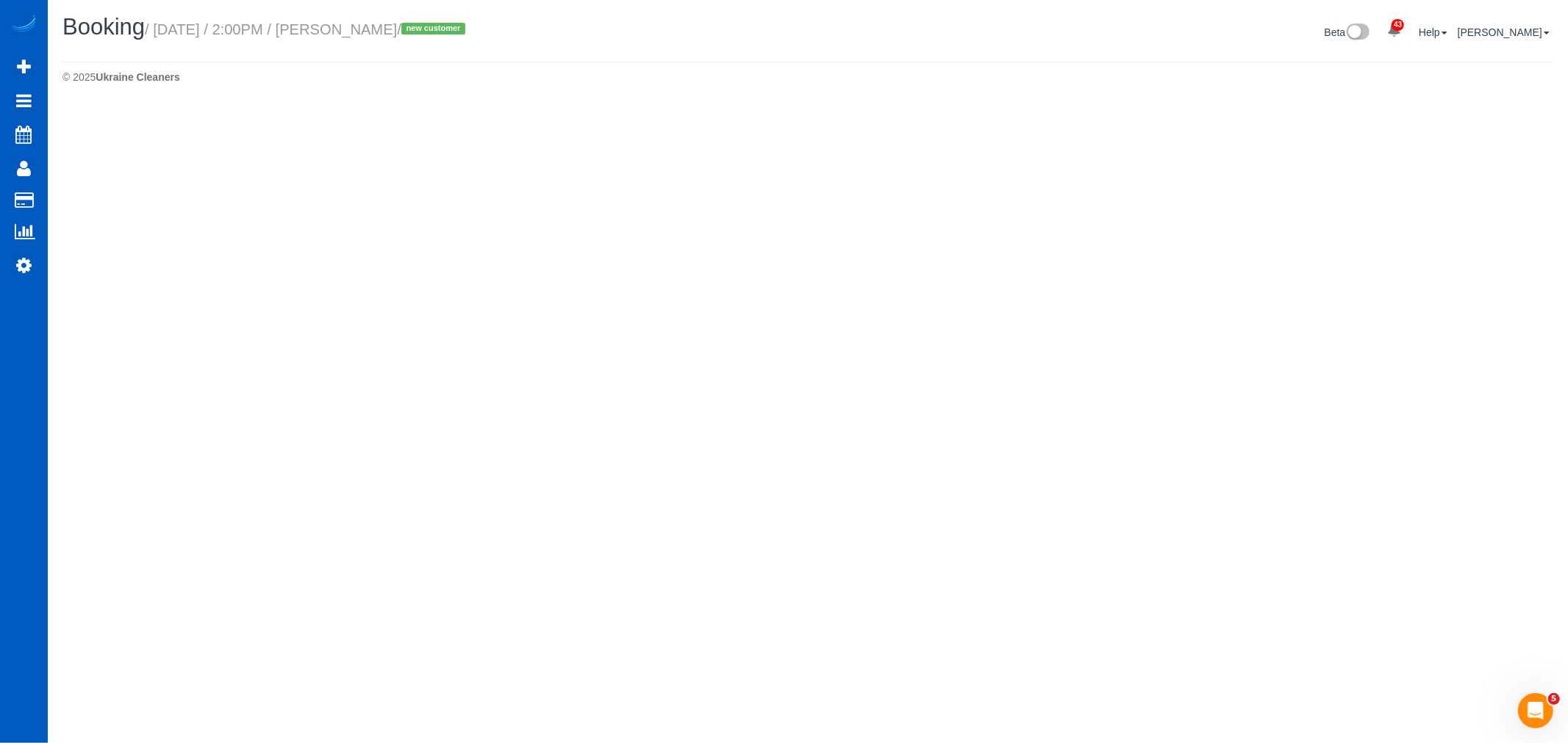
select select "CO"
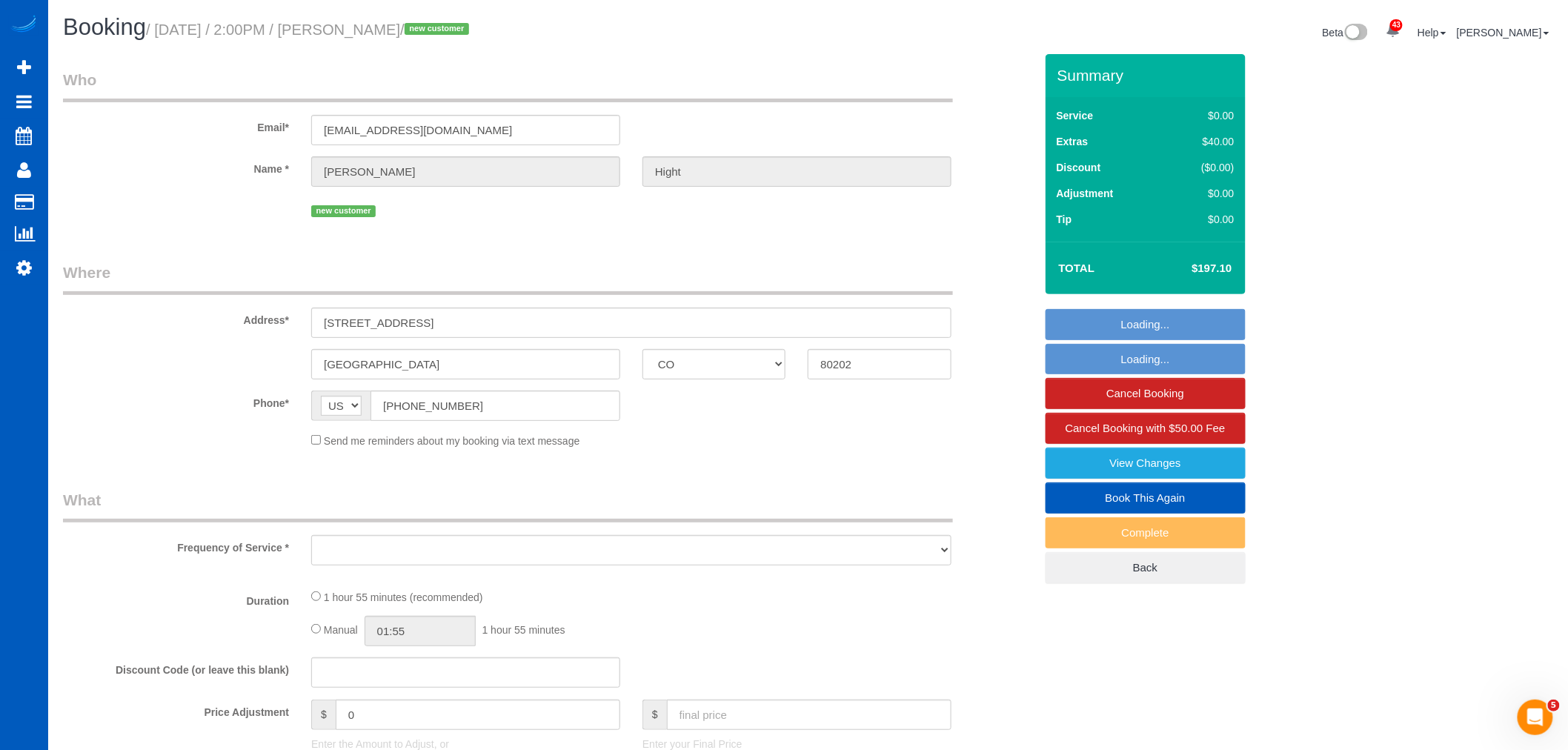
select select "object:3797"
select select "spot18"
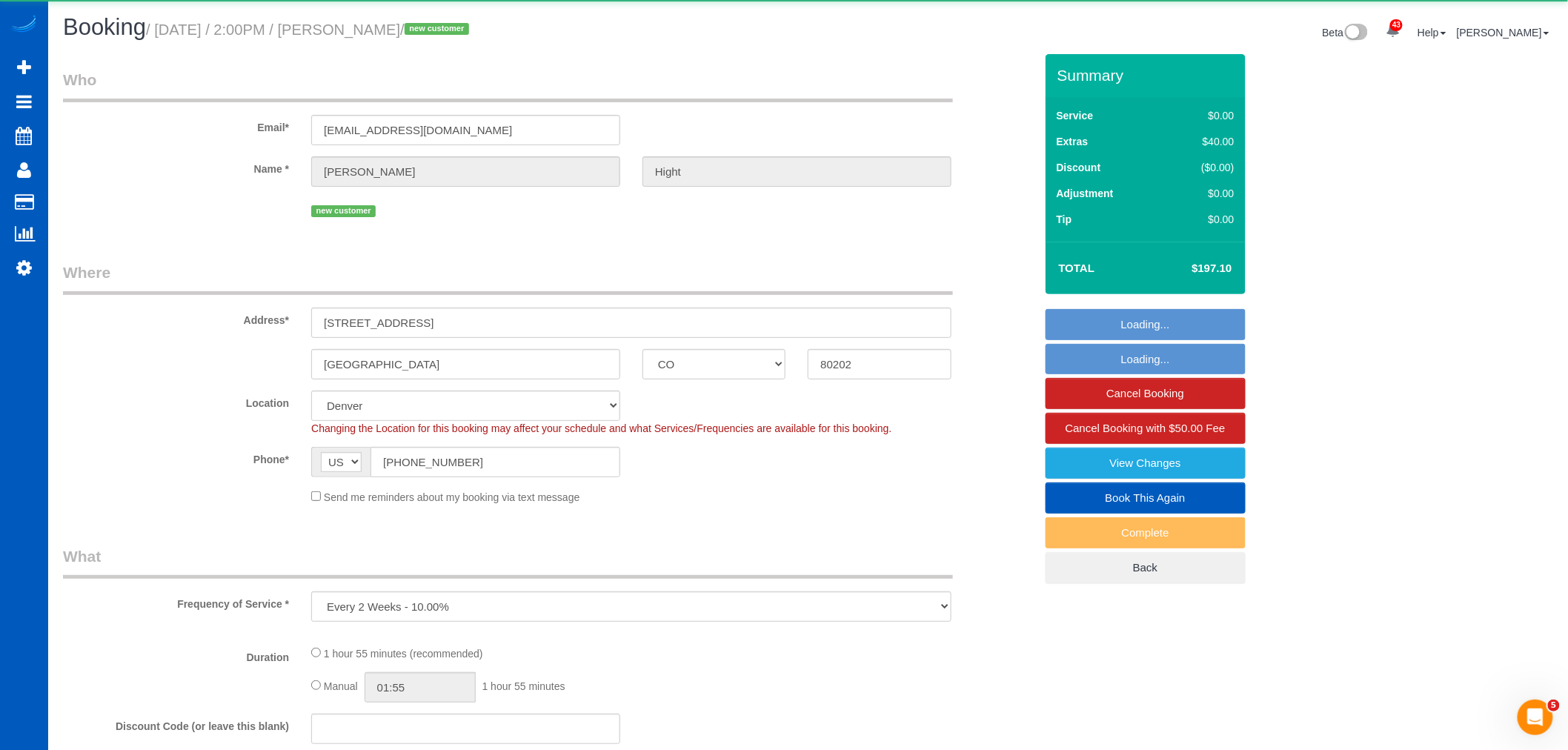
select select "object:3809"
select select "string:fspay-a25ef8bf-e1c0-418b-9512-38e875064587"
select select "number:8"
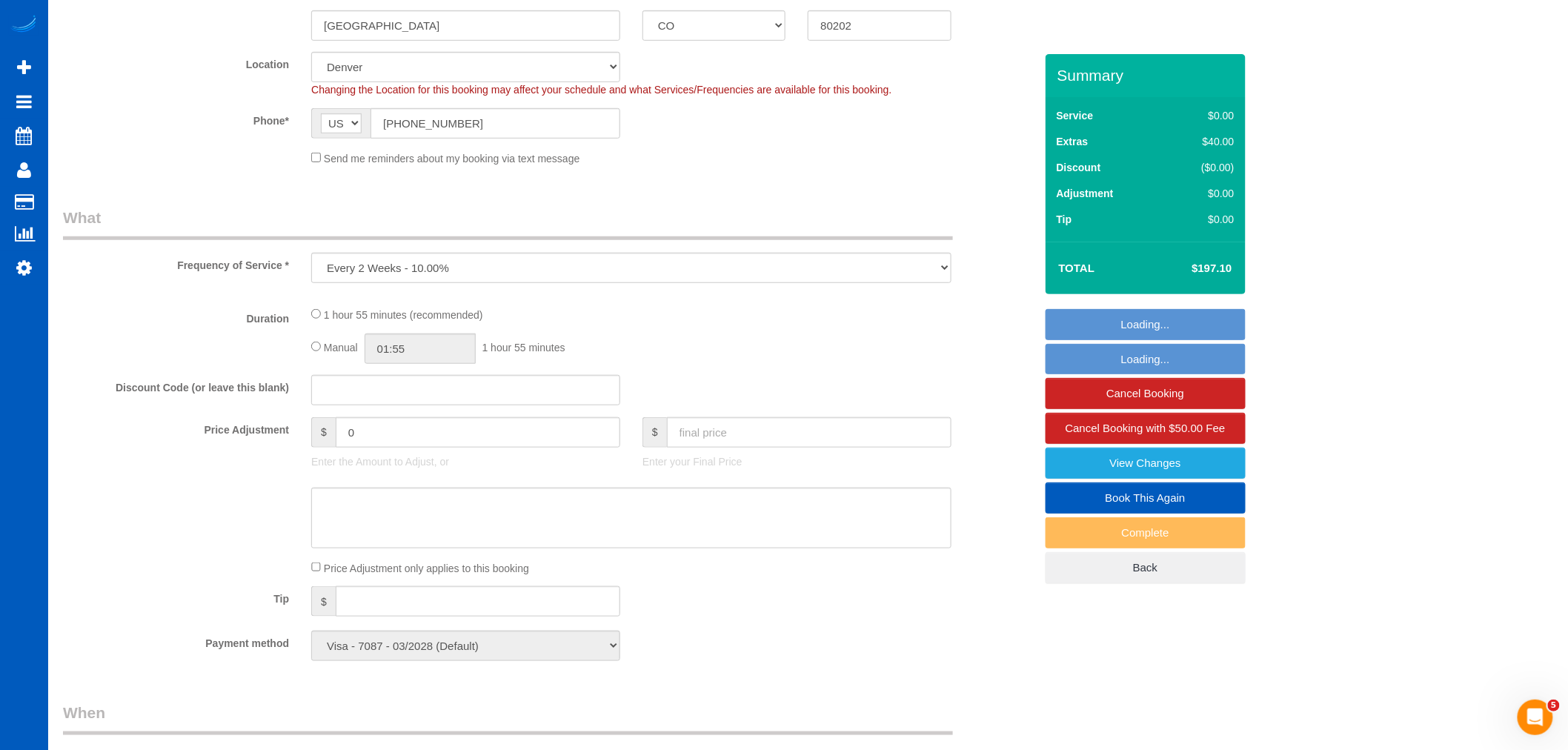
select select "199"
select select "1001"
select select "2"
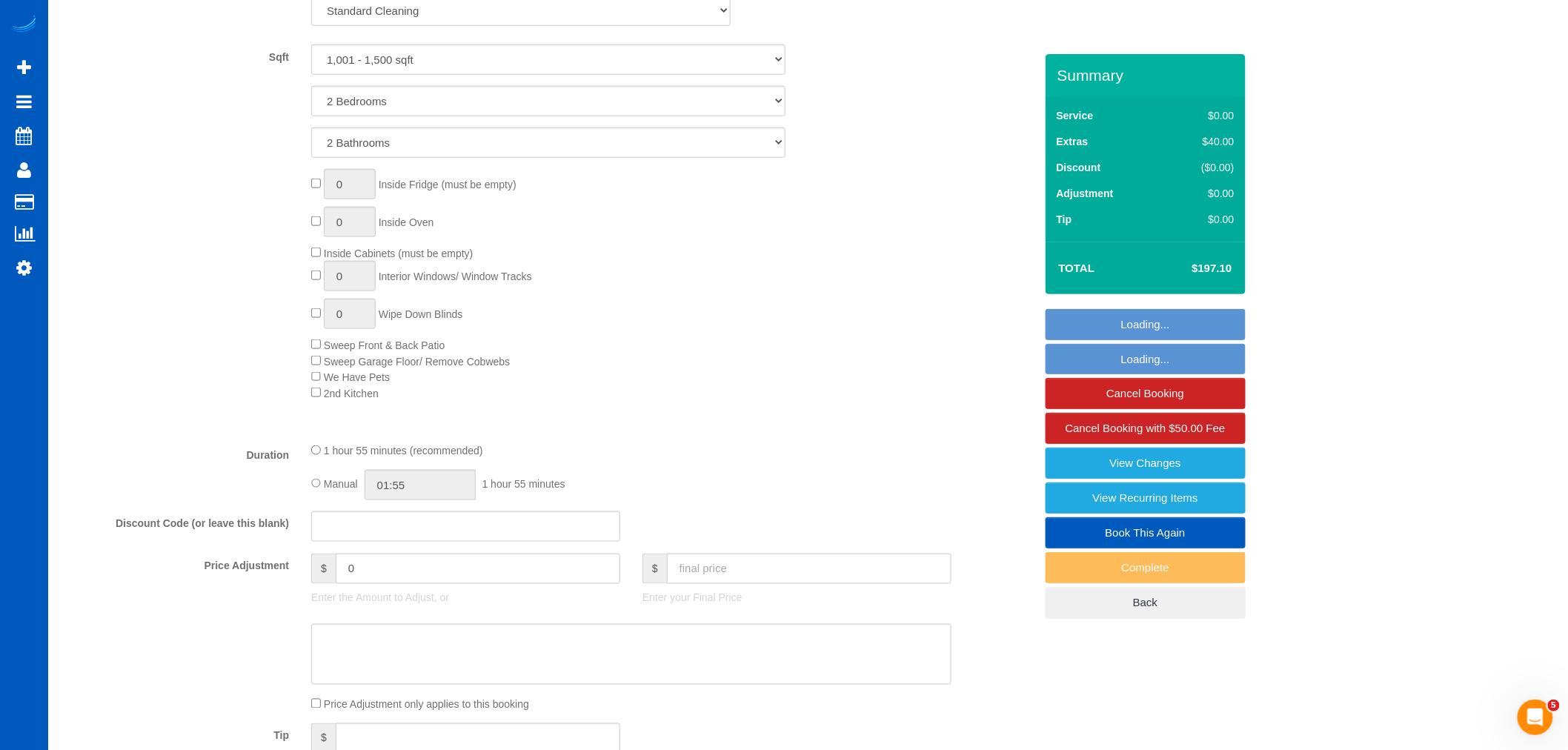
select select "1001"
select select "2"
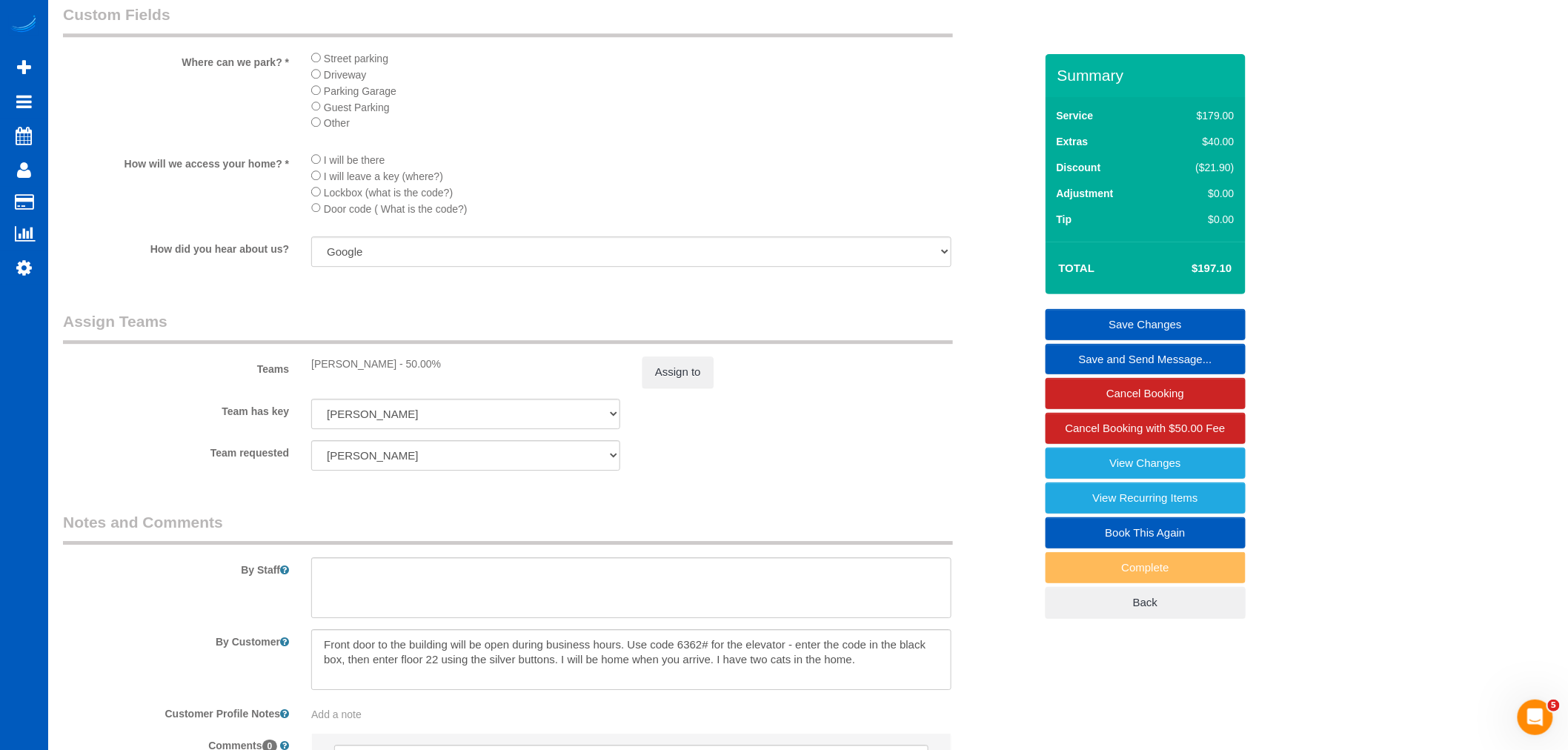
scroll to position [1483, 0]
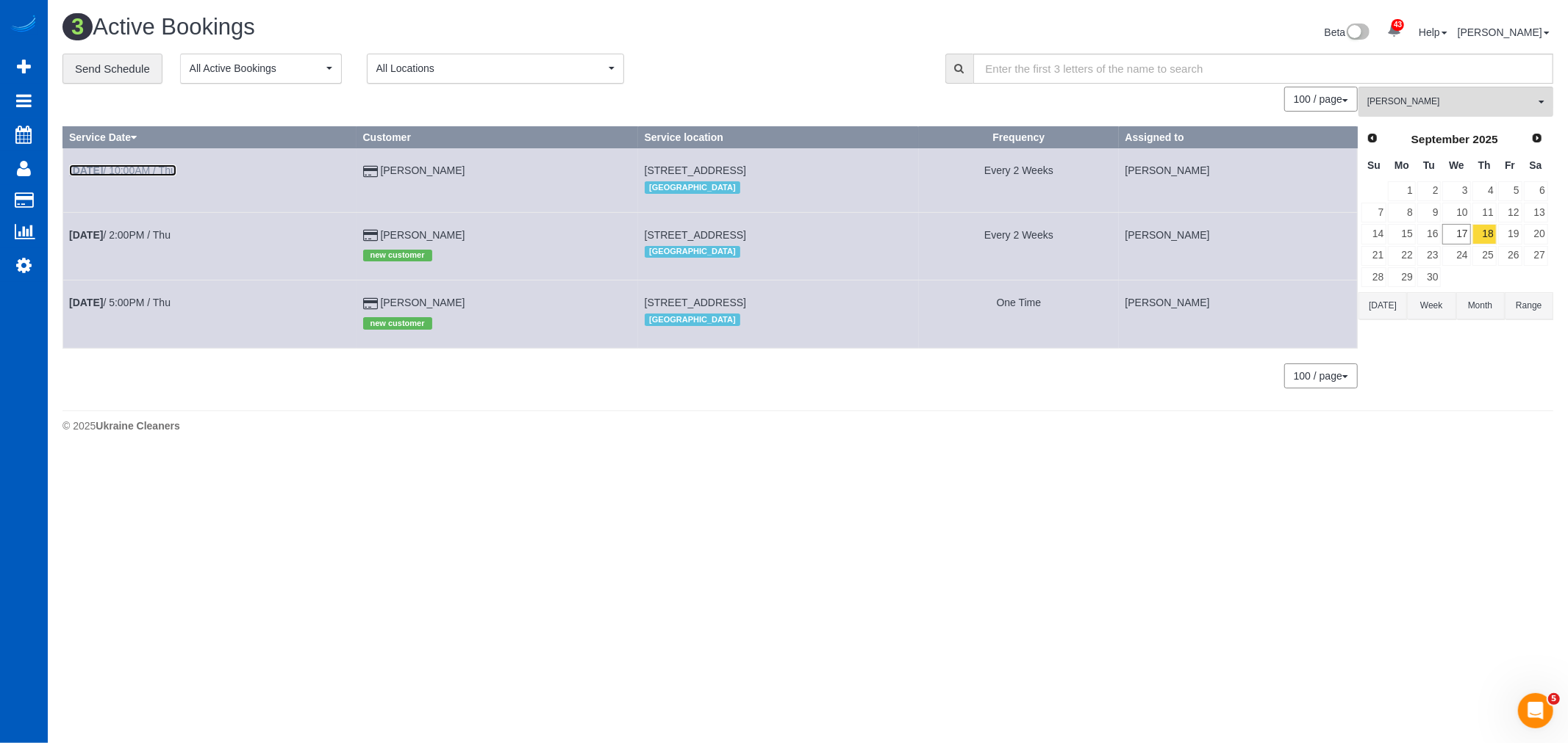
click at [125, 167] on link "[DATE] 10:00AM / Thu" at bounding box center [123, 170] width 108 height 12
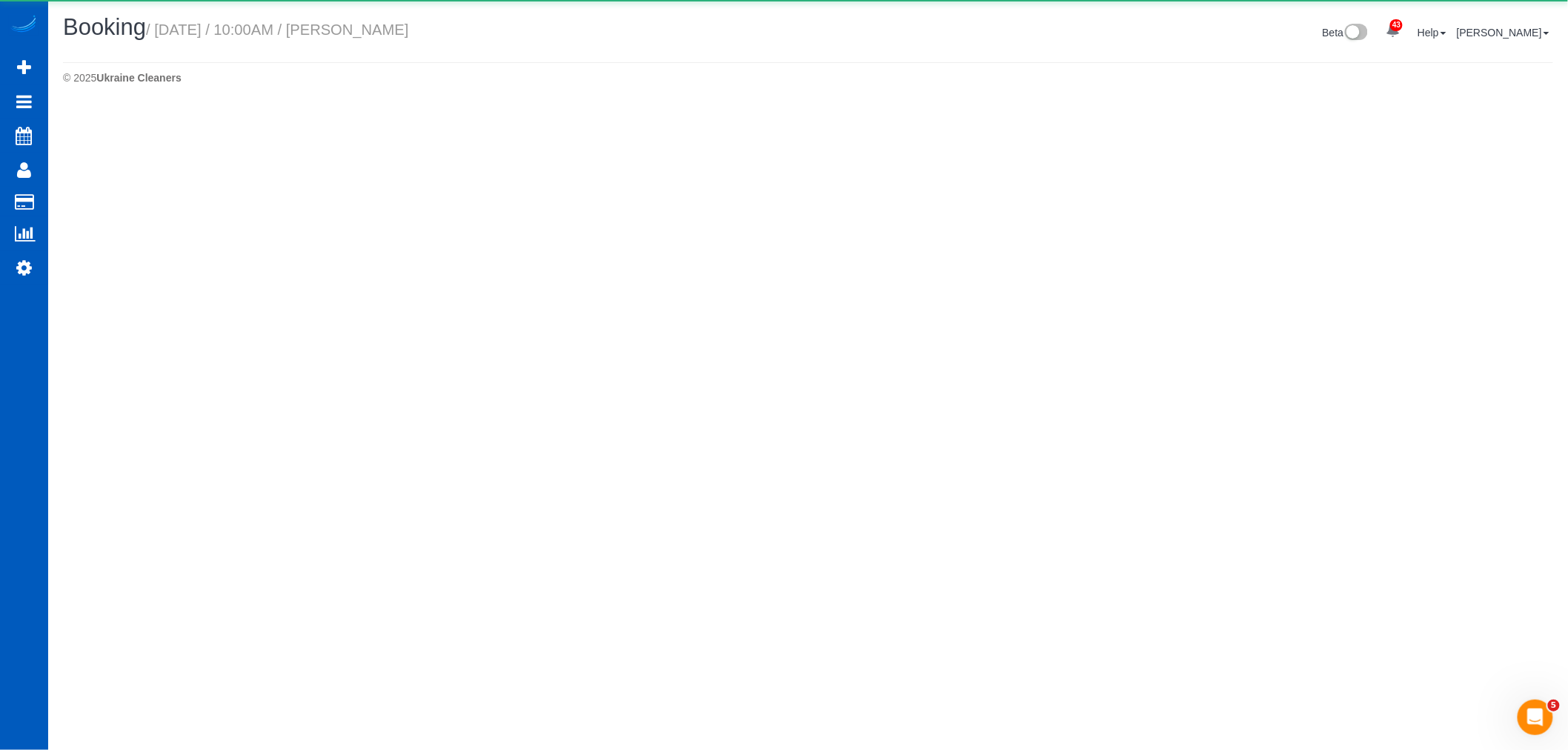
select select "CO"
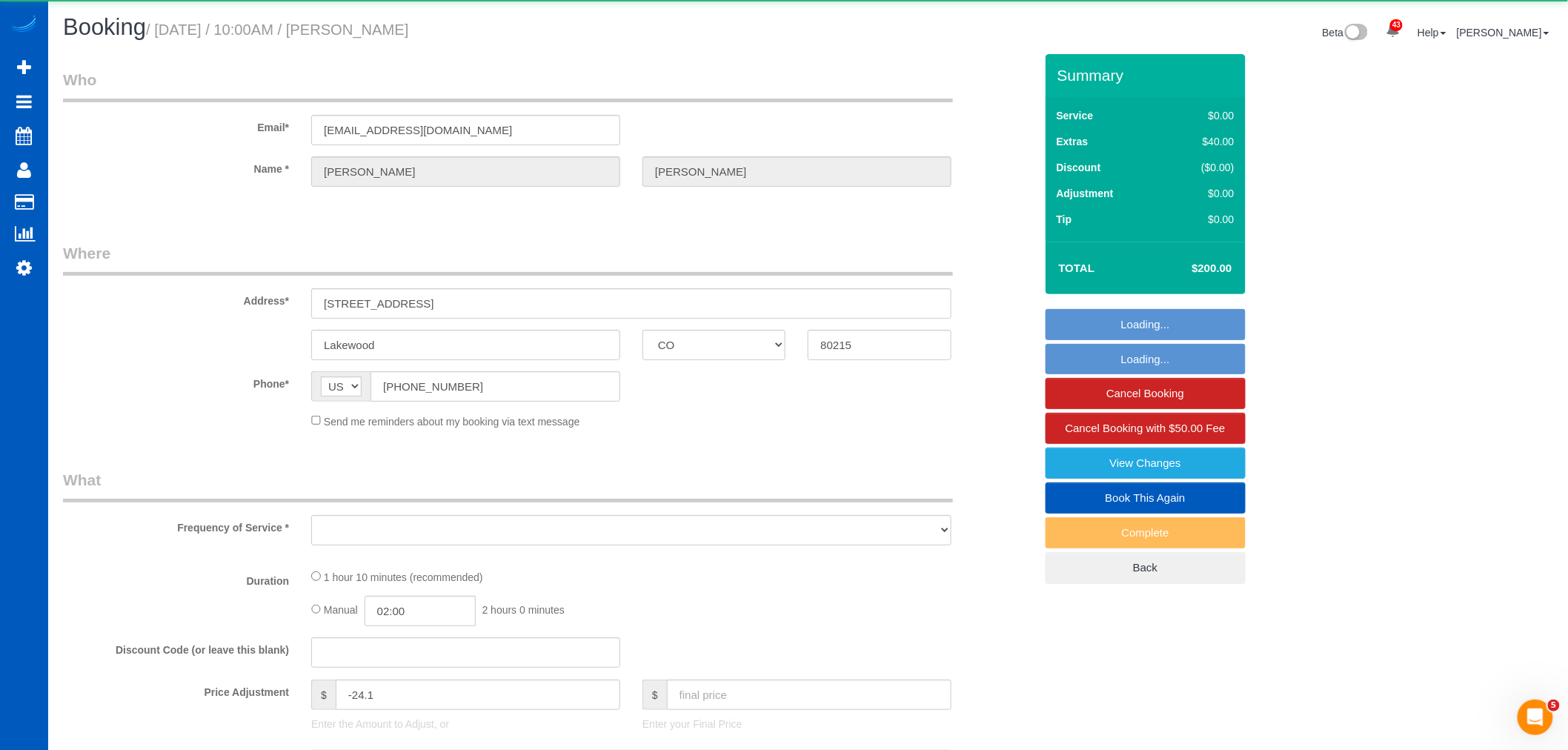
select select "object:4890"
select select "string:fspay-faf1f5bf-f392-4993-a54c-ea63b3ad7914"
select select "199"
select select "1501"
select select "number:8"
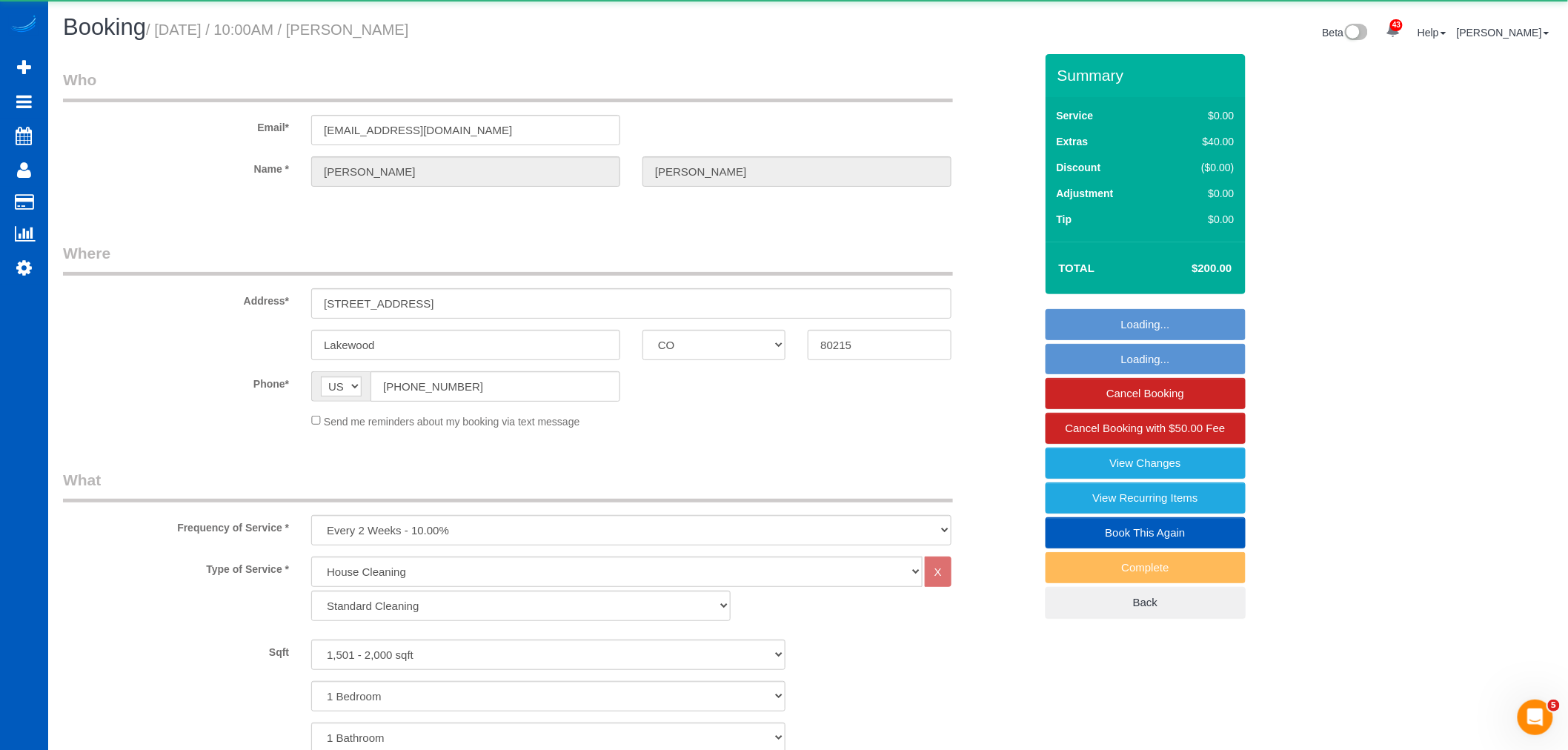
select select "object:4999"
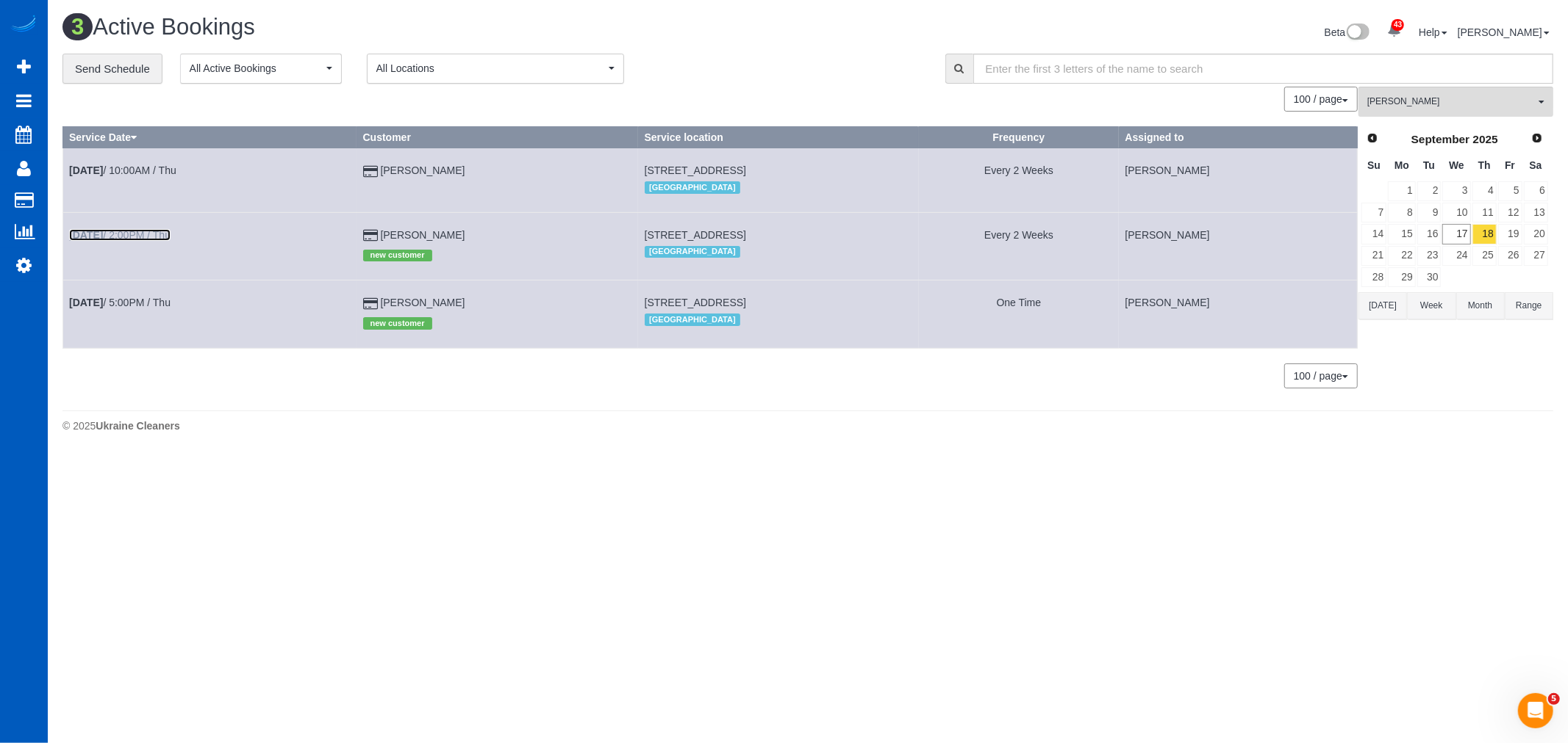
click at [151, 236] on link "[DATE] 2:00PM / Thu" at bounding box center [120, 235] width 101 height 12
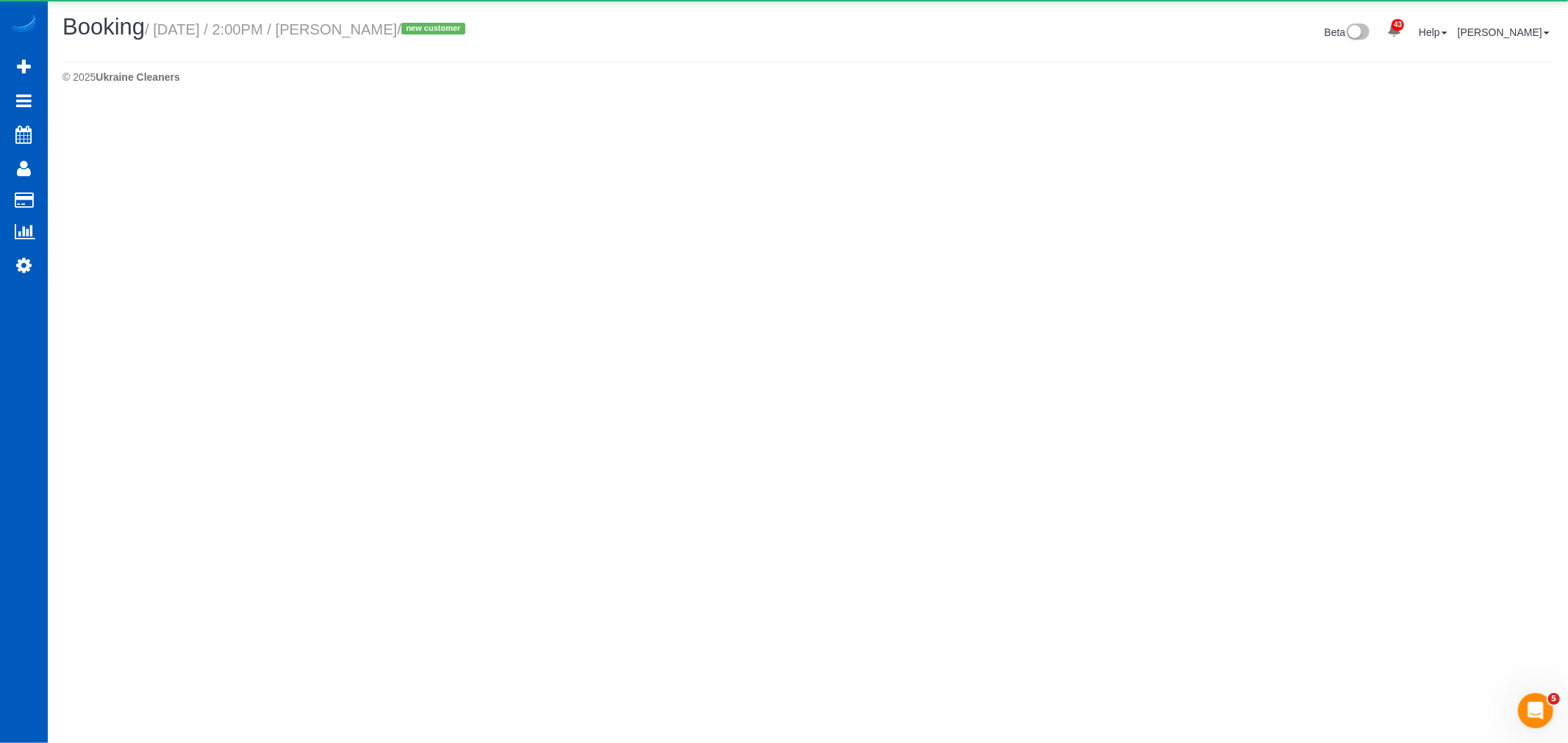
select select "CO"
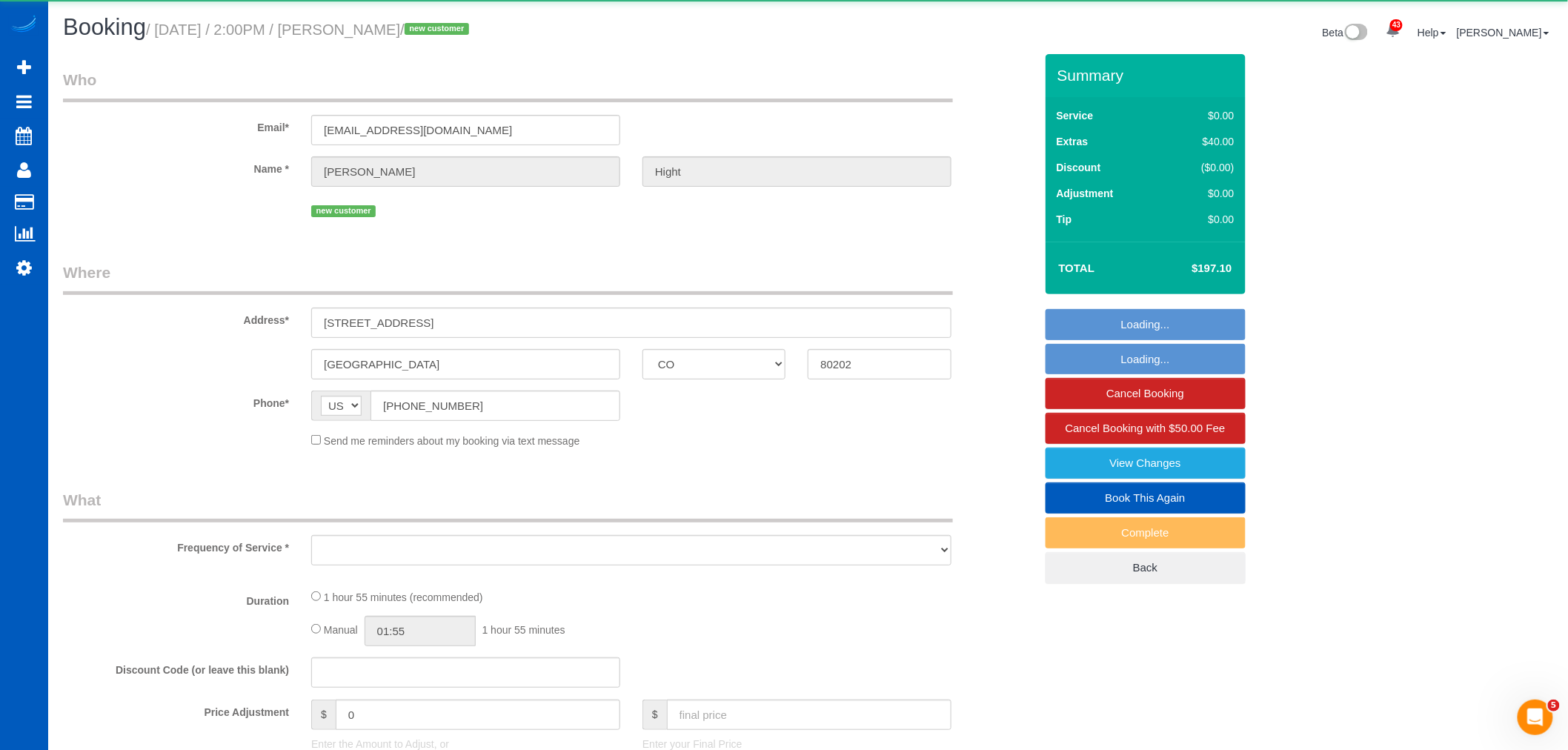
select select "object:5641"
select select "string:fspay-a25ef8bf-e1c0-418b-9512-38e875064587"
select select "199"
select select "1001"
select select "2"
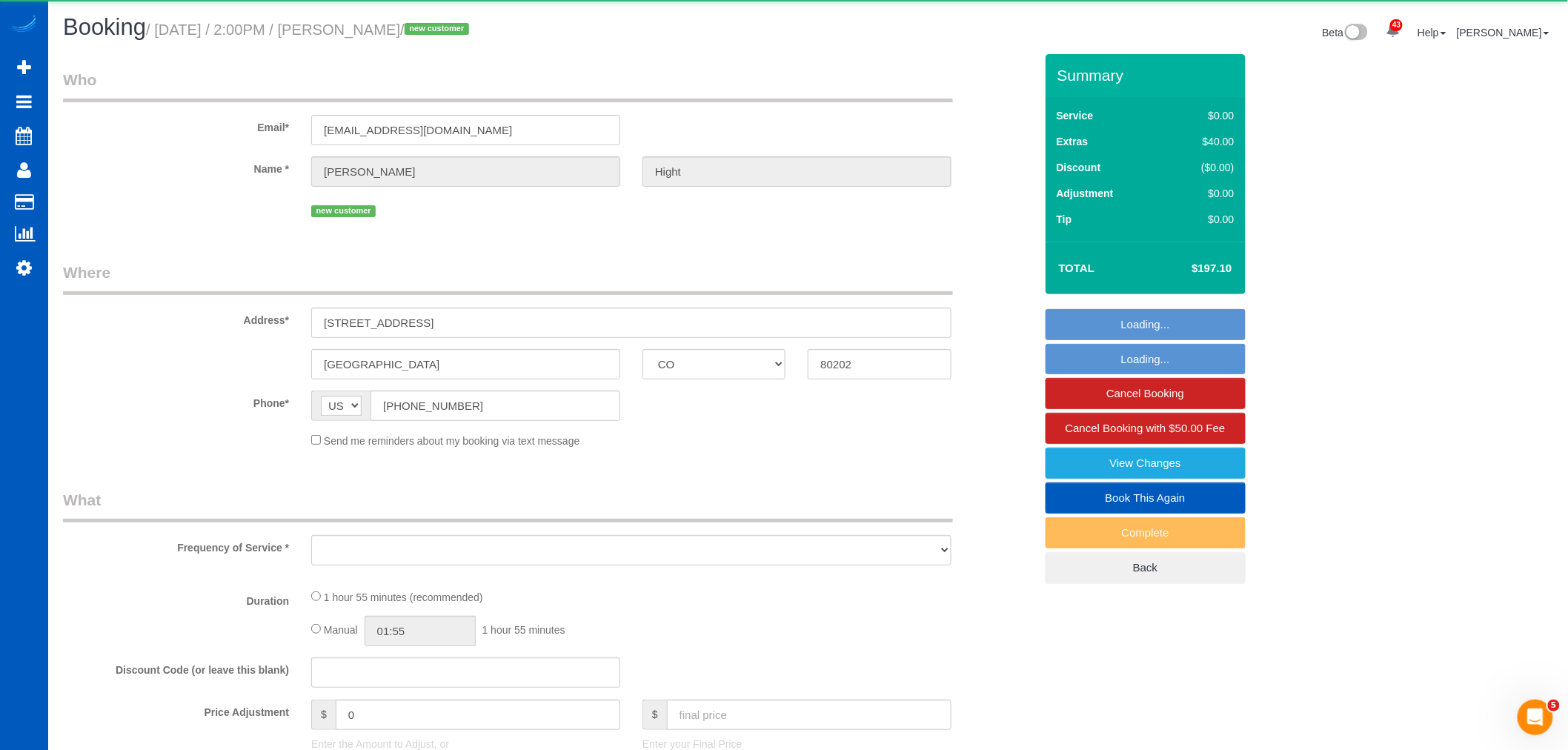
select select "2"
select select "number:8"
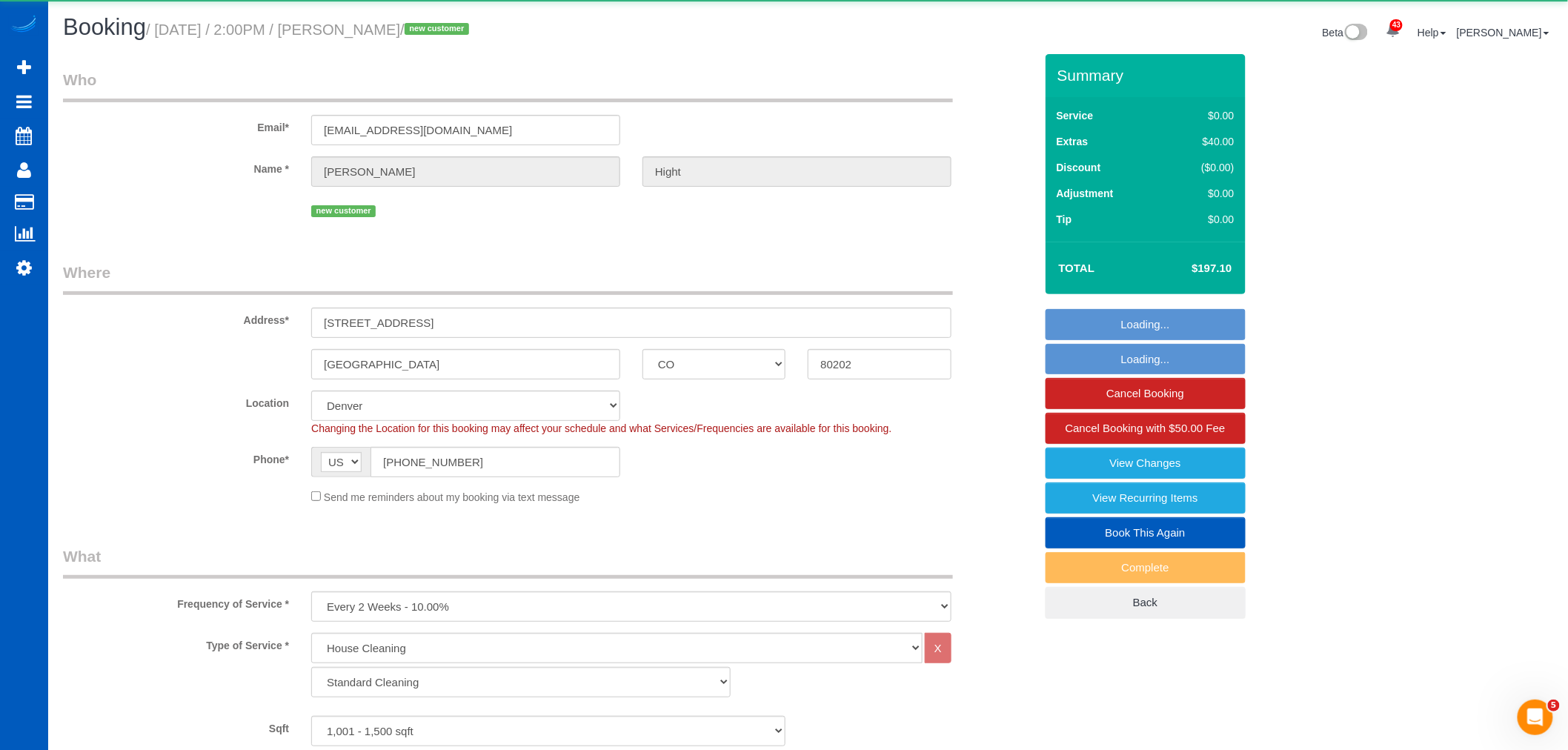
select select "object:5922"
select select "spot40"
select select "1001"
select select "2"
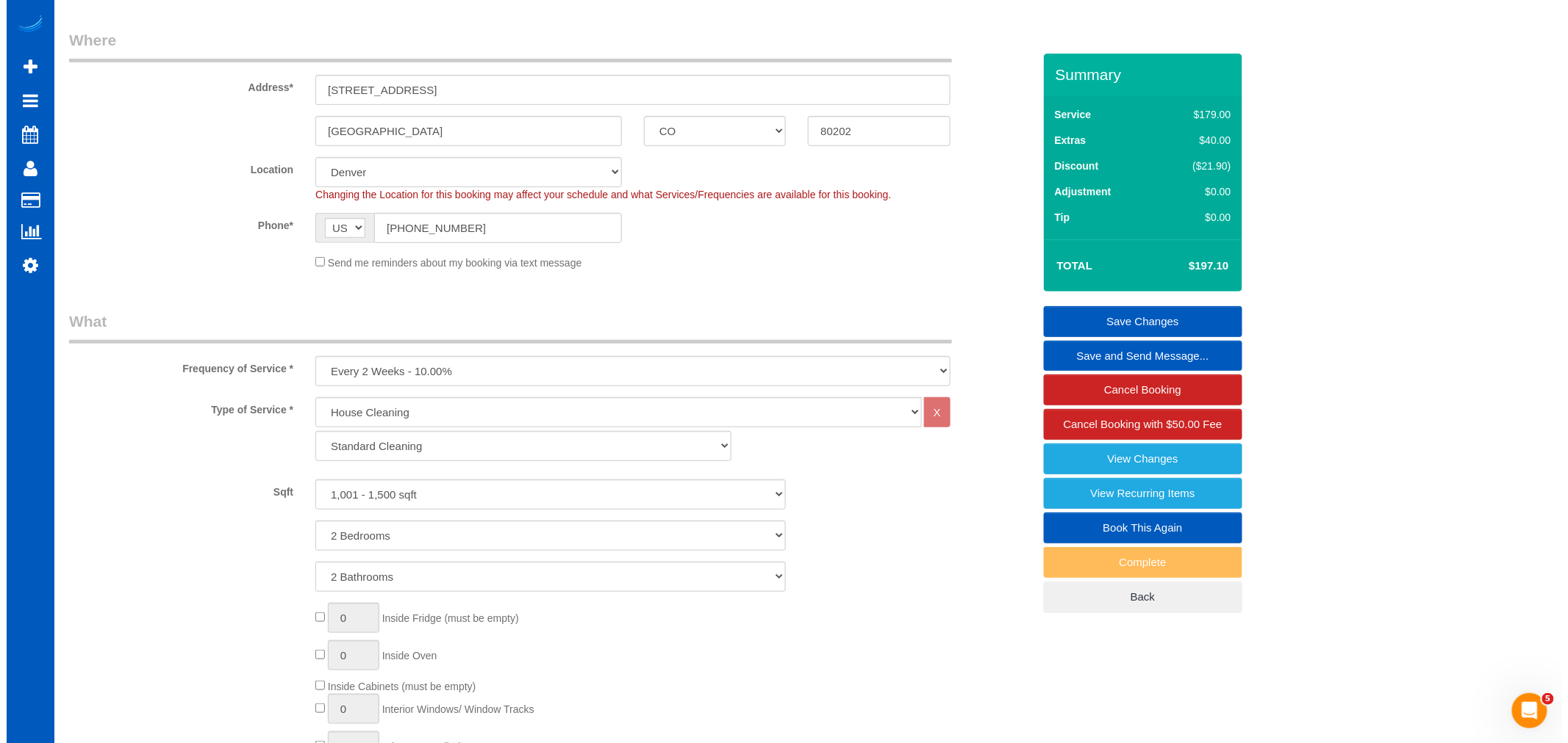
scroll to position [82, 0]
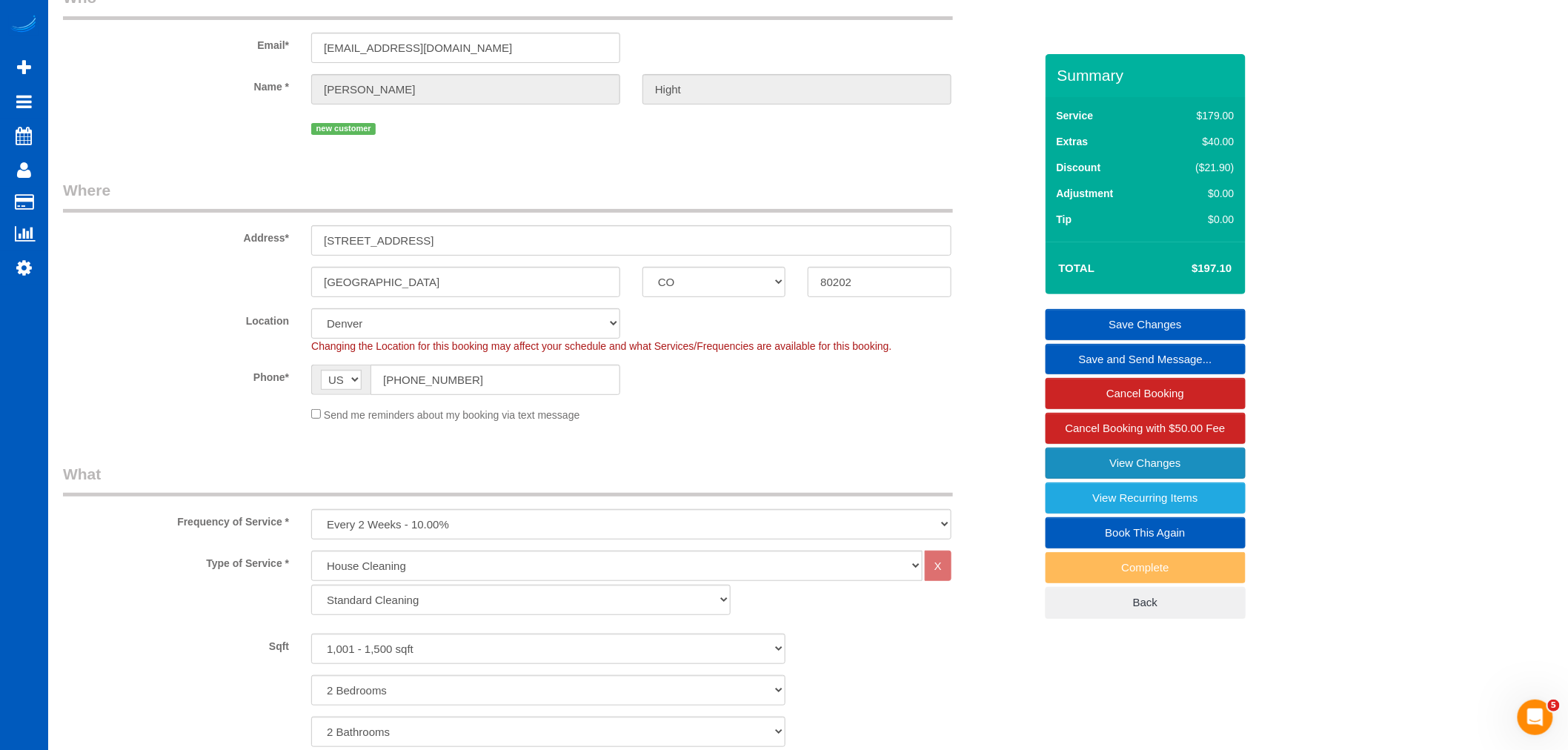
click at [1132, 469] on link "View Changes" at bounding box center [1145, 463] width 200 height 31
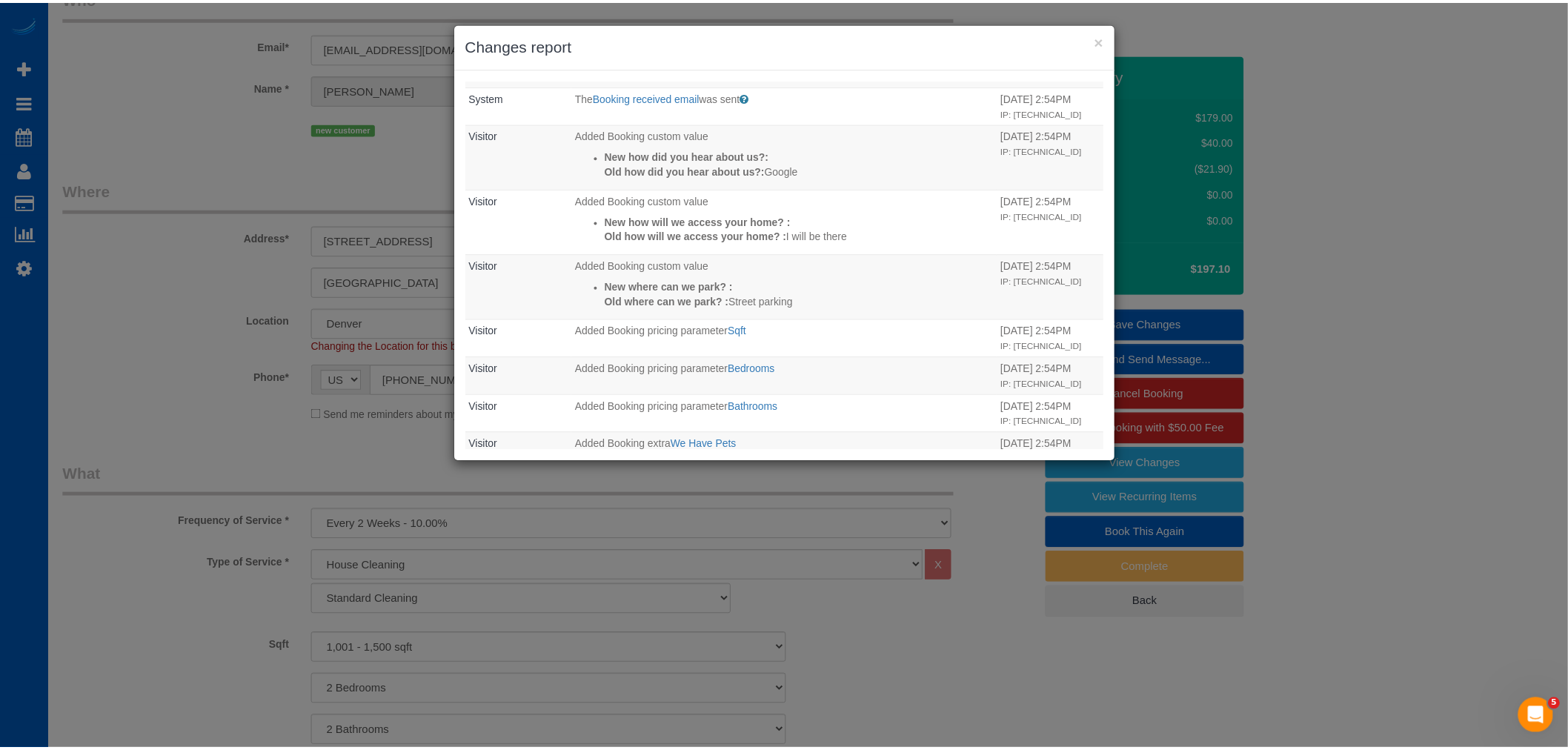
scroll to position [0, 0]
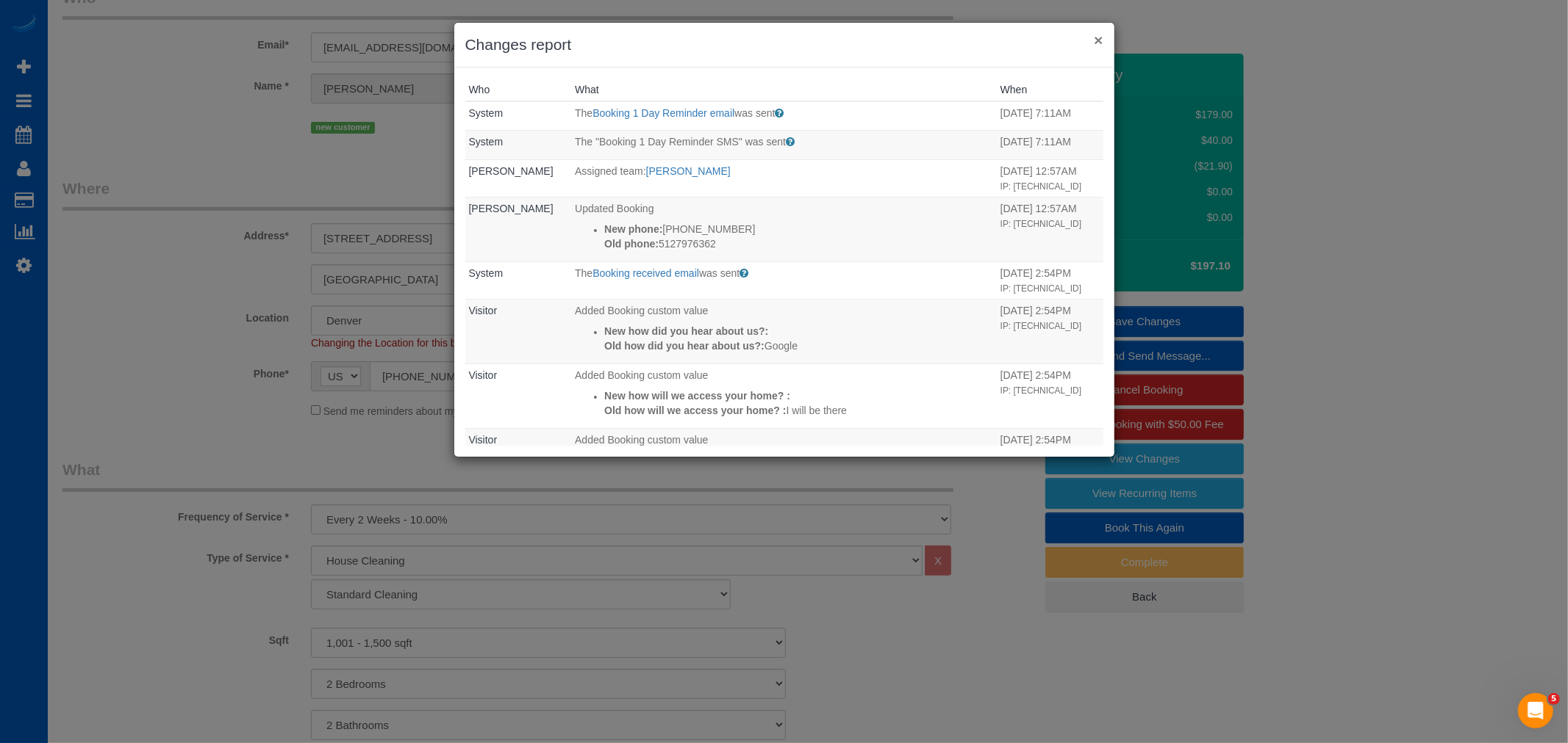
click at [1094, 42] on button "×" at bounding box center [1098, 39] width 9 height 15
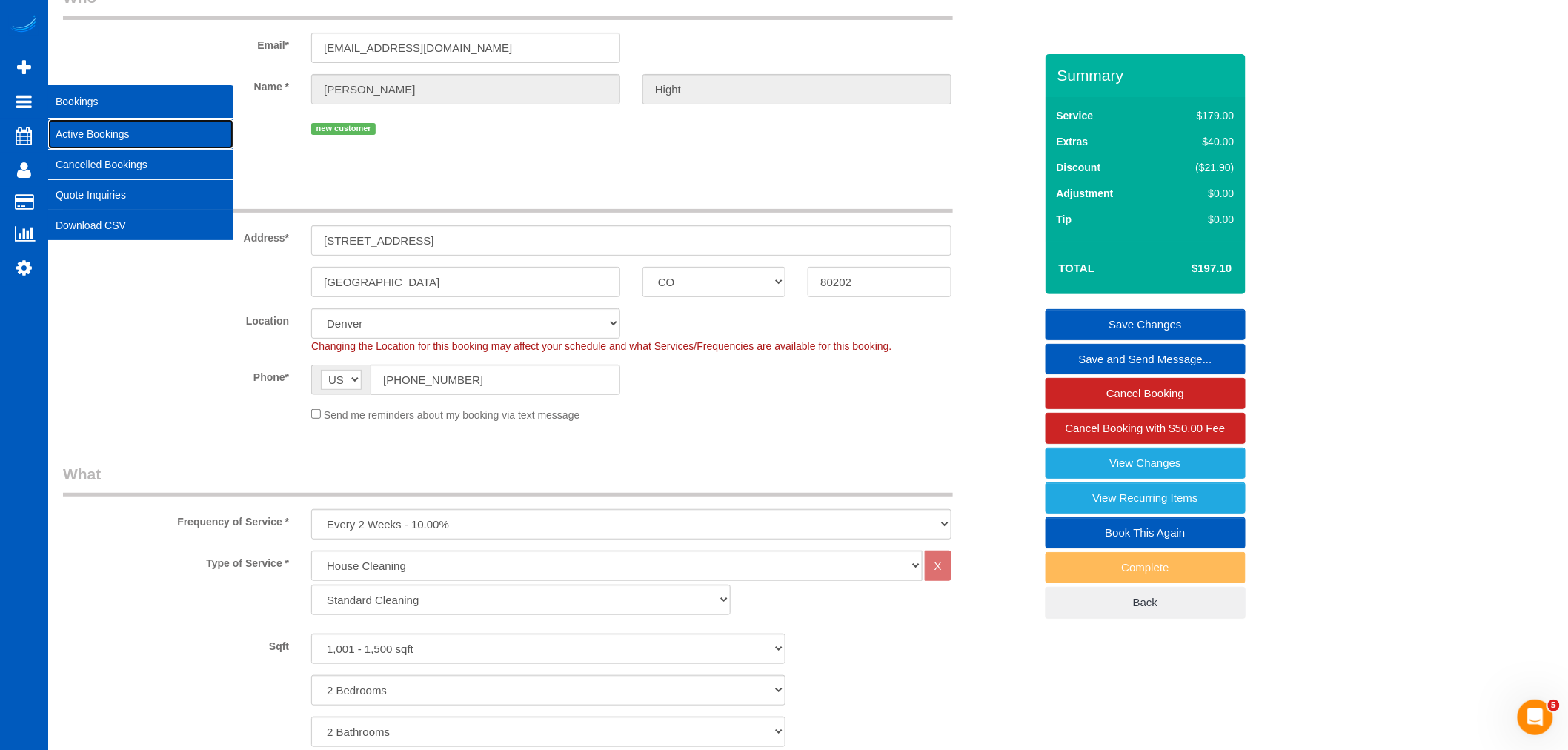
drag, startPoint x: 95, startPoint y: 131, endPoint x: 191, endPoint y: 165, distance: 101.8
click at [95, 131] on link "Active Bookings" at bounding box center [141, 134] width 185 height 30
